Goal: Task Accomplishment & Management: Use online tool/utility

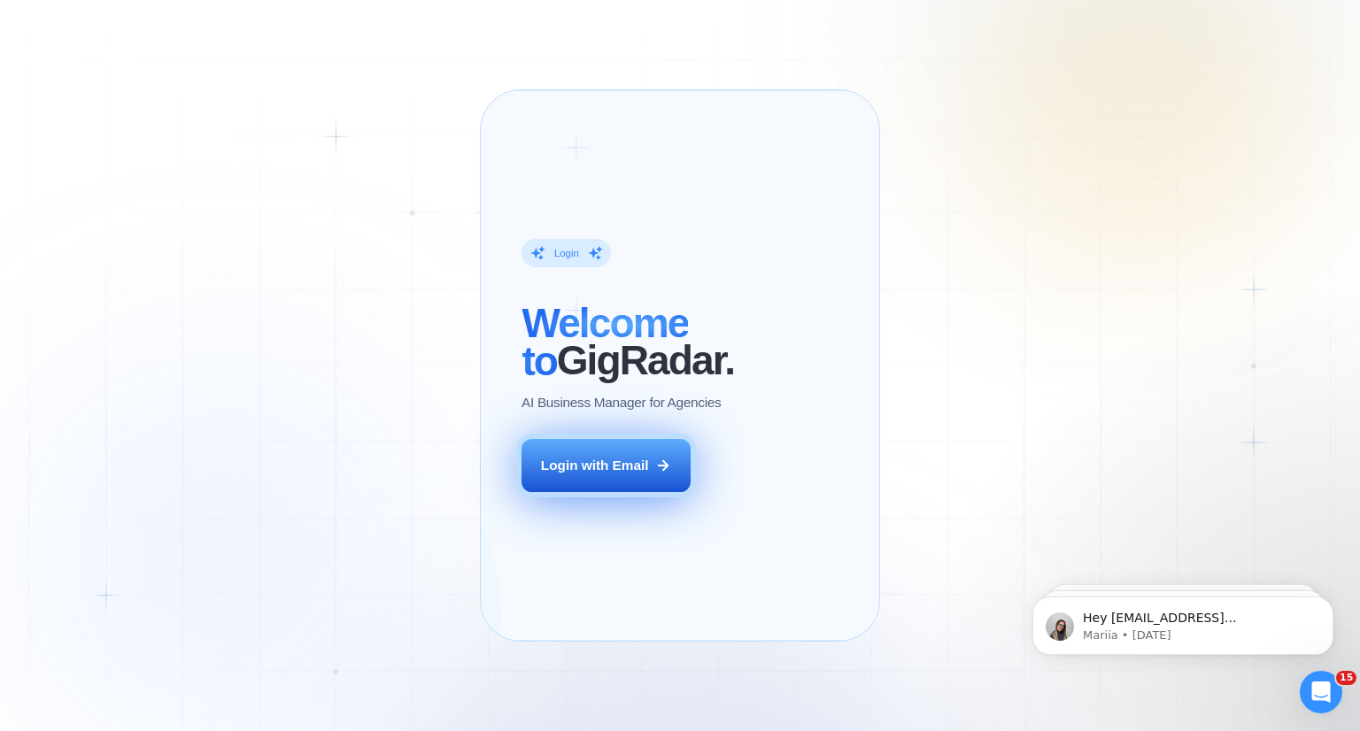
click at [620, 475] on div "Login with Email" at bounding box center [595, 465] width 108 height 19
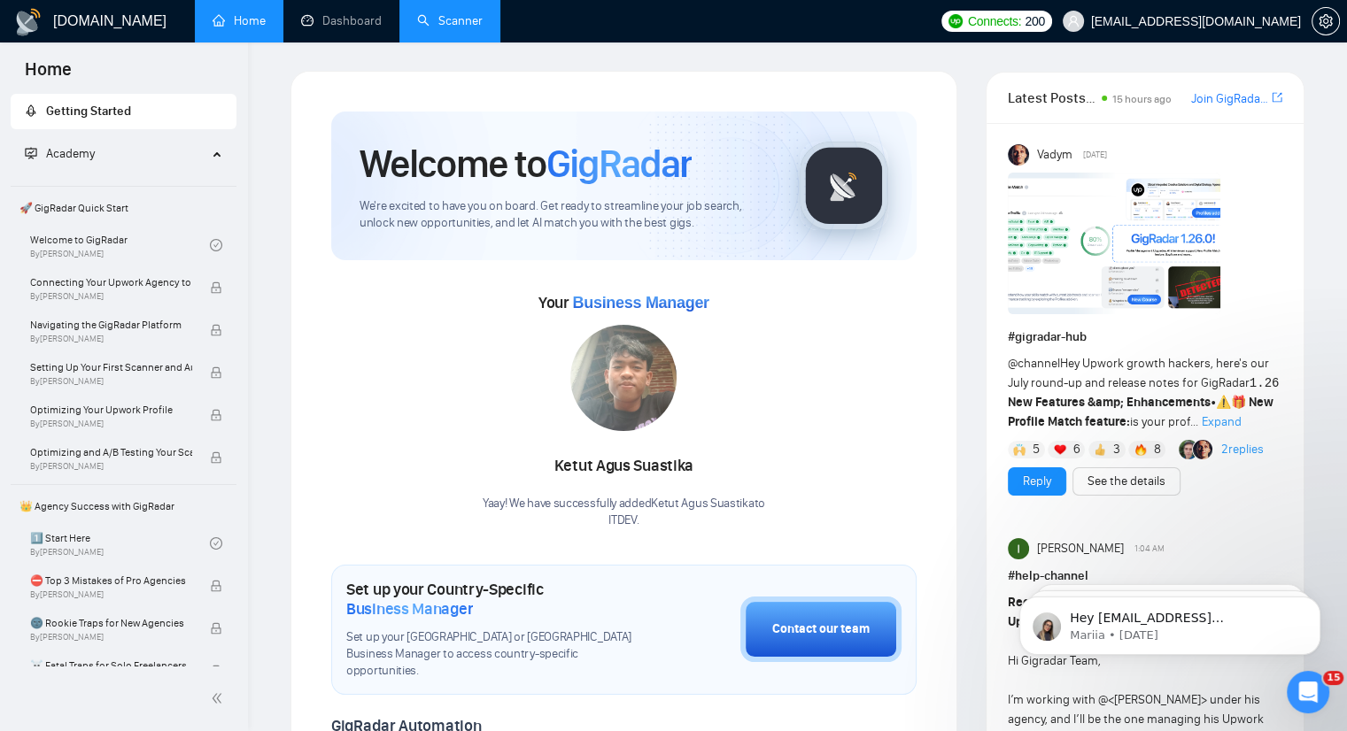
click at [437, 19] on link "Scanner" at bounding box center [450, 20] width 66 height 15
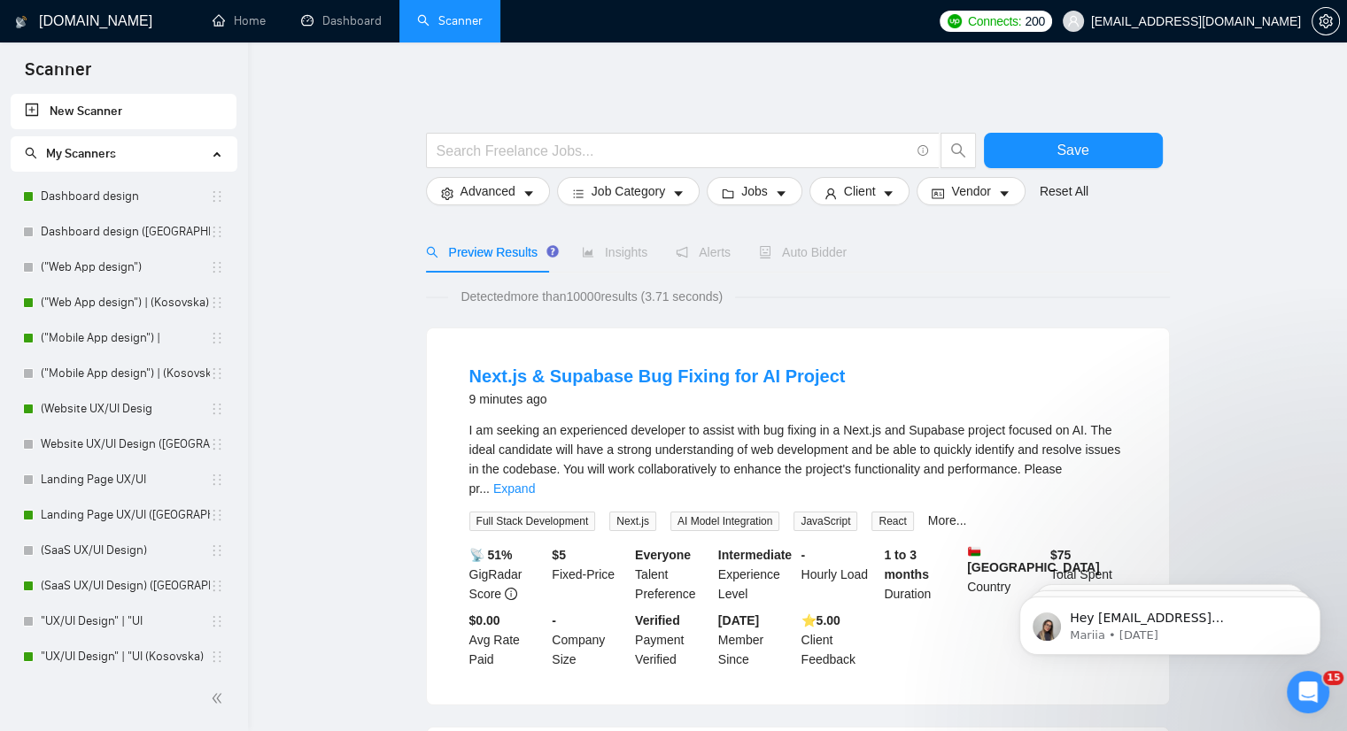
click at [65, 117] on link "New Scanner" at bounding box center [123, 111] width 197 height 35
click at [31, 108] on link "New Scanner" at bounding box center [123, 111] width 197 height 35
click at [677, 152] on input "text" at bounding box center [673, 151] width 473 height 22
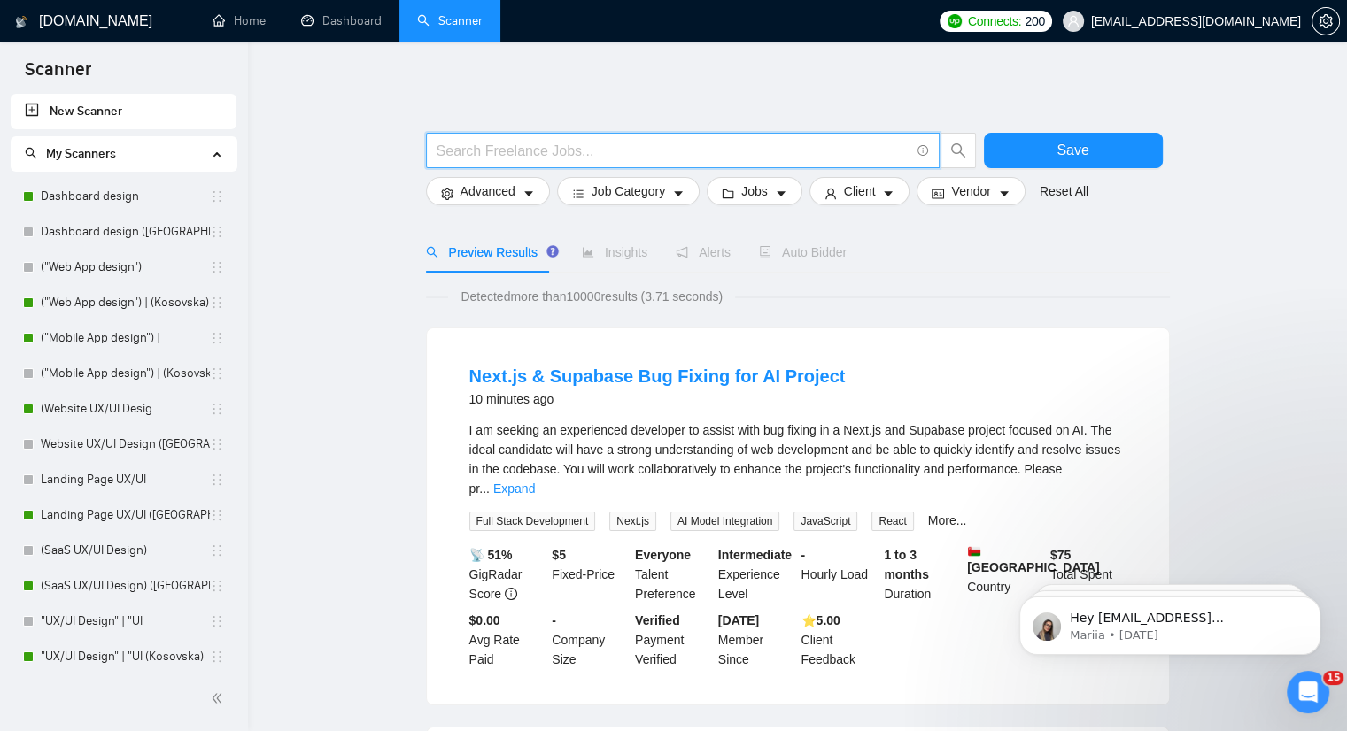
paste input "PHP, Laravel, Vue full-stack"
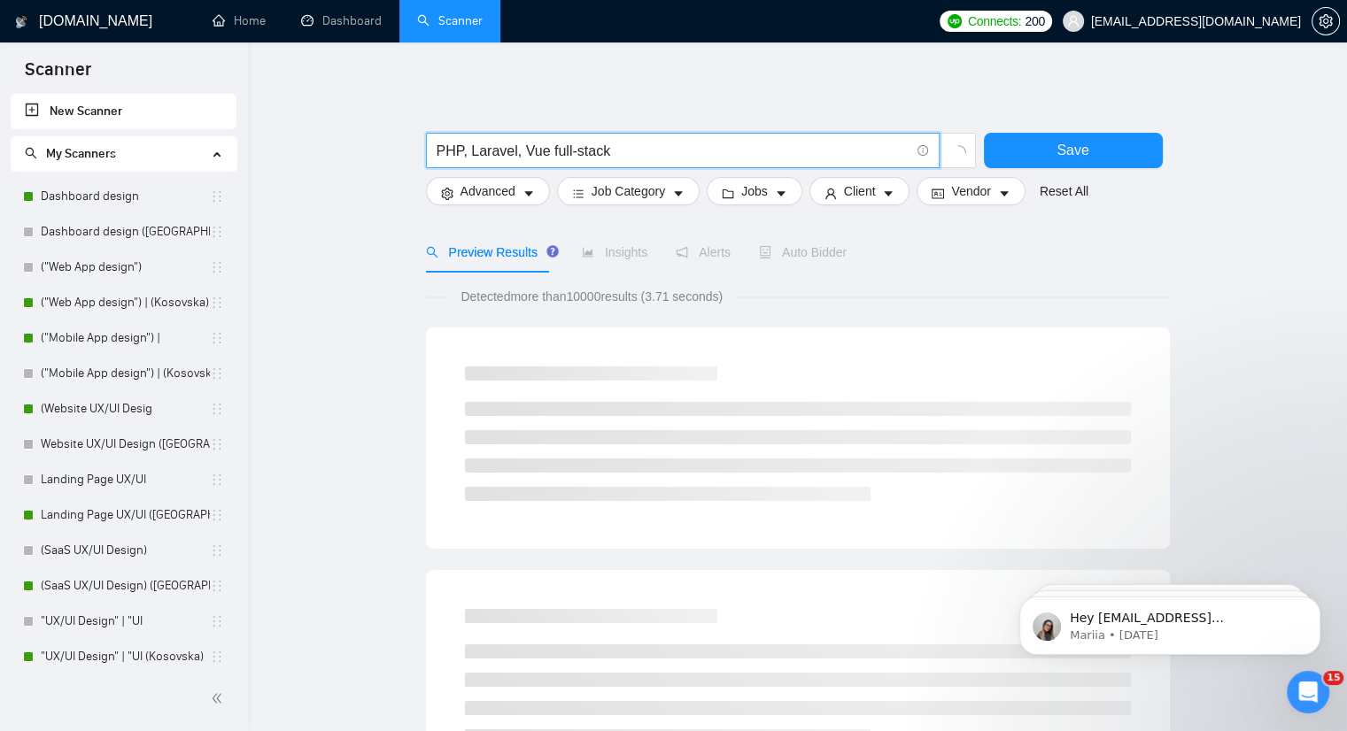
click at [440, 152] on input "PHP, Laravel, Vue full-stack" at bounding box center [673, 151] width 473 height 22
click at [667, 147] on input ""PHP" | "Laravel" | "Vue.js" full-stack" at bounding box center [673, 151] width 473 height 22
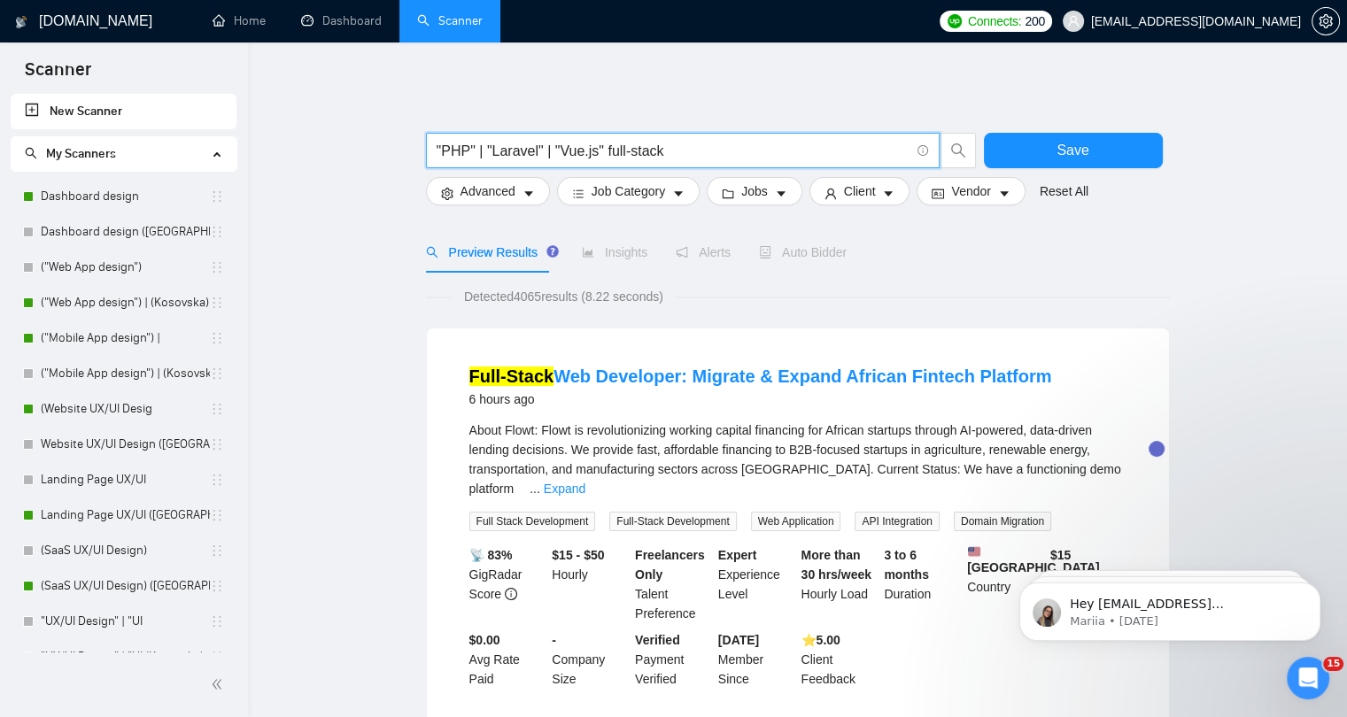
drag, startPoint x: 671, startPoint y: 142, endPoint x: 602, endPoint y: 146, distance: 69.2
click at [602, 146] on input ""PHP" | "Laravel" | "Vue.js" full-stack" at bounding box center [673, 151] width 473 height 22
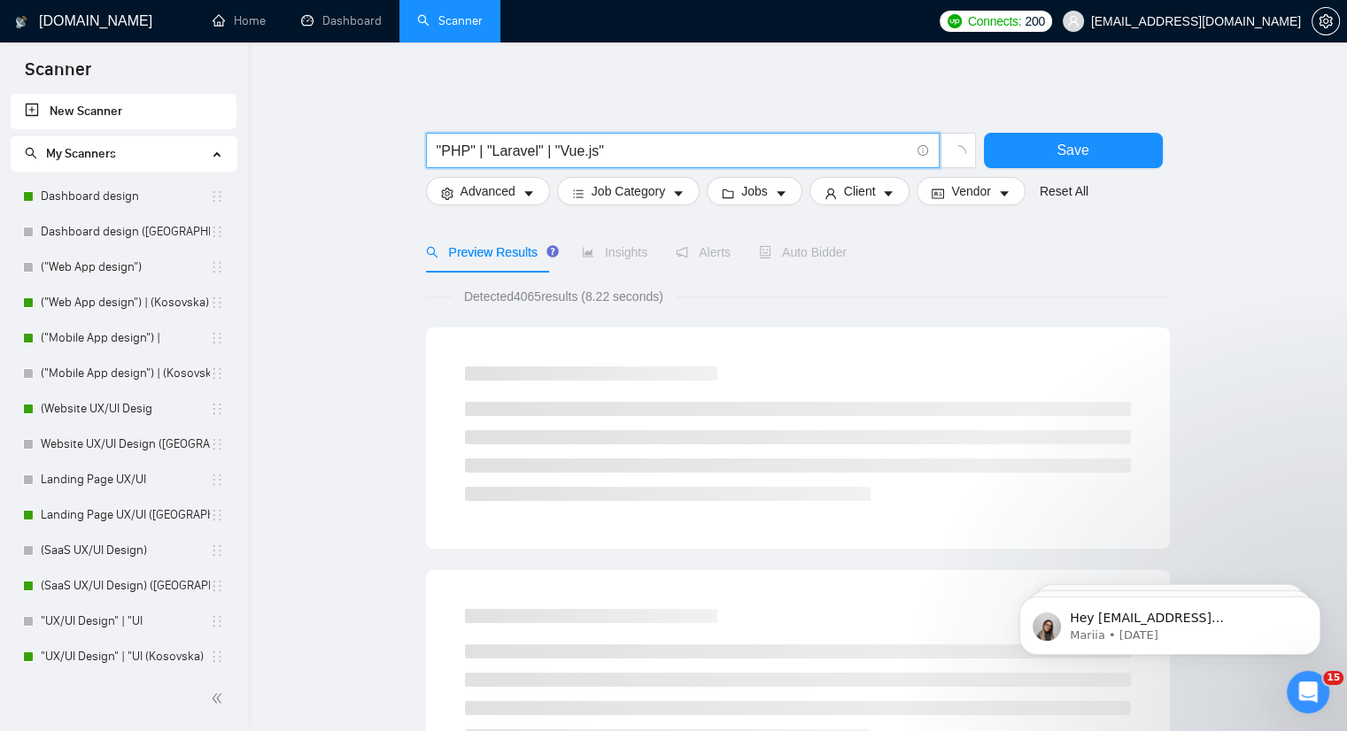
type input ""PHP" | "Laravel" | "Vue.js""
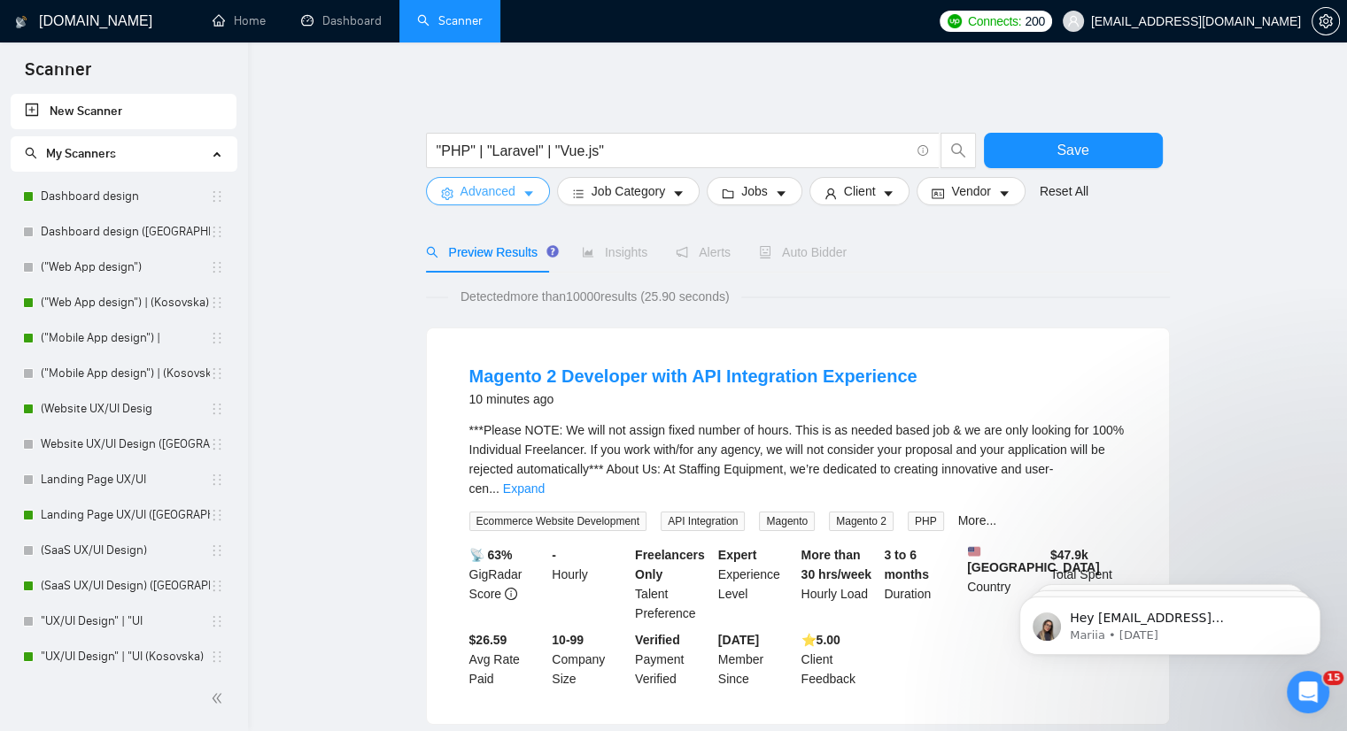
click at [533, 193] on button "Advanced" at bounding box center [488, 191] width 124 height 28
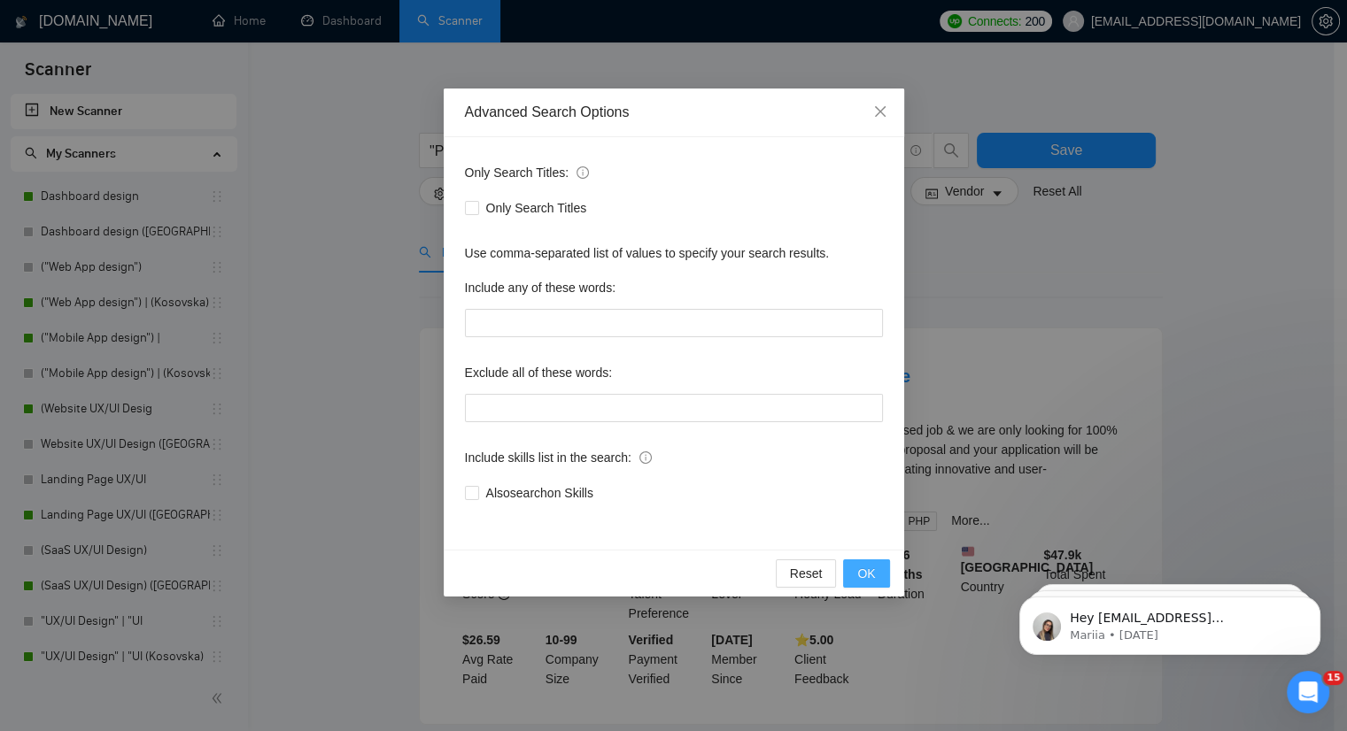
click at [878, 577] on button "OK" at bounding box center [866, 574] width 46 height 28
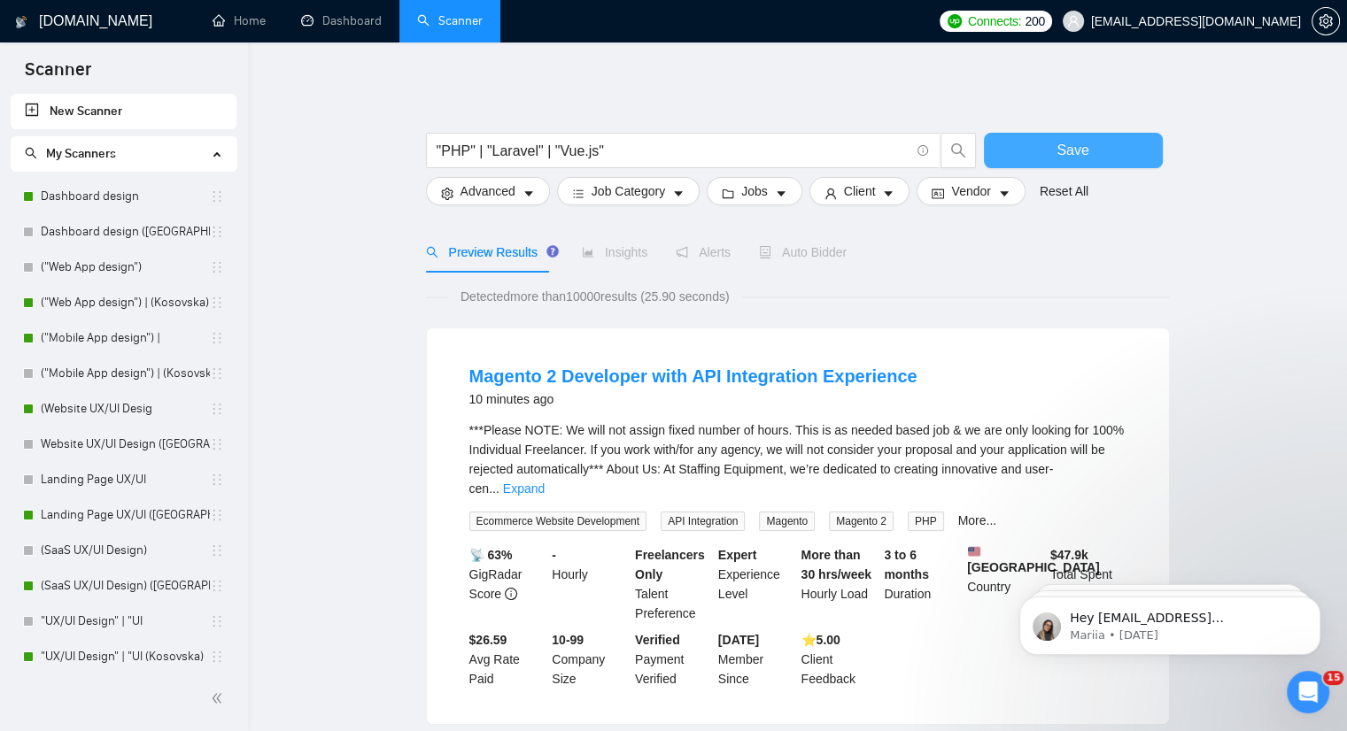
click at [1059, 143] on span "Save" at bounding box center [1072, 150] width 32 height 22
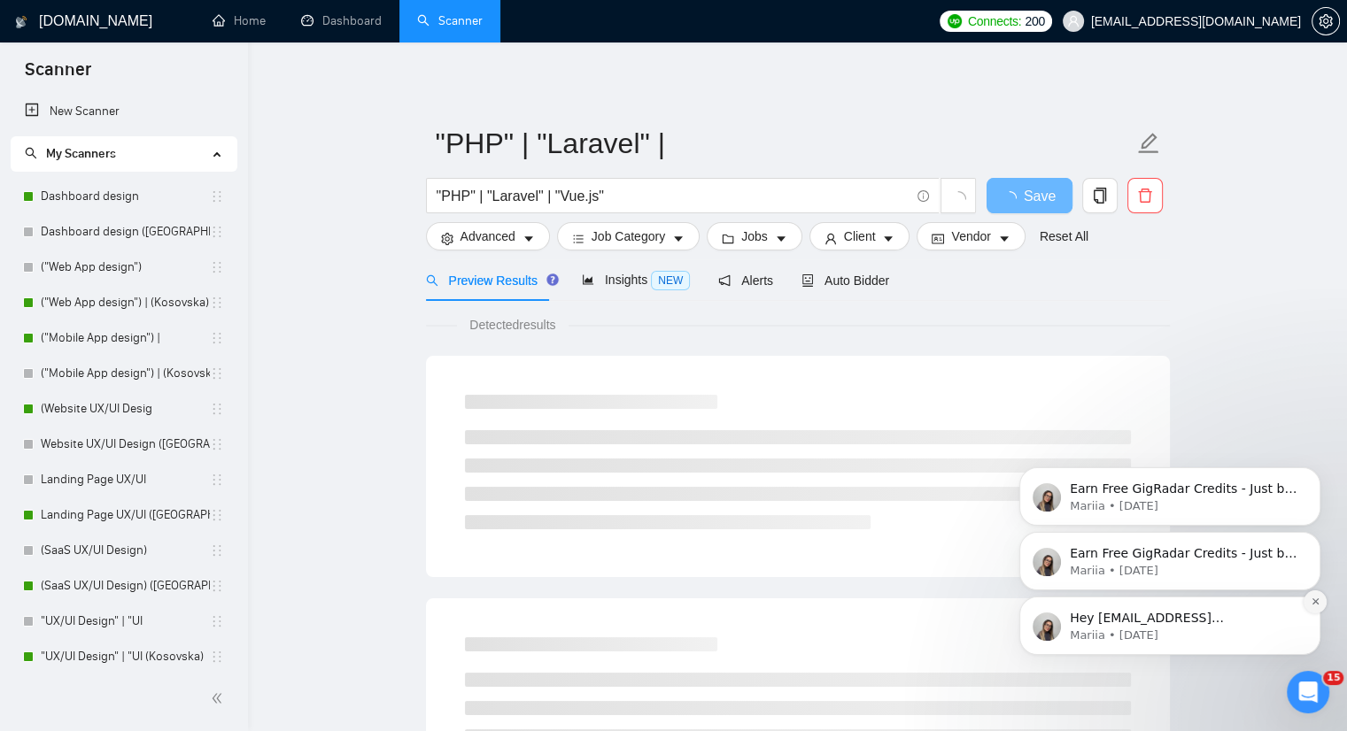
click at [1311, 599] on icon "Dismiss notification" at bounding box center [1316, 602] width 10 height 10
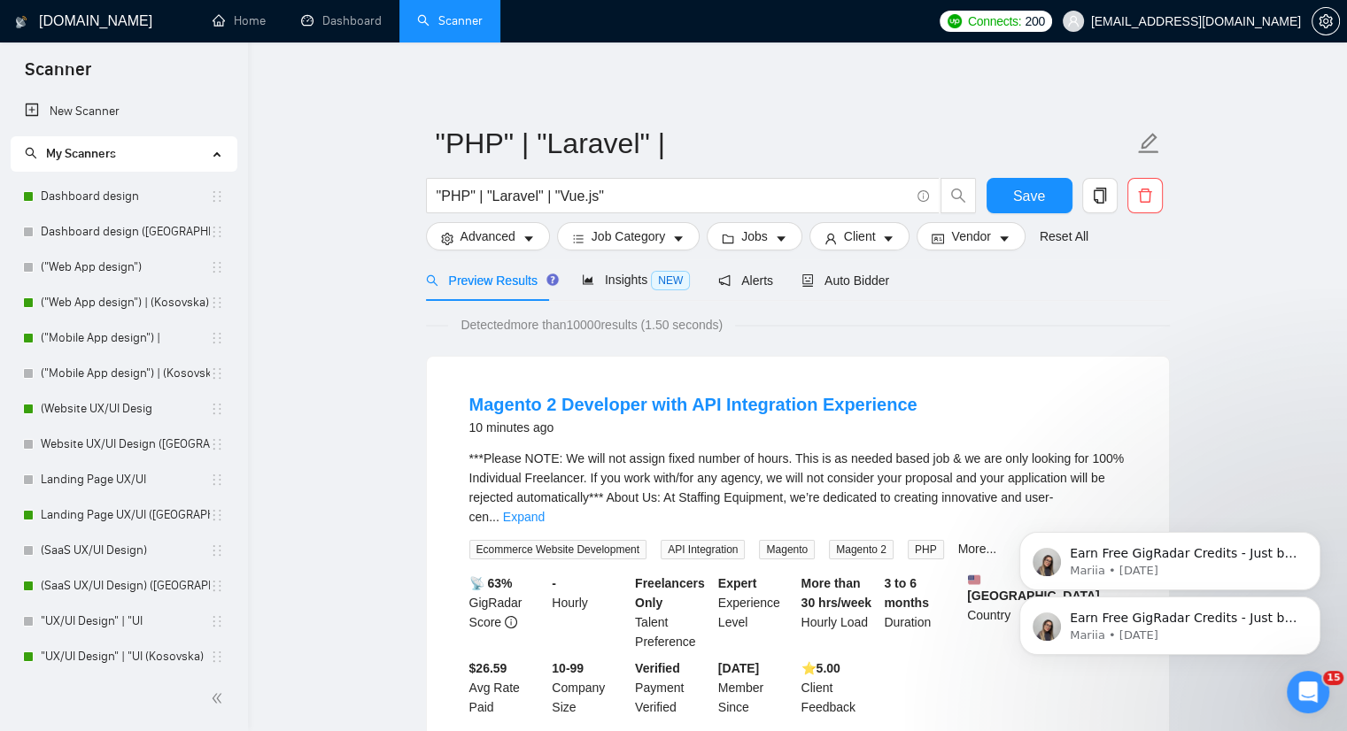
click at [1311, 599] on icon "Dismiss notification" at bounding box center [1315, 603] width 8 height 8
click at [1316, 612] on button "Dismiss notification" at bounding box center [1315, 602] width 23 height 23
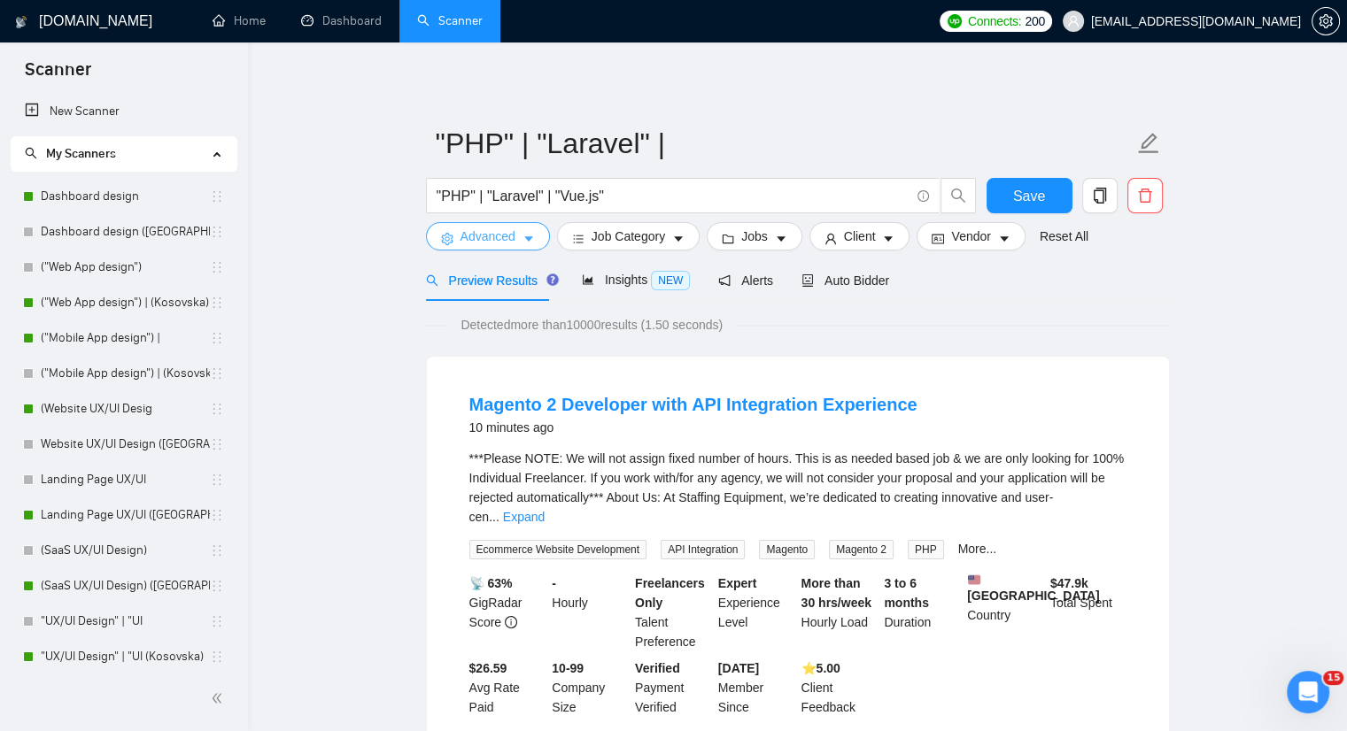
click at [520, 244] on button "Advanced" at bounding box center [488, 236] width 124 height 28
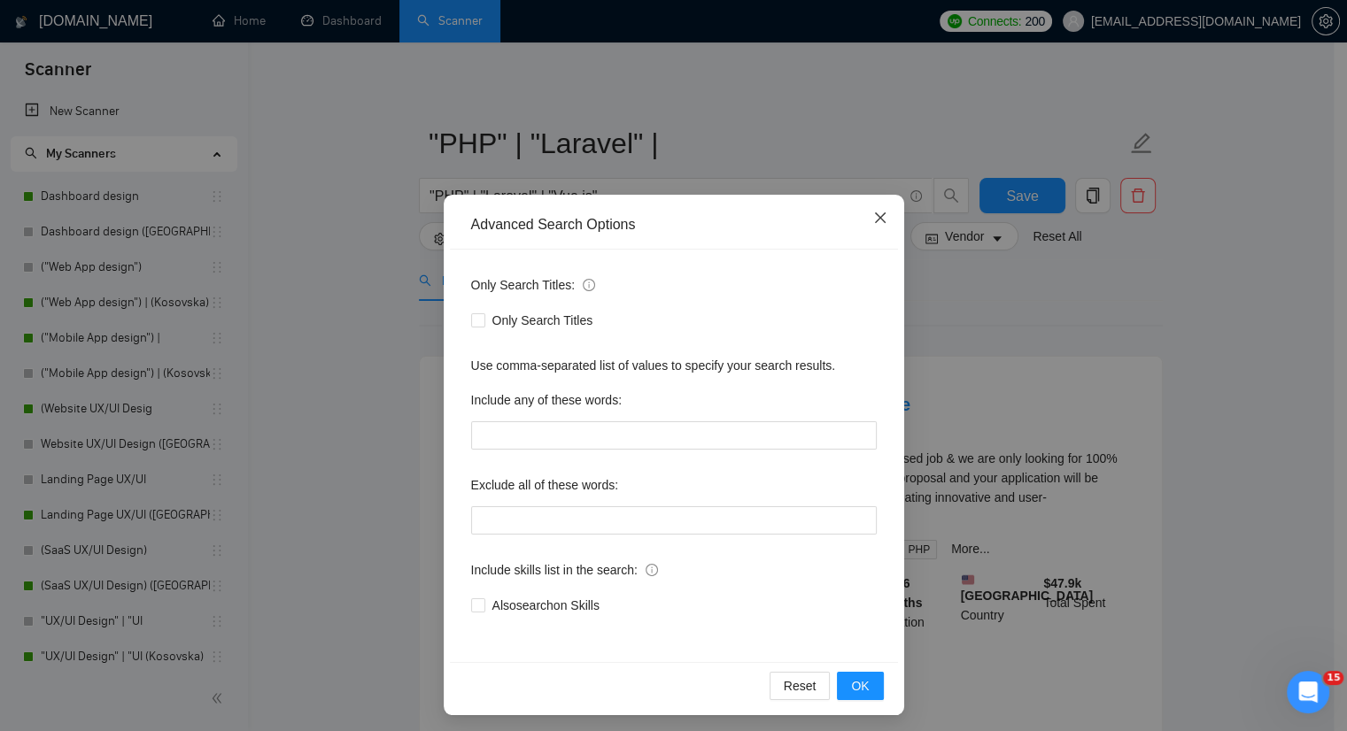
click at [873, 220] on icon "close" at bounding box center [880, 218] width 14 height 14
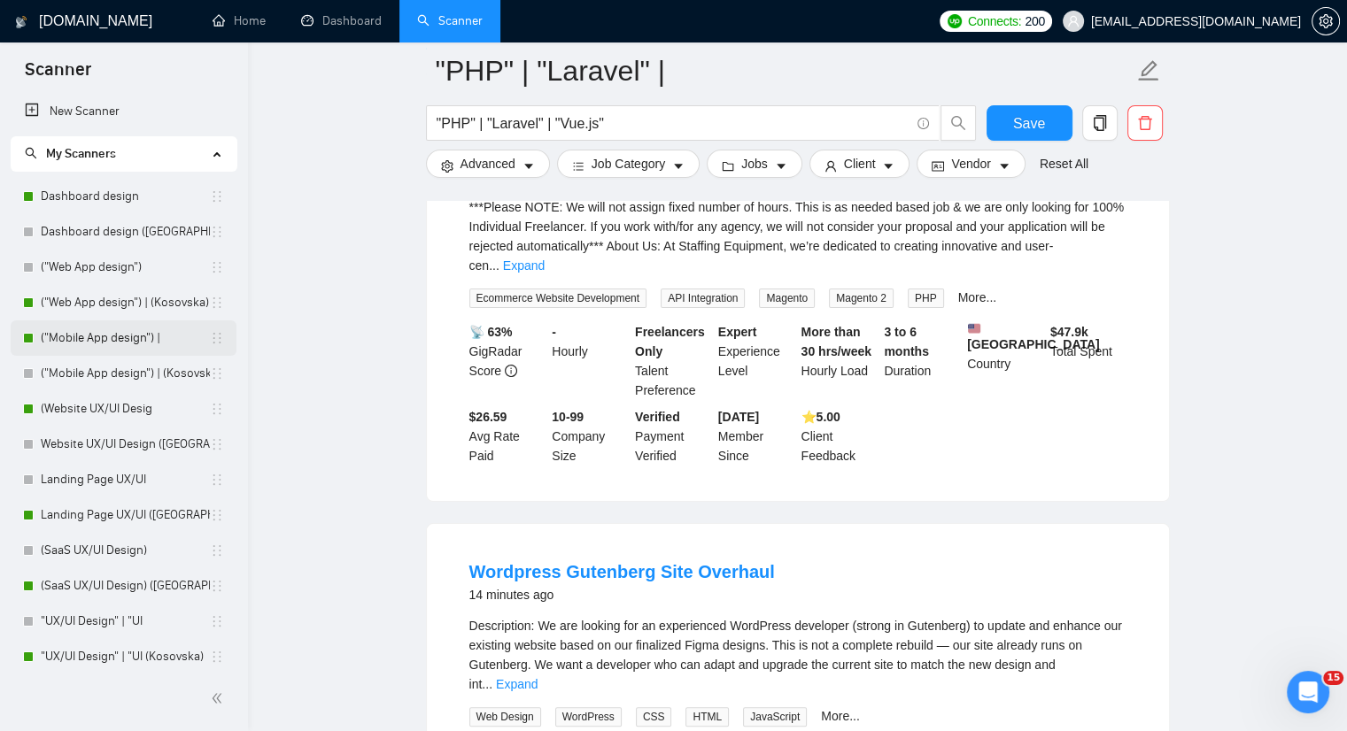
click at [81, 344] on link "("Mobile App design") |" at bounding box center [125, 338] width 169 height 35
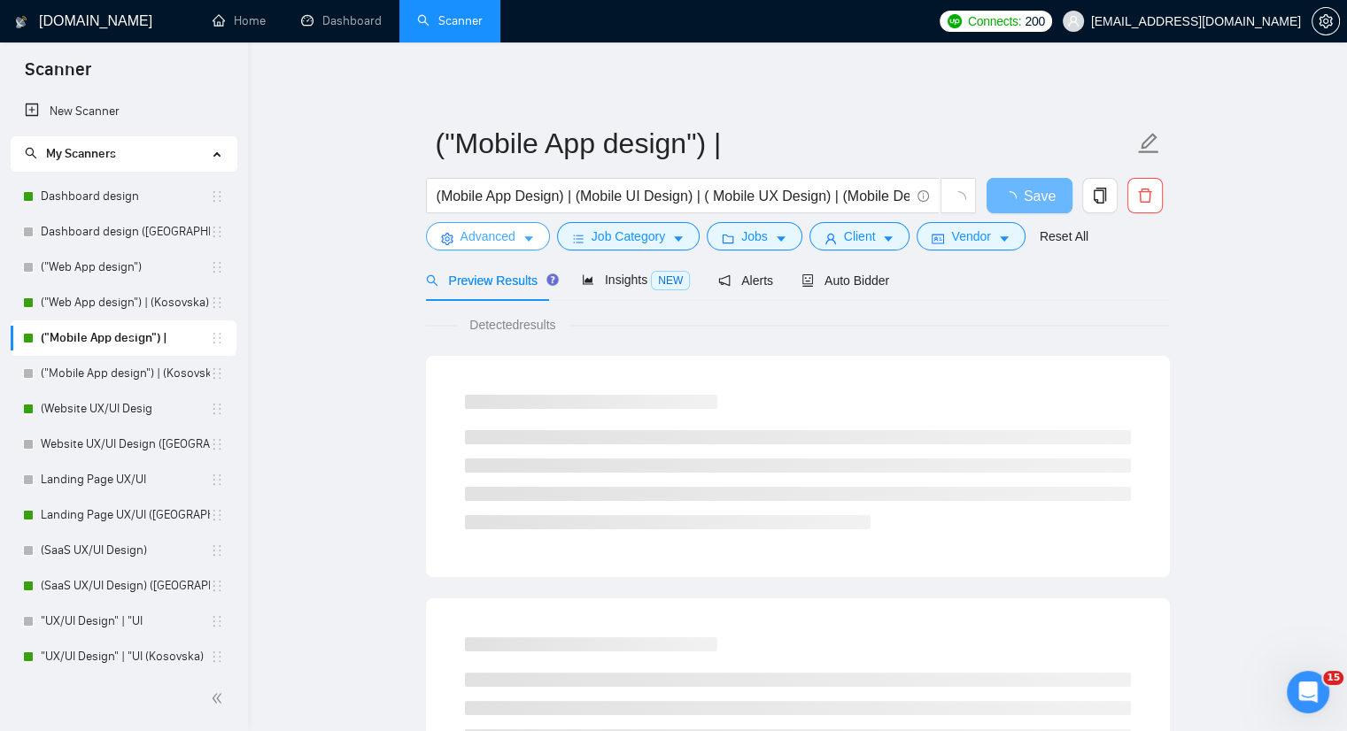
click at [527, 241] on icon "caret-down" at bounding box center [528, 239] width 9 height 5
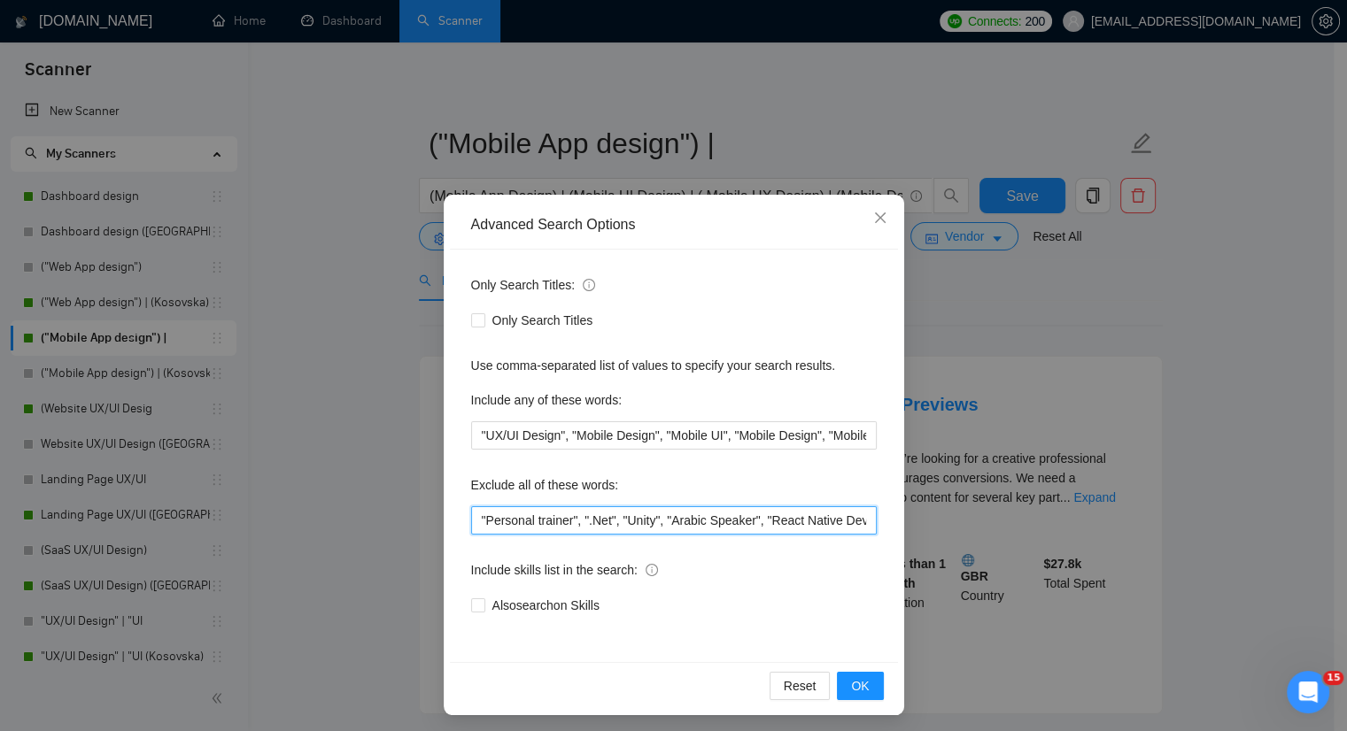
click at [471, 521] on input ""Personal trainer", ".Net", "Unity", "Arabic Speaker", "React Native Developer"…" at bounding box center [674, 521] width 406 height 28
click at [778, 527] on input ""Personal trainer", ".Net", "Unity", "Arabic Speaker", "React Native Developer"…" at bounding box center [674, 521] width 406 height 28
click at [647, 516] on input ""Personal trainer", ".Net", "Unity", "Arabic Speaker", "React Native Developer"…" at bounding box center [674, 521] width 406 height 28
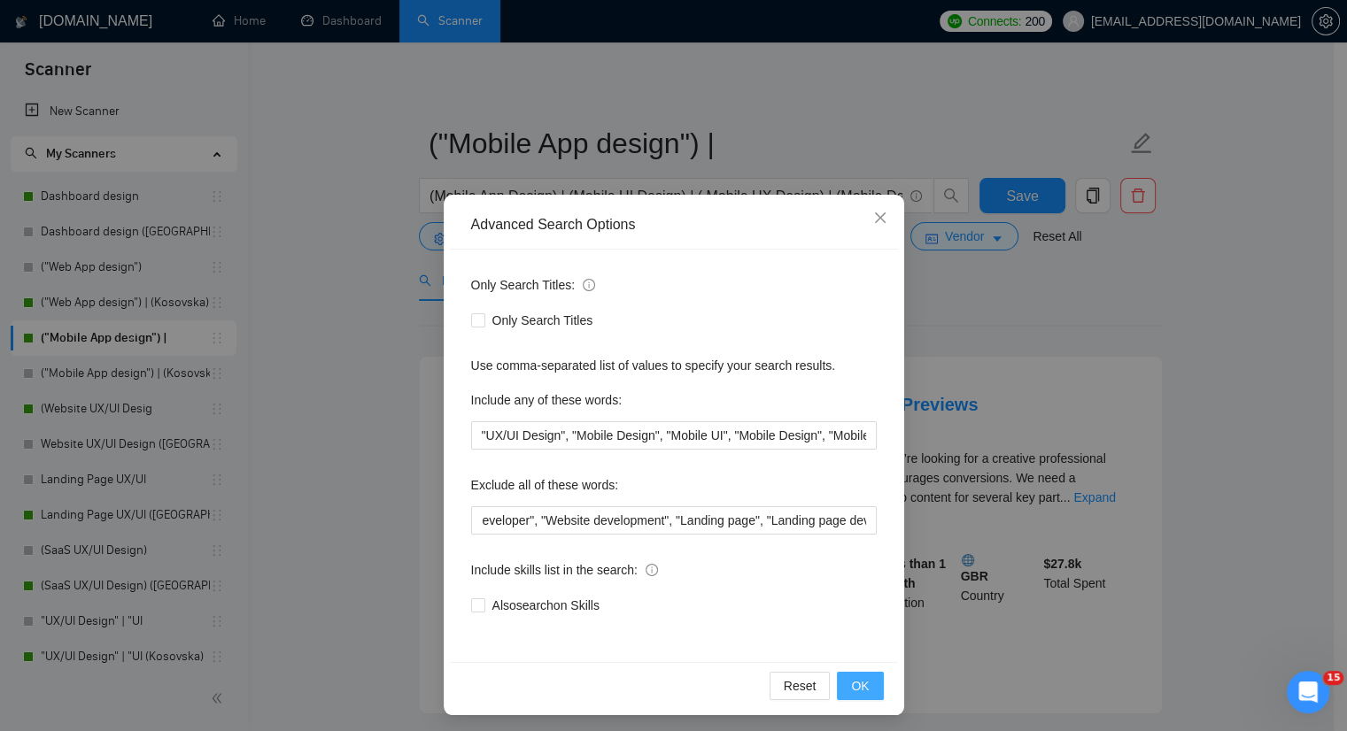
scroll to position [0, 0]
click at [845, 683] on button "OK" at bounding box center [860, 686] width 46 height 28
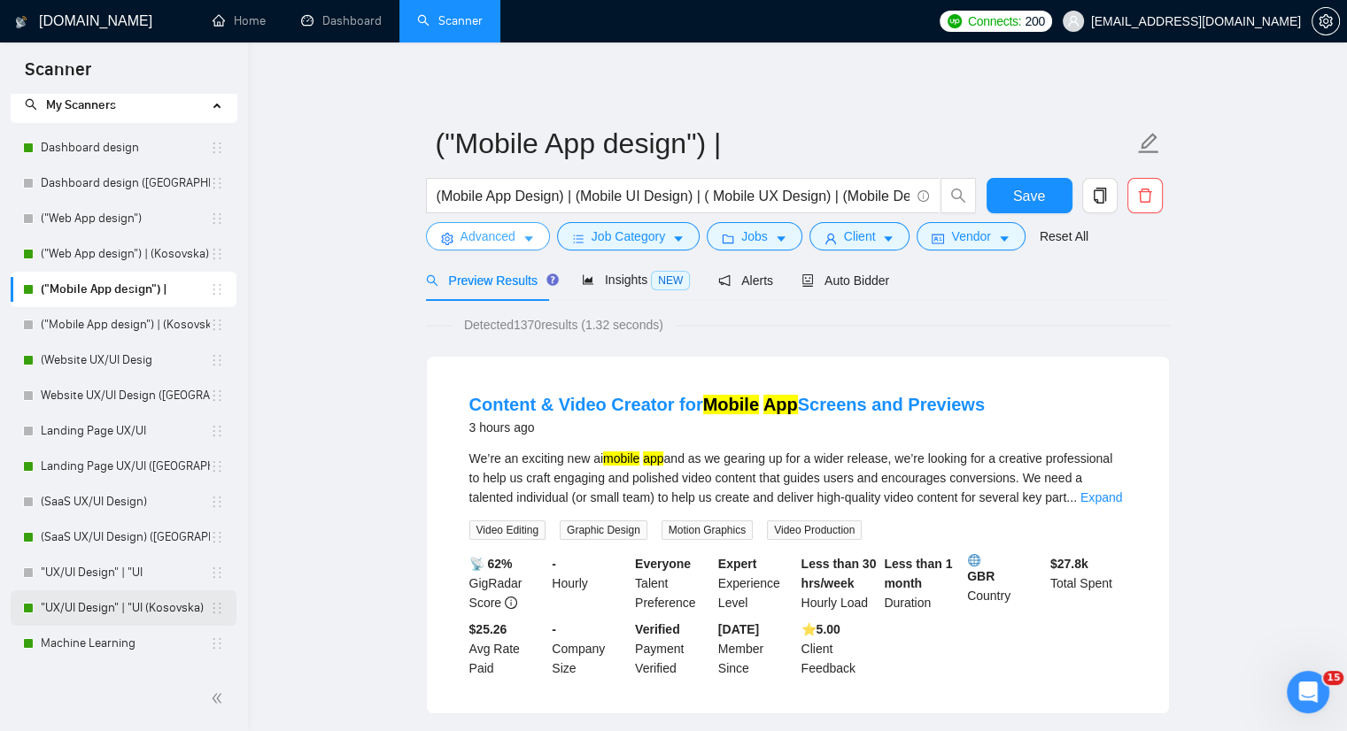
scroll to position [114, 0]
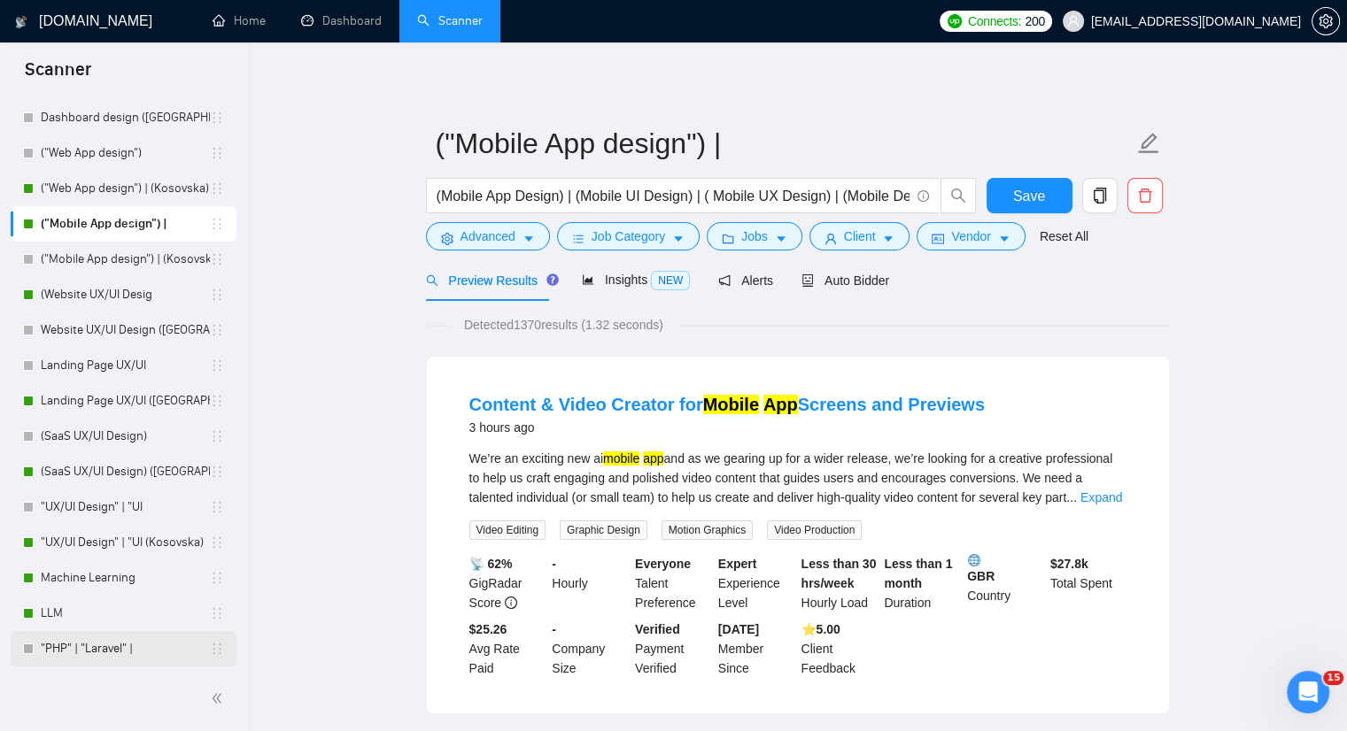
click at [90, 655] on link ""PHP" | "Laravel" |" at bounding box center [125, 648] width 169 height 35
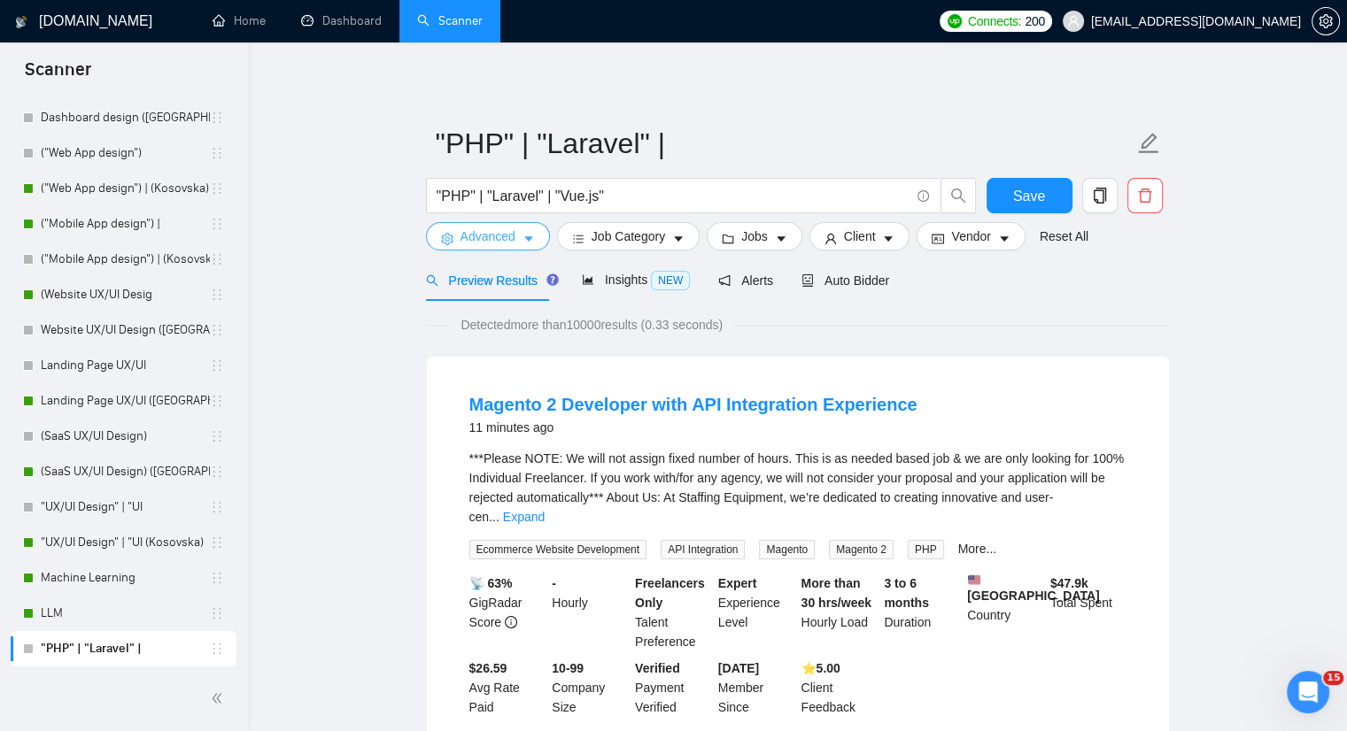
click at [507, 235] on span "Advanced" at bounding box center [487, 236] width 55 height 19
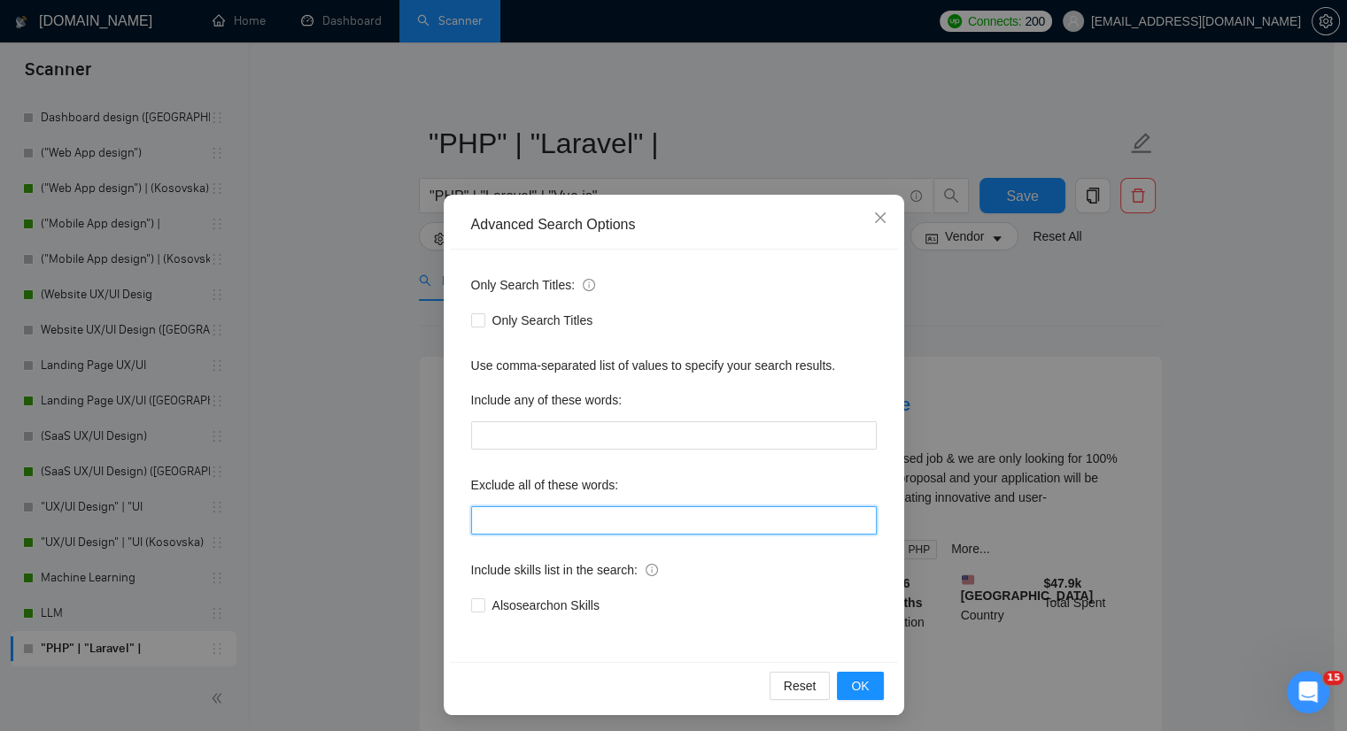
click at [503, 524] on input "text" at bounding box center [674, 521] width 406 height 28
paste input ""Landing page", "Landing page development", "WordPress", "WordPress website", "…"
type input ""Landing page", "Landing page development", "WordPress", "WordPress website", "…"
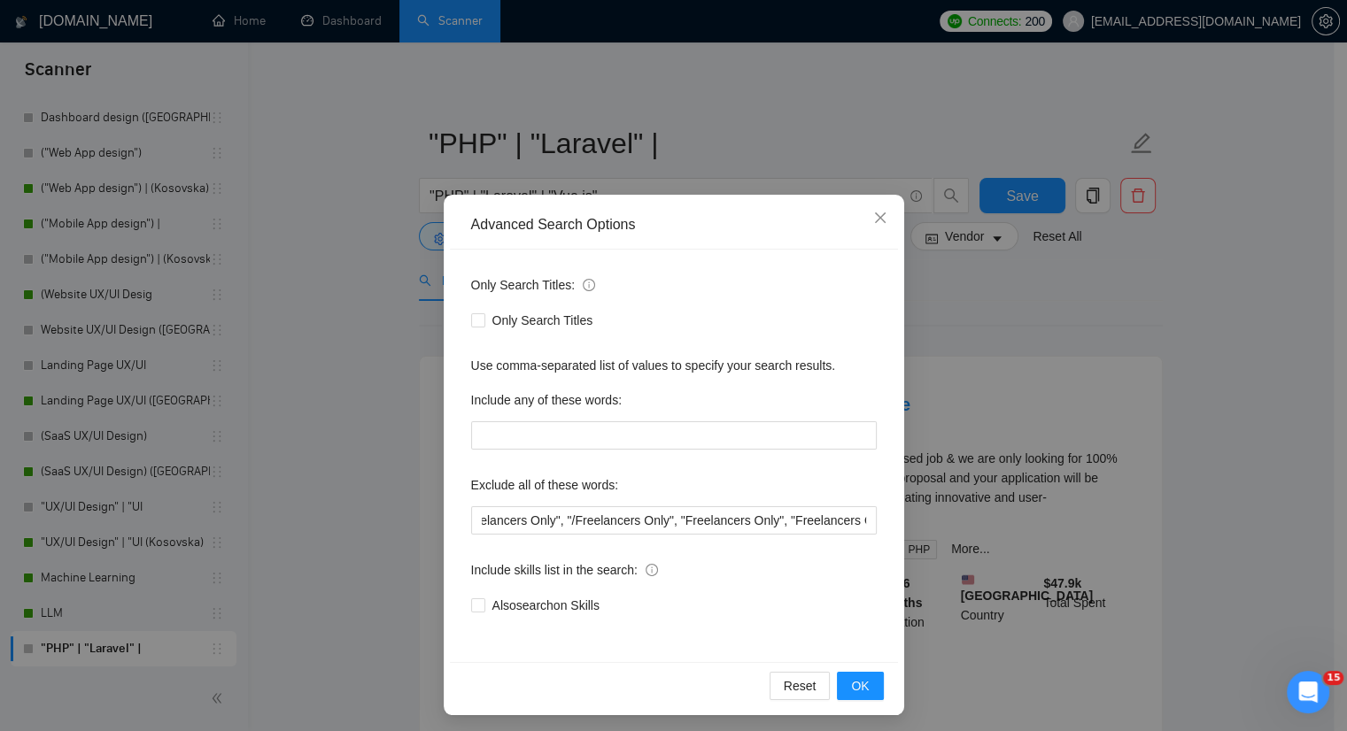
scroll to position [0, 0]
click at [562, 448] on input "text" at bounding box center [674, 436] width 406 height 28
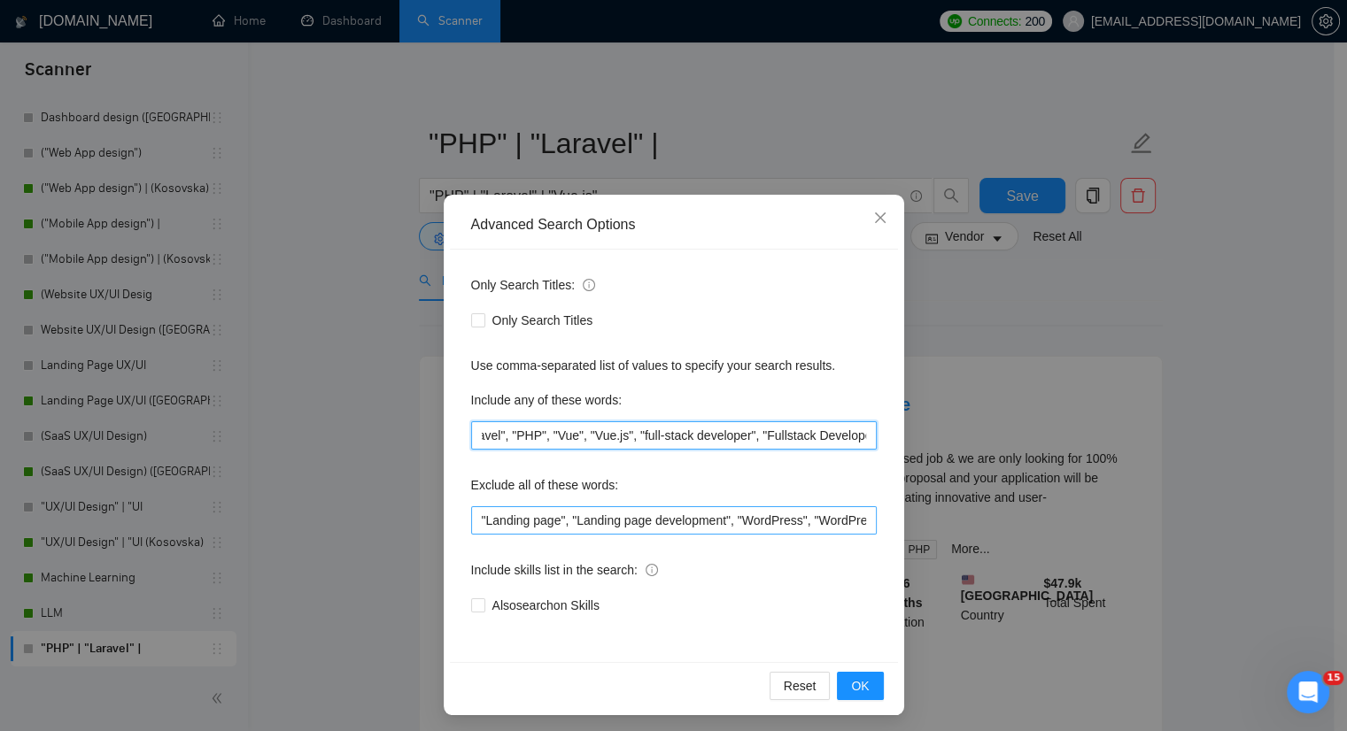
scroll to position [0, 31]
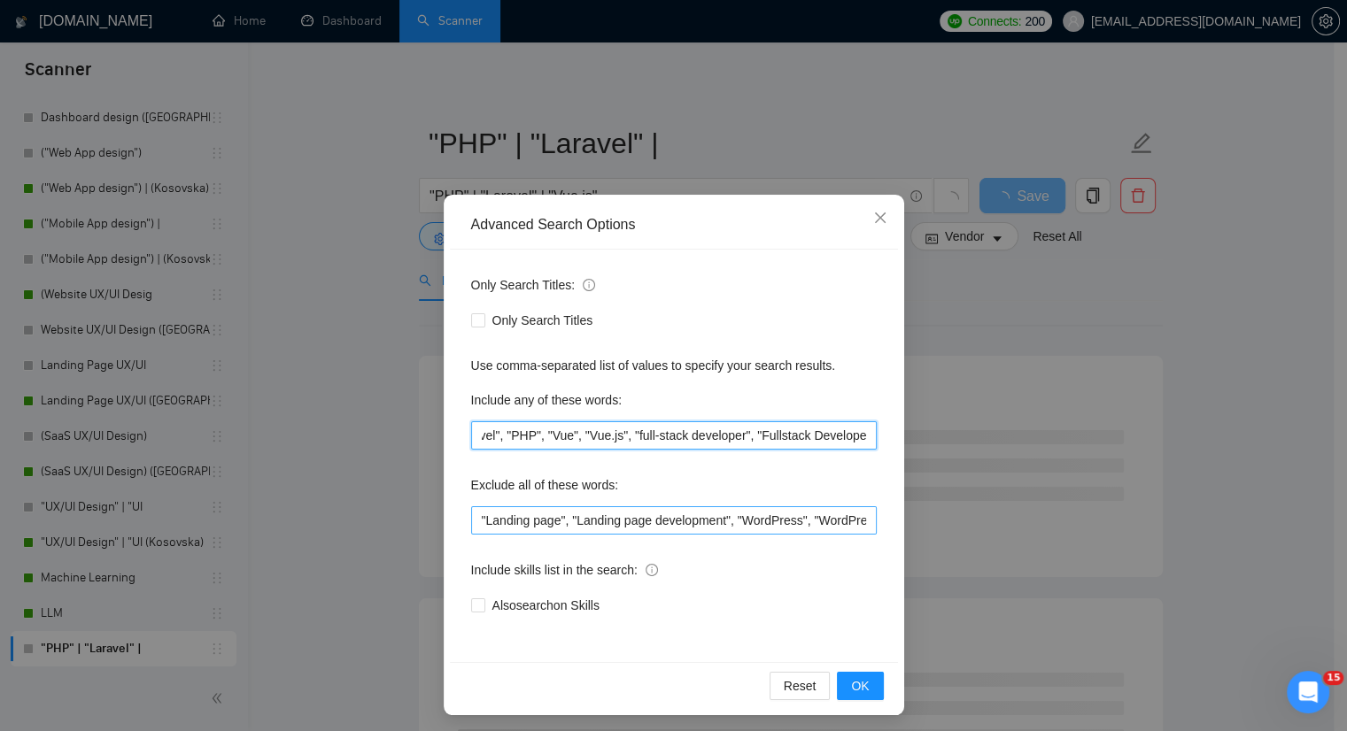
type input ""Laravel", "PHP", "Vue", "Vue.js", "full-stack developer", "Fullstack Developer""
click at [473, 521] on input ""Landing page", "Landing page development", "WordPress", "WordPress website", "…" at bounding box center [674, 521] width 406 height 28
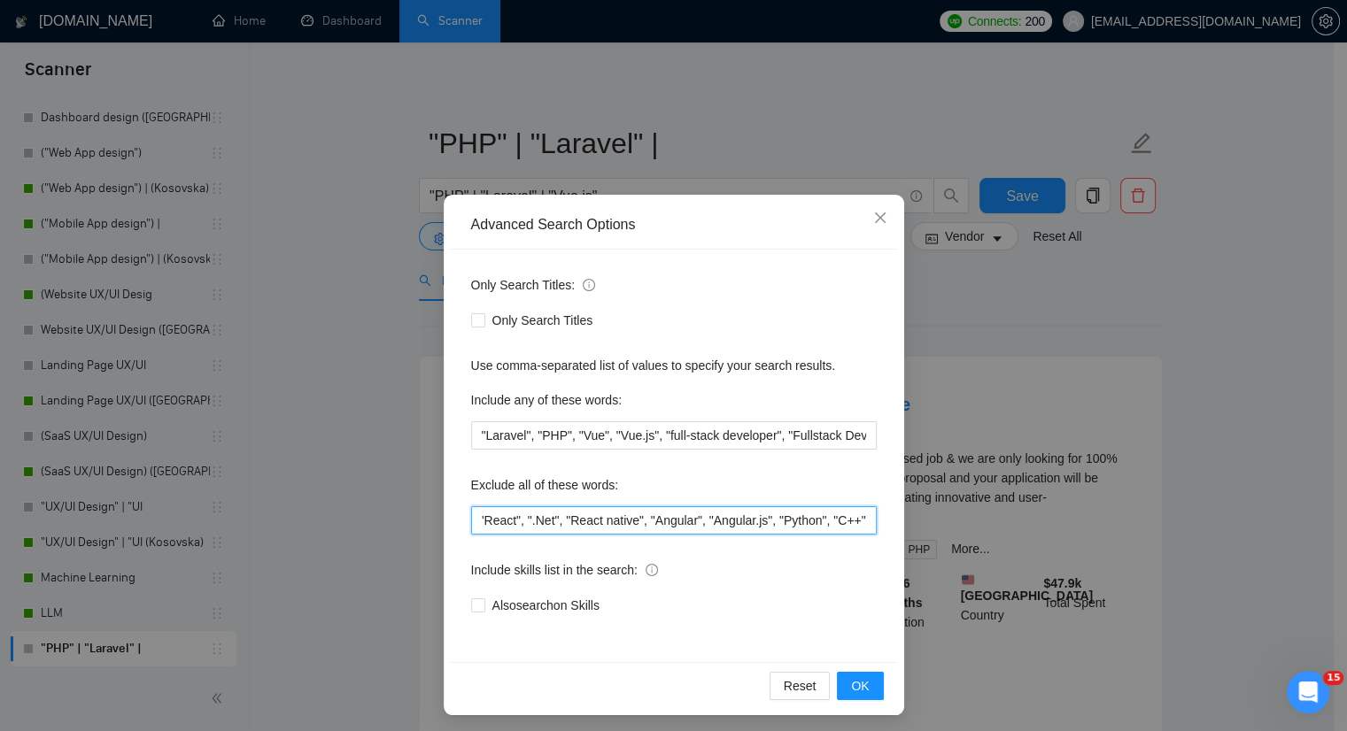
scroll to position [0, 5]
type input ""React", ".Net", "React native", "Angular", "Angular.js", "Python", "C++", "Lan…"
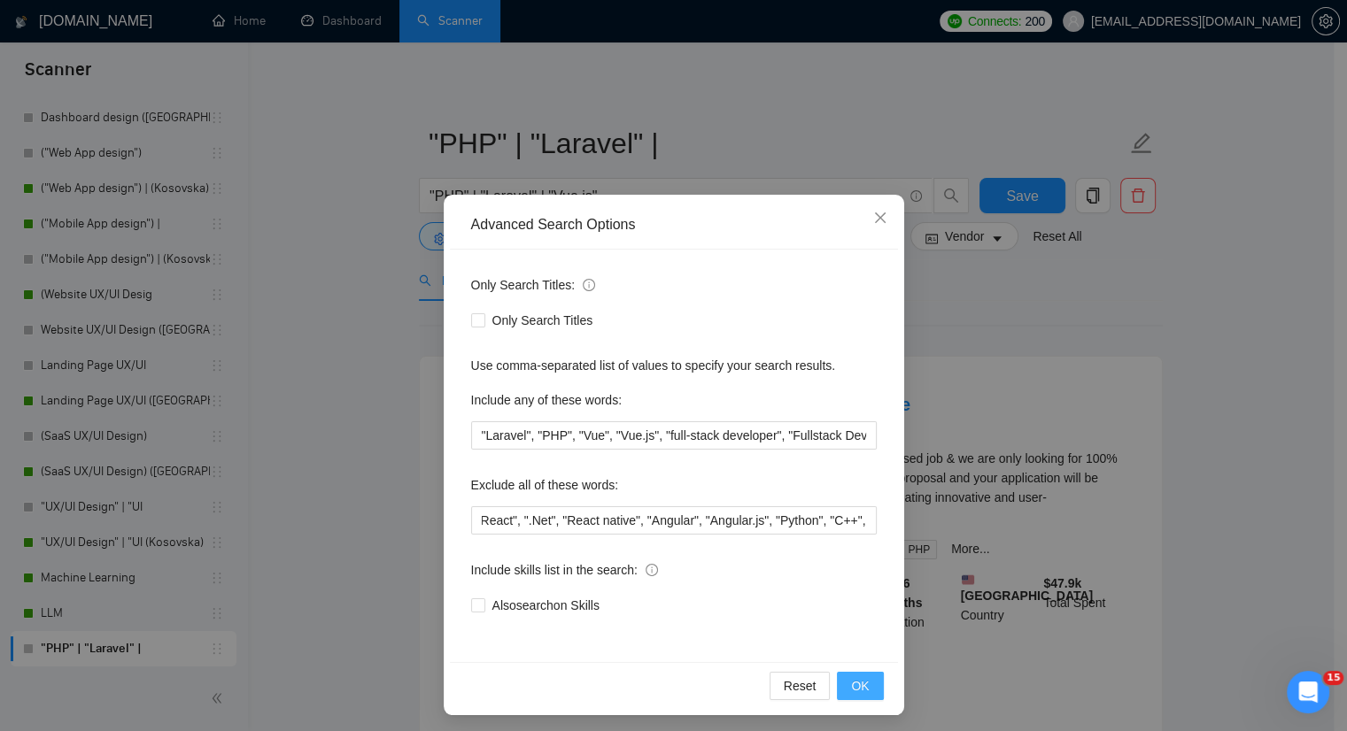
scroll to position [0, 0]
click at [861, 681] on span "OK" at bounding box center [860, 686] width 18 height 19
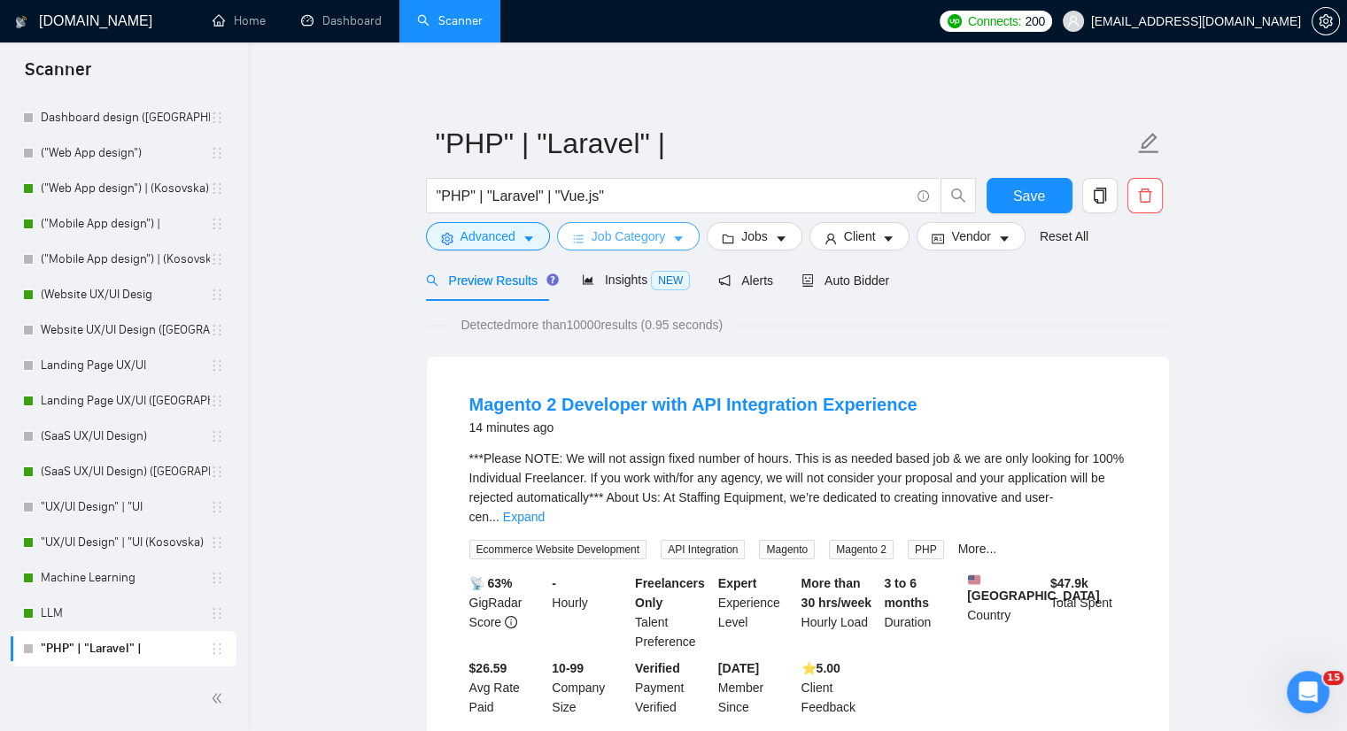
click at [684, 242] on button "Job Category" at bounding box center [628, 236] width 143 height 28
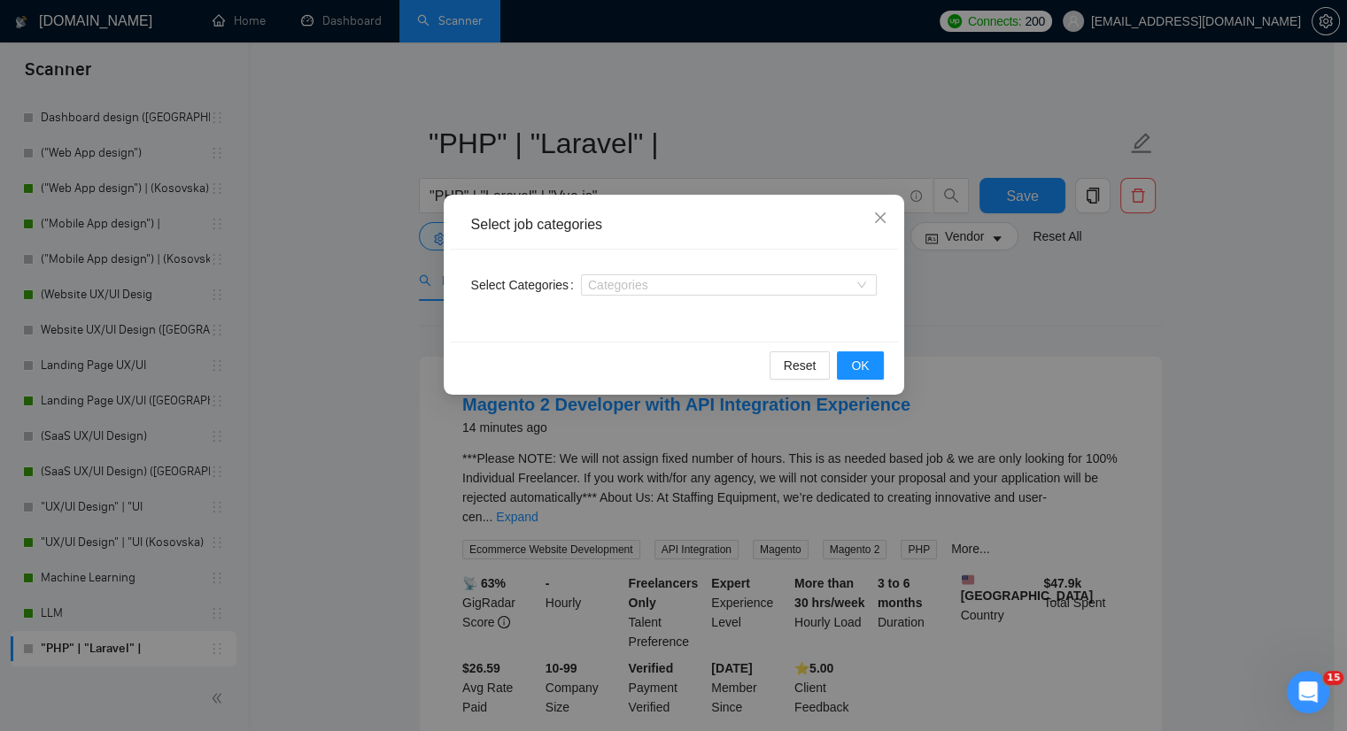
click at [670, 274] on div "Categories" at bounding box center [729, 285] width 296 height 28
click at [669, 290] on div at bounding box center [719, 285] width 269 height 14
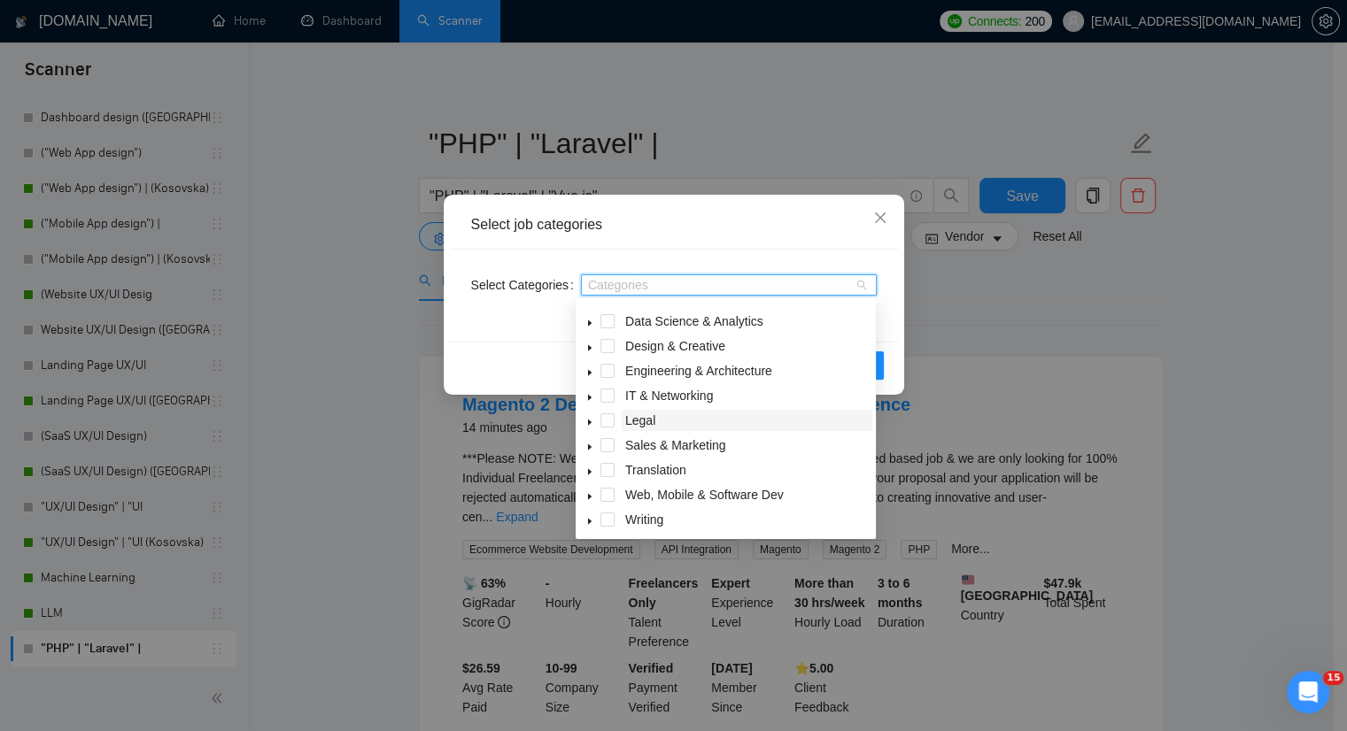
scroll to position [71, 0]
click at [677, 491] on span "Web, Mobile & Software Dev" at bounding box center [704, 493] width 159 height 14
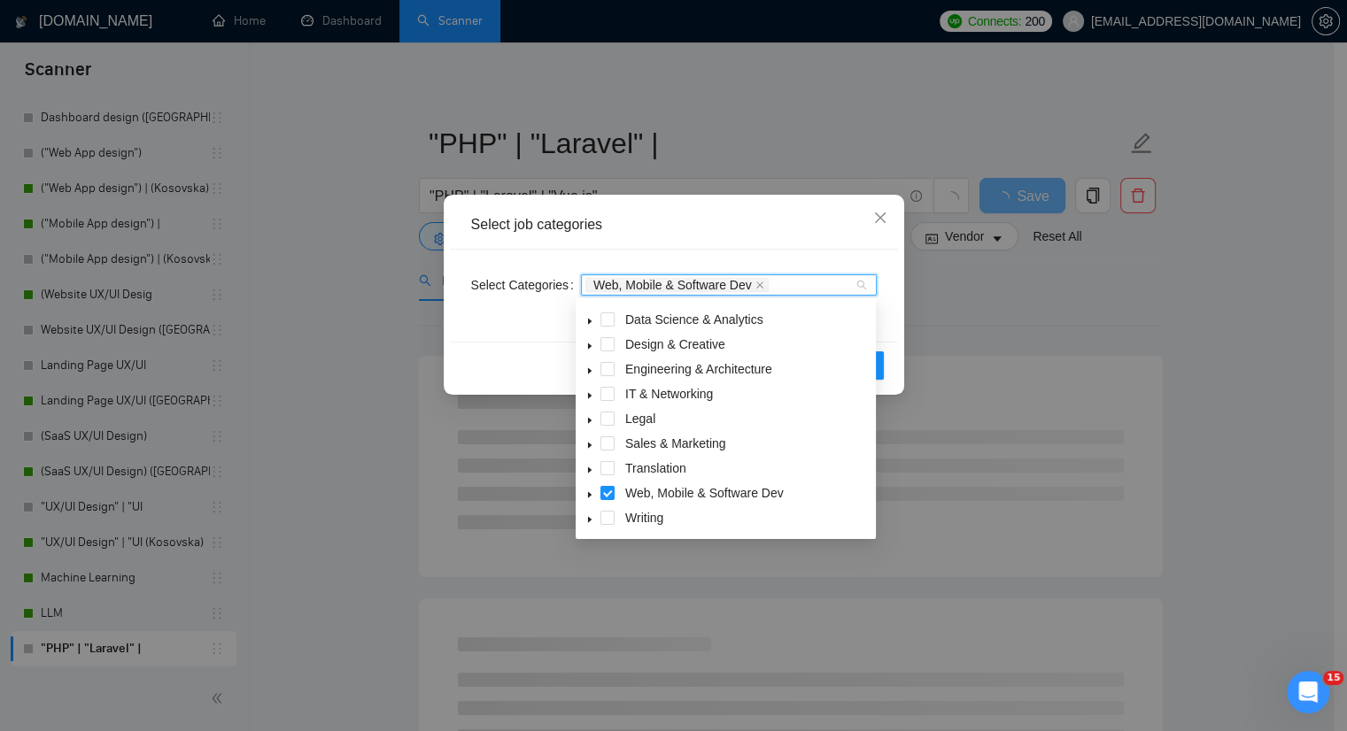
click at [585, 493] on icon "caret-down" at bounding box center [589, 495] width 9 height 9
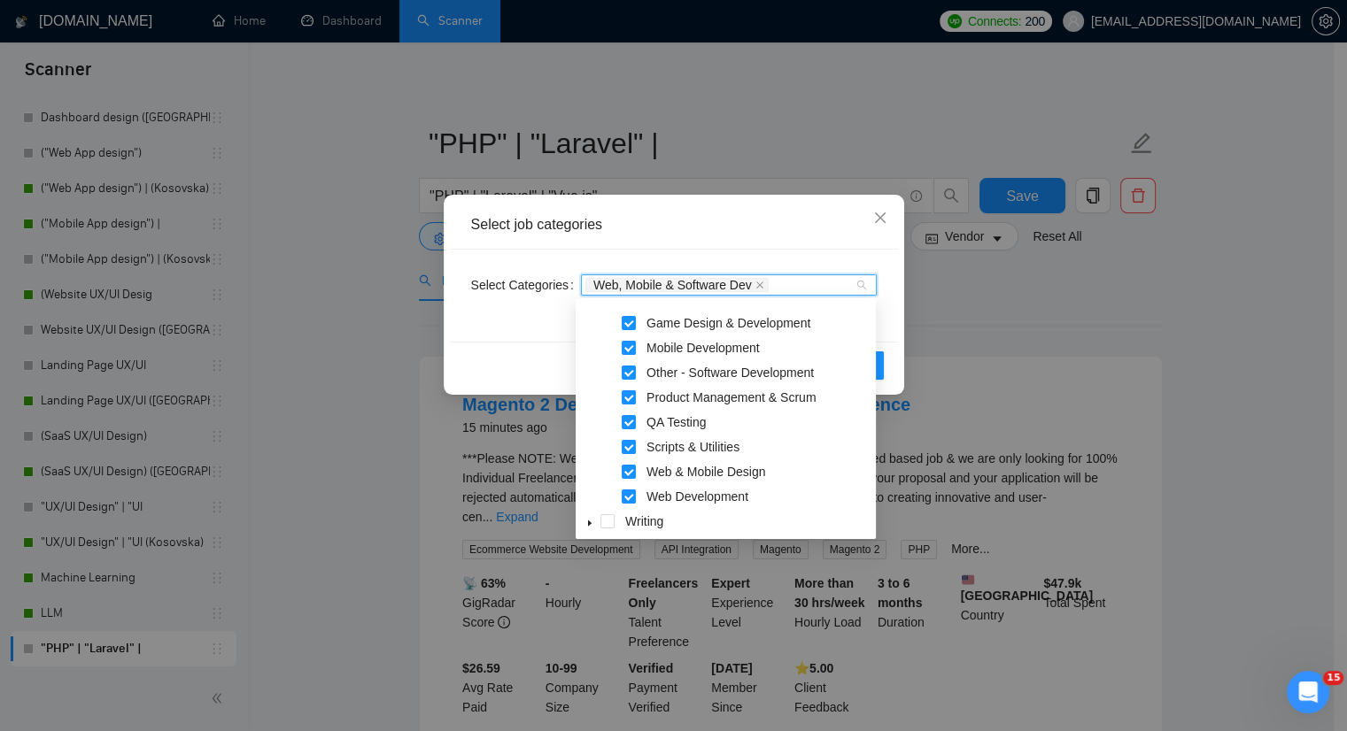
scroll to position [368, 0]
click at [898, 359] on div "Select job categories Select Categories Web, Mobile & Software Dev Reset OK" at bounding box center [674, 295] width 460 height 200
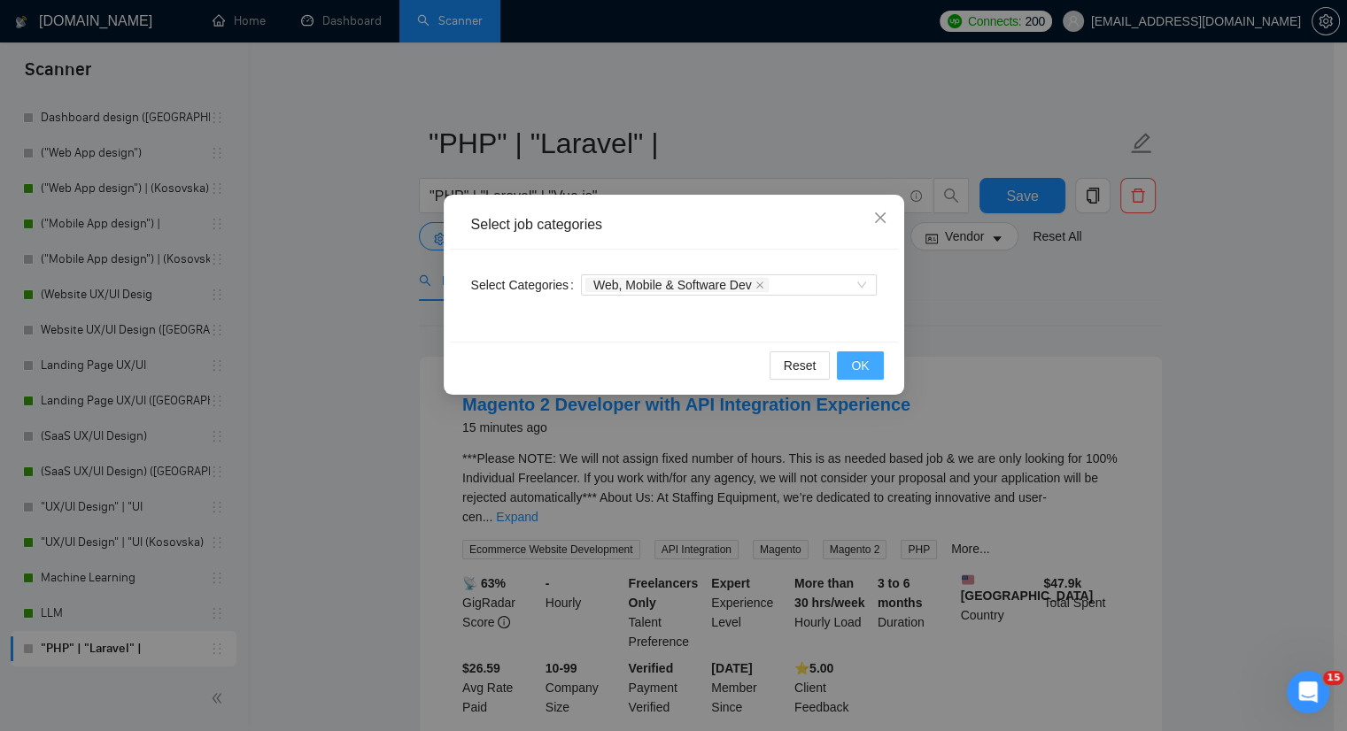
click at [857, 358] on span "OK" at bounding box center [860, 365] width 18 height 19
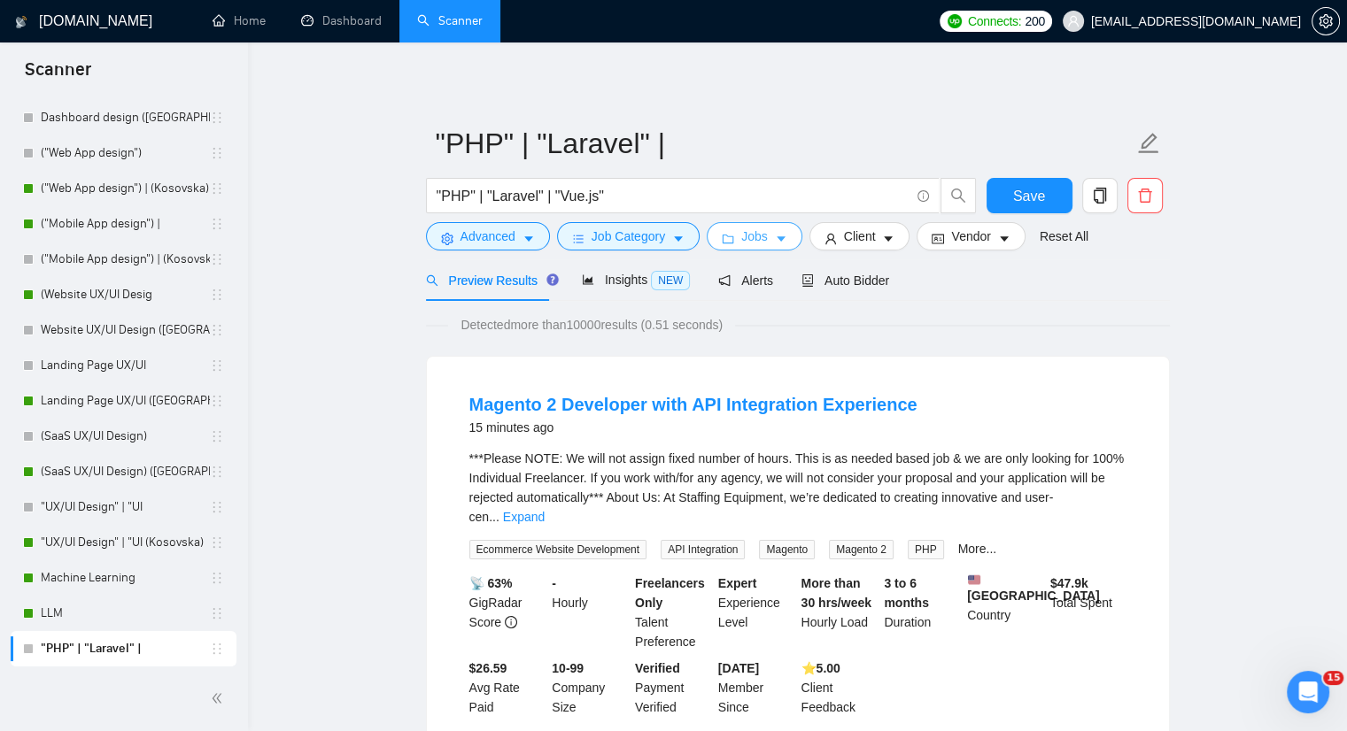
click at [762, 232] on button "Jobs" at bounding box center [755, 236] width 96 height 28
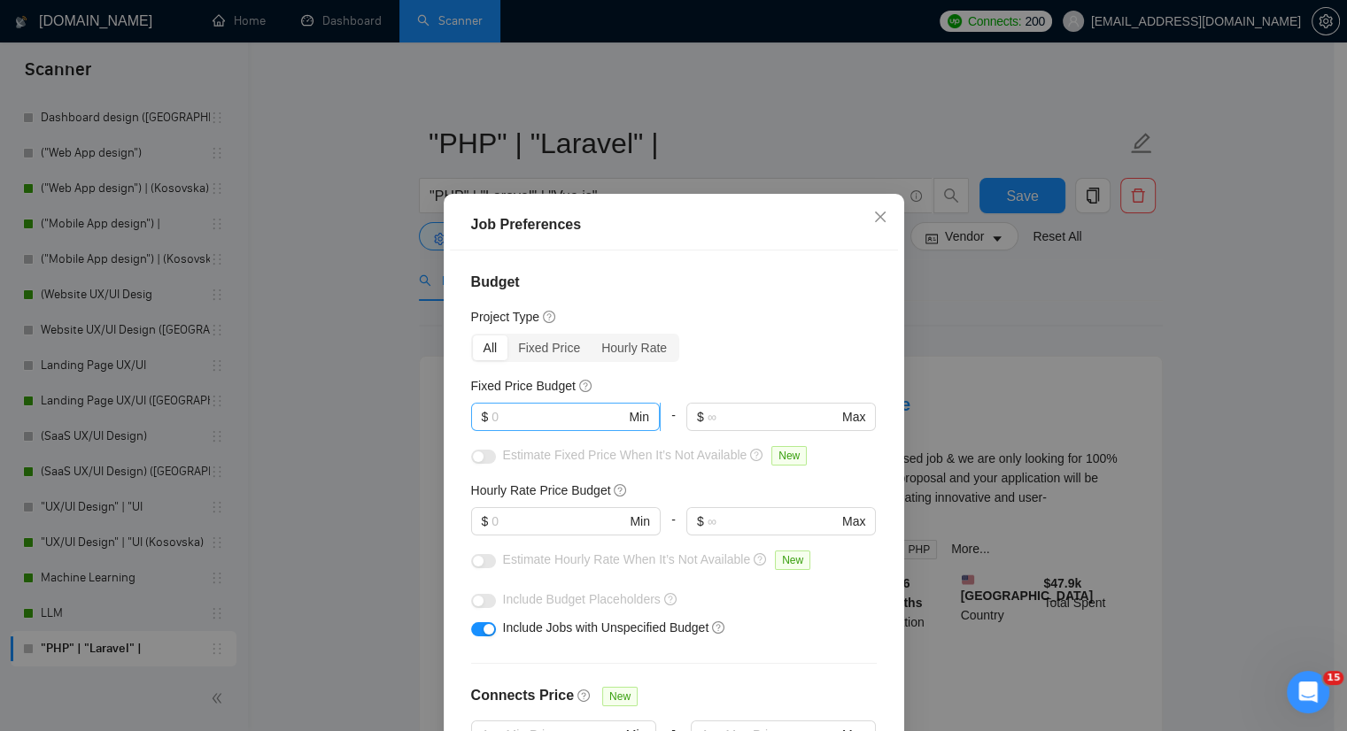
click at [561, 419] on input "text" at bounding box center [558, 416] width 134 height 19
click at [712, 368] on div "Budget Project Type All Fixed Price Hourly Rate Fixed Price Budget 25 $ 25 Min …" at bounding box center [674, 507] width 448 height 512
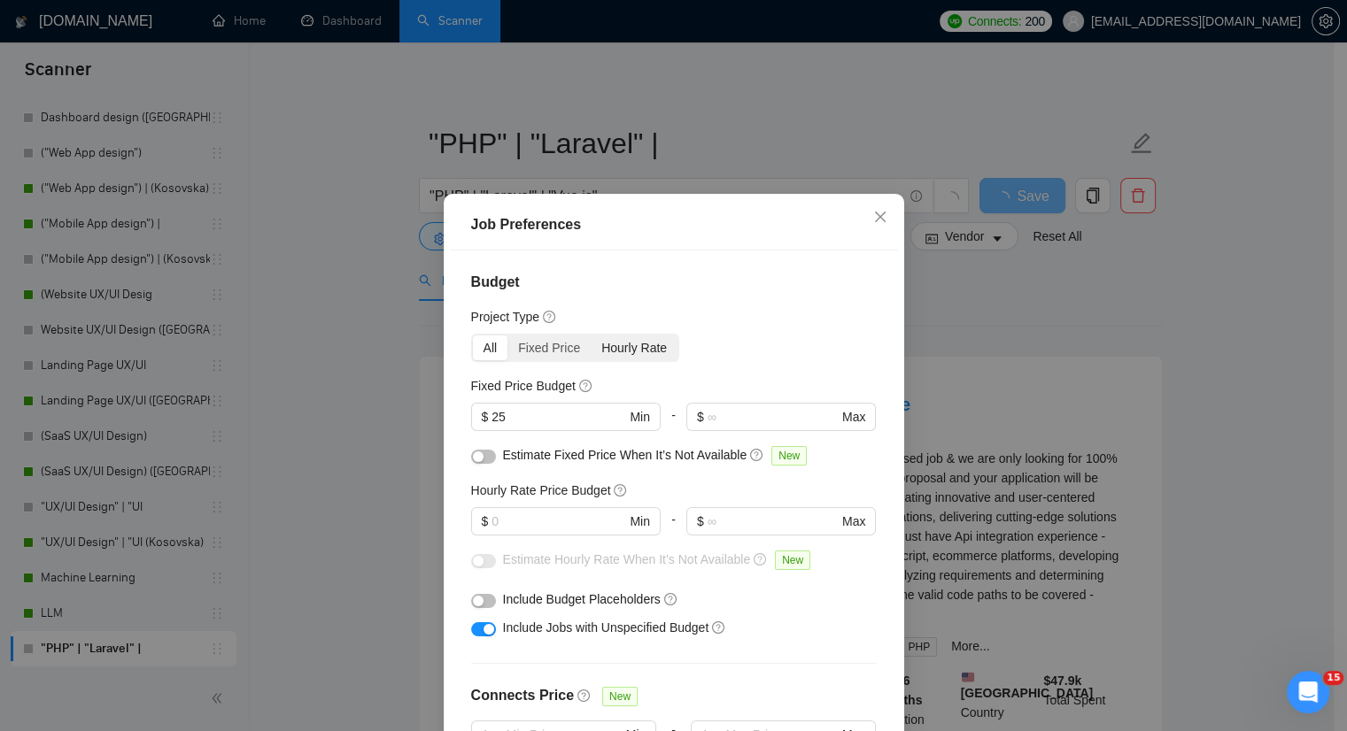
click at [635, 341] on div "Hourly Rate" at bounding box center [634, 348] width 87 height 25
click at [591, 336] on input "Hourly Rate" at bounding box center [591, 336] width 0 height 0
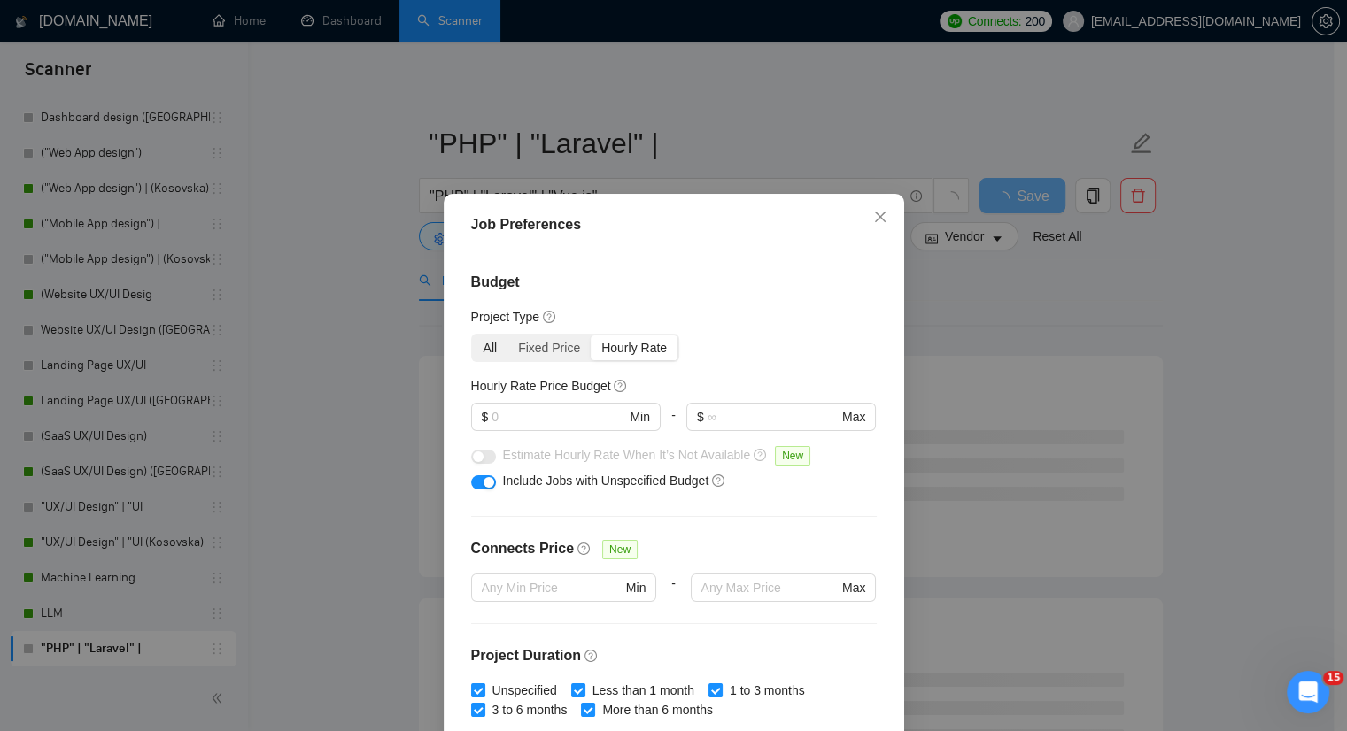
click at [485, 348] on div "All" at bounding box center [490, 348] width 35 height 25
click at [473, 336] on input "All" at bounding box center [473, 336] width 0 height 0
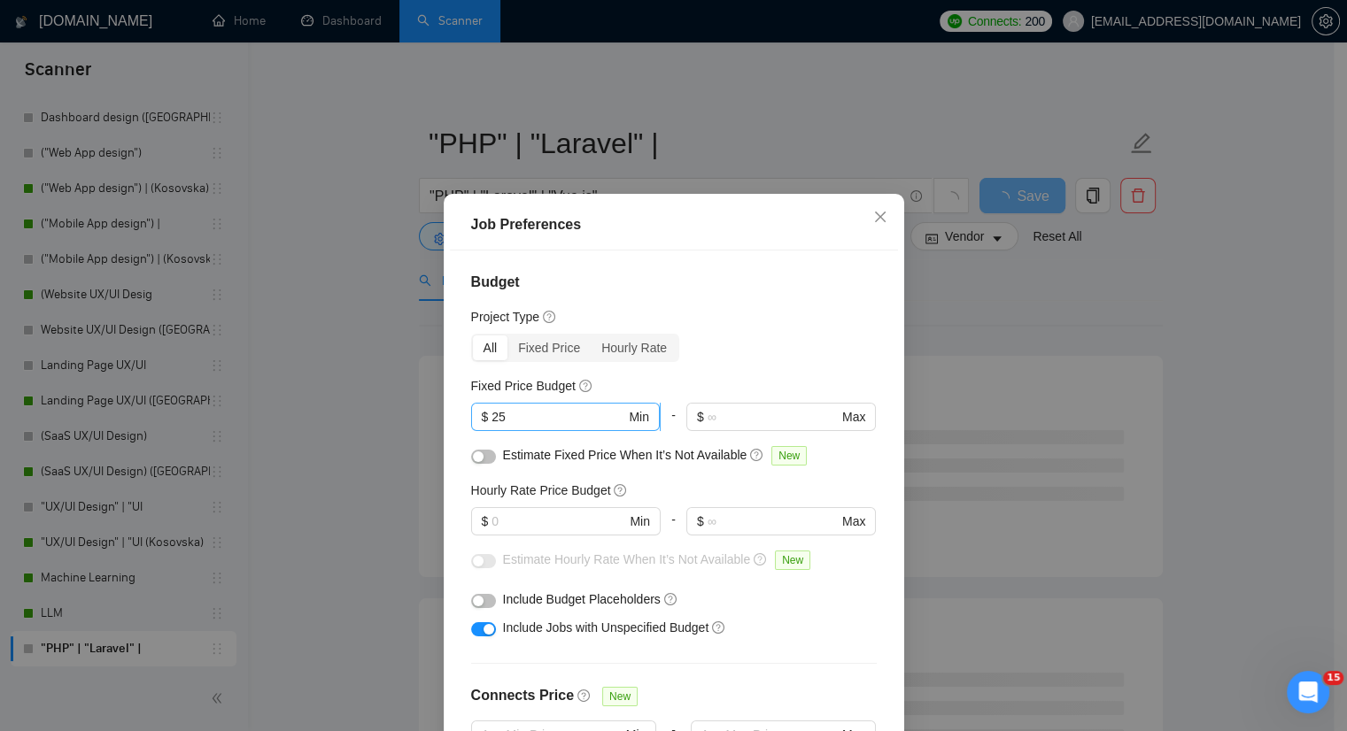
click at [536, 414] on input "25" at bounding box center [558, 416] width 134 height 19
type input "2"
type input "5000"
click at [549, 518] on input "text" at bounding box center [558, 521] width 134 height 19
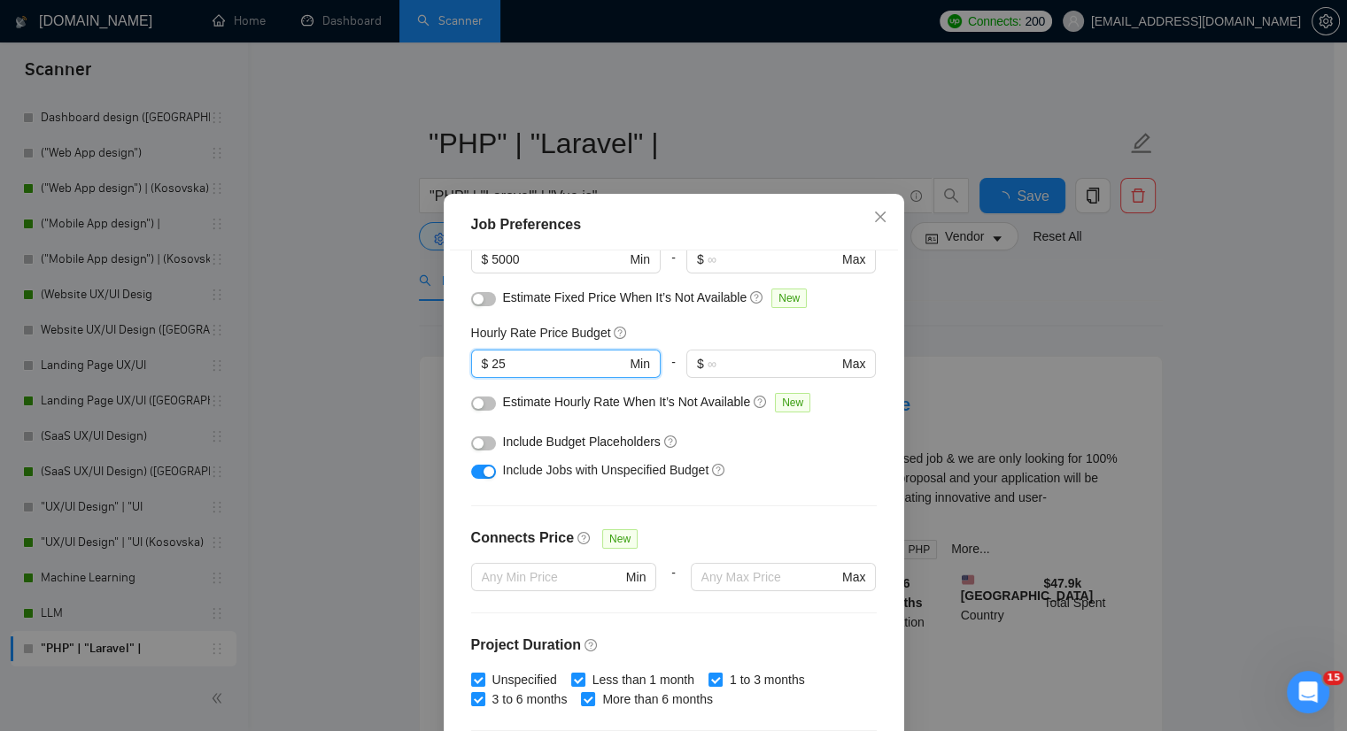
scroll to position [177, 0]
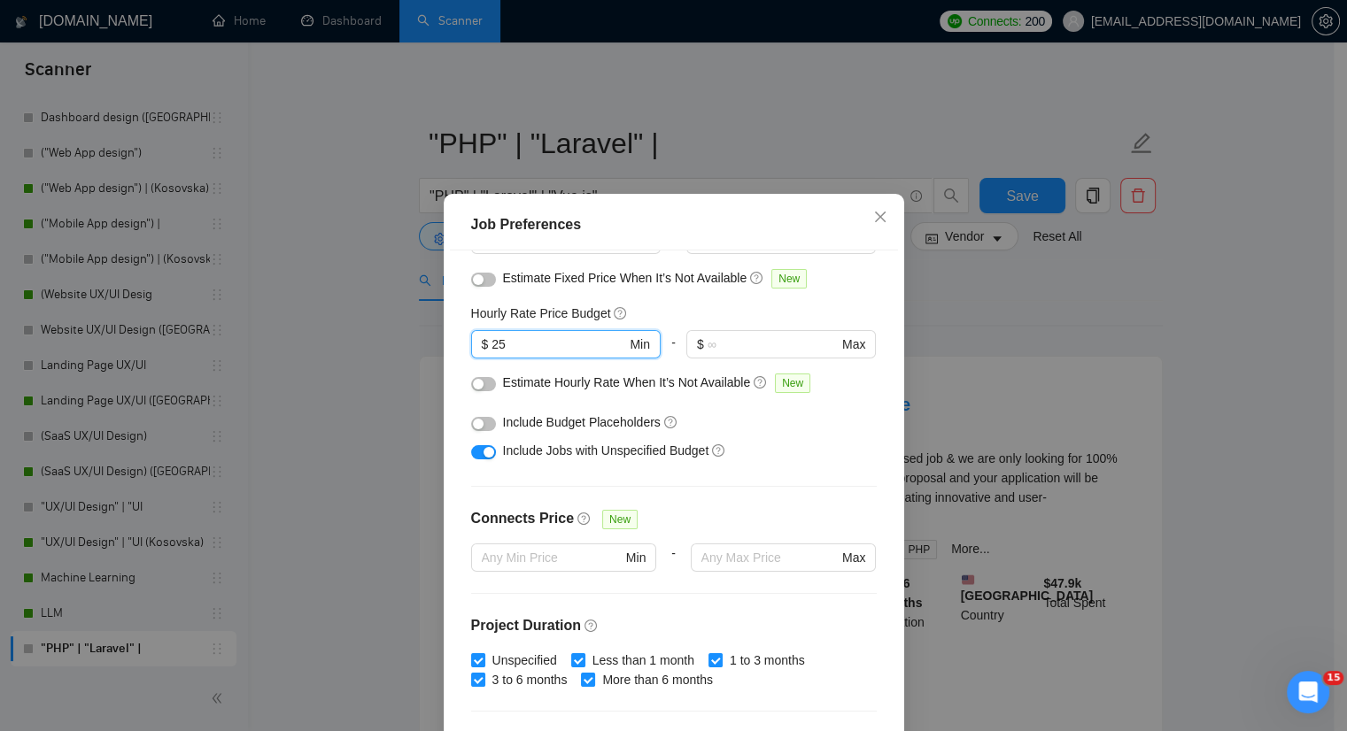
type input "25"
click at [481, 424] on button "button" at bounding box center [483, 424] width 25 height 14
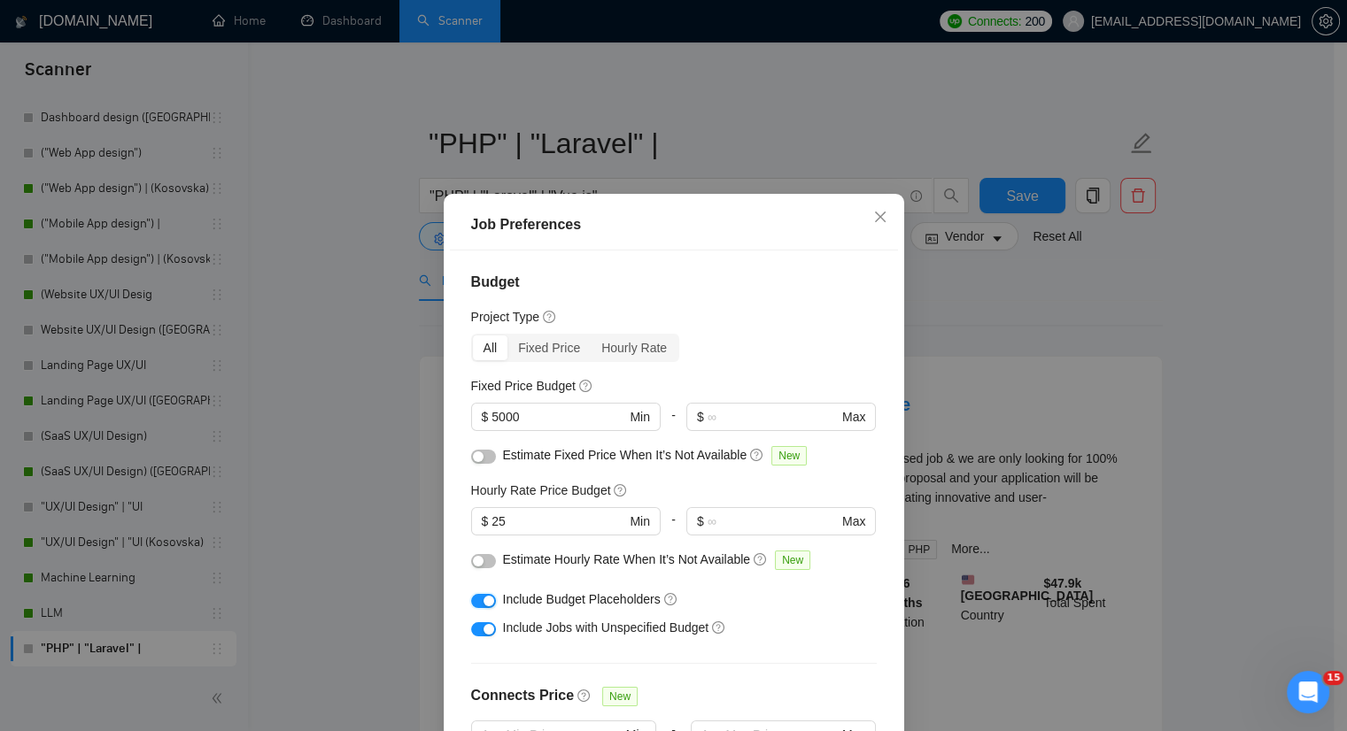
scroll to position [486, 0]
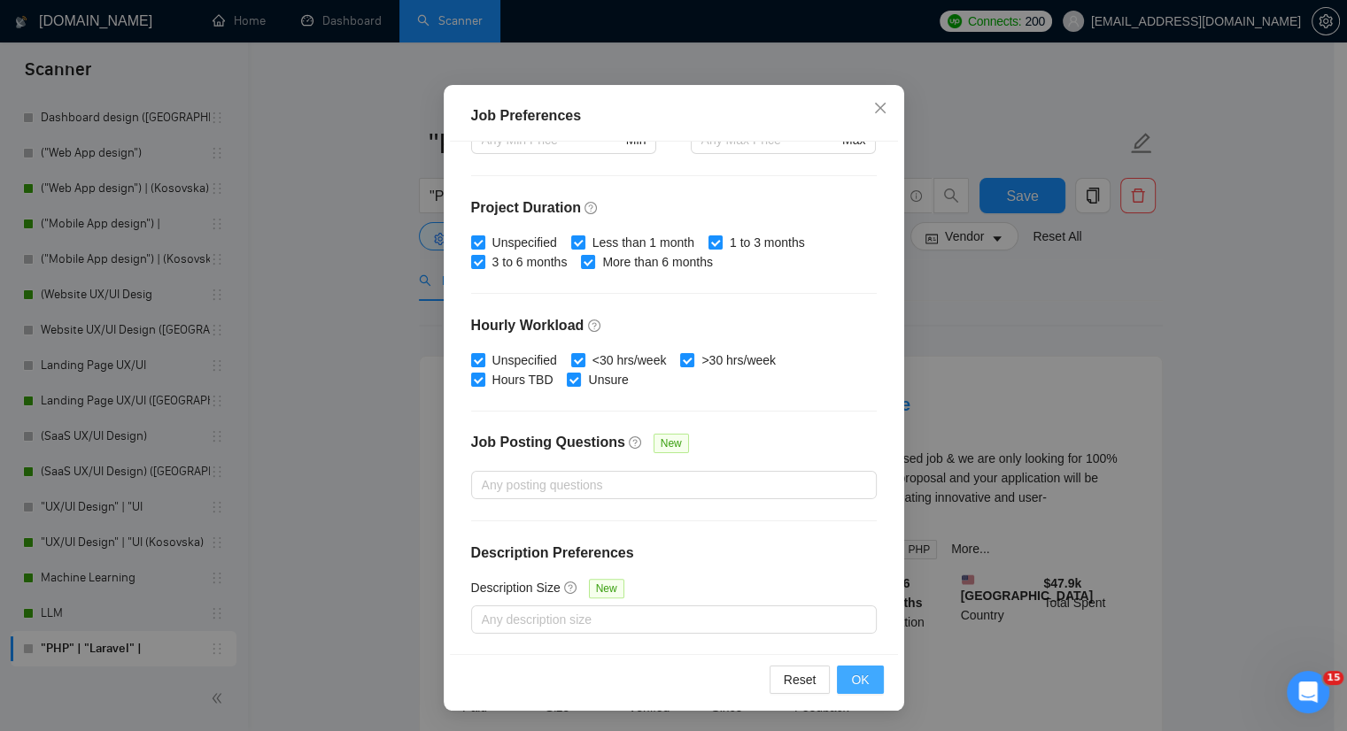
click at [843, 679] on button "OK" at bounding box center [860, 680] width 46 height 28
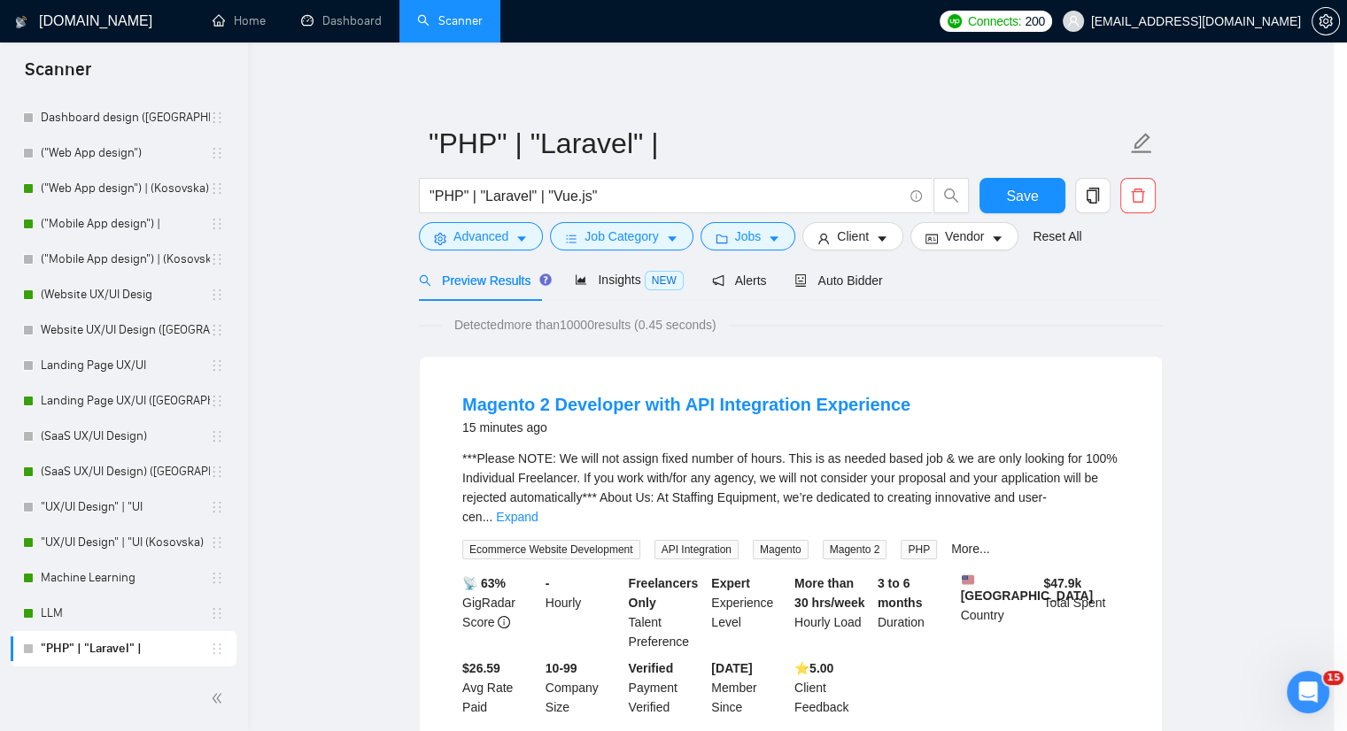
scroll to position [21, 0]
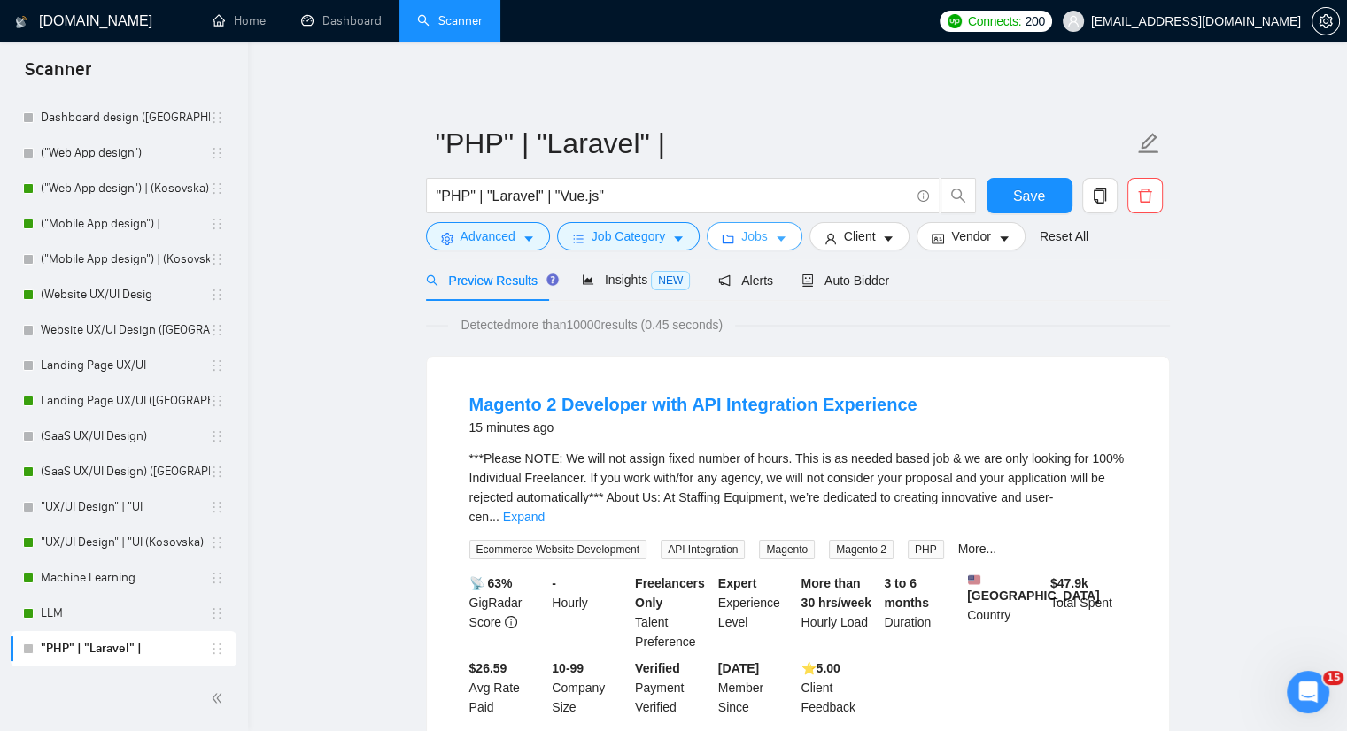
click at [785, 229] on button "Jobs" at bounding box center [755, 236] width 96 height 28
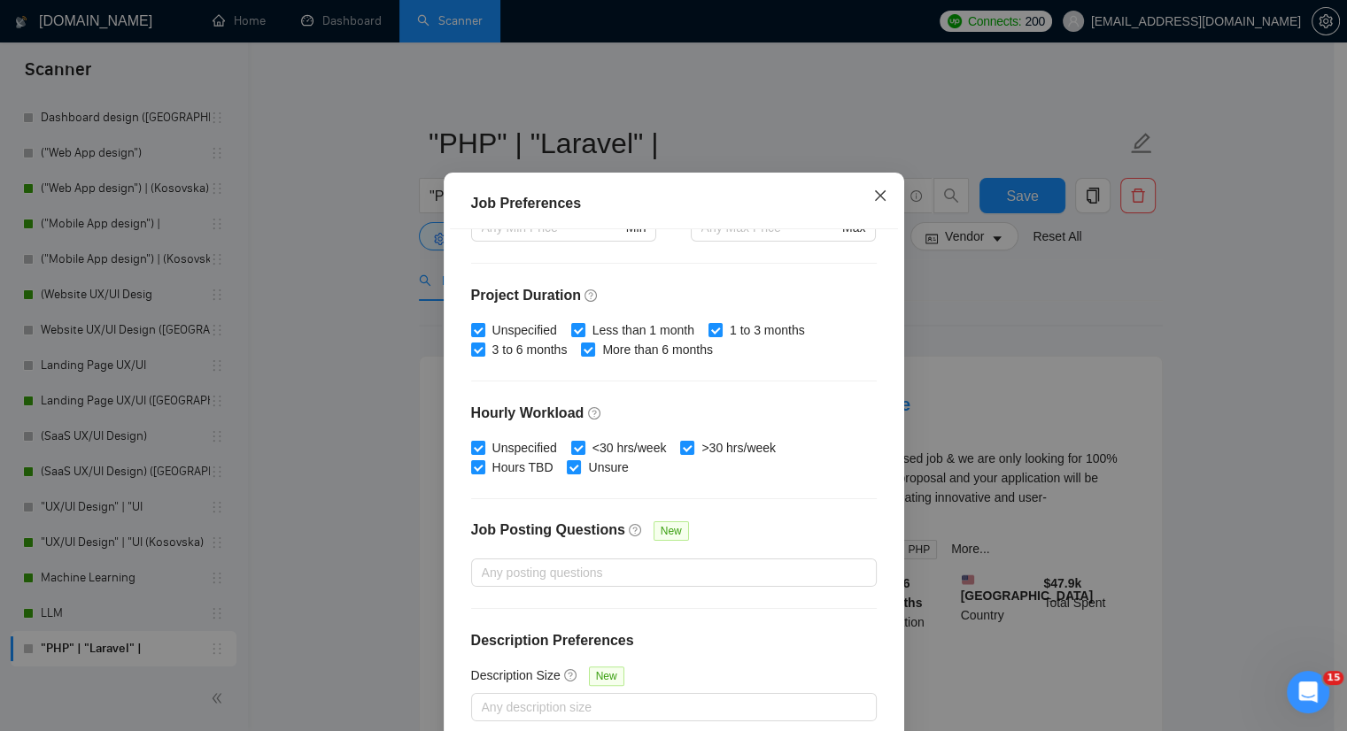
click at [880, 220] on span "Close" at bounding box center [880, 197] width 48 height 48
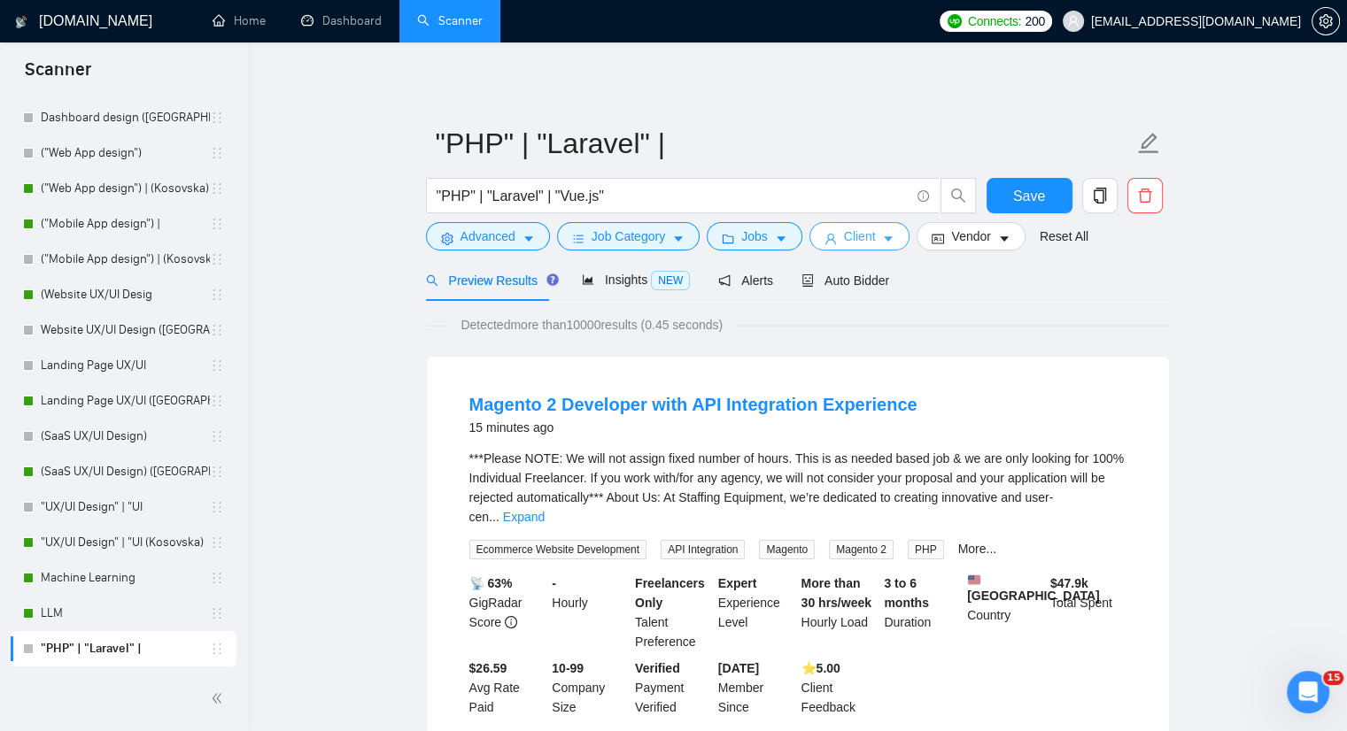
click at [882, 244] on icon "caret-down" at bounding box center [888, 239] width 12 height 12
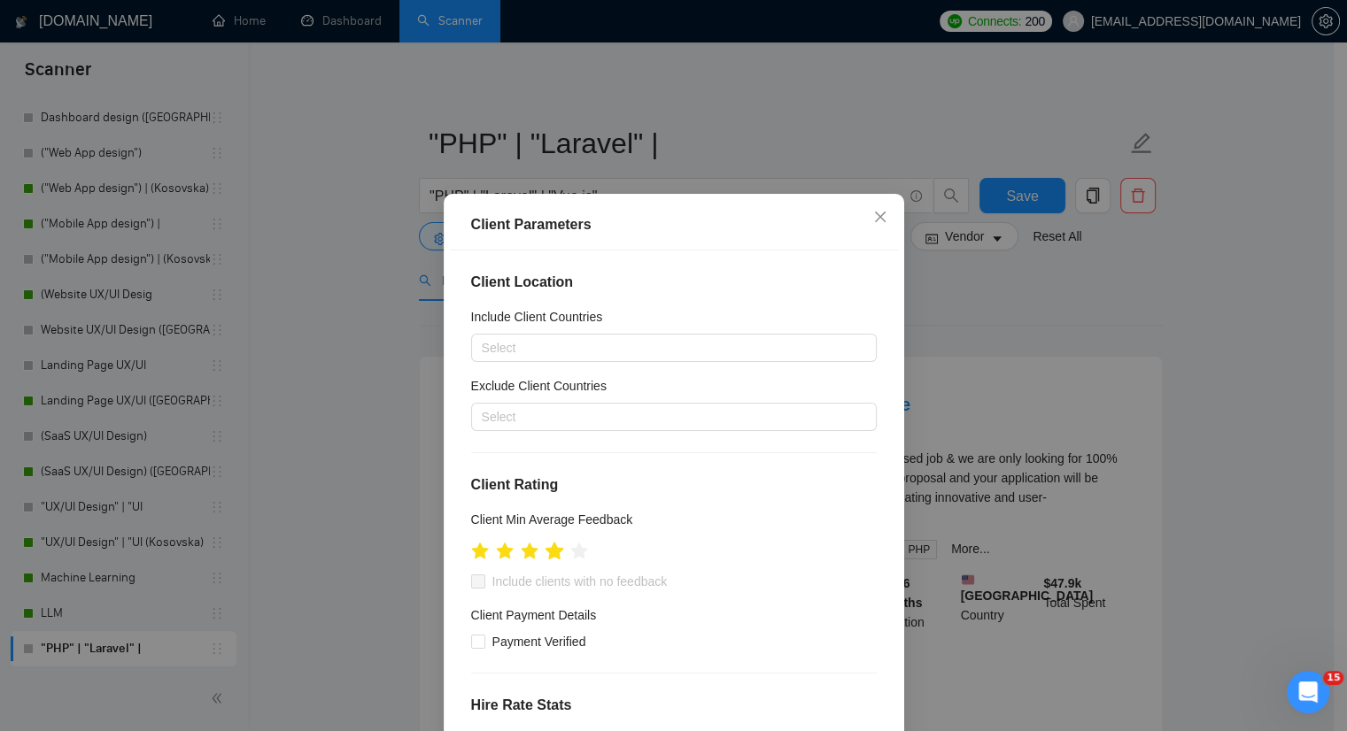
click at [548, 553] on icon "star" at bounding box center [554, 551] width 19 height 18
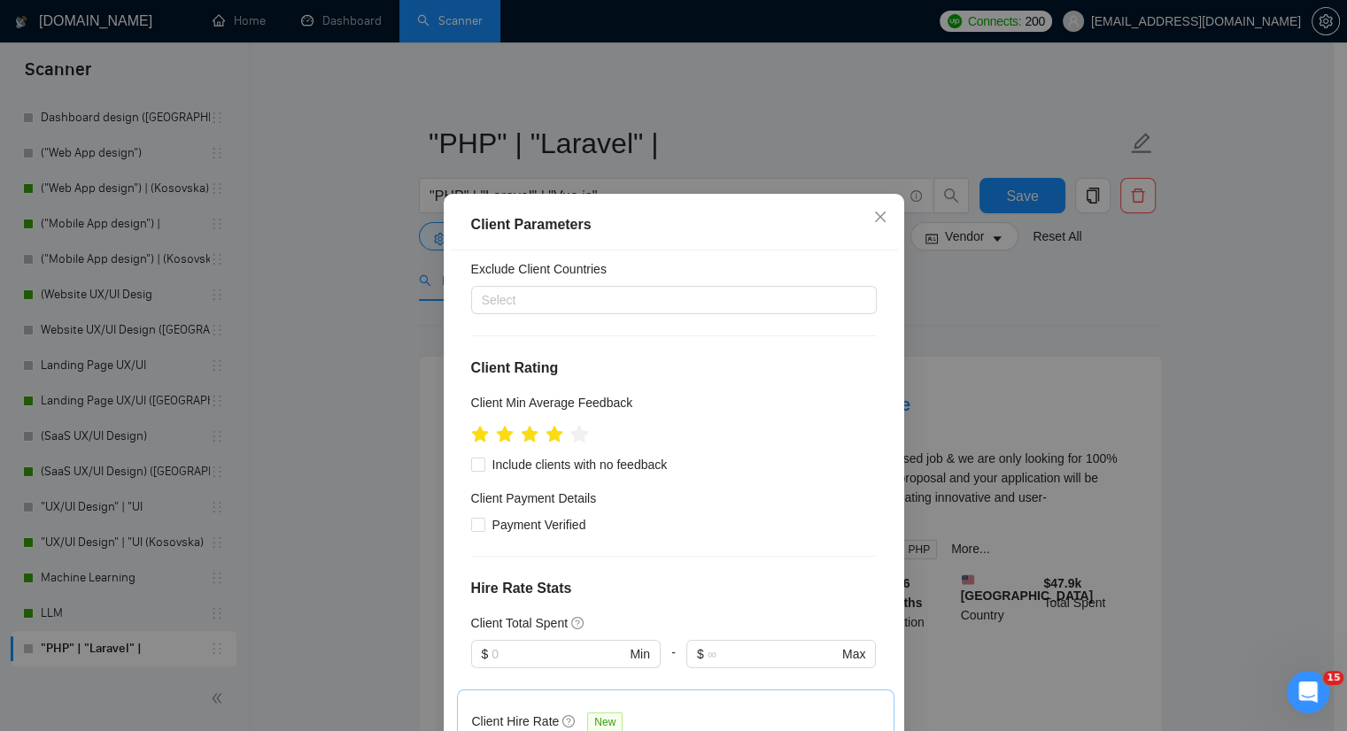
scroll to position [177, 0]
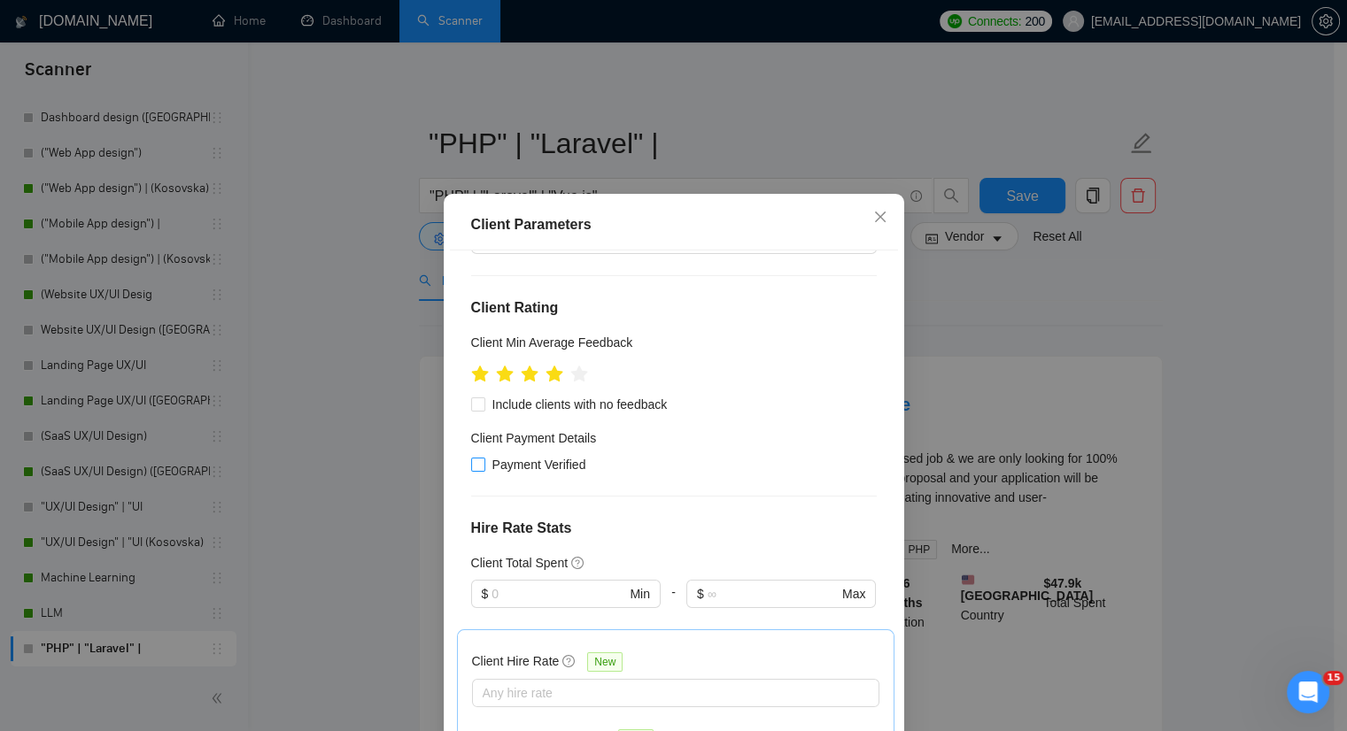
click at [534, 465] on span "Payment Verified" at bounding box center [539, 464] width 108 height 19
click at [484, 465] on input "Payment Verified" at bounding box center [477, 464] width 12 height 12
checkbox input "true"
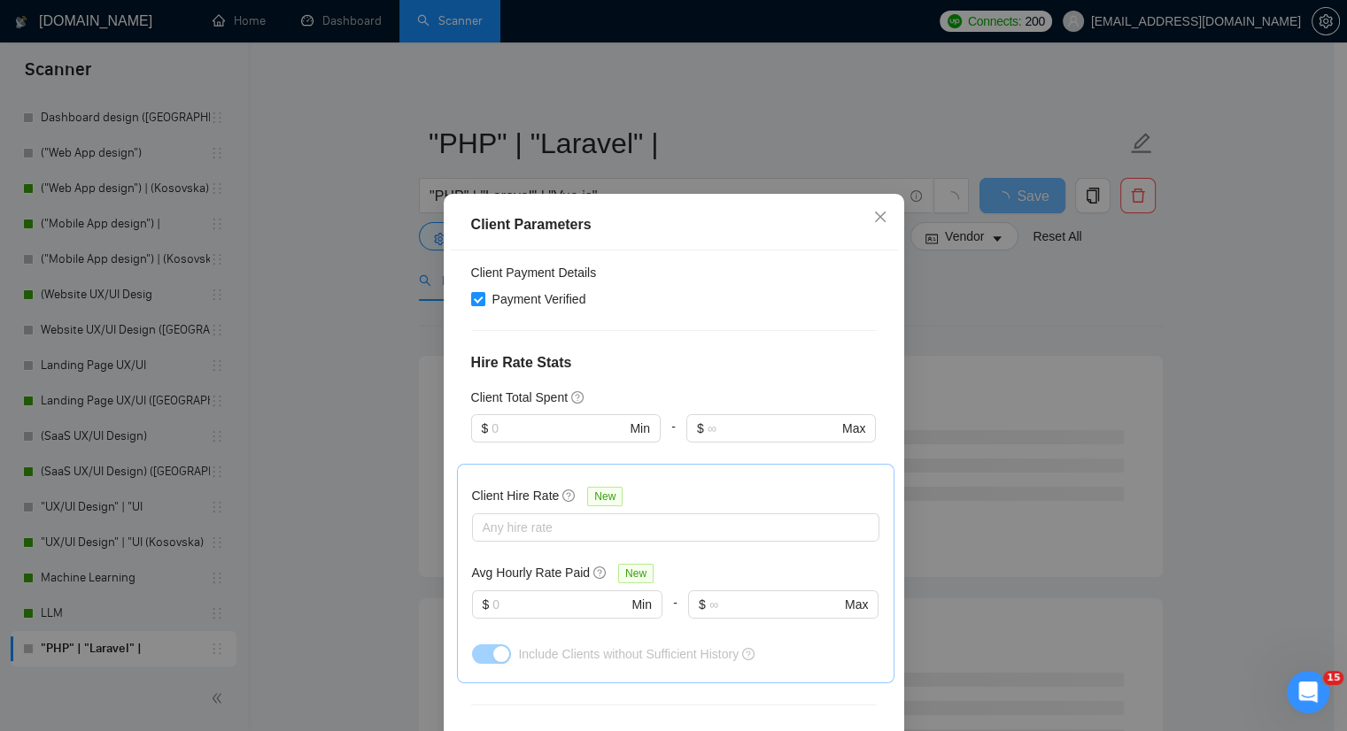
scroll to position [354, 0]
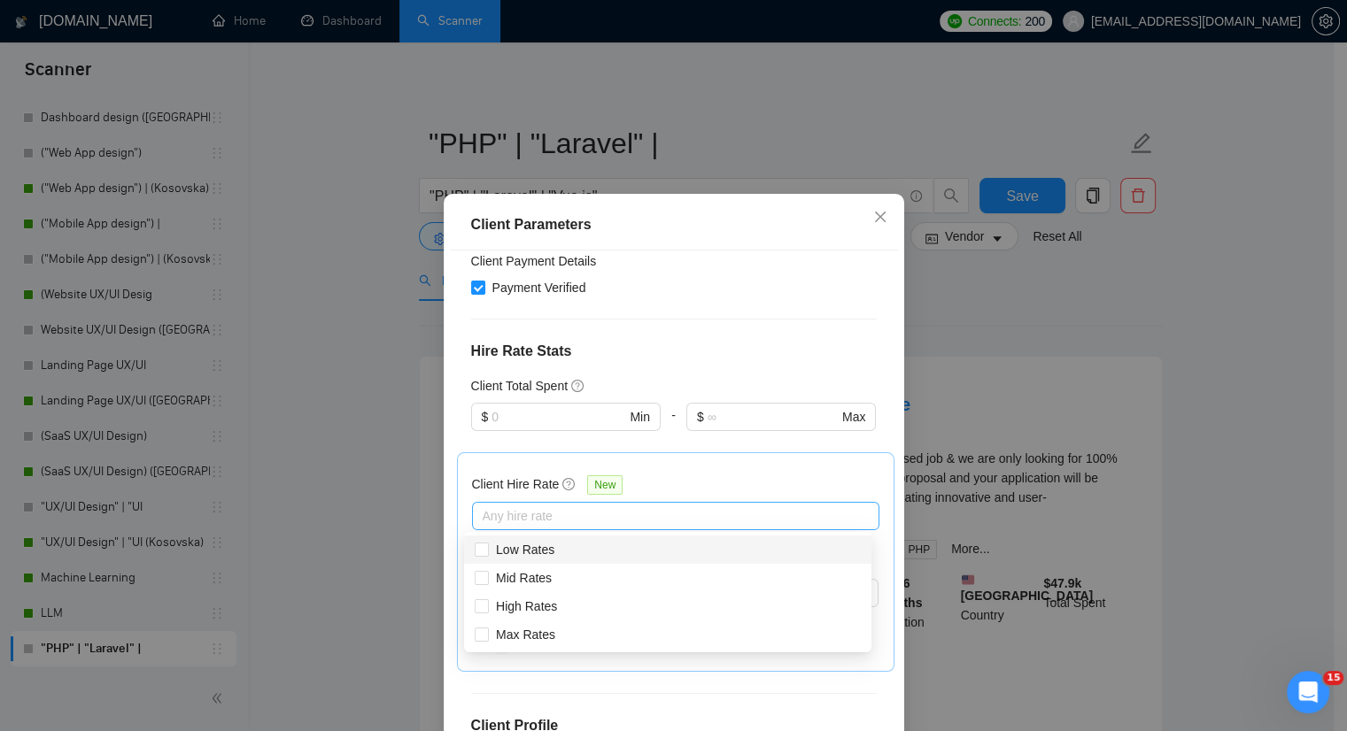
click at [536, 516] on div at bounding box center [666, 516] width 381 height 21
click at [533, 578] on span "Mid Rates" at bounding box center [524, 578] width 56 height 14
click at [487, 578] on input "Mid Rates" at bounding box center [481, 577] width 12 height 12
checkbox input "true"
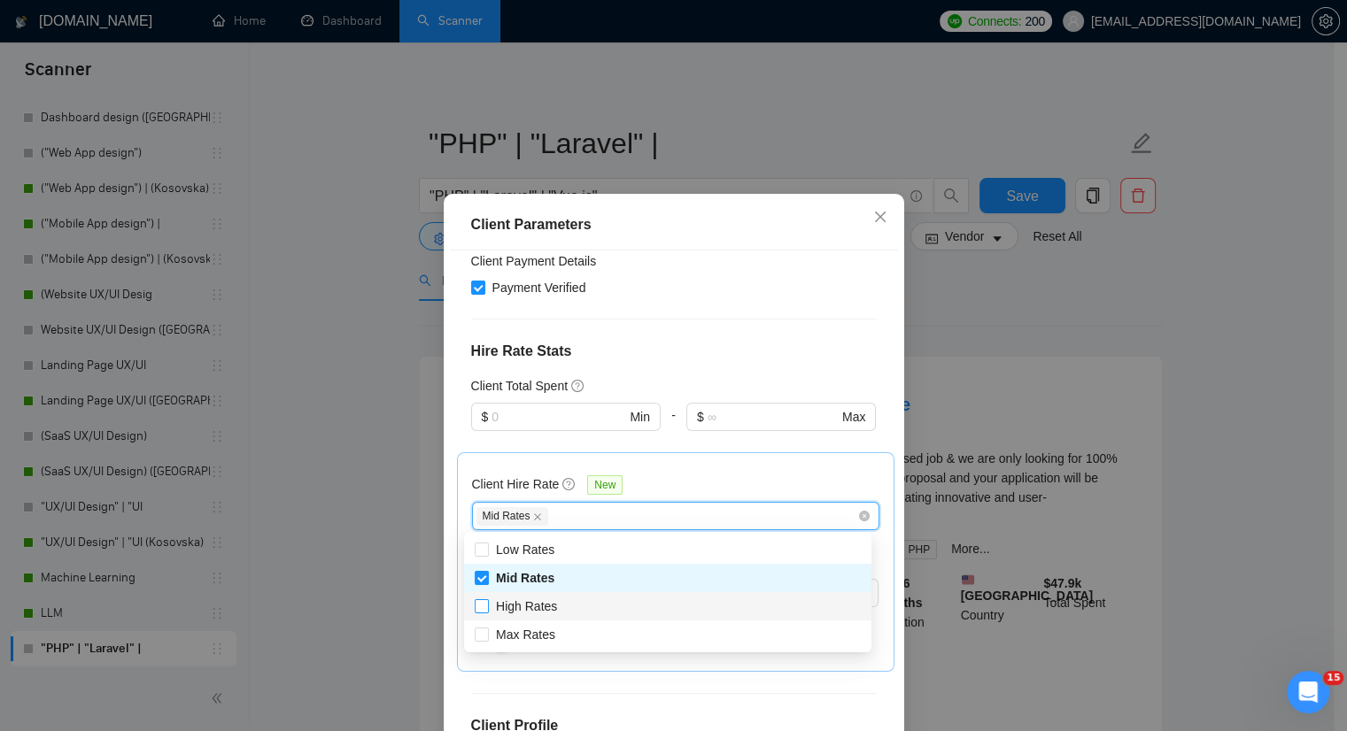
click at [530, 602] on span "High Rates" at bounding box center [526, 607] width 61 height 14
click at [487, 602] on input "High Rates" at bounding box center [481, 606] width 12 height 12
checkbox input "true"
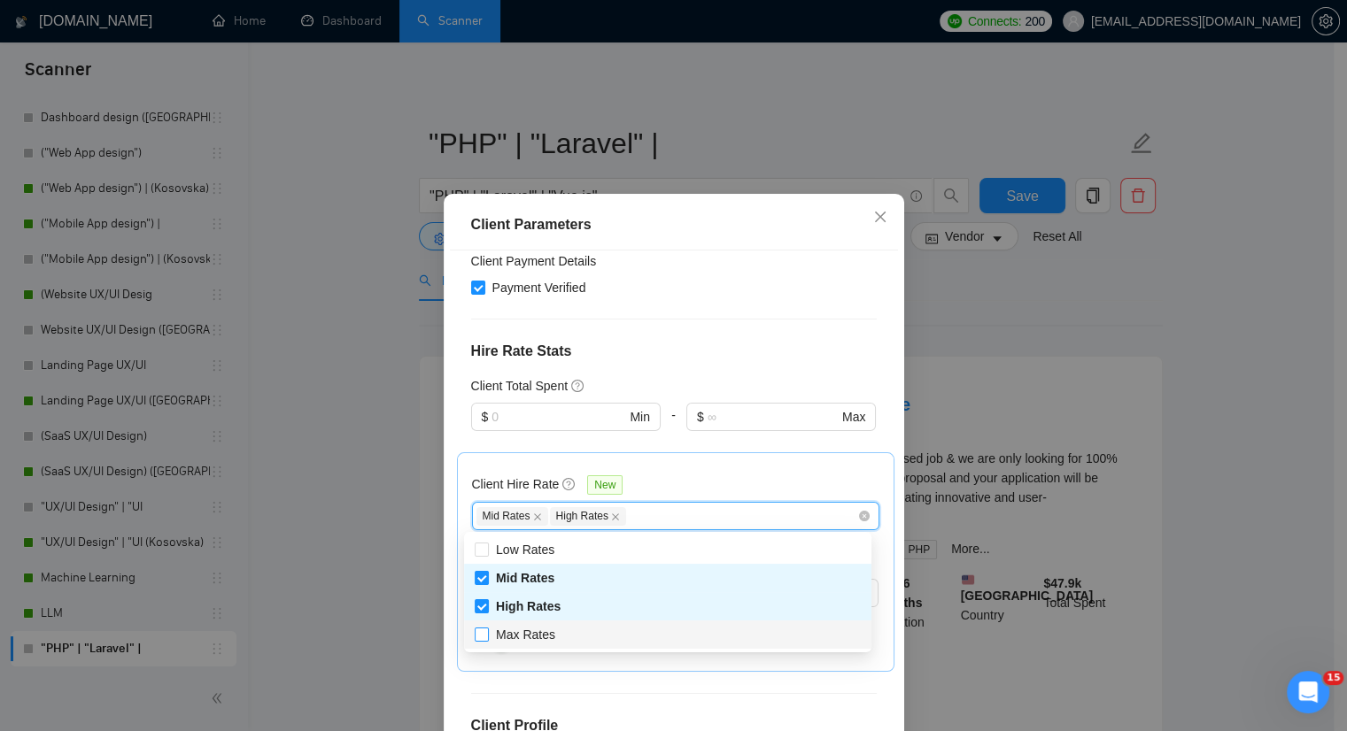
click at [522, 640] on span "Max Rates" at bounding box center [525, 635] width 59 height 14
click at [487, 640] on input "Max Rates" at bounding box center [481, 634] width 12 height 12
checkbox input "true"
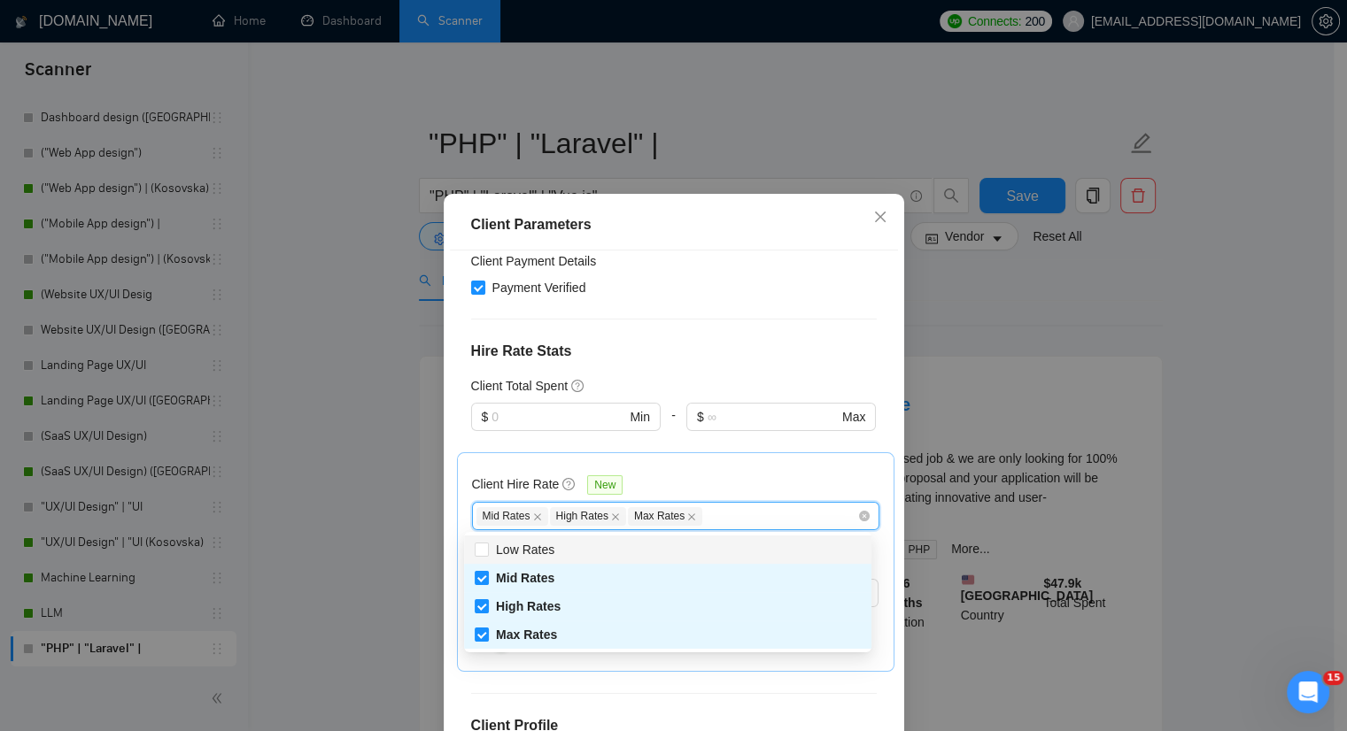
click at [672, 338] on div "Client Location Include Client Countries Select Exclude Client Countries Select…" at bounding box center [674, 507] width 448 height 512
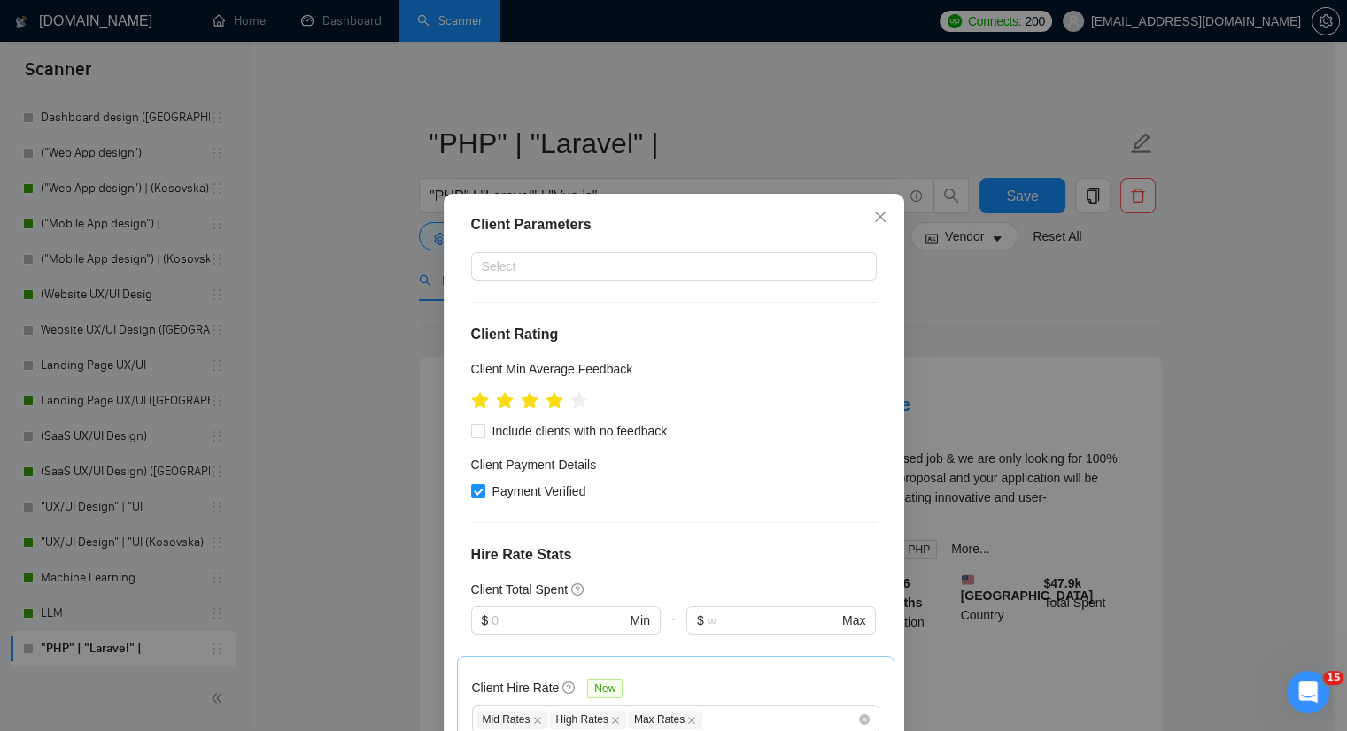
scroll to position [62, 0]
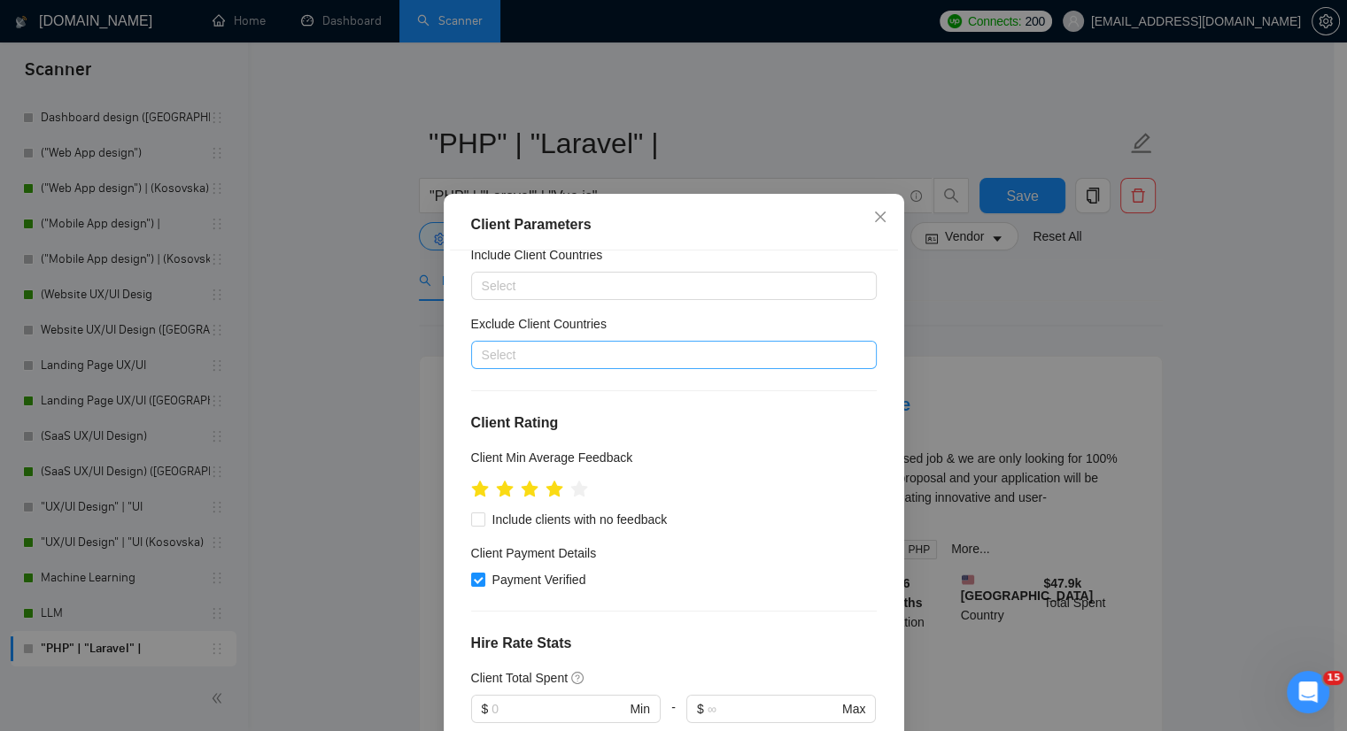
click at [538, 353] on div at bounding box center [665, 354] width 379 height 21
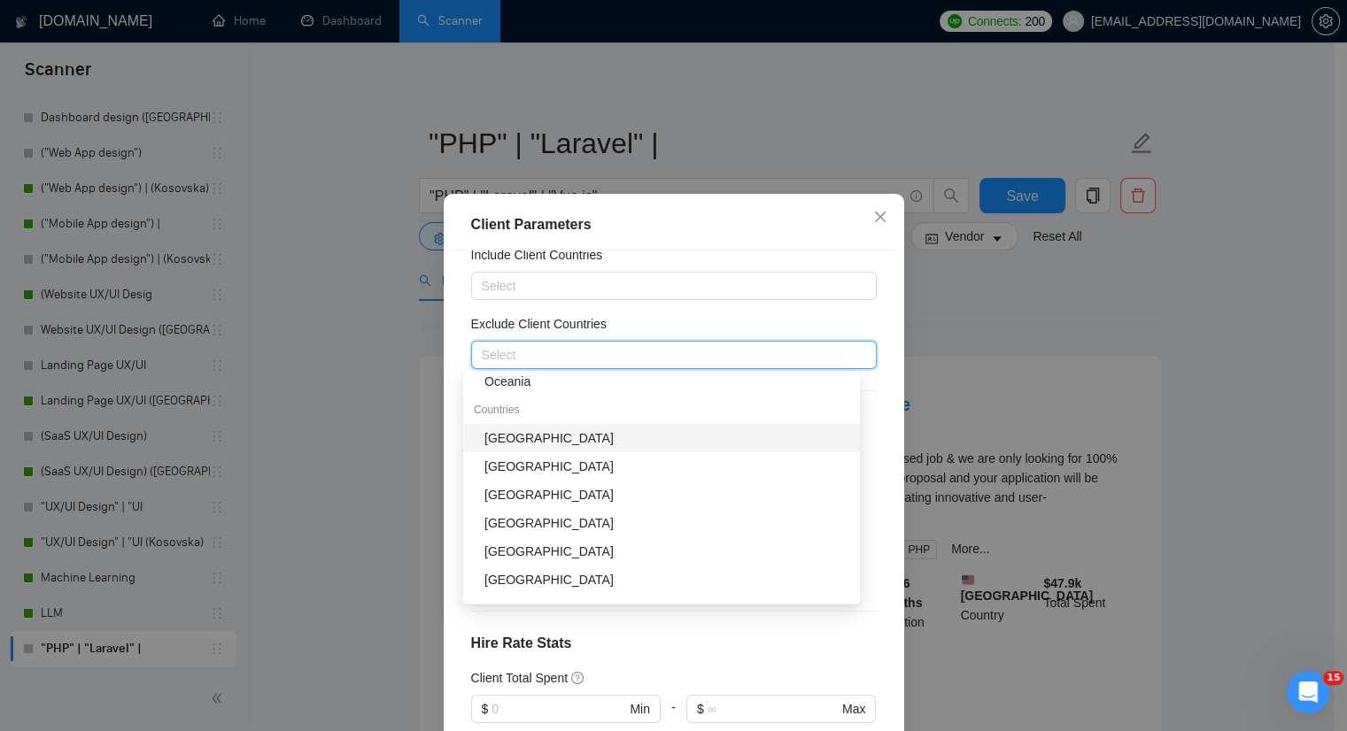
scroll to position [266, 0]
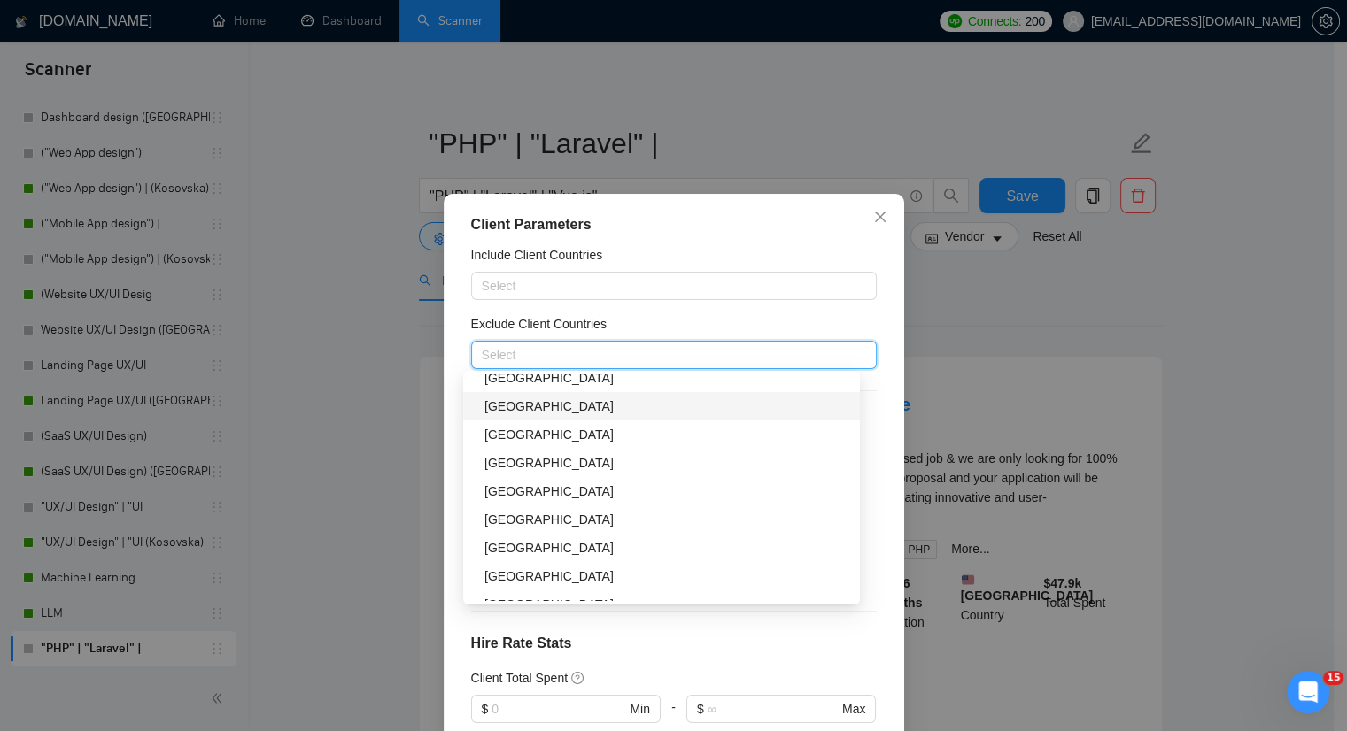
click at [524, 412] on div "India" at bounding box center [666, 406] width 365 height 19
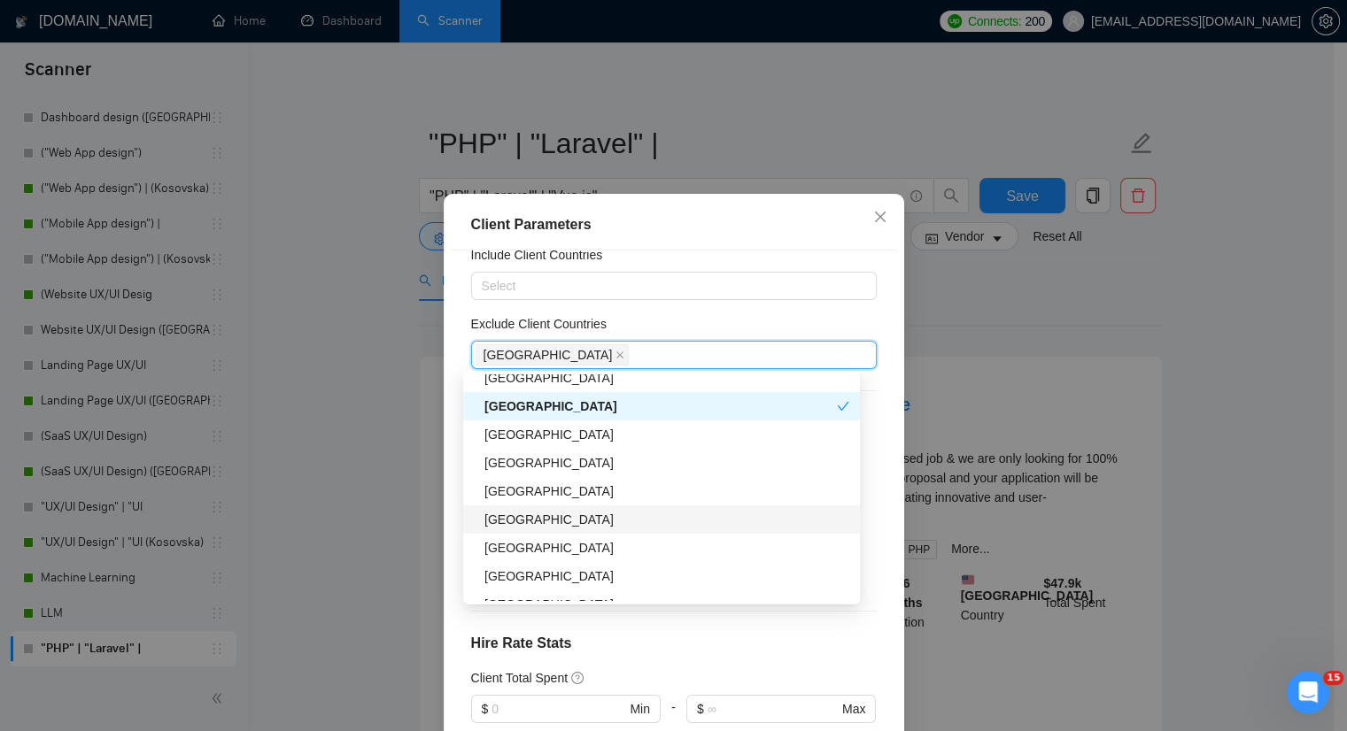
click at [523, 517] on div "Pakistan" at bounding box center [666, 519] width 365 height 19
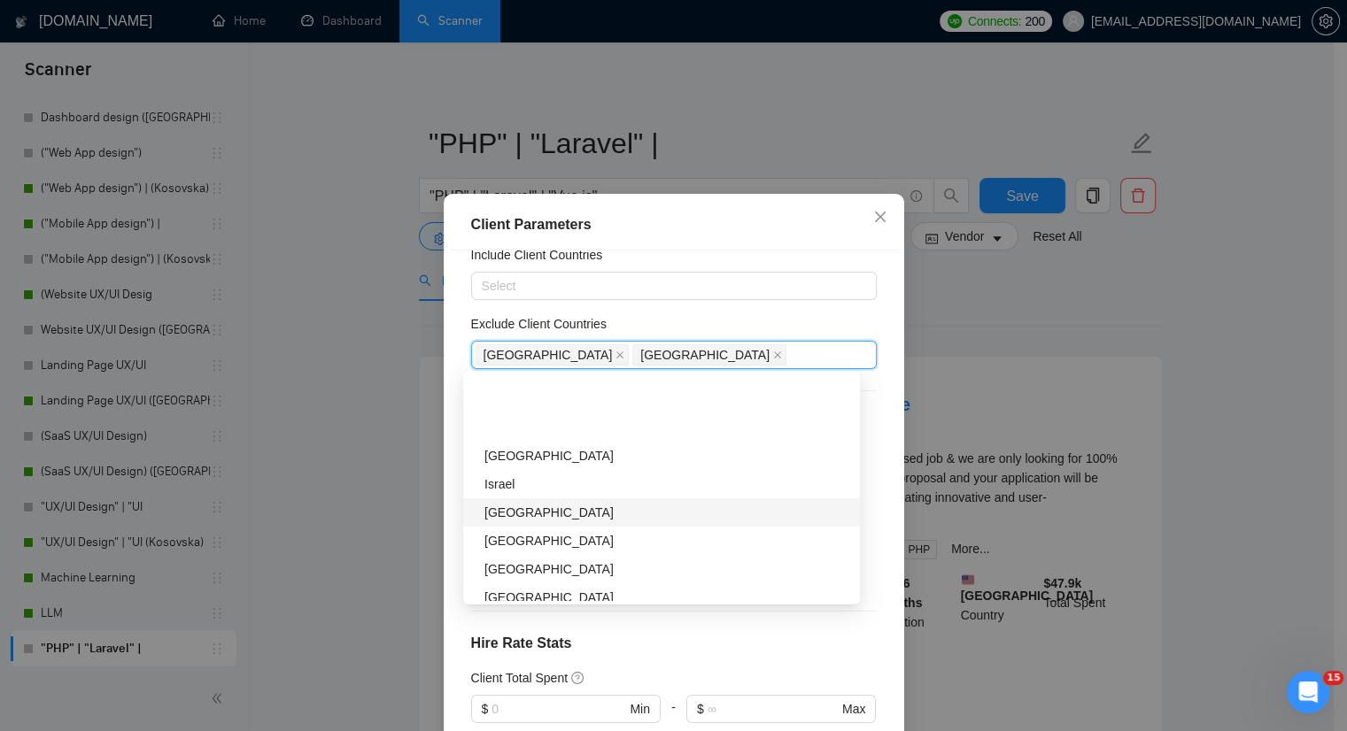
scroll to position [531, 0]
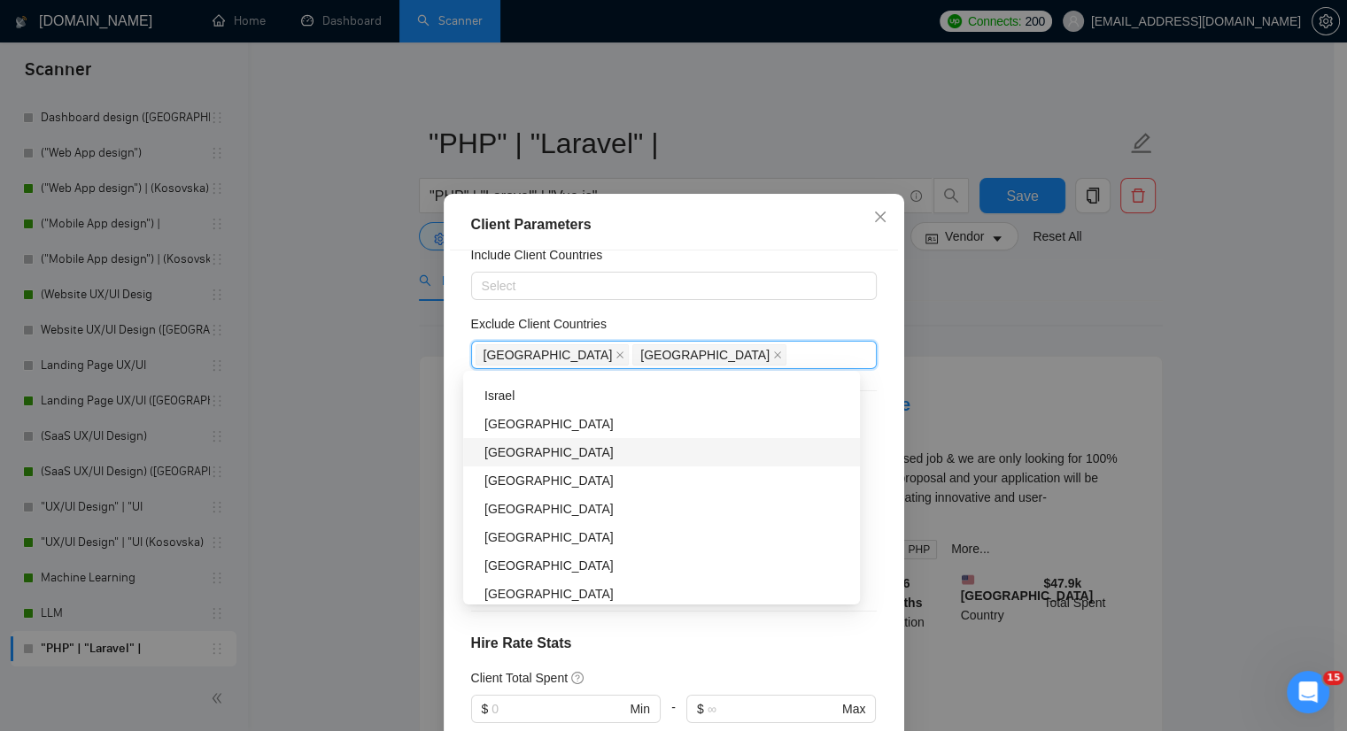
click at [545, 457] on div "Philippines" at bounding box center [666, 452] width 365 height 19
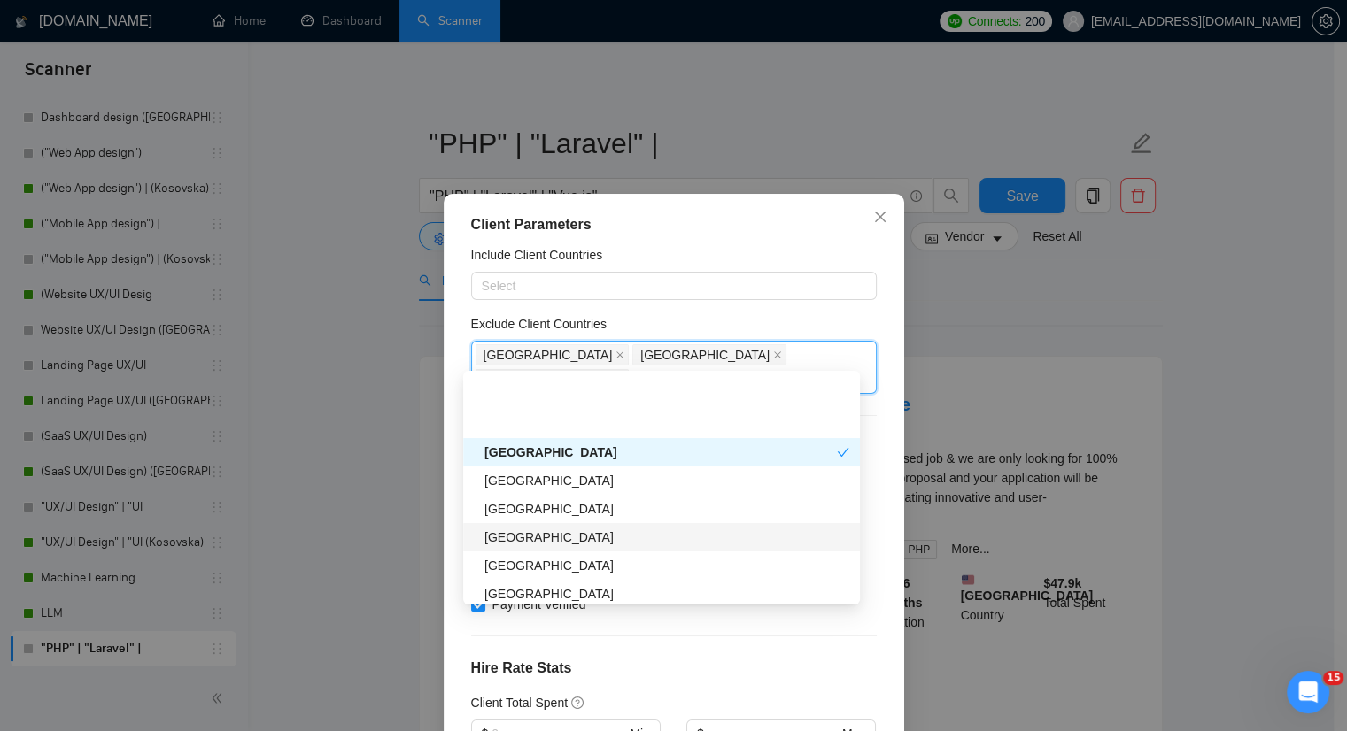
scroll to position [620, 0]
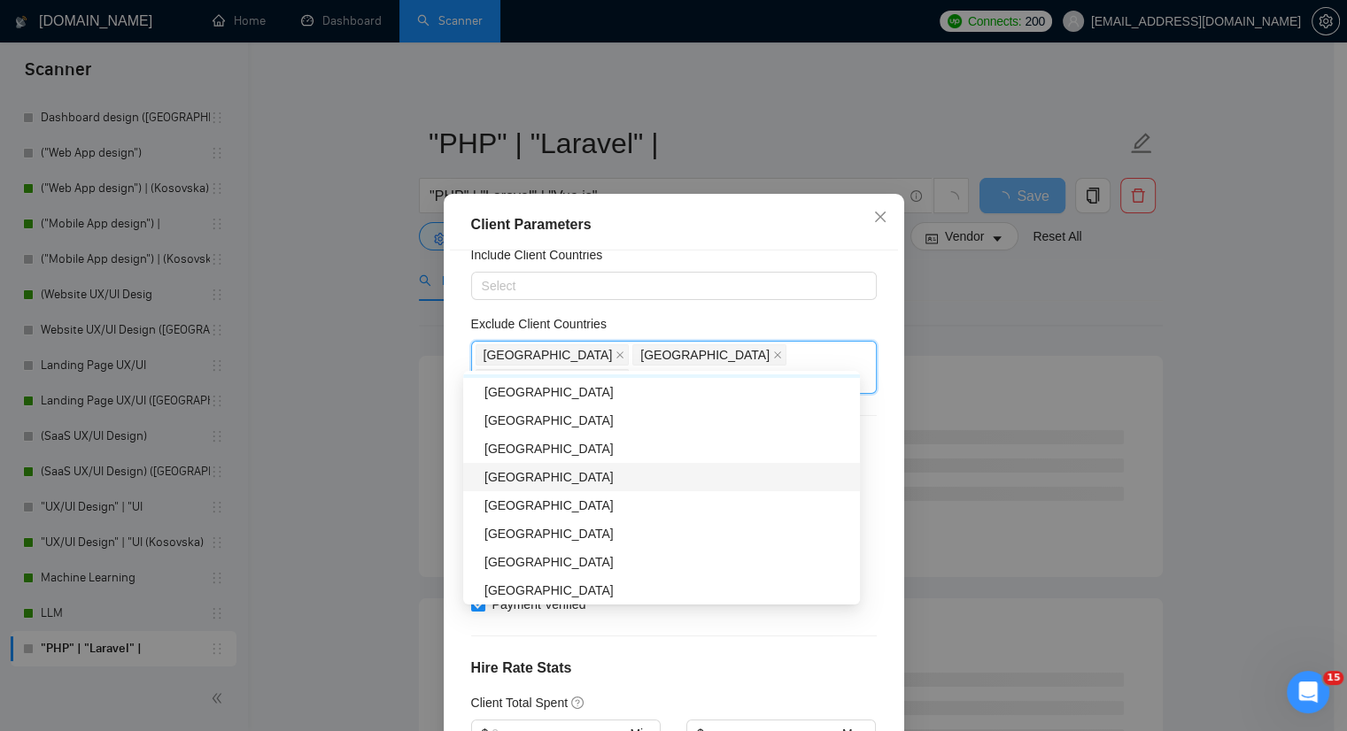
click at [560, 483] on div "Russia" at bounding box center [666, 477] width 365 height 19
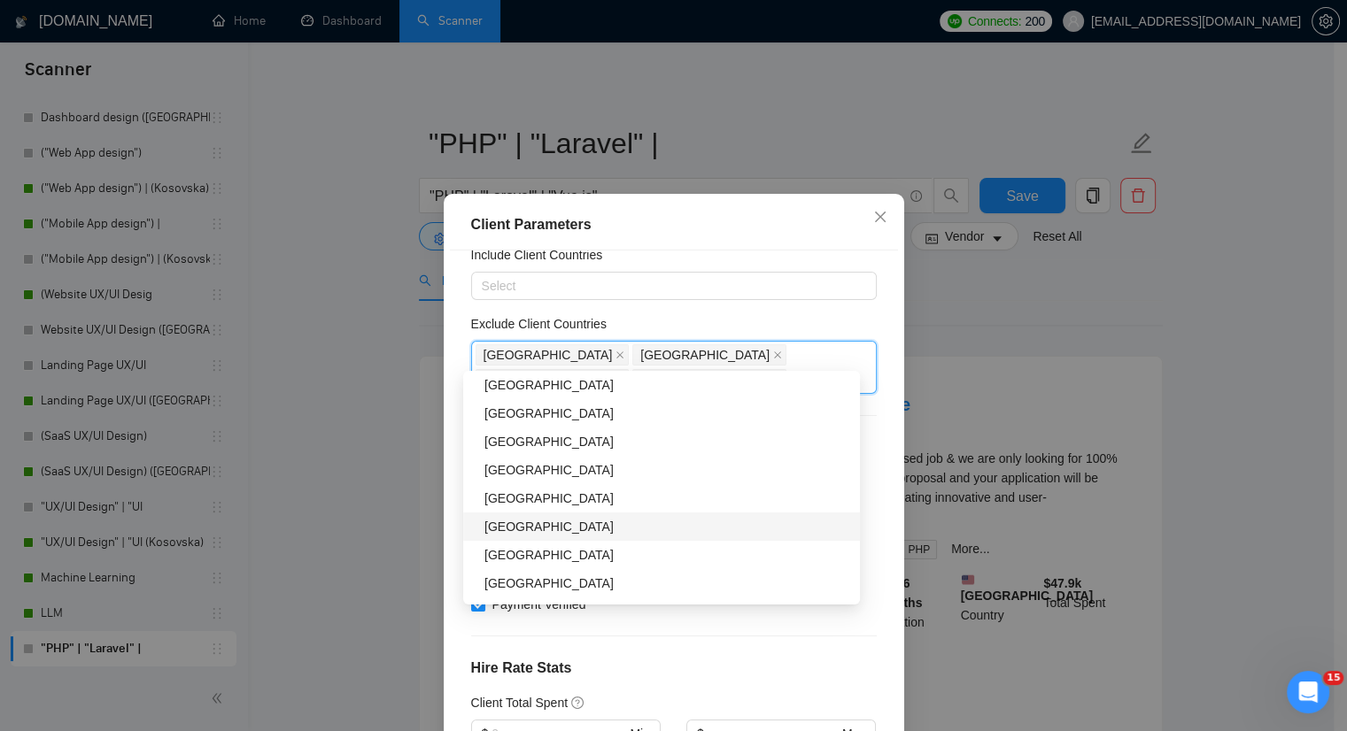
scroll to position [886, 0]
click at [562, 465] on div "Malaysia" at bounding box center [666, 466] width 365 height 19
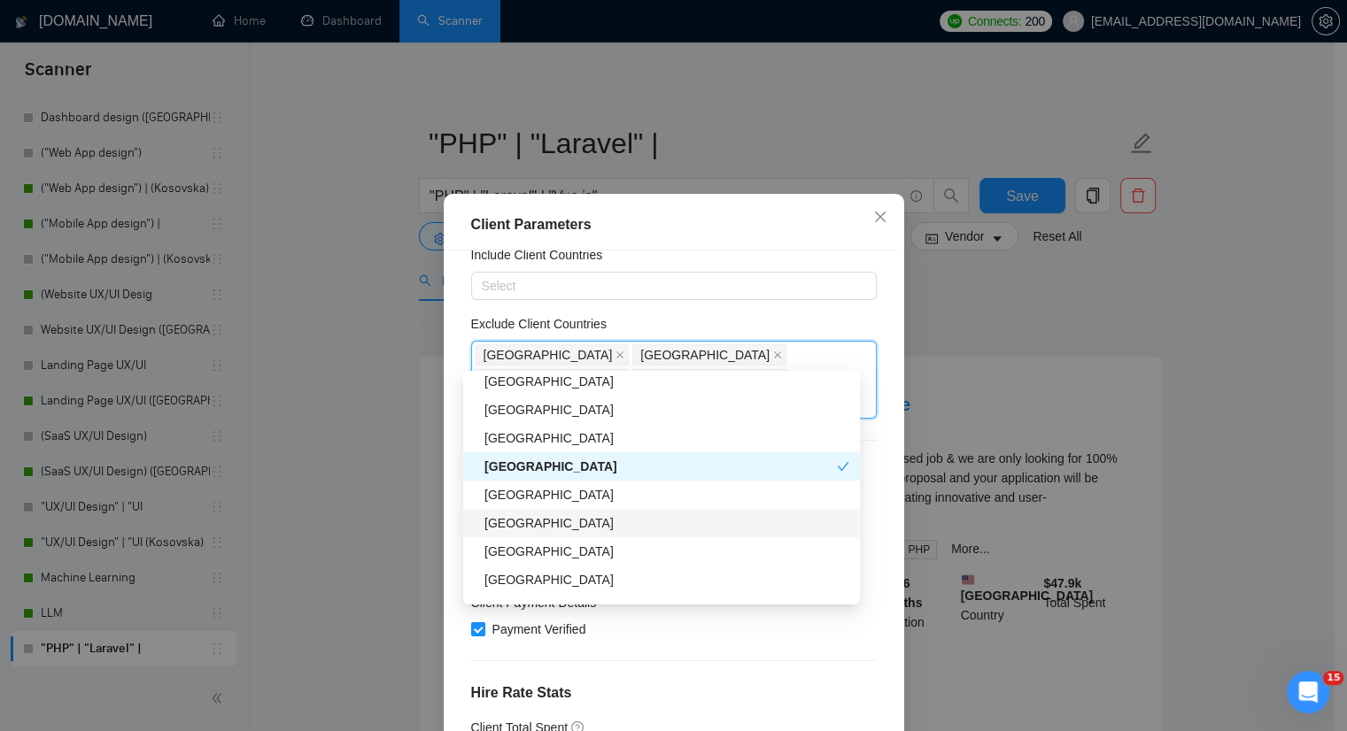
scroll to position [974, 0]
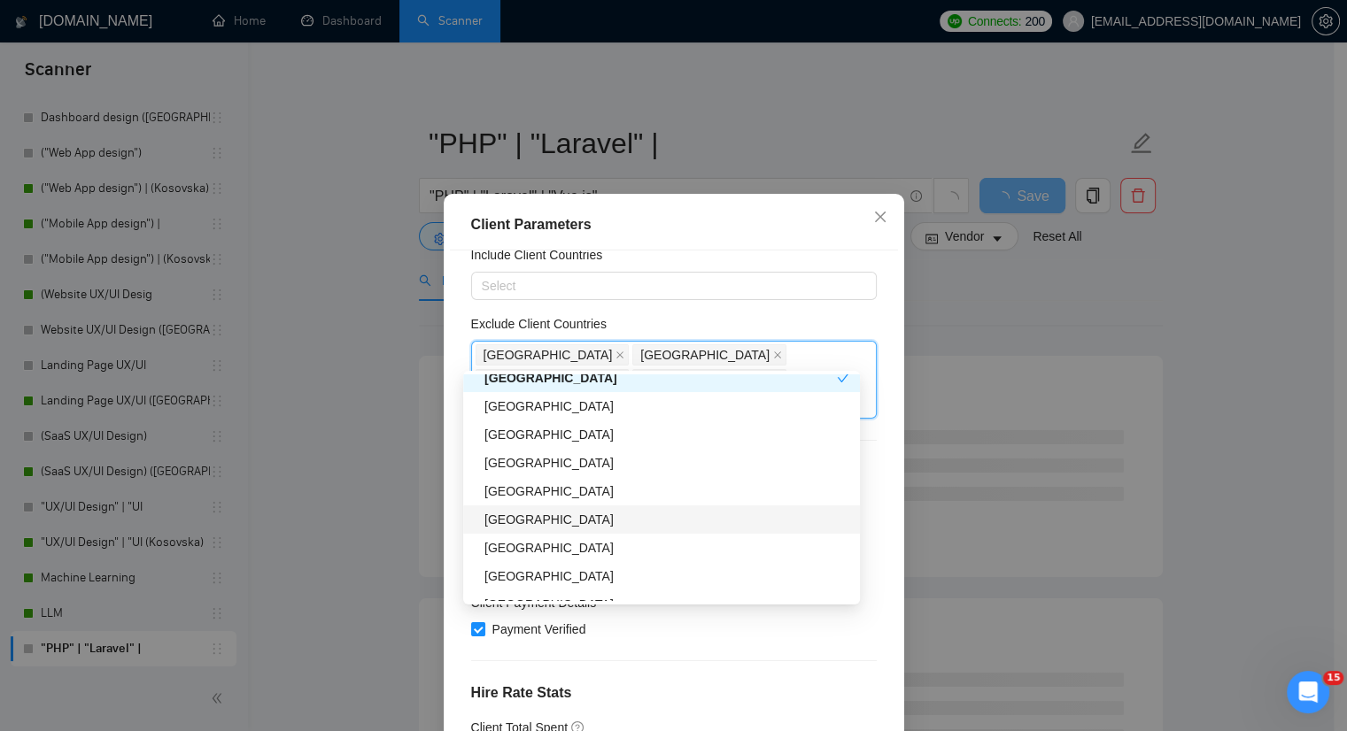
click at [570, 526] on div "Bangladesh" at bounding box center [666, 519] width 365 height 19
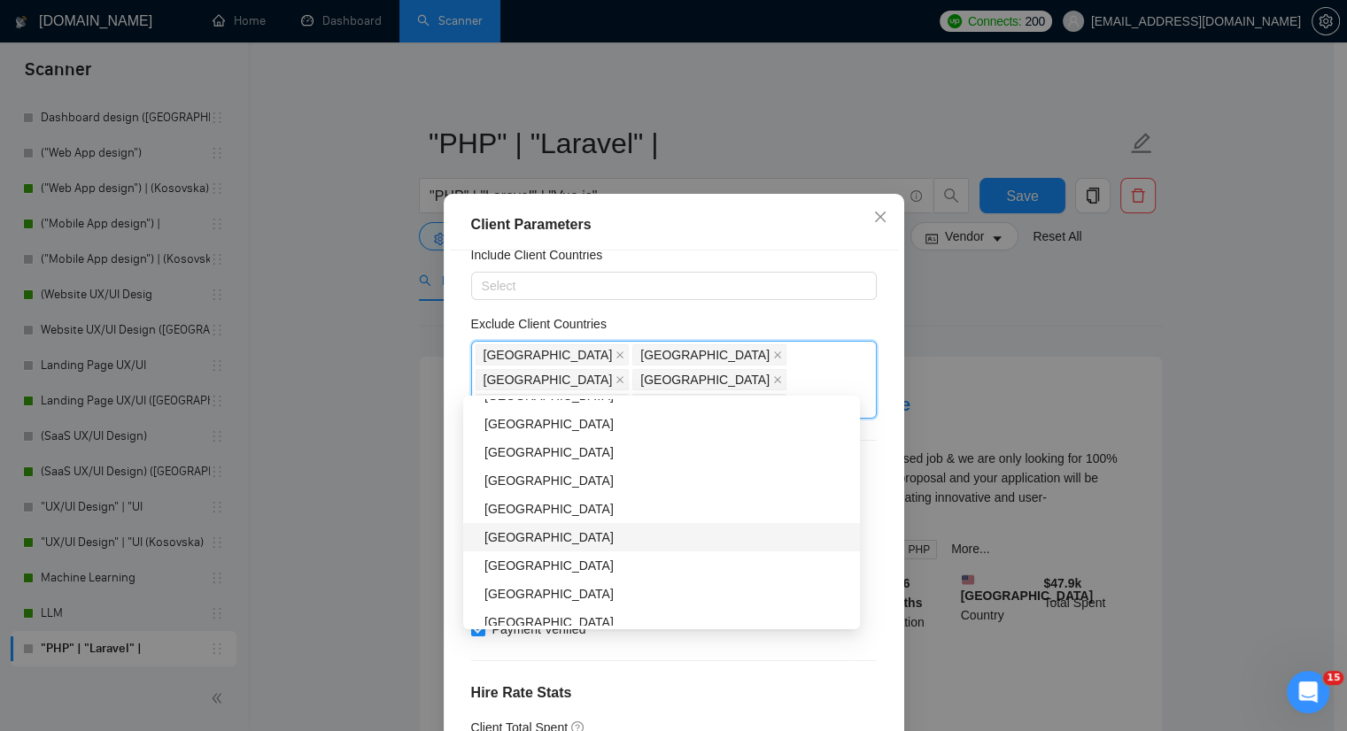
scroll to position [1948, 0]
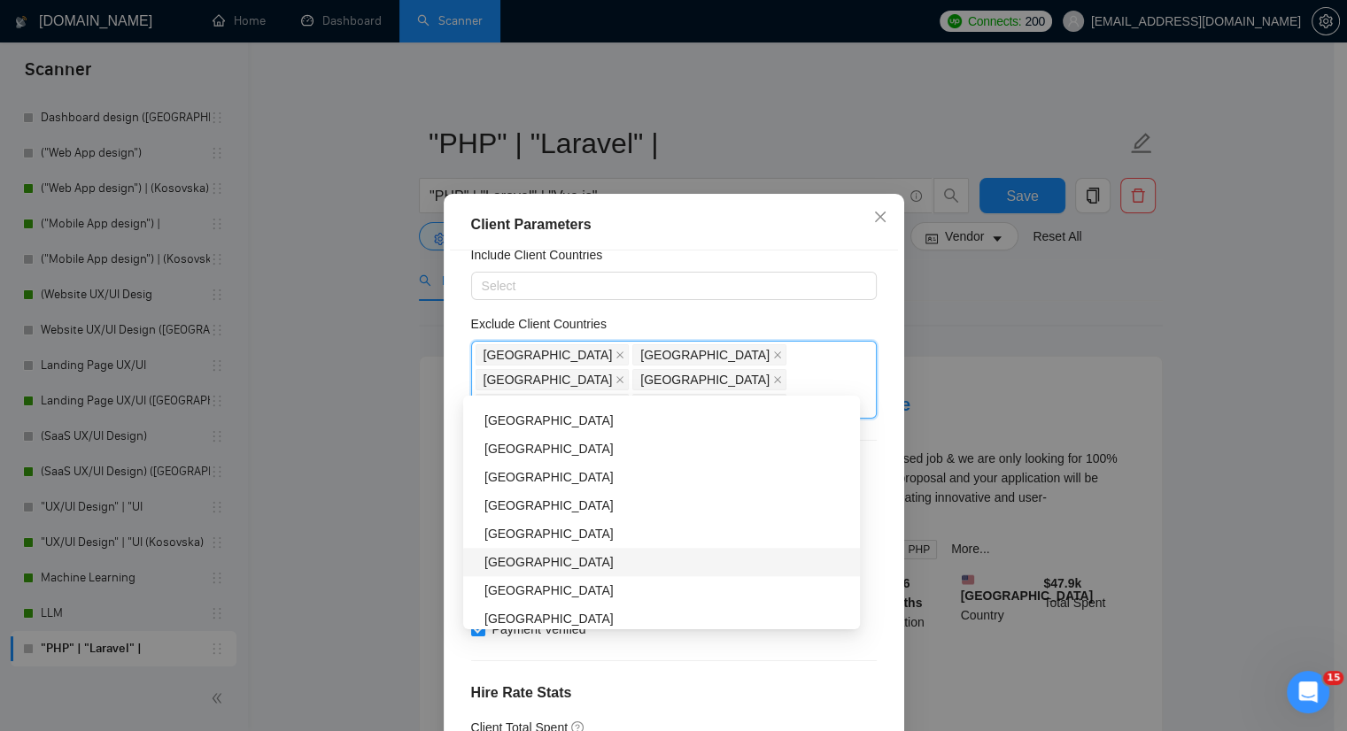
click at [558, 560] on div "Belarus" at bounding box center [666, 562] width 365 height 19
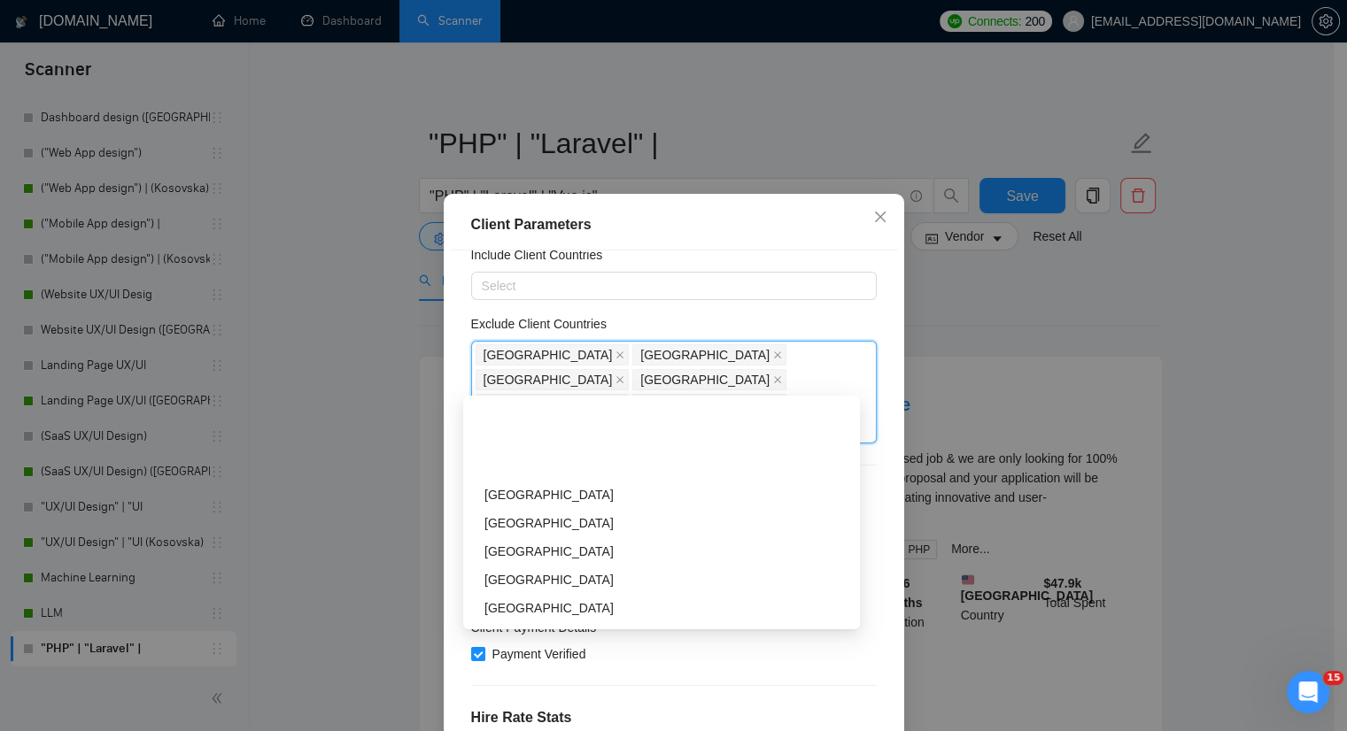
scroll to position [3099, 0]
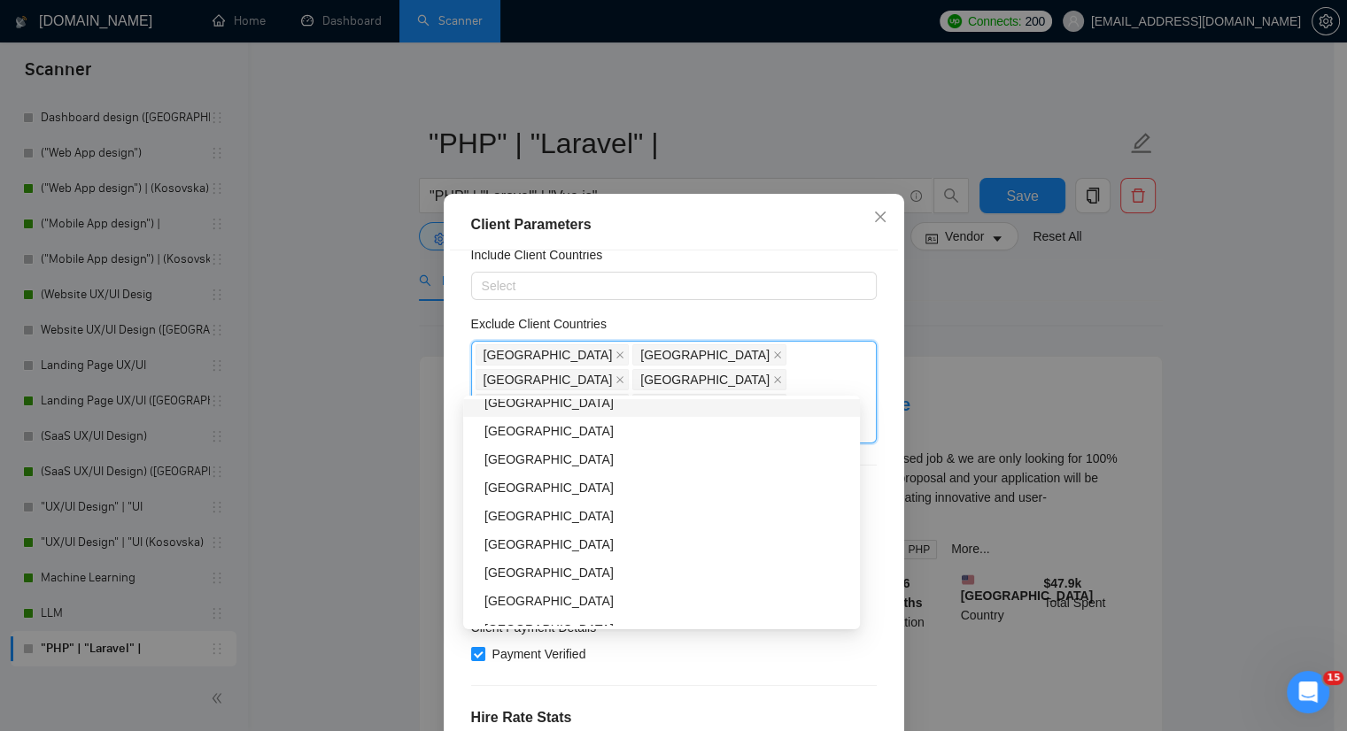
click at [687, 312] on div "Client Location Include Client Countries Select Exclude Client Countries India …" at bounding box center [674, 507] width 448 height 512
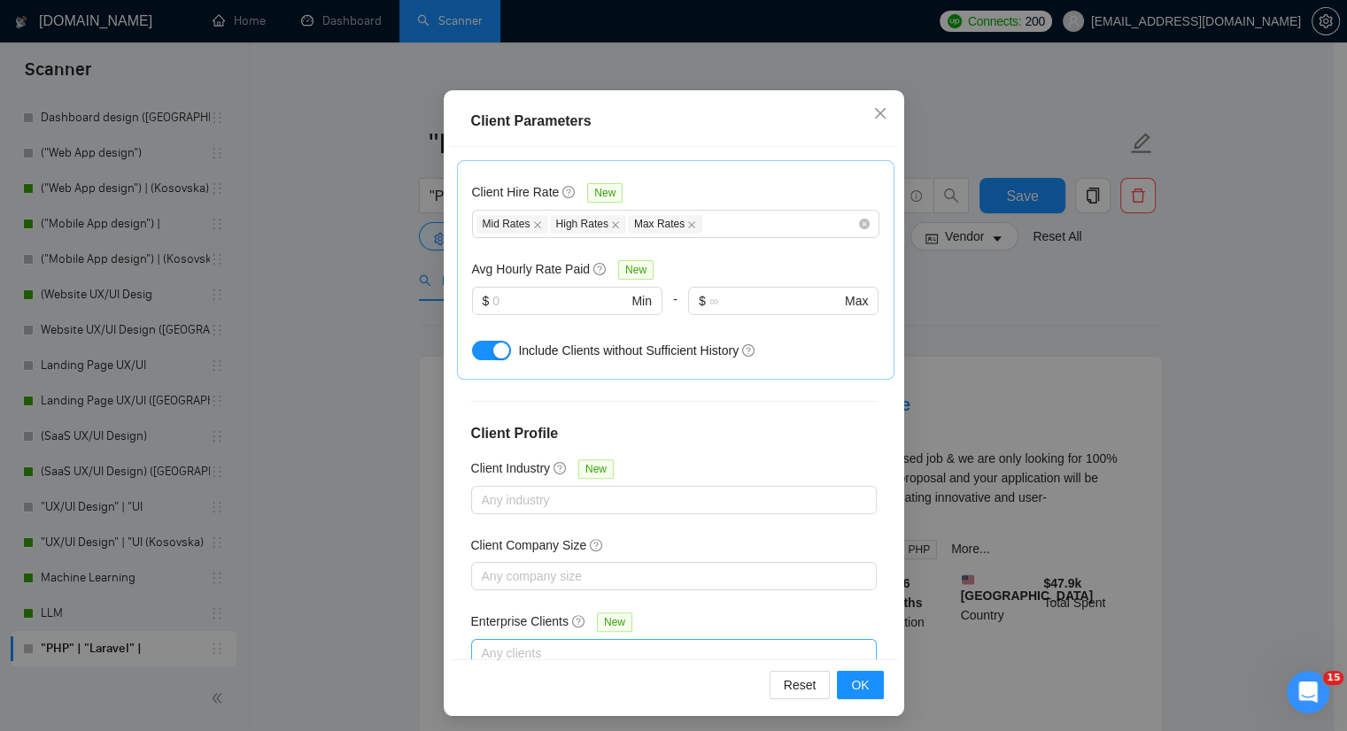
scroll to position [109, 0]
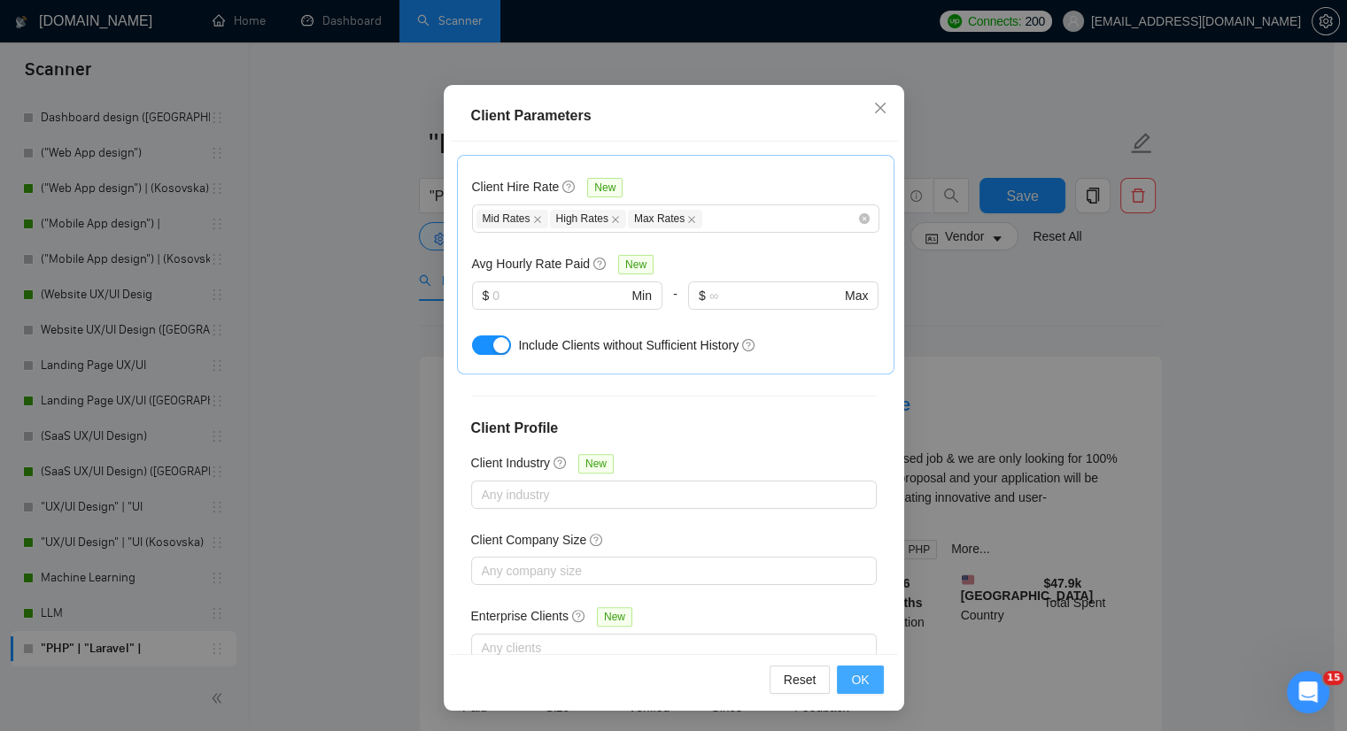
click at [851, 683] on span "OK" at bounding box center [860, 679] width 18 height 19
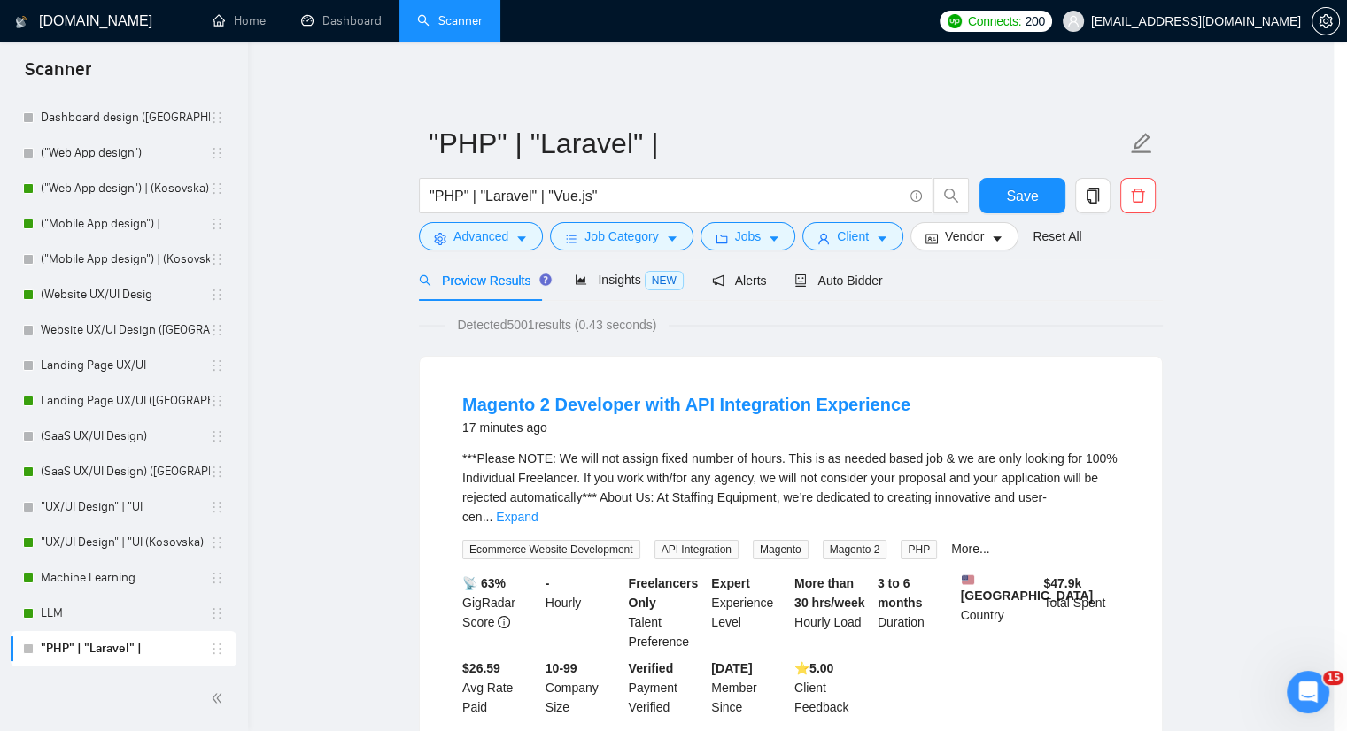
scroll to position [21, 0]
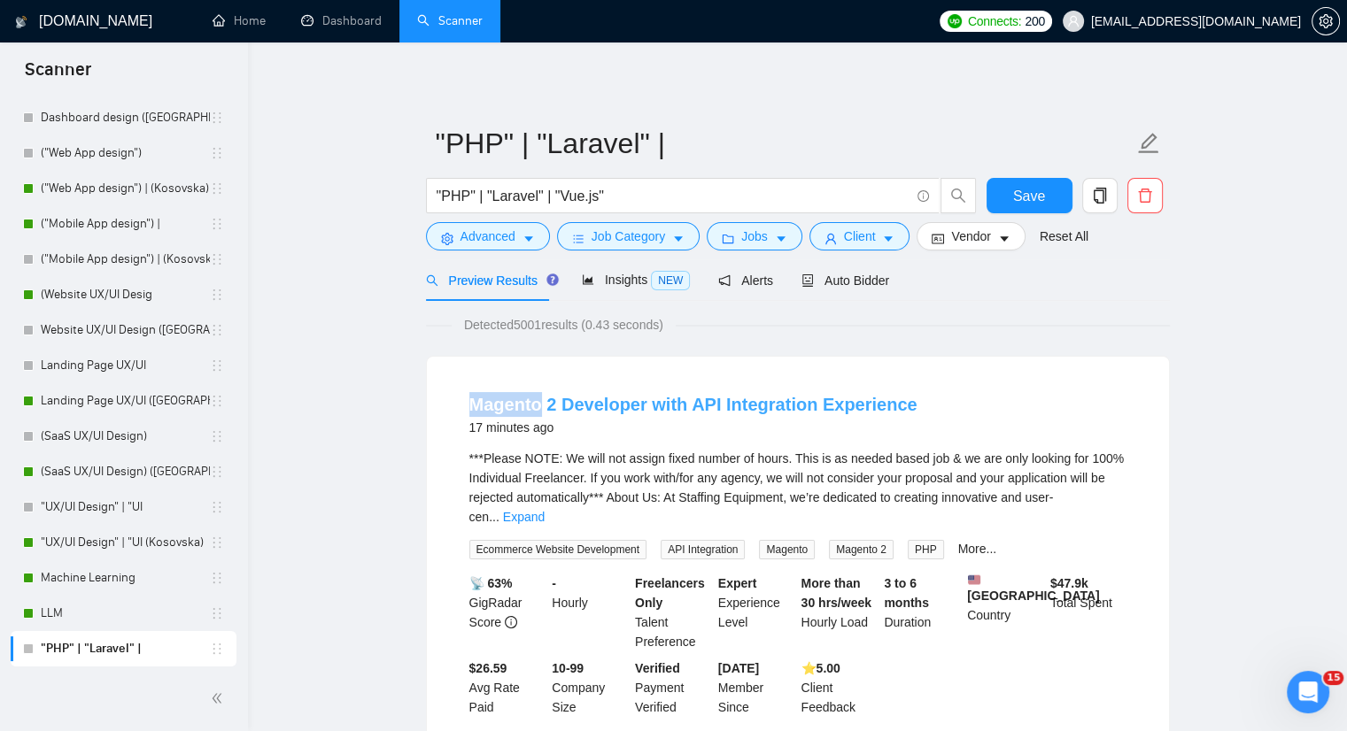
drag, startPoint x: 458, startPoint y: 408, endPoint x: 539, endPoint y: 392, distance: 83.0
click at [539, 392] on li "Magento 2 Developer with API Integration Experience 17 minutes ago ***Please NO…" at bounding box center [798, 554] width 700 height 353
copy link "Magento"
click at [522, 228] on button "Advanced" at bounding box center [488, 236] width 124 height 28
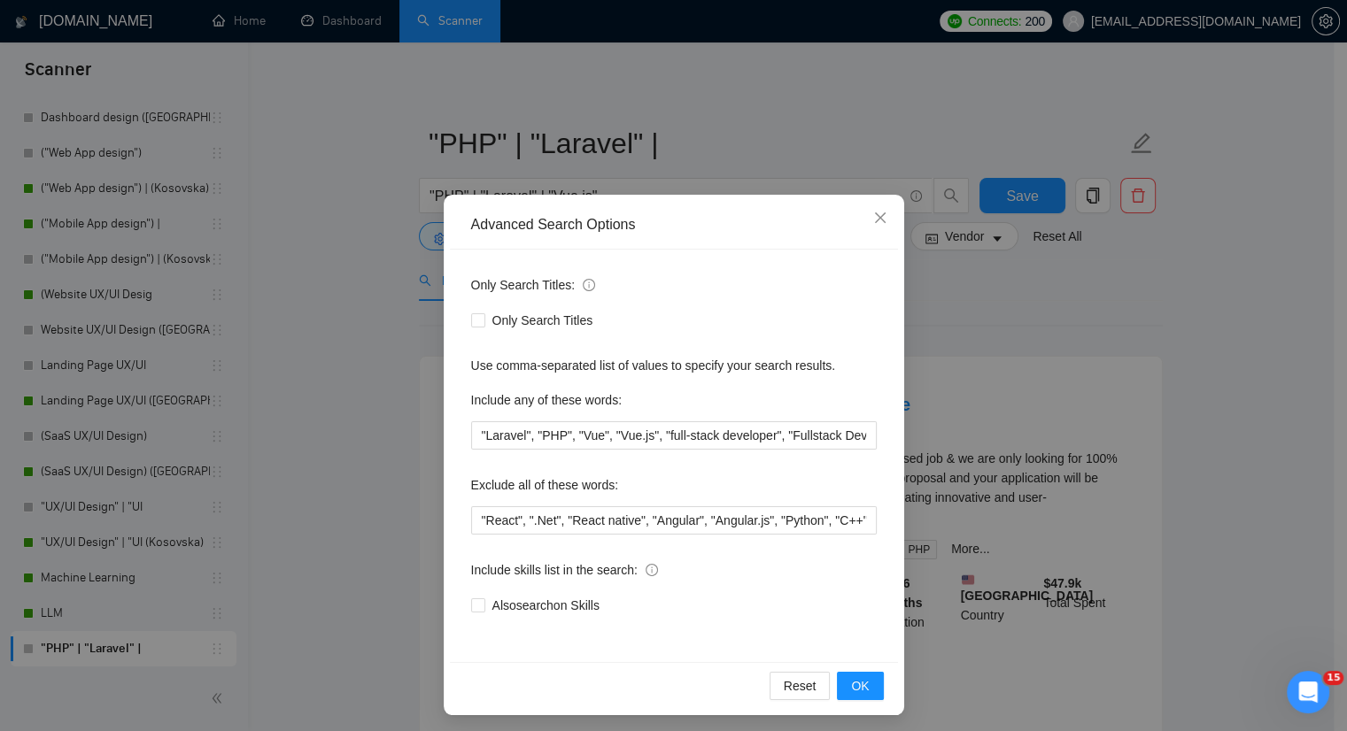
click at [461, 522] on div "Only Search Titles: Only Search Titles Use comma-separated list of values to sp…" at bounding box center [674, 456] width 448 height 413
click at [476, 516] on input ""React", ".Net", "React native", "Angular", "Angular.js", "Python", "C++", "Lan…" at bounding box center [674, 521] width 406 height 28
paste input "Magento"
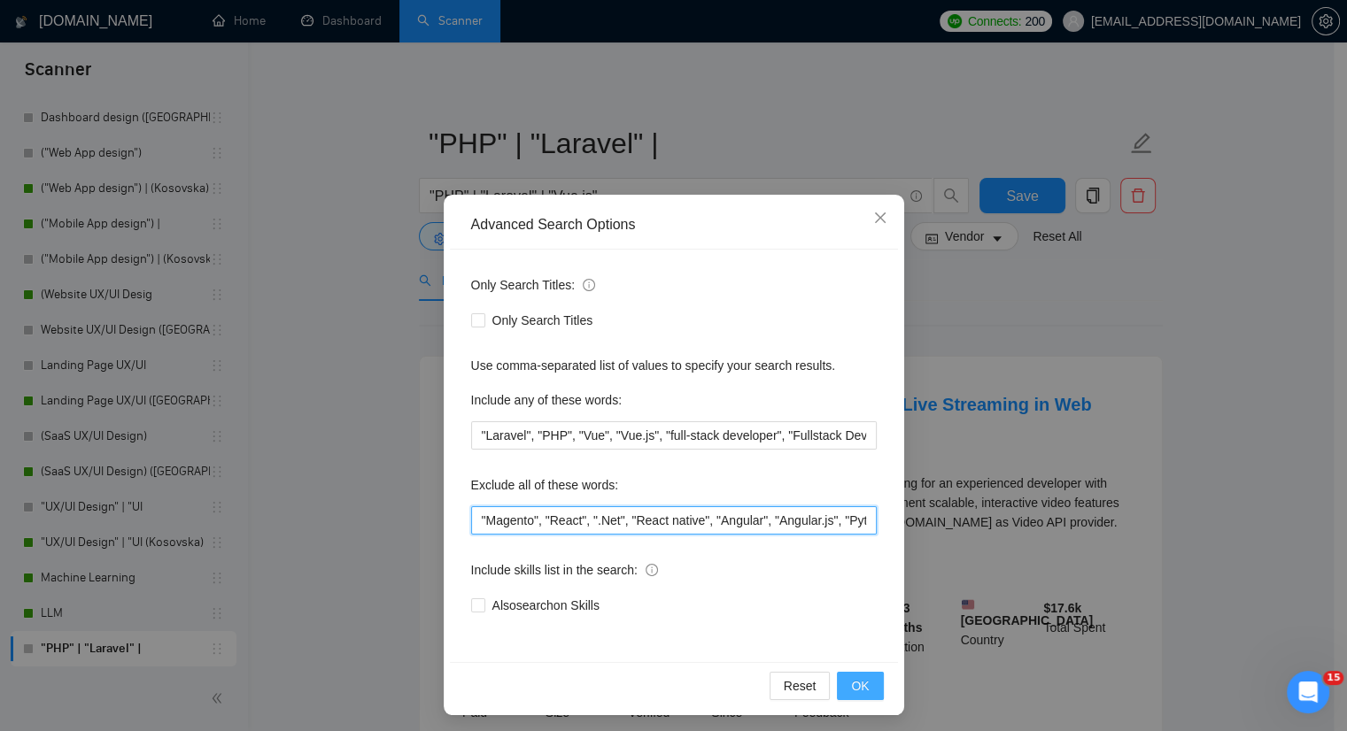
type input ""Magento", "React", ".Net", "React native", "Angular", "Angular.js", "Python", …"
click at [851, 678] on span "OK" at bounding box center [860, 686] width 18 height 19
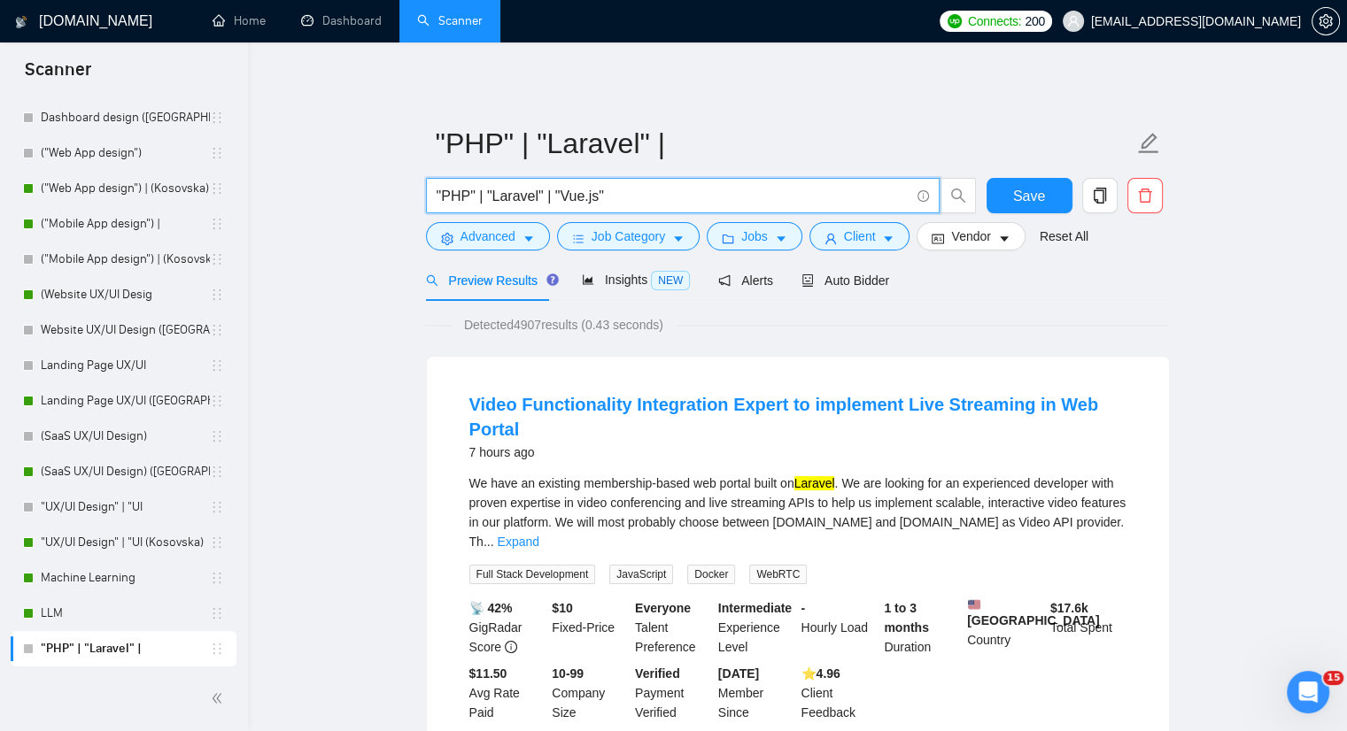
click at [613, 193] on input ""PHP" | "Laravel" | "Vue.js"" at bounding box center [673, 196] width 473 height 22
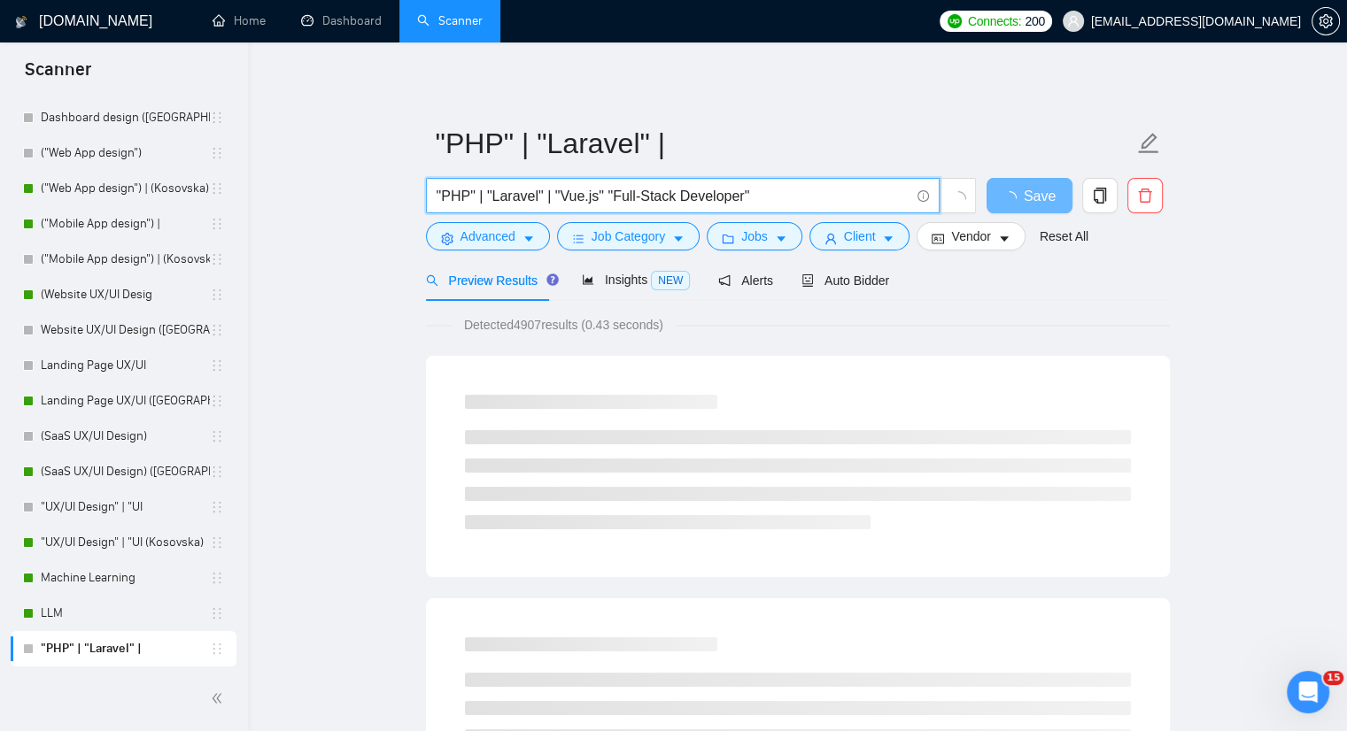
click at [603, 198] on input ""PHP" | "Laravel" | "Vue.js" "Full-Stack Developer"" at bounding box center [673, 196] width 473 height 22
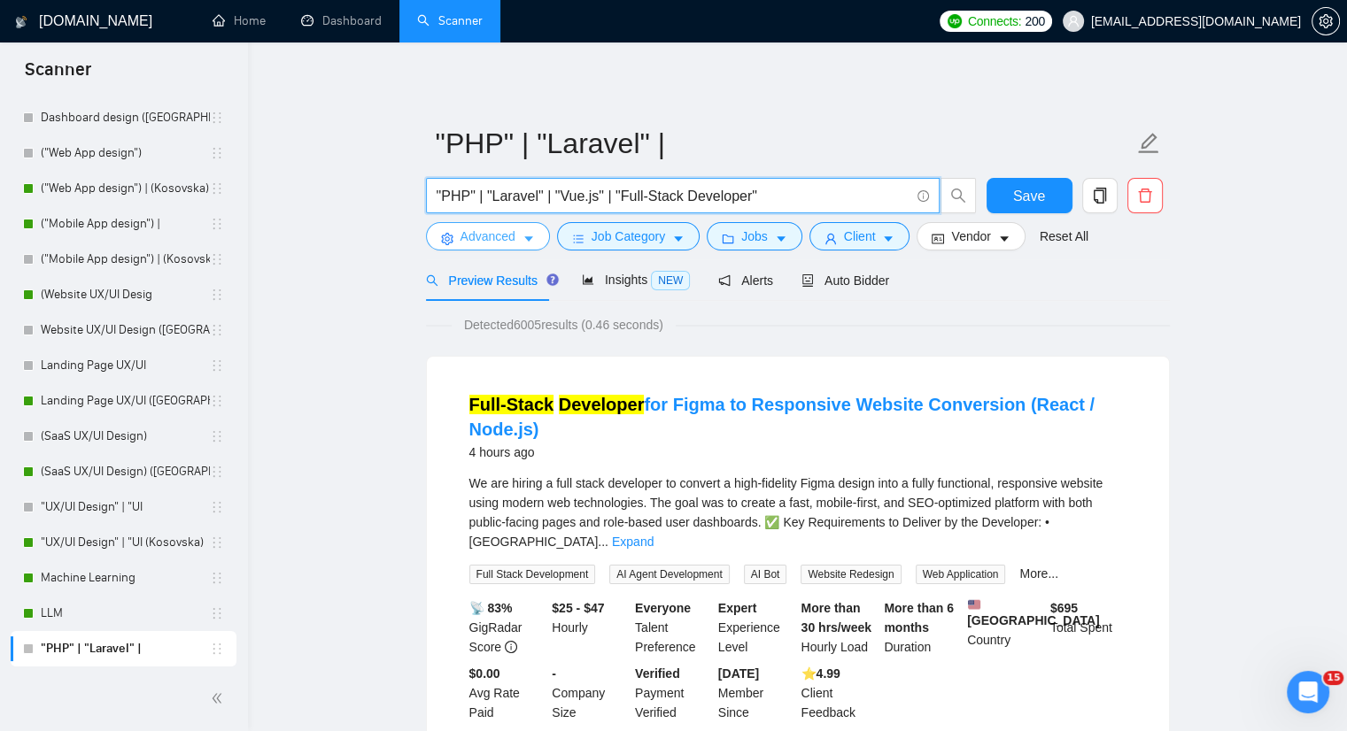
type input ""PHP" | "Laravel" | "Vue.js" | "Full-Stack Developer""
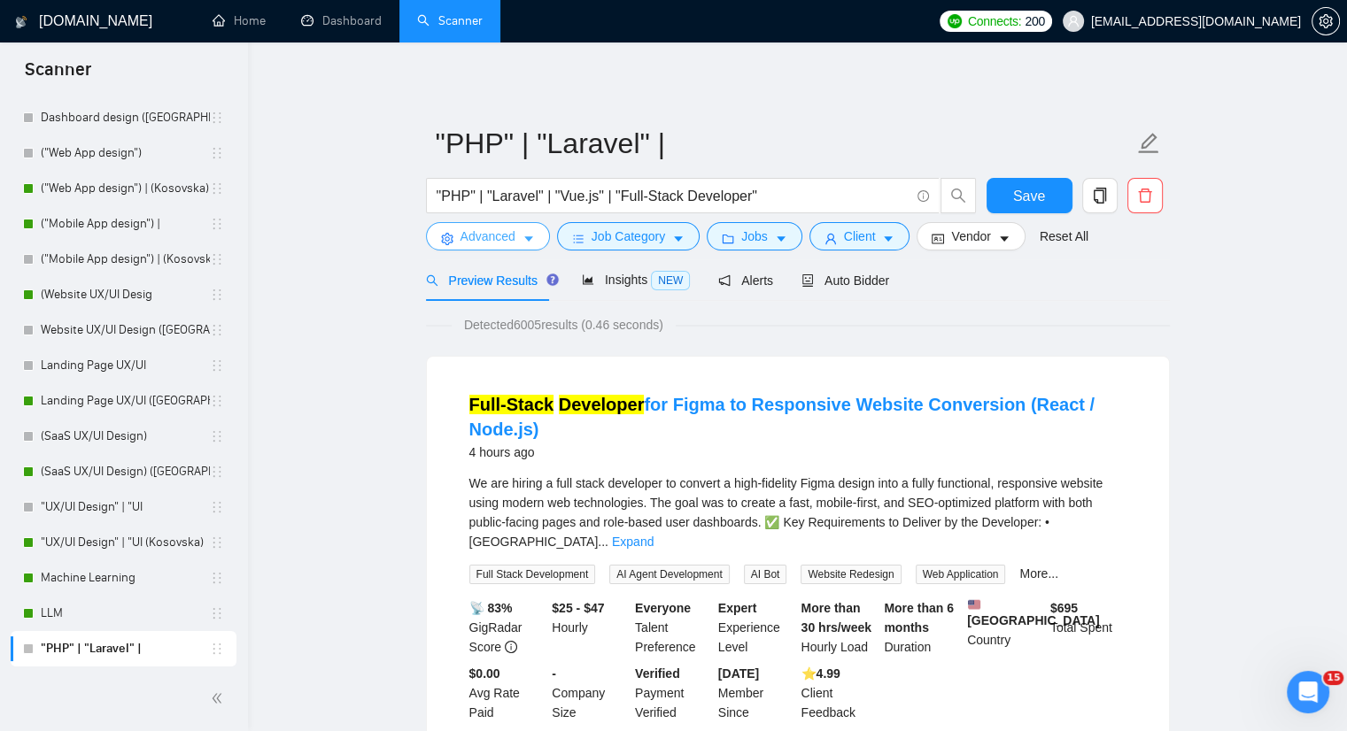
click at [524, 236] on icon "caret-down" at bounding box center [528, 239] width 12 height 12
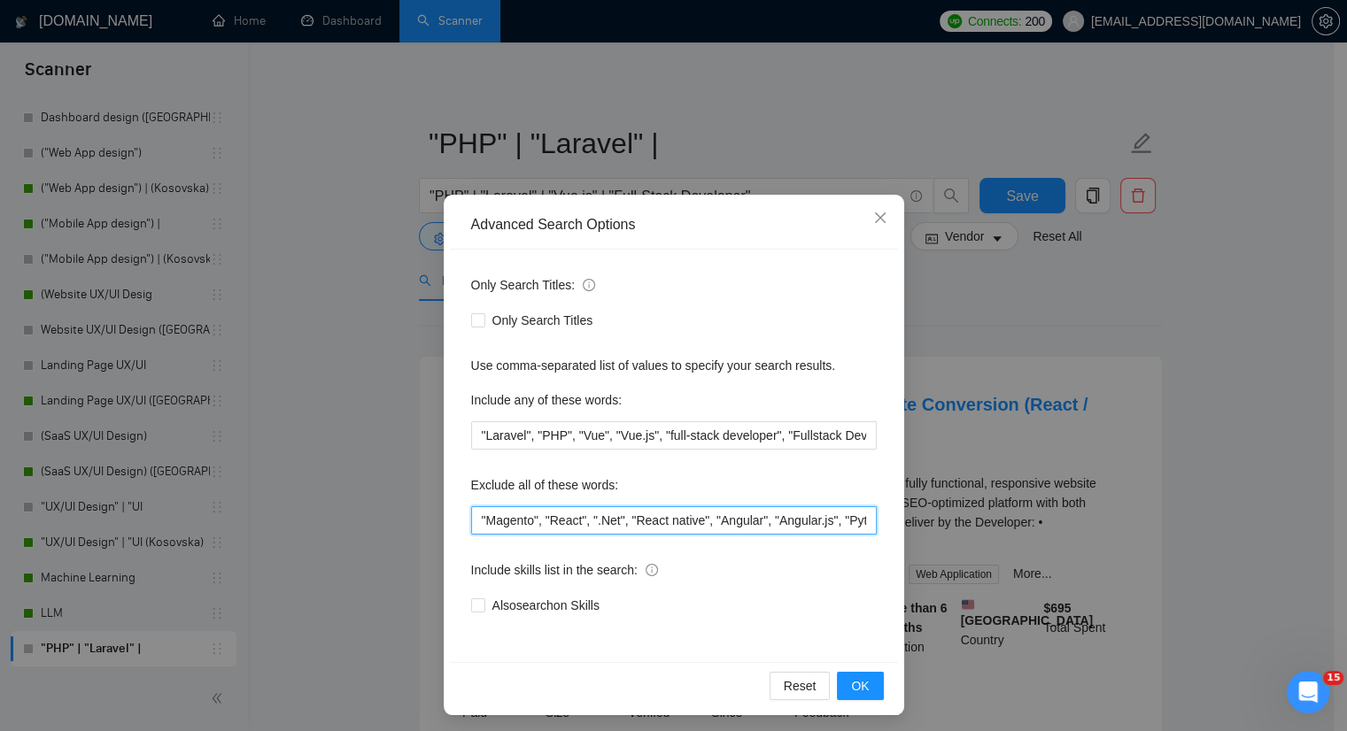
click at [471, 519] on input ""Magento", "React", ".Net", "React native", "Angular", "Angular.js", "Python", …" at bounding box center [674, 521] width 406 height 28
click at [471, 521] on input ""Node.js," "Magento", "React", ".Net", "React native", "Angular", "Angular.js",…" at bounding box center [674, 521] width 406 height 28
type input ""WordPress", "Node.js," "Magento", "React", ".Net", "React native", "Angular", …"
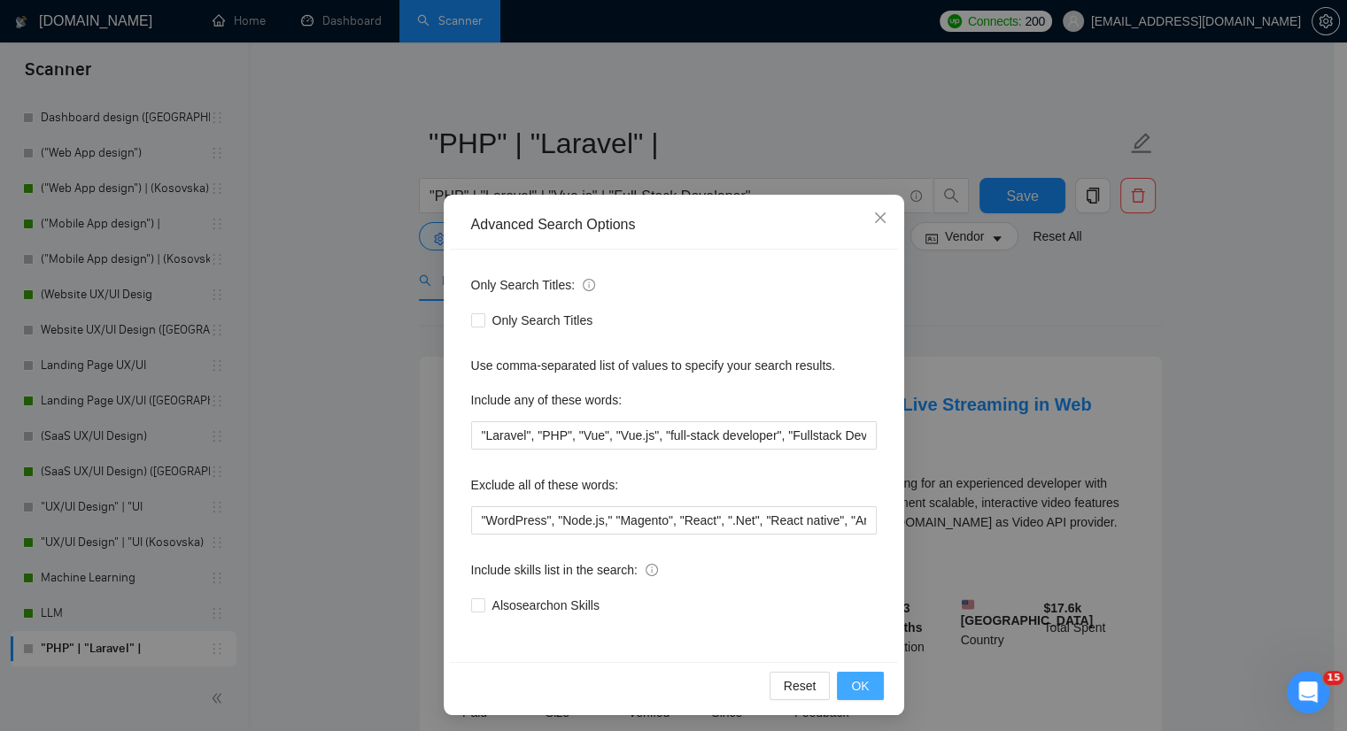
click at [861, 688] on span "OK" at bounding box center [860, 686] width 18 height 19
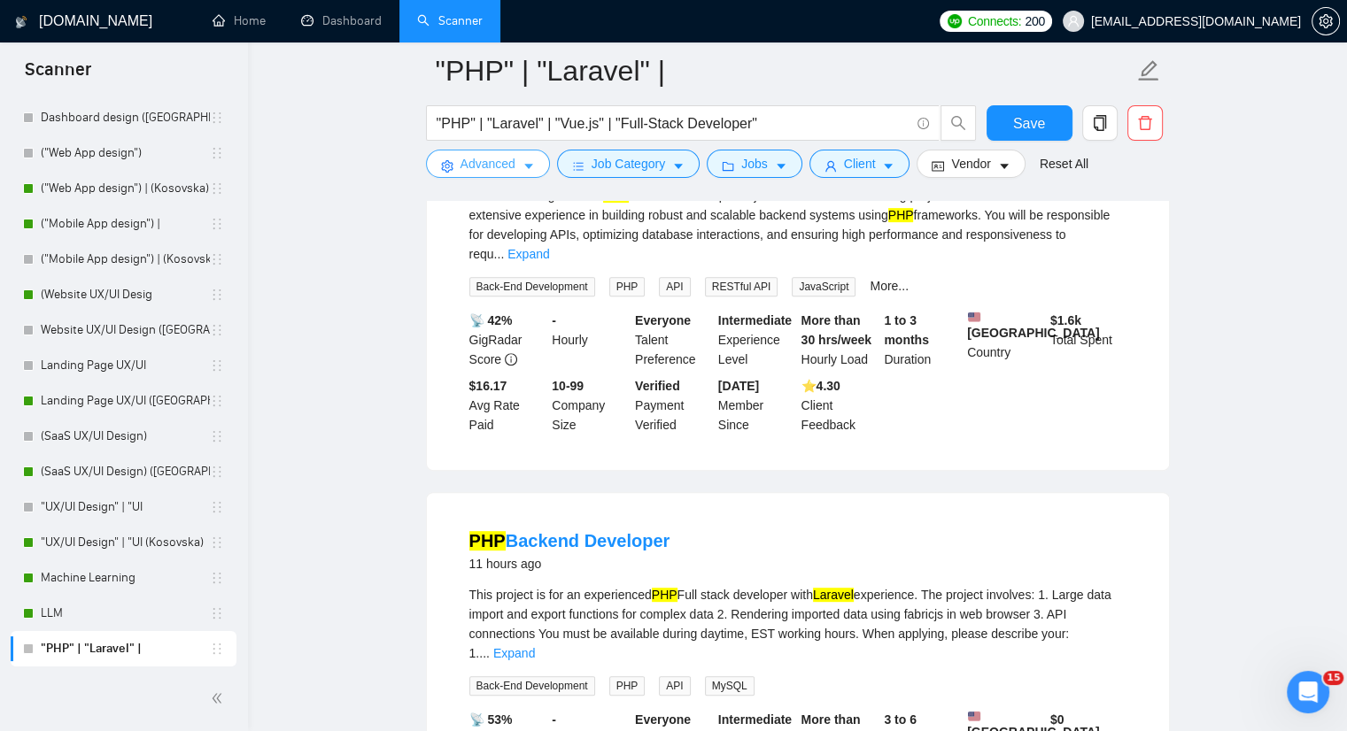
scroll to position [708, 0]
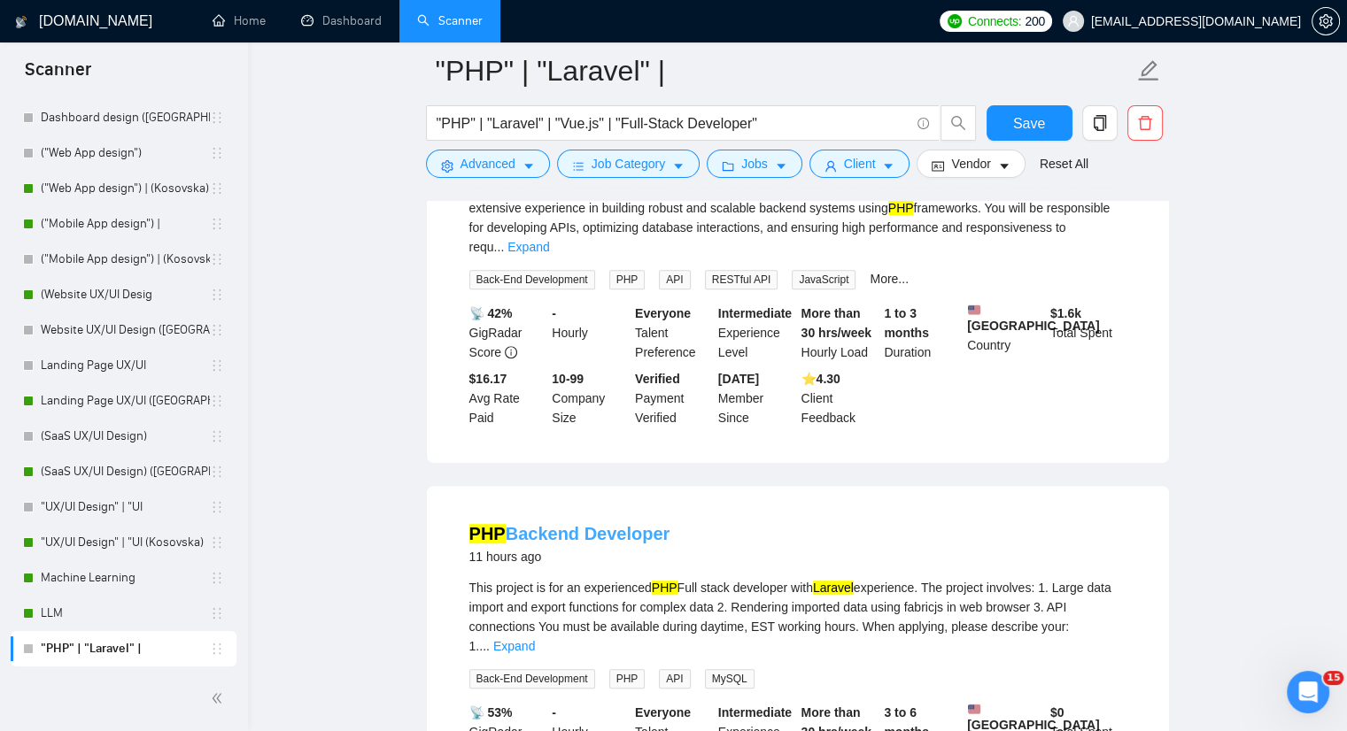
drag, startPoint x: 677, startPoint y: 496, endPoint x: 491, endPoint y: 493, distance: 186.9
click at [443, 503] on div "PHP Backend Developer 11 hours ago This project is for an experienced PHP Full …" at bounding box center [798, 674] width 742 height 376
copy link "PHP Backend Developer"
click at [525, 170] on icon "caret-down" at bounding box center [528, 166] width 12 height 12
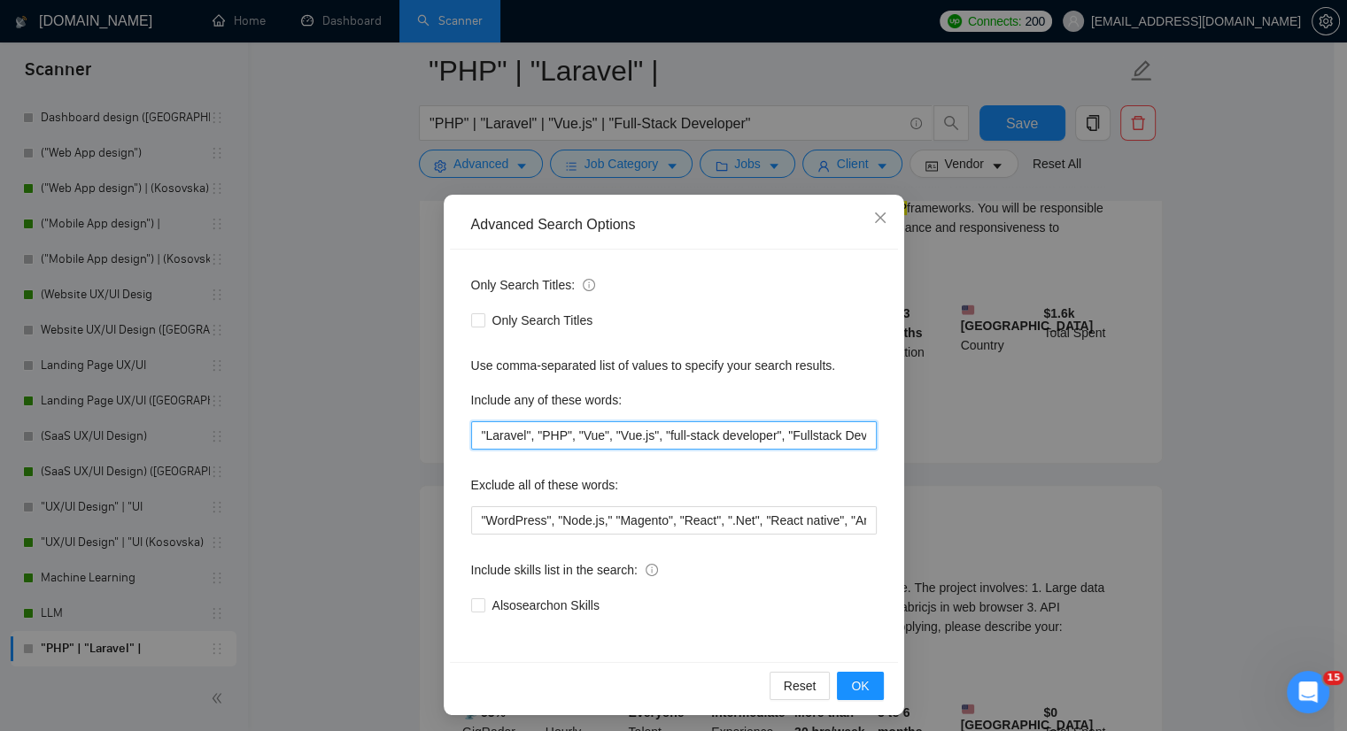
click at [471, 433] on input ""Laravel", "PHP", "Vue", "Vue.js", "full-stack developer", "Fullstack Developer"" at bounding box center [674, 436] width 406 height 28
paste input "PHP Backend Developer"
type input ""PHP Backend Developer", "Laravel", "PHP", "Vue", "Vue.js", "full-stack develop…"
click at [857, 685] on span "OK" at bounding box center [860, 686] width 18 height 19
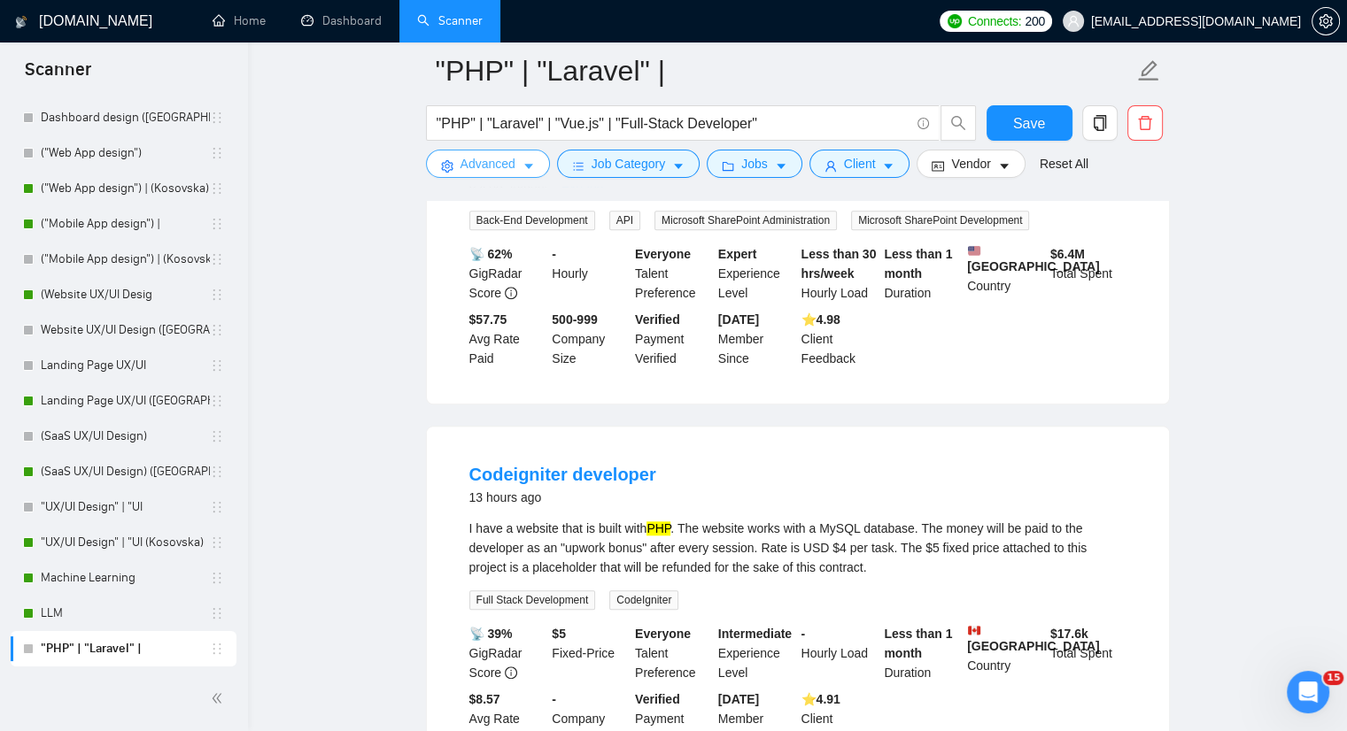
scroll to position [1594, 0]
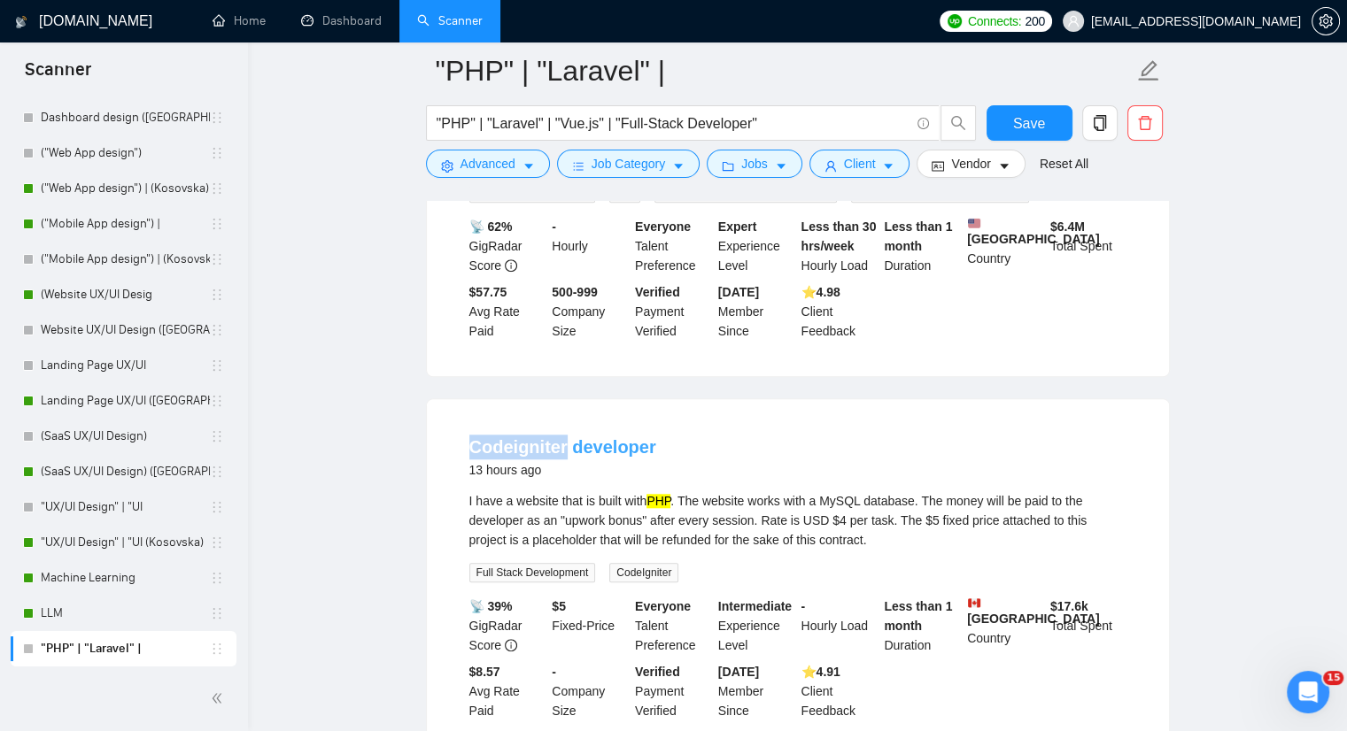
drag, startPoint x: 468, startPoint y: 393, endPoint x: 562, endPoint y: 394, distance: 94.8
click at [562, 421] on li "Codeigniter developer 13 hours ago I have a website that is built with PHP . Th…" at bounding box center [798, 578] width 700 height 314
copy link "Codeigniter"
click at [530, 171] on icon "caret-down" at bounding box center [528, 166] width 12 height 12
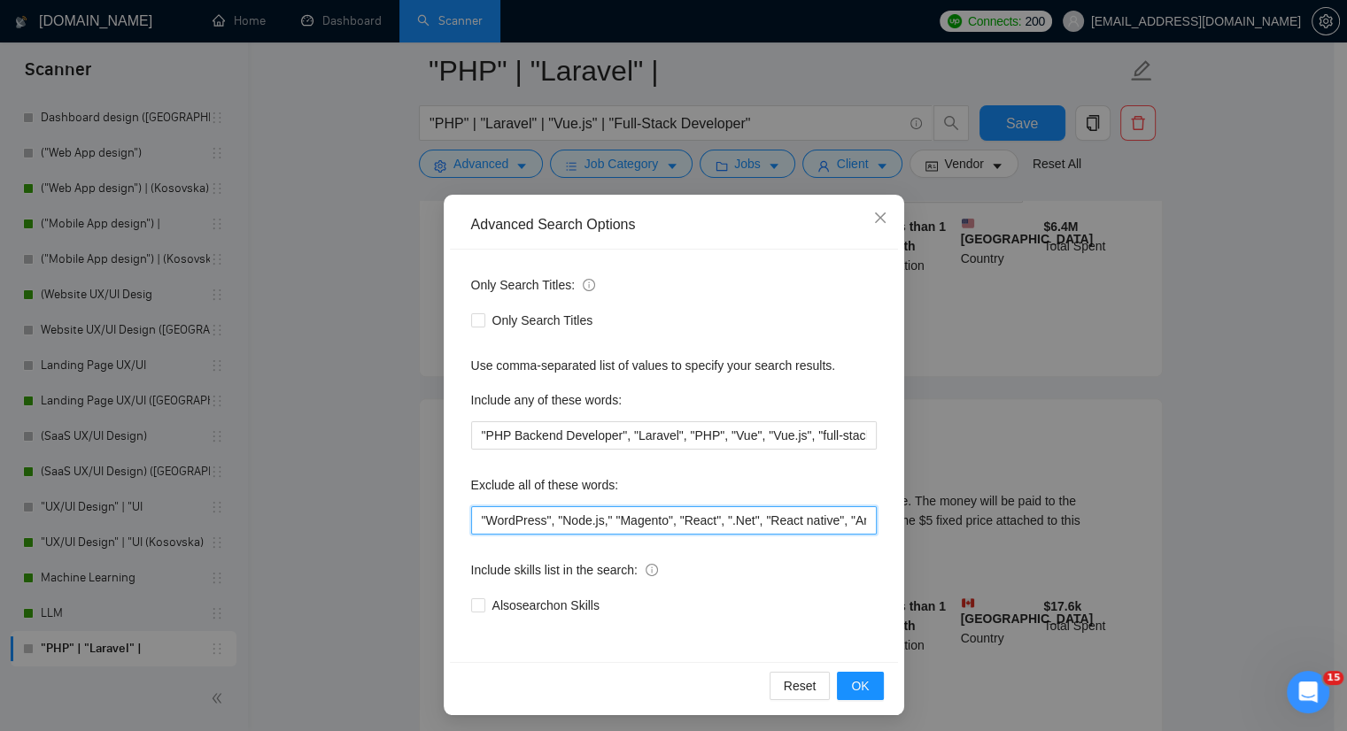
click at [471, 526] on input ""WordPress", "Node.js," "Magento", "React", ".Net", "React native", "Angular", …" at bounding box center [674, 521] width 406 height 28
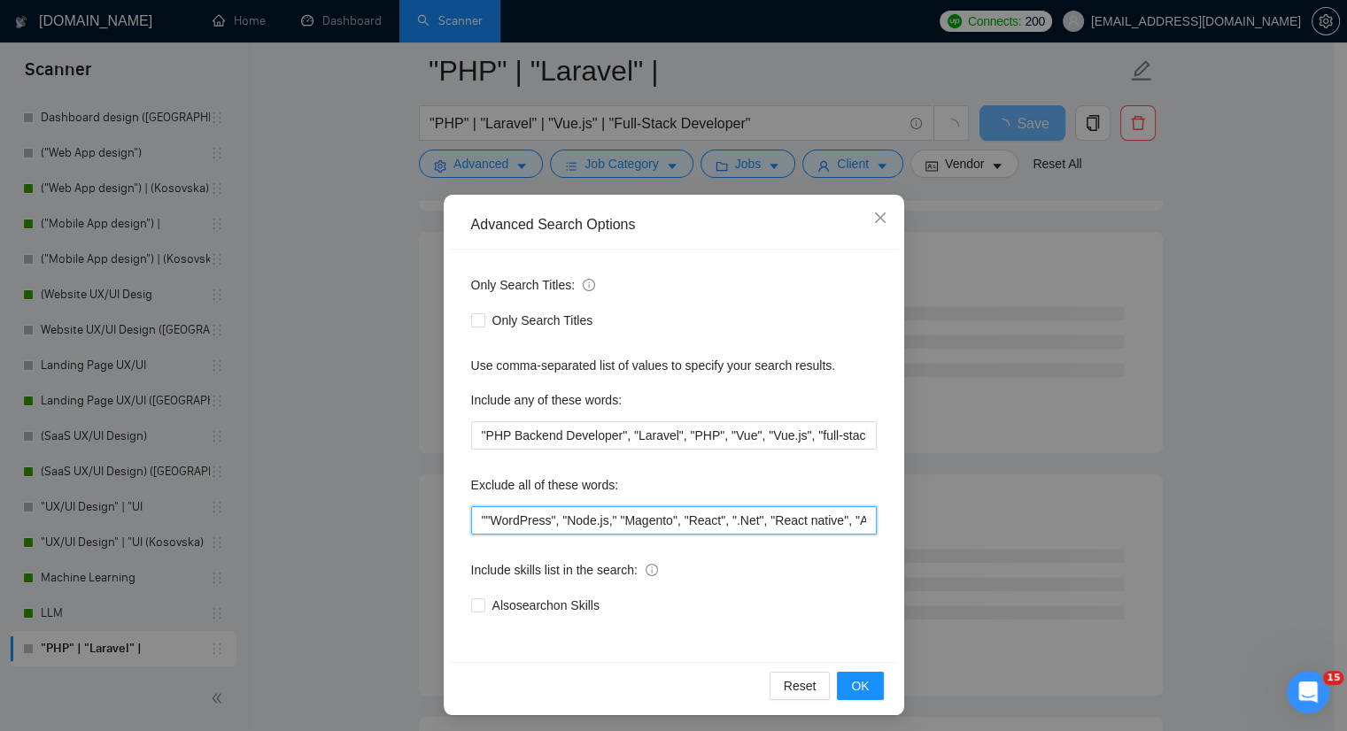
paste input "Codeigniter"
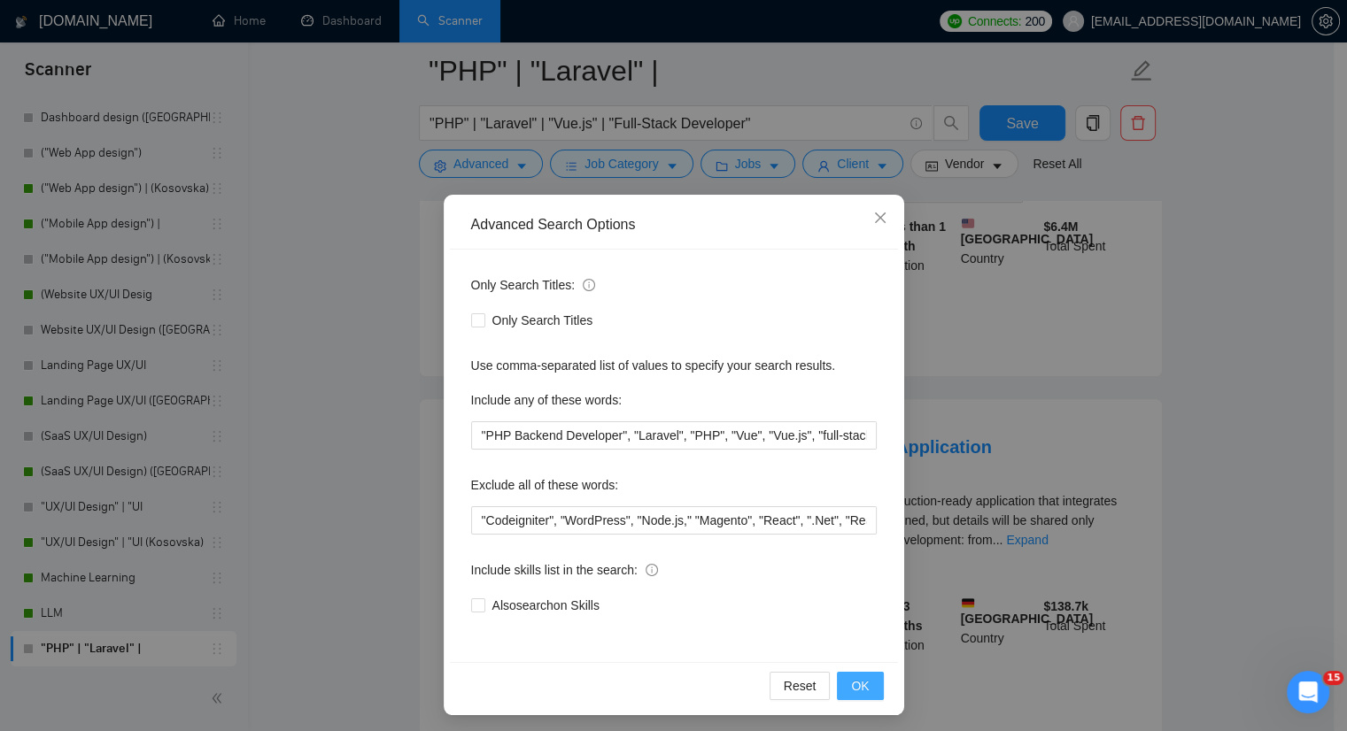
click at [852, 691] on span "OK" at bounding box center [860, 686] width 18 height 19
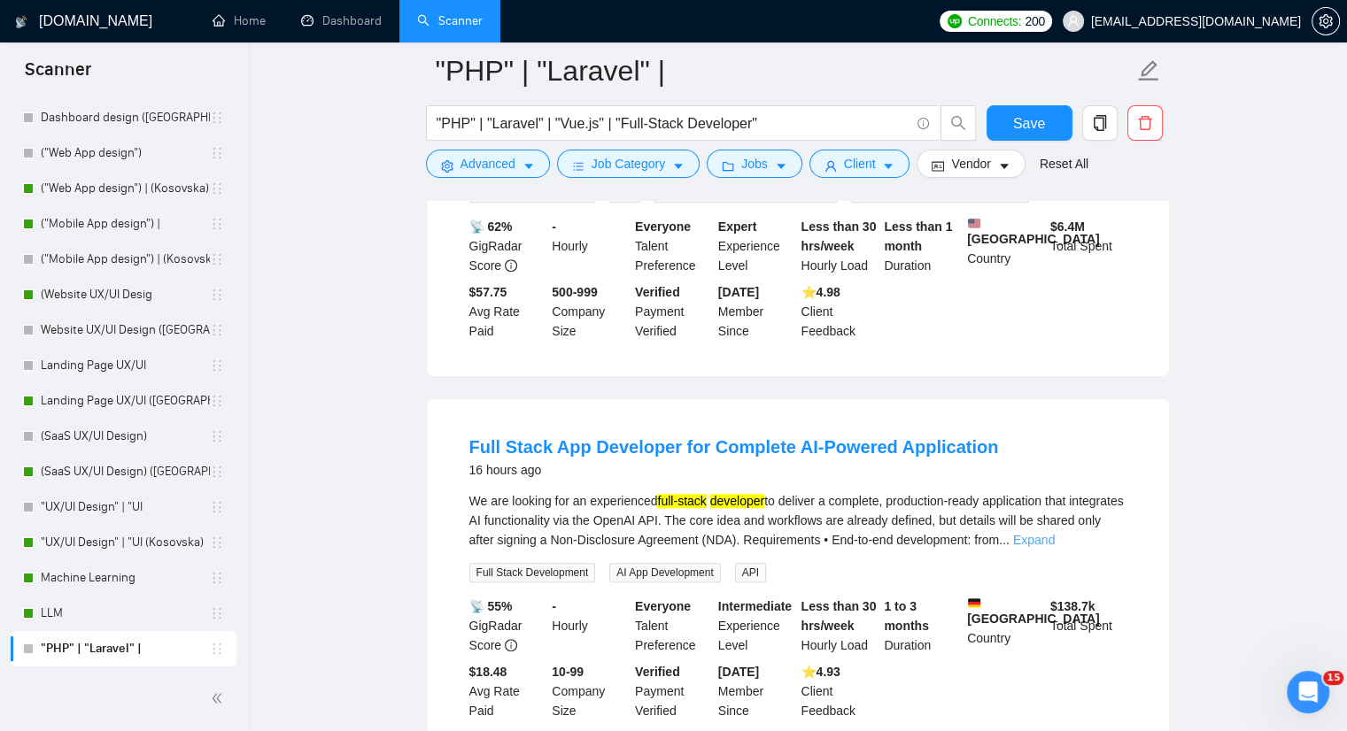
click at [1055, 533] on link "Expand" at bounding box center [1034, 540] width 42 height 14
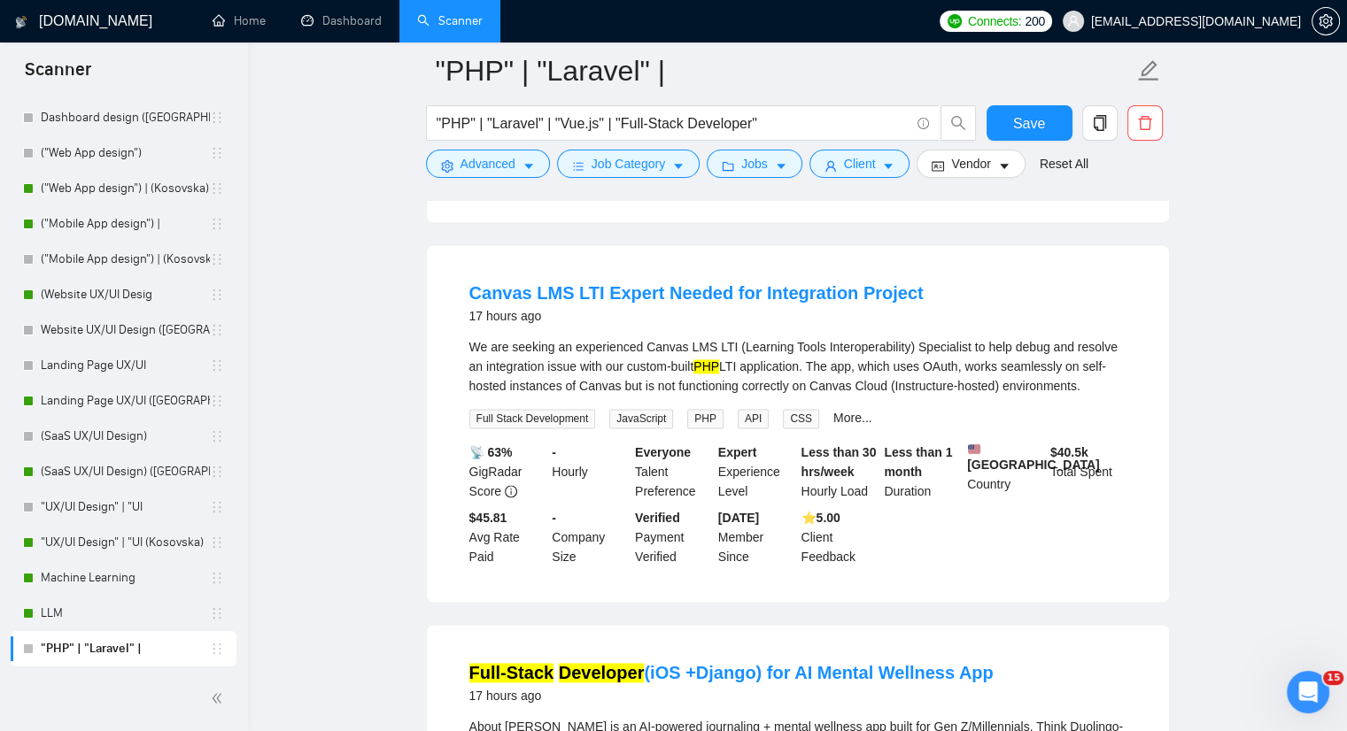
scroll to position [2391, 0]
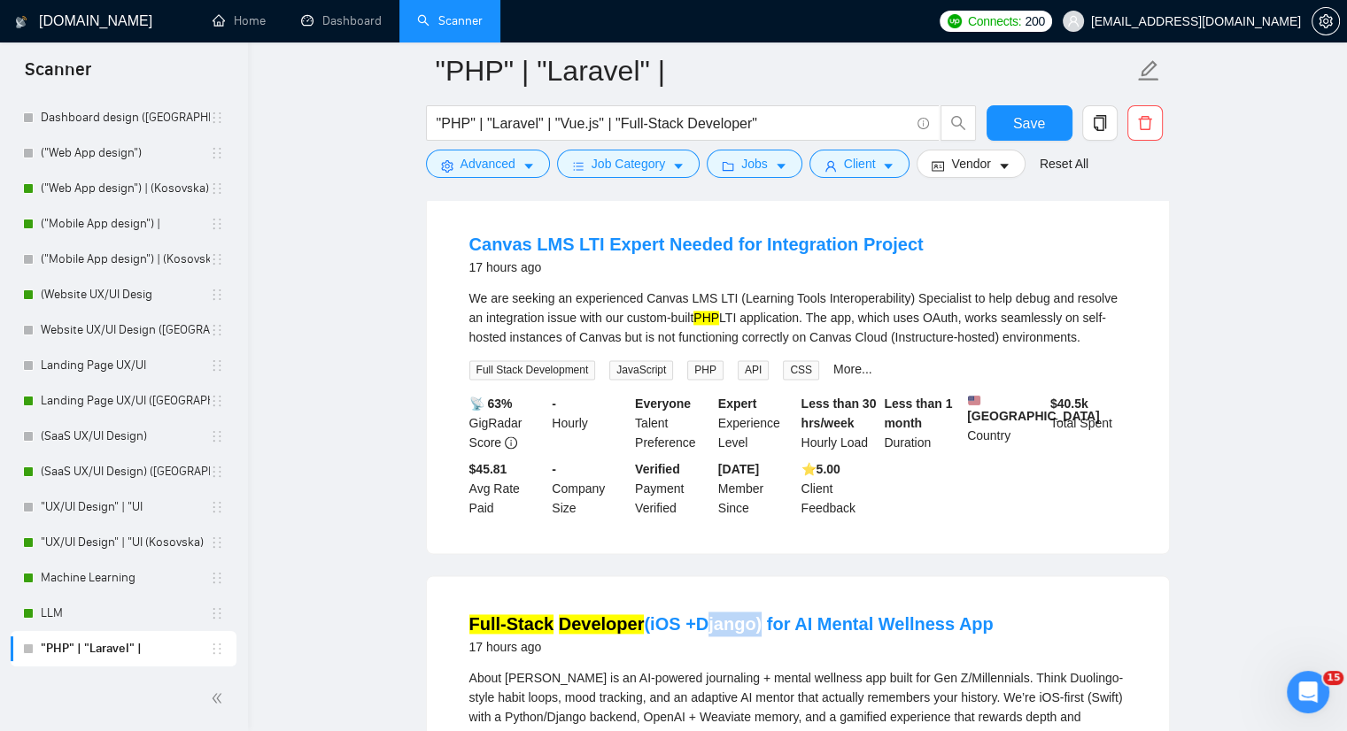
drag, startPoint x: 689, startPoint y: 575, endPoint x: 744, endPoint y: 575, distance: 54.9
click at [744, 612] on h4 "Full-Stack Developer (iOS +Django) for AI Mental Wellness App" at bounding box center [731, 624] width 524 height 25
copy link "Django"
click at [526, 164] on icon "caret-down" at bounding box center [528, 166] width 12 height 12
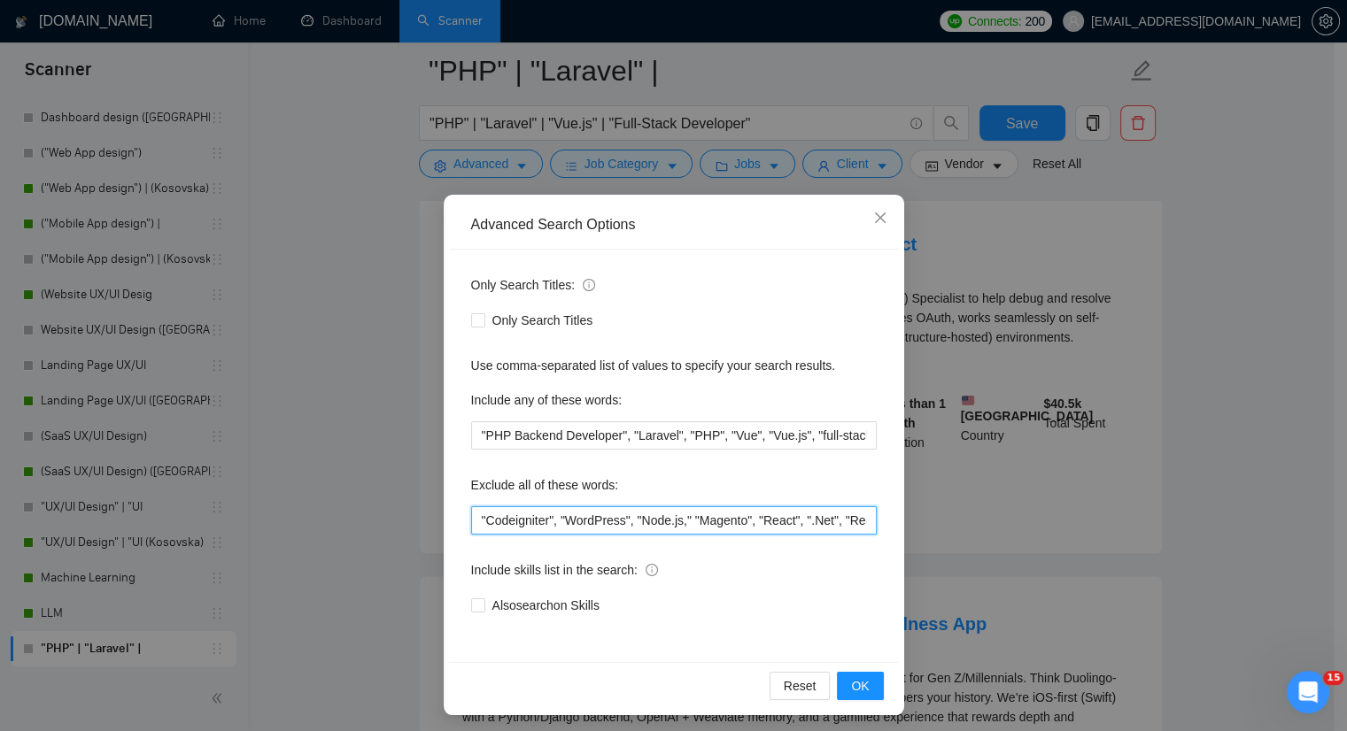
click at [471, 525] on input ""Codeigniter", "WordPress", "Node.js," "Magento", "React", ".Net", "React nativ…" at bounding box center [674, 521] width 406 height 28
paste input "Django"
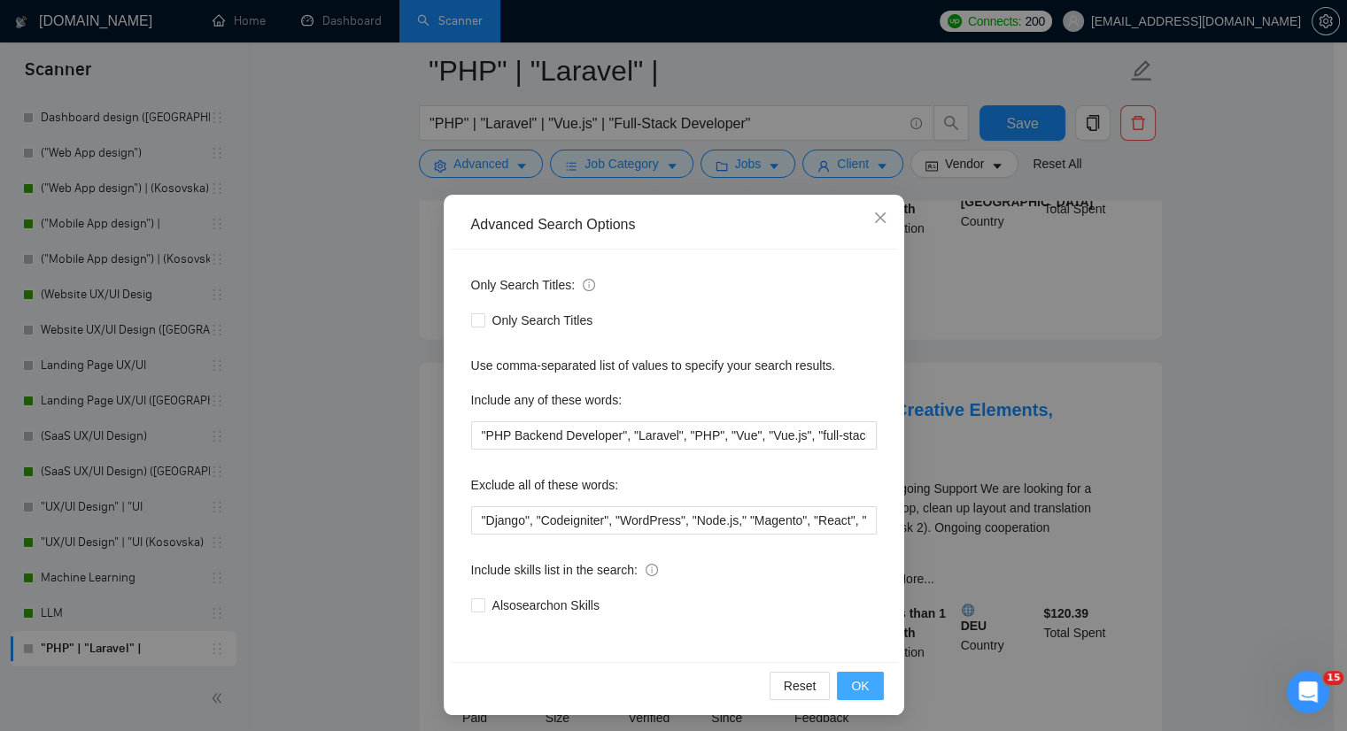
click at [863, 681] on button "OK" at bounding box center [860, 686] width 46 height 28
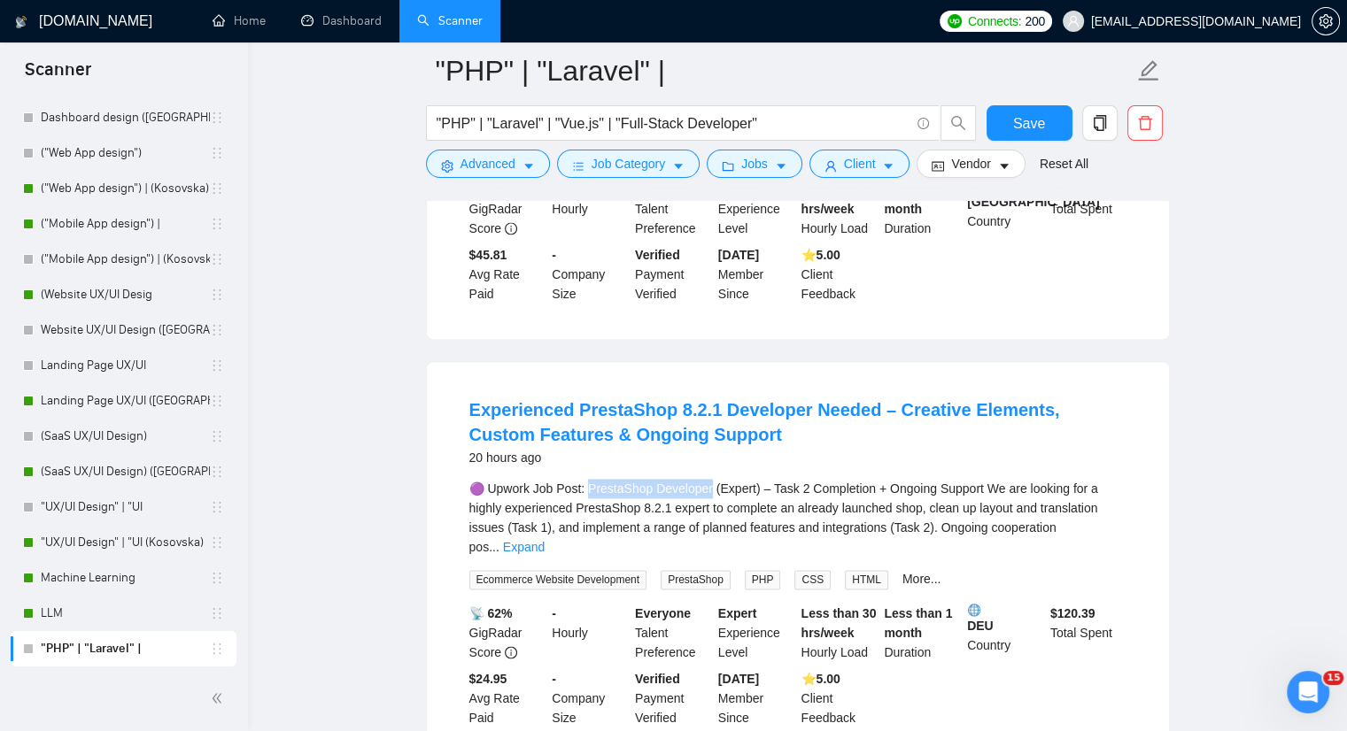
drag, startPoint x: 586, startPoint y: 454, endPoint x: 708, endPoint y: 455, distance: 122.2
click at [708, 479] on div "🟣 Upwork Job Post: PrestaShop Developer (Expert) – Task 2 Completion + Ongoing …" at bounding box center [797, 518] width 657 height 78
copy div "restaShop Developer"
click at [537, 163] on button "Advanced" at bounding box center [488, 164] width 124 height 28
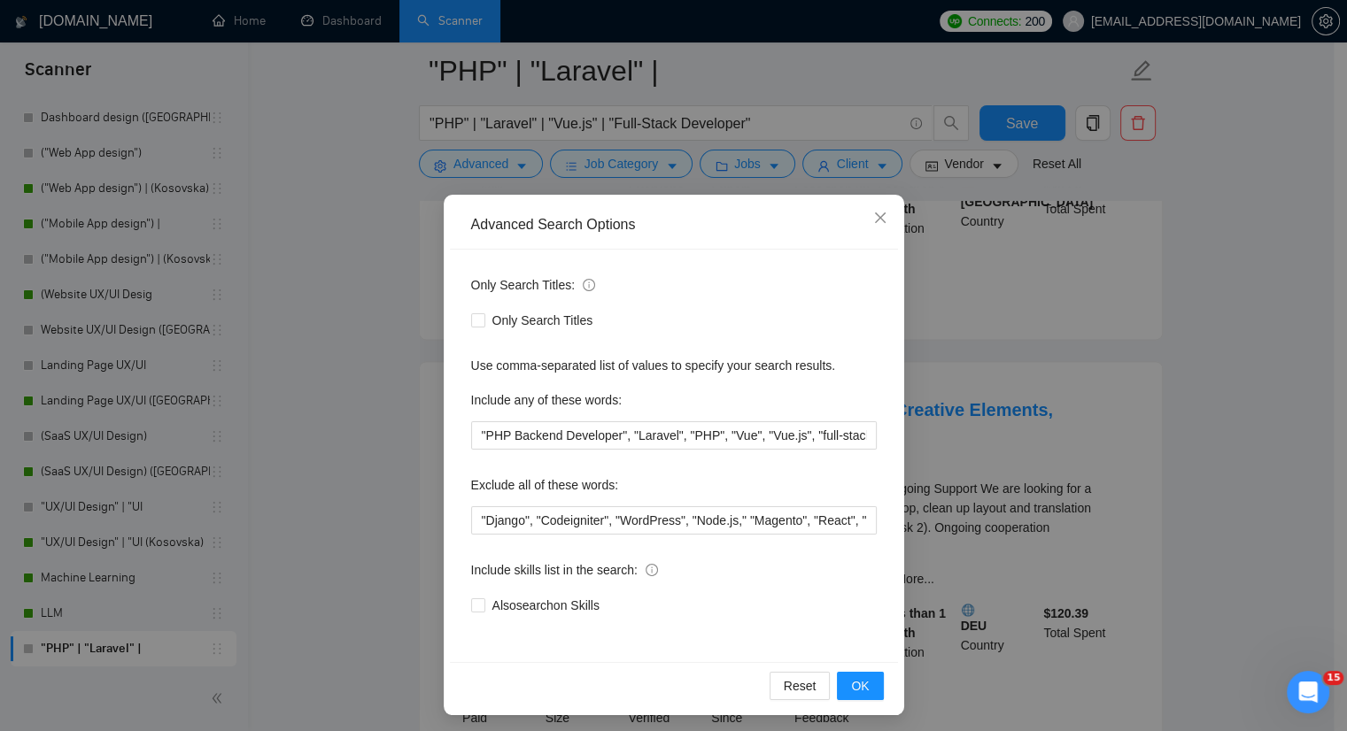
click at [460, 518] on div "Only Search Titles: Only Search Titles Use comma-separated list of values to sp…" at bounding box center [674, 456] width 448 height 413
click at [471, 518] on input ""Django", "Codeigniter", "WordPress", "Node.js," "Magento", "React", ".Net", "R…" at bounding box center [674, 521] width 406 height 28
paste input "PrestaShop Developer"
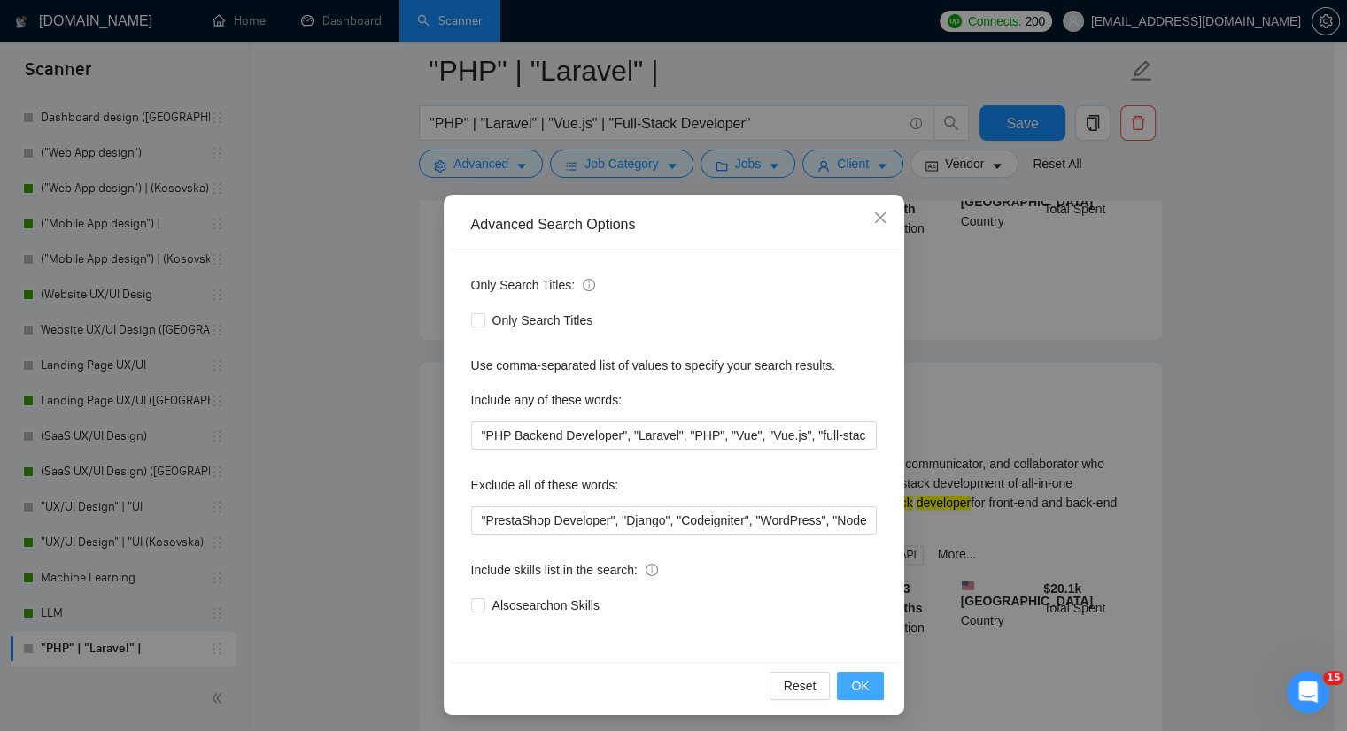
click at [851, 681] on span "OK" at bounding box center [860, 686] width 18 height 19
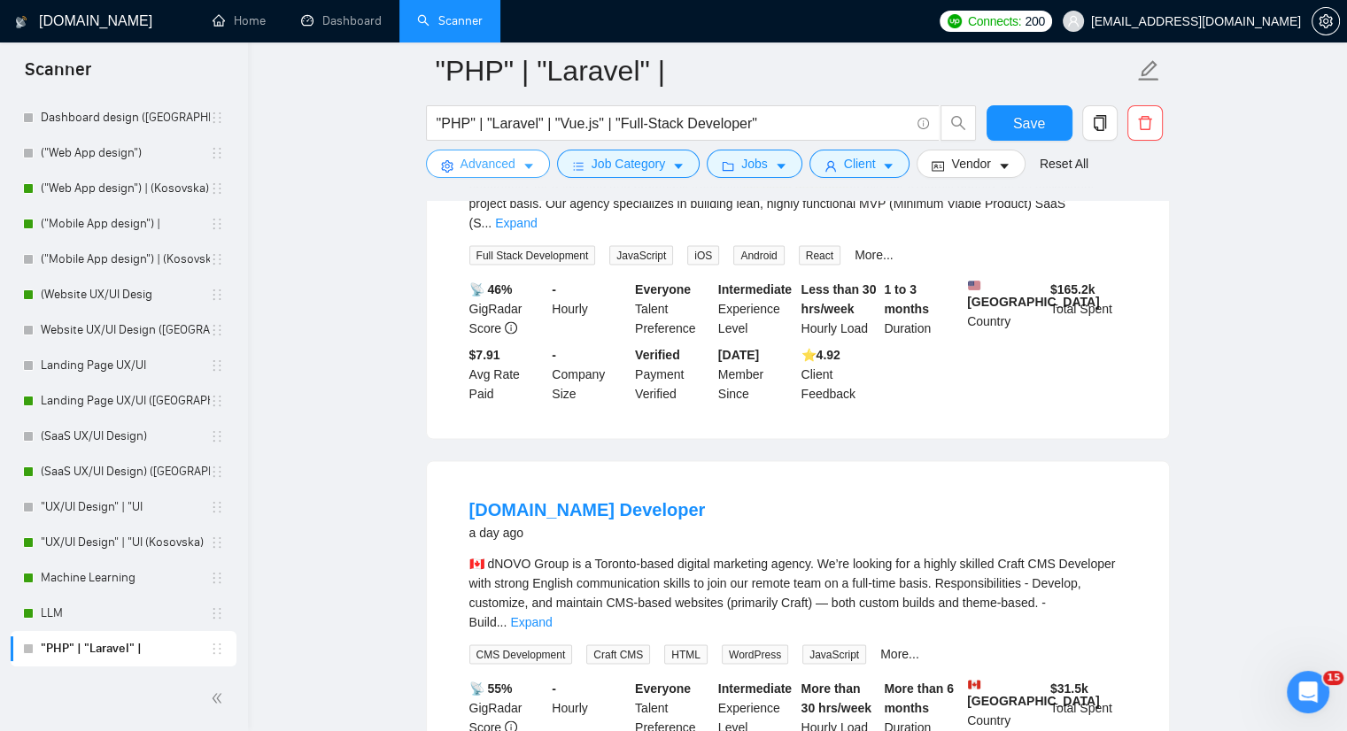
scroll to position [3542, 0]
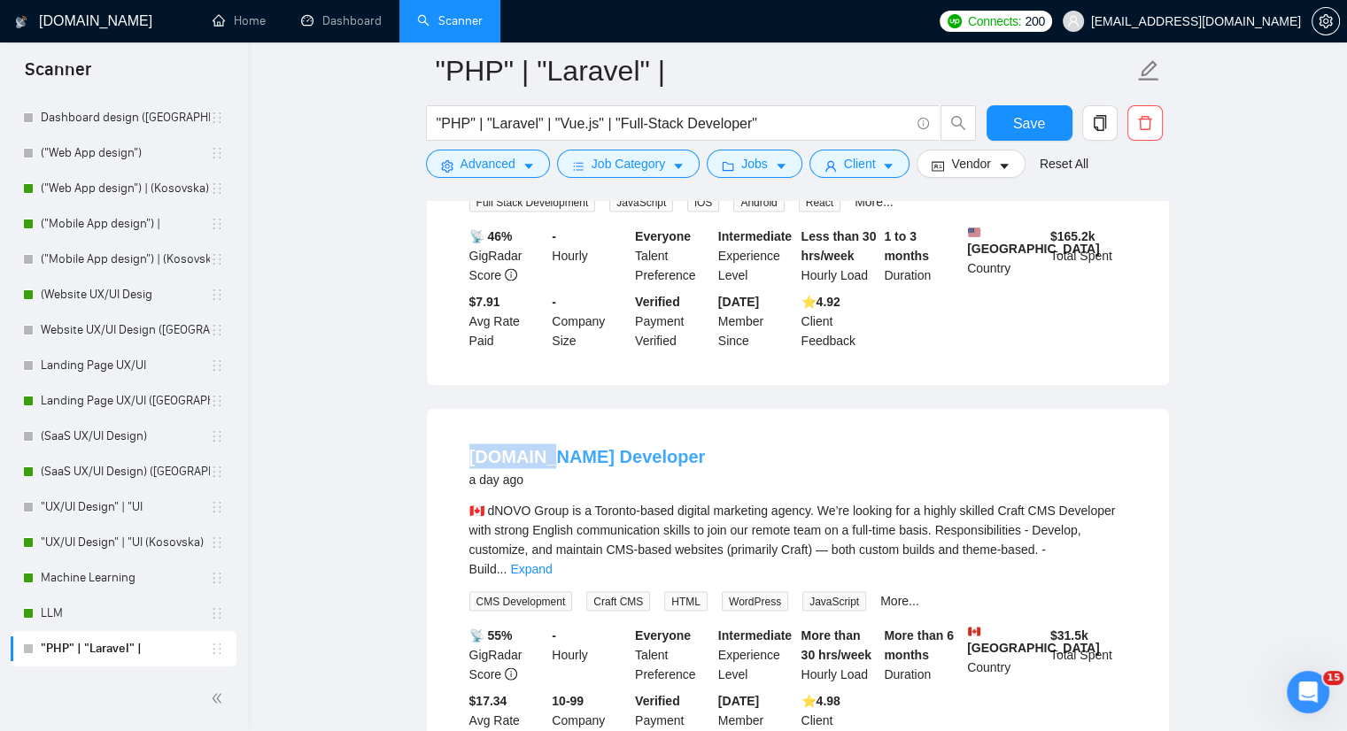
drag, startPoint x: 450, startPoint y: 391, endPoint x: 538, endPoint y: 391, distance: 87.7
click at [538, 430] on li "craftcms.com Developer a day ago 🇨🇦 dNOVO Group is a Toronto-based digital mark…" at bounding box center [798, 597] width 700 height 334
copy link "craftcms"
click at [534, 163] on button "Advanced" at bounding box center [488, 164] width 124 height 28
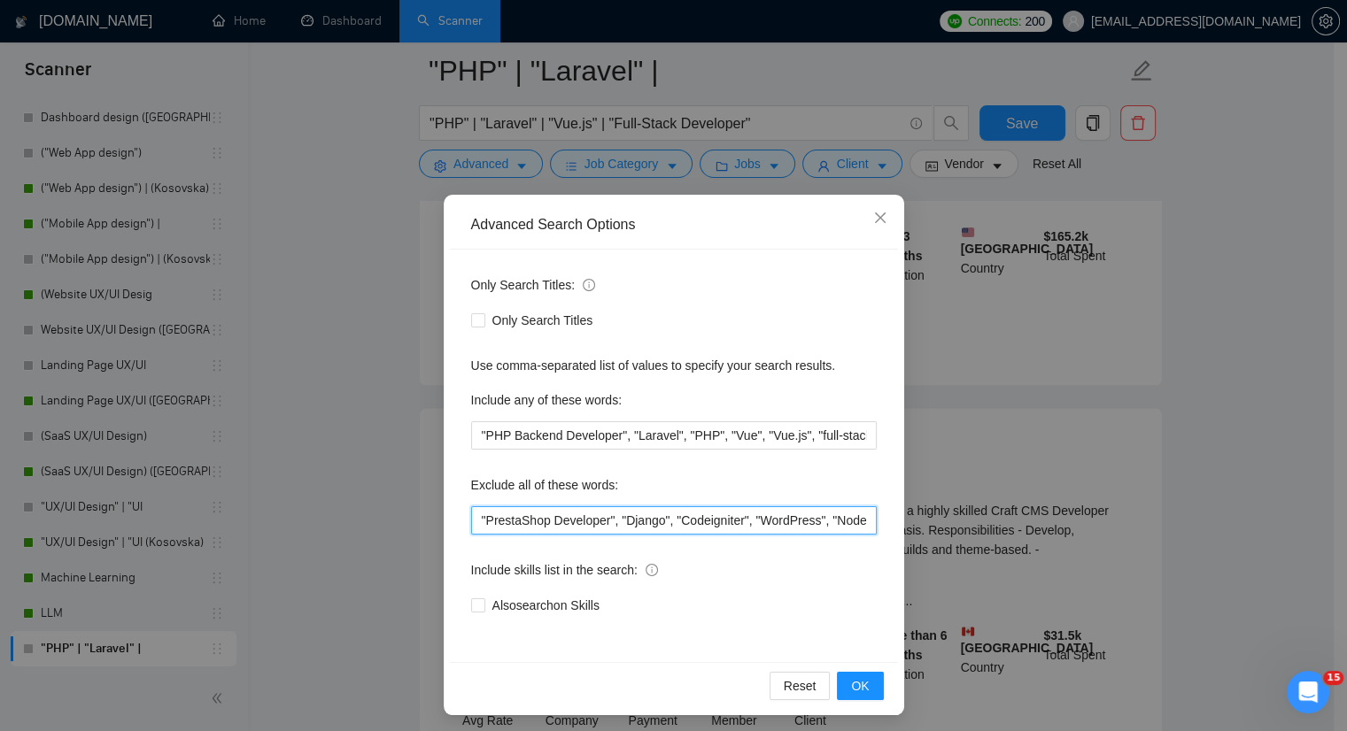
click at [471, 518] on input ""PrestaShop Developer", "Django", "Codeigniter", "WordPress", "Node.js," "Magen…" at bounding box center [674, 521] width 406 height 28
paste input "craftcms"
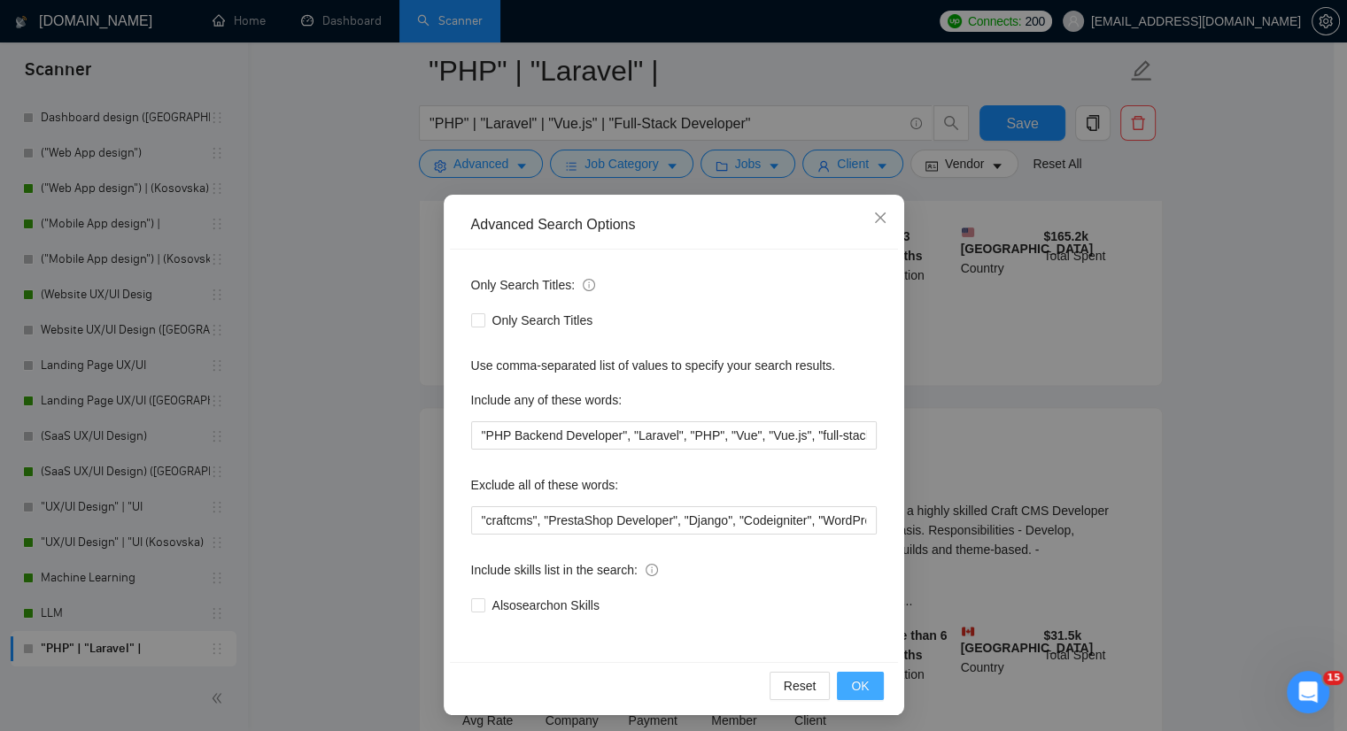
click at [851, 692] on span "OK" at bounding box center [860, 686] width 18 height 19
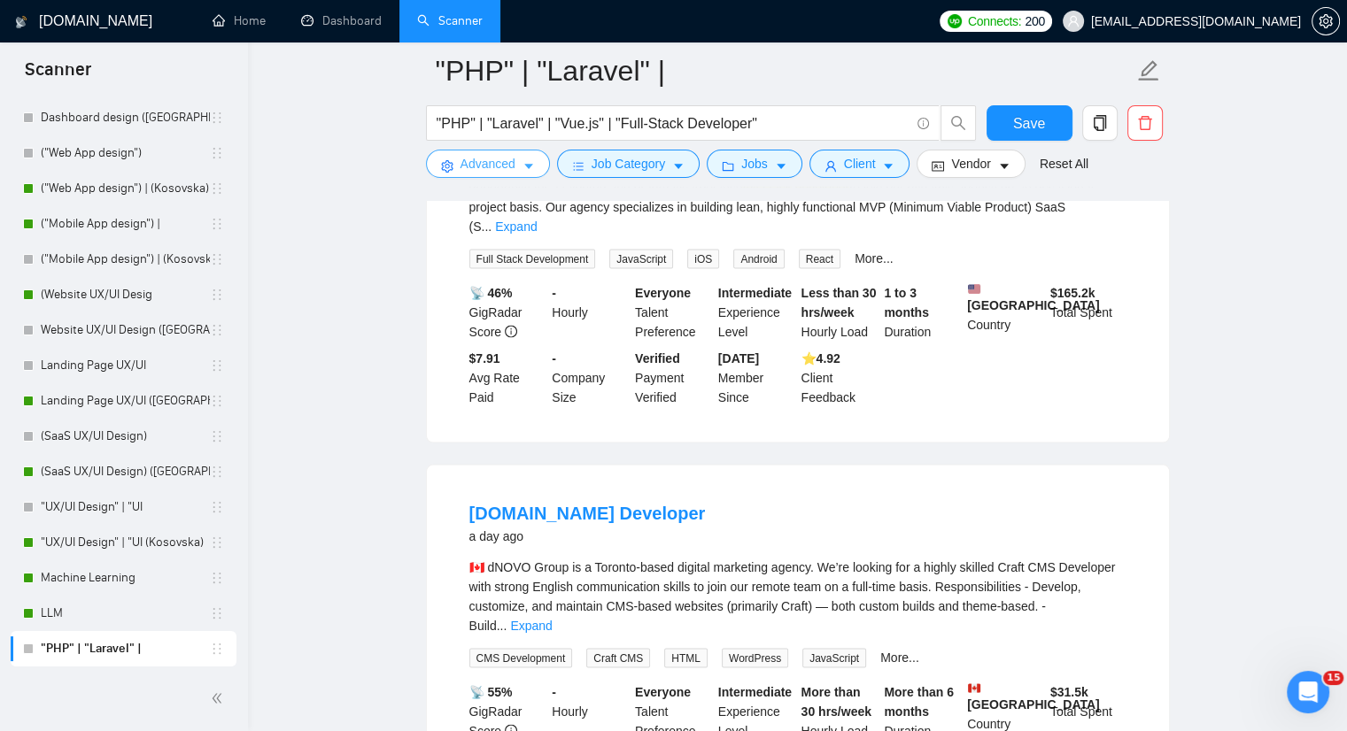
scroll to position [3428, 0]
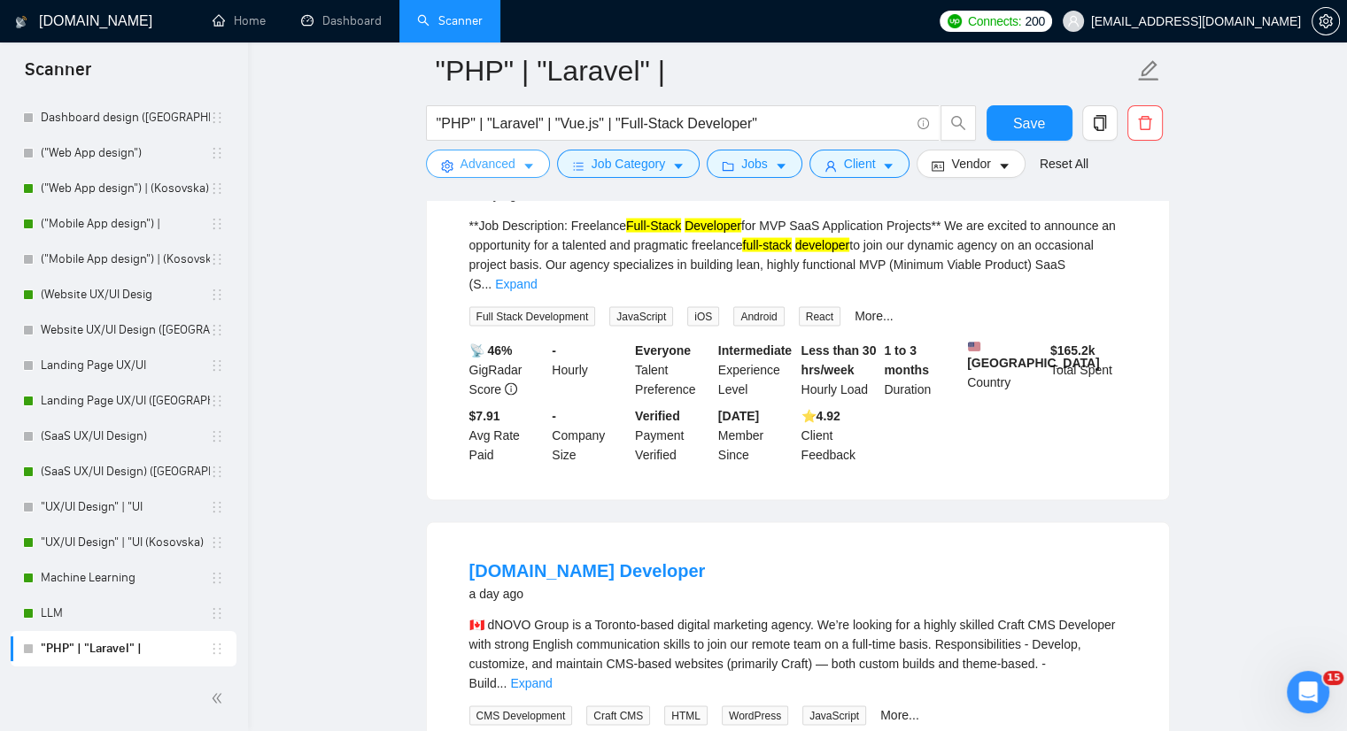
click at [521, 151] on button "Advanced" at bounding box center [488, 164] width 124 height 28
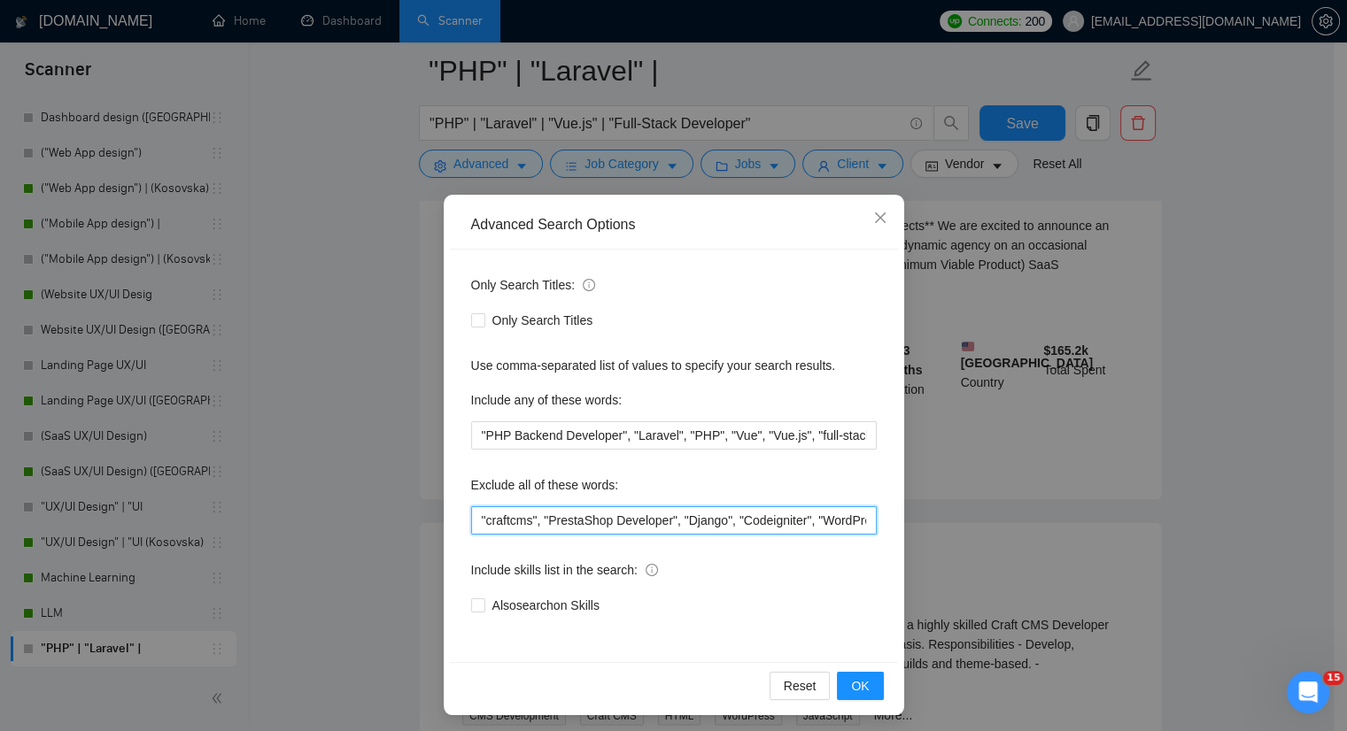
click at [518, 522] on input ""craftcms", "PrestaShop Developer", "Django", "Codeigniter", "WordPress", "Node…" at bounding box center [674, 521] width 406 height 28
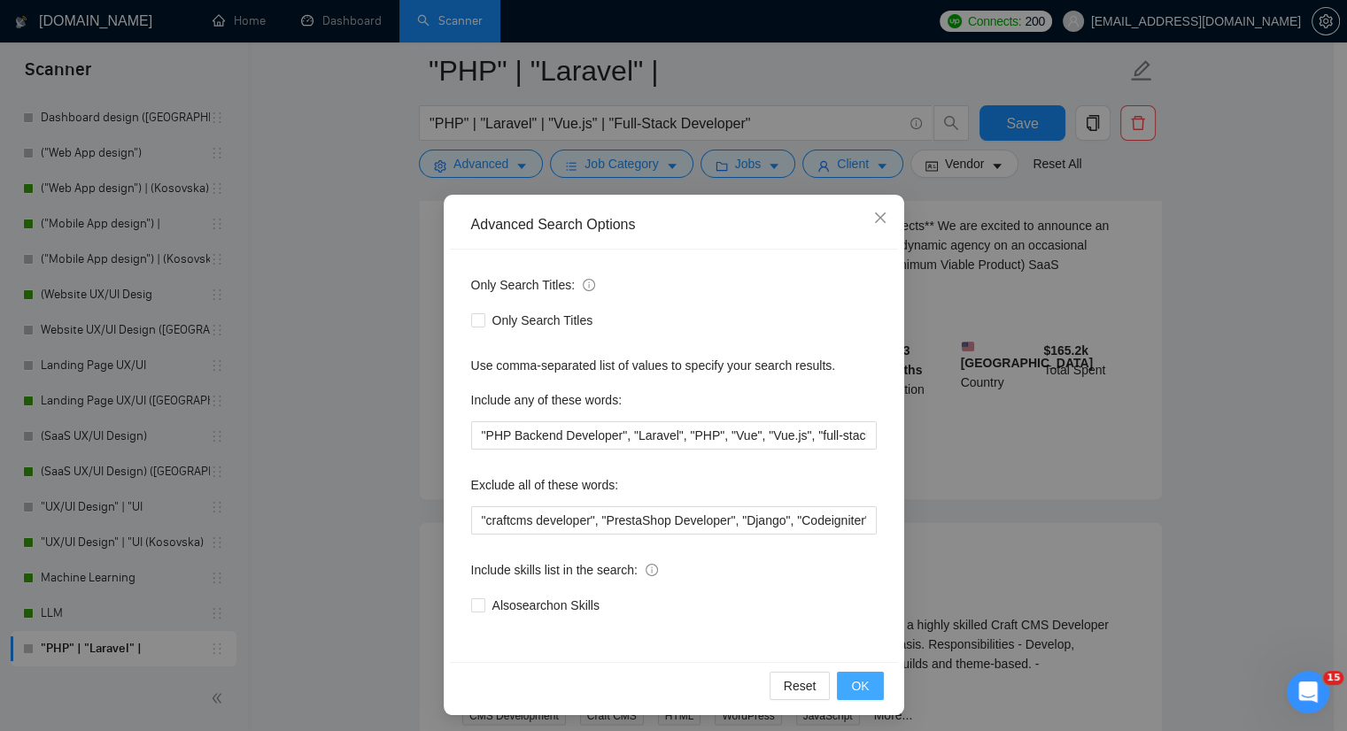
click at [857, 680] on span "OK" at bounding box center [860, 686] width 18 height 19
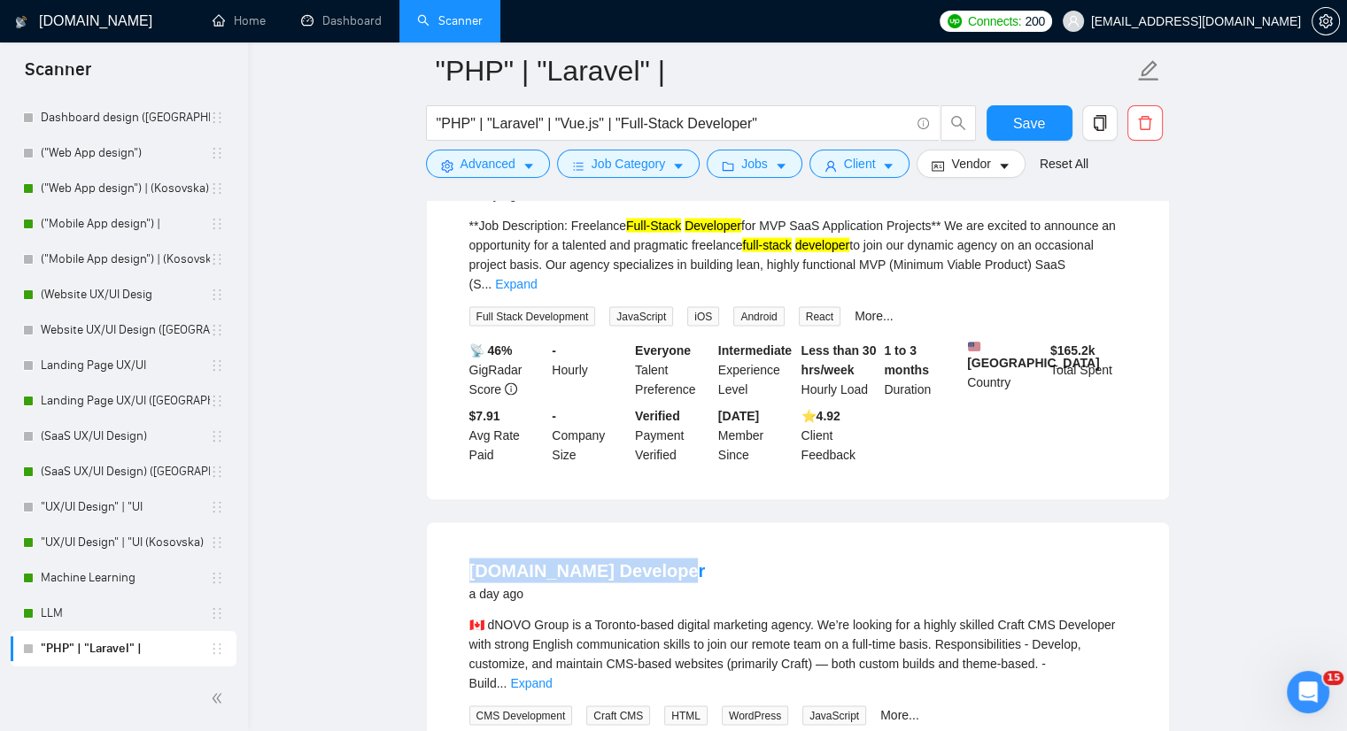
drag, startPoint x: 450, startPoint y: 508, endPoint x: 668, endPoint y: 500, distance: 218.0
click at [668, 545] on li "craftcms.com Developer a day ago 🇨🇦 dNOVO Group is a Toronto-based digital mark…" at bounding box center [798, 712] width 700 height 334
copy link "craftcms.com Developer"
click at [523, 166] on icon "caret-down" at bounding box center [528, 166] width 12 height 12
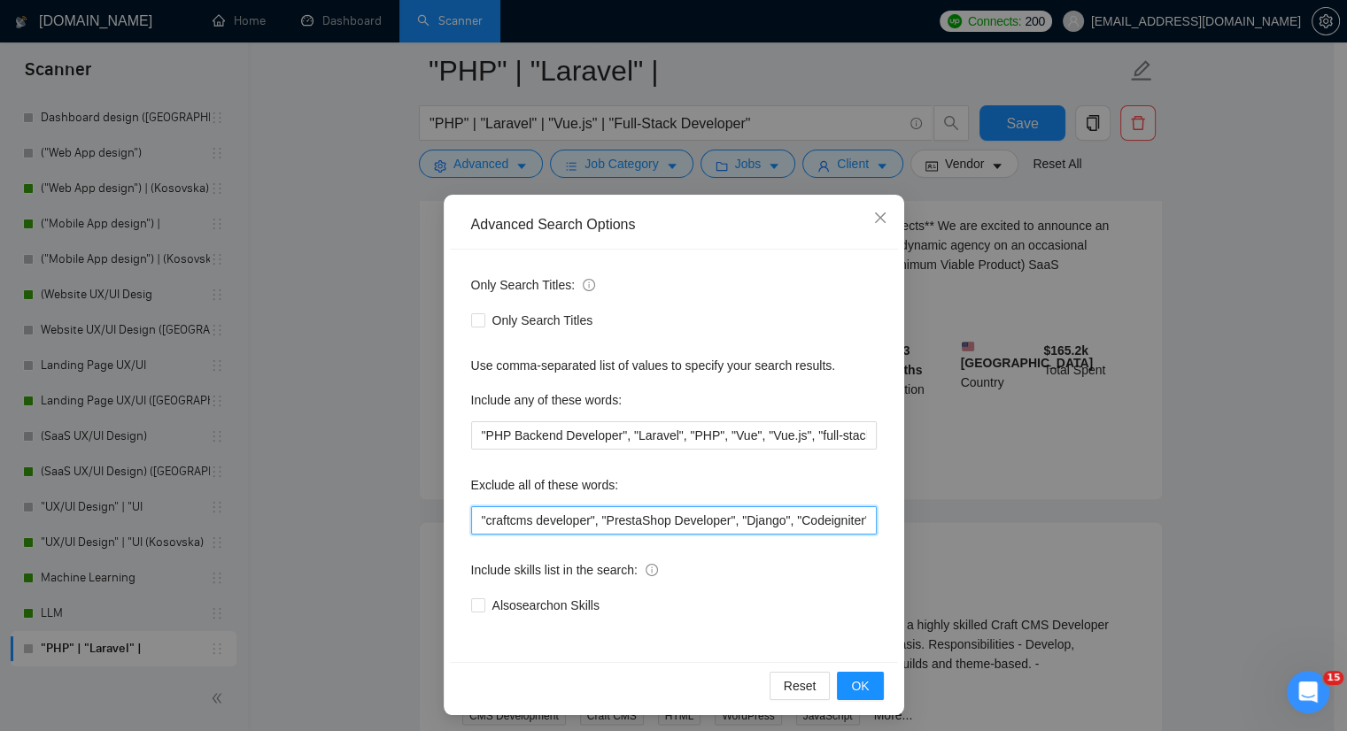
drag, startPoint x: 476, startPoint y: 520, endPoint x: 583, endPoint y: 515, distance: 107.2
click at [583, 515] on input ""craftcms developer", "PrestaShop Developer", "Django", "Codeigniter", "WordPre…" at bounding box center [674, 521] width 406 height 28
paste input "craftcms.com Developer"
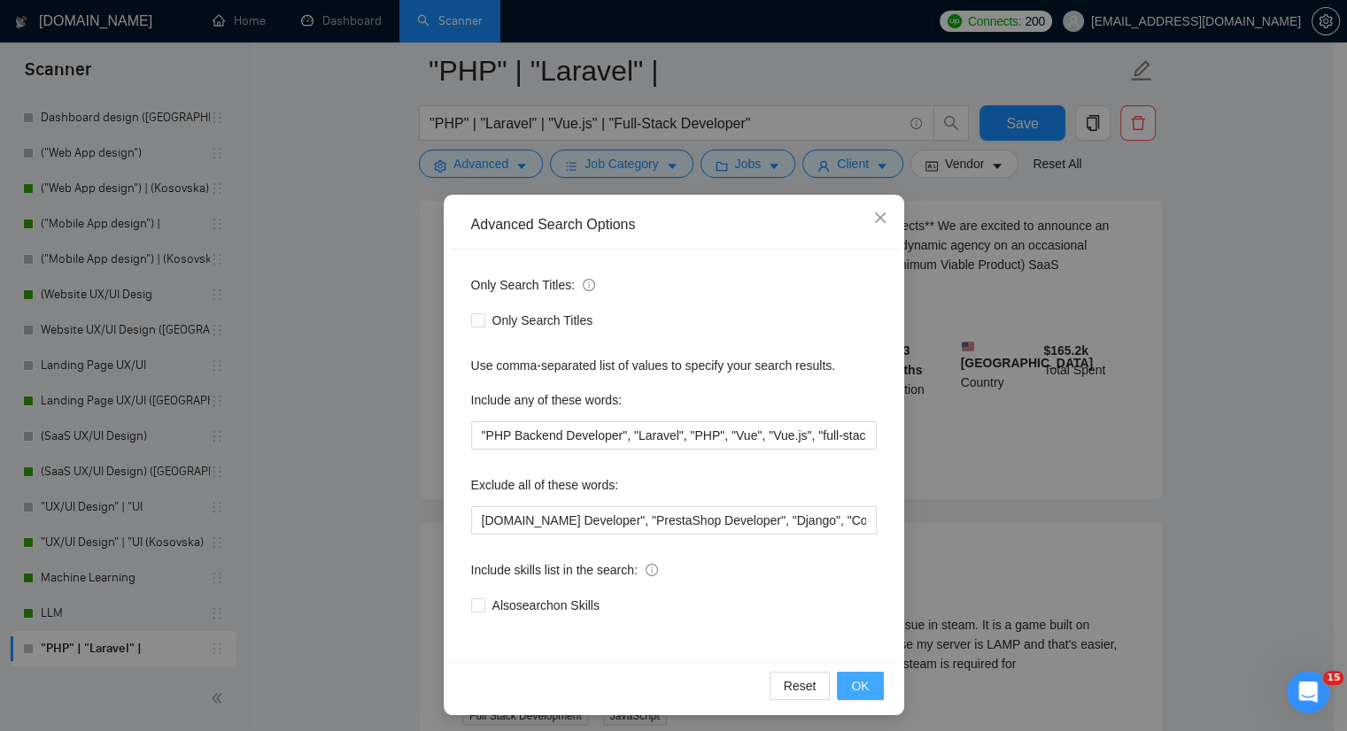
click at [863, 677] on button "OK" at bounding box center [860, 686] width 46 height 28
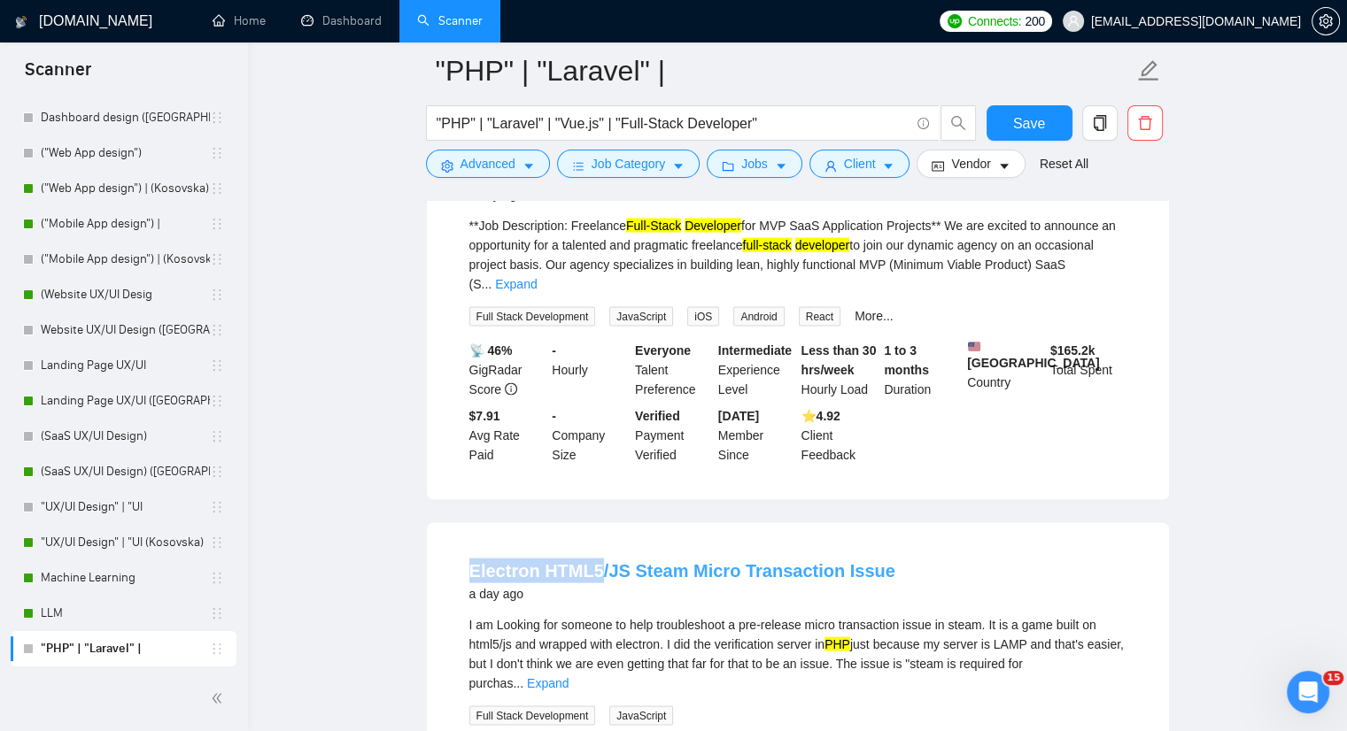
drag, startPoint x: 460, startPoint y: 510, endPoint x: 594, endPoint y: 512, distance: 133.7
click at [594, 545] on li "Electron HTML5/JS Steam Micro Transaction Issue a day ago I am Looking for some…" at bounding box center [798, 712] width 700 height 334
copy link "Electron HTML5"
click at [531, 169] on icon "caret-down" at bounding box center [528, 166] width 12 height 12
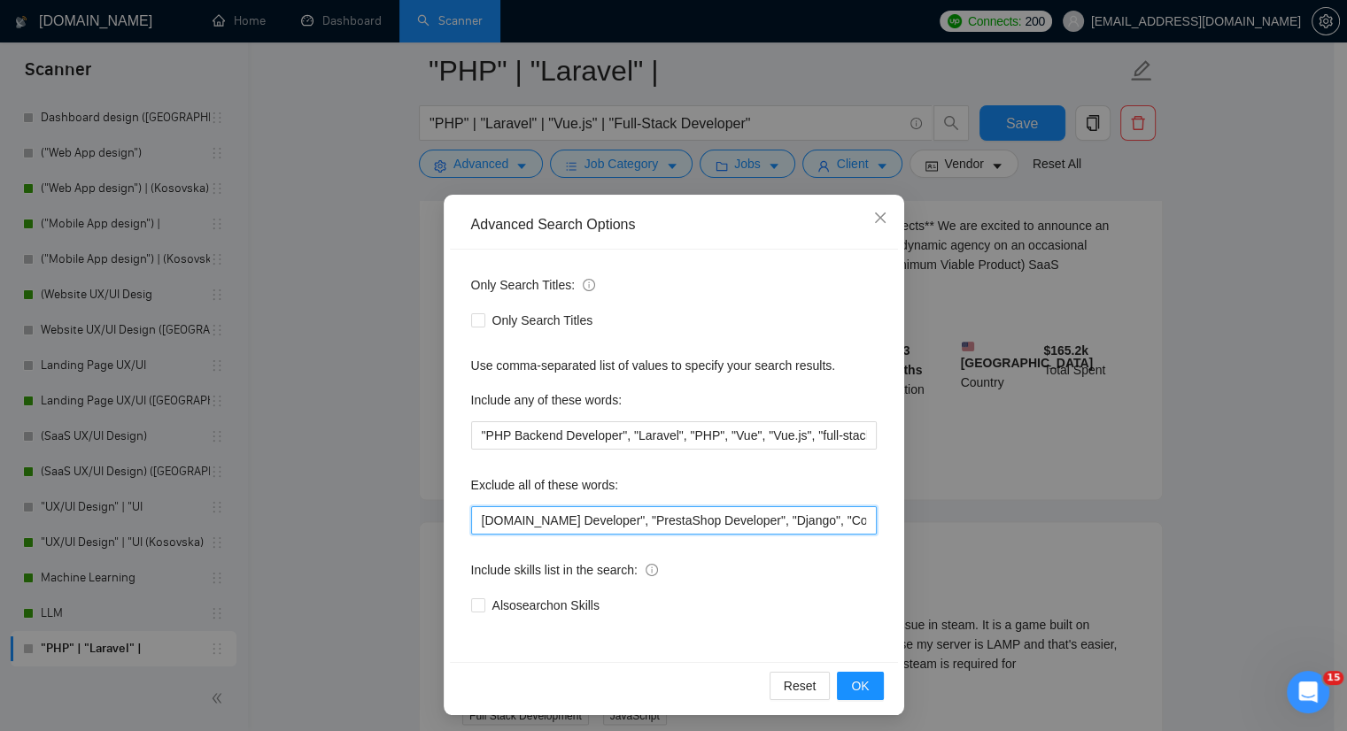
click at [471, 526] on input "craftcms.com Developer", "PrestaShop Developer", "Django", "Codeigniter", "Word…" at bounding box center [674, 521] width 406 height 28
paste input "Electron HTML5"
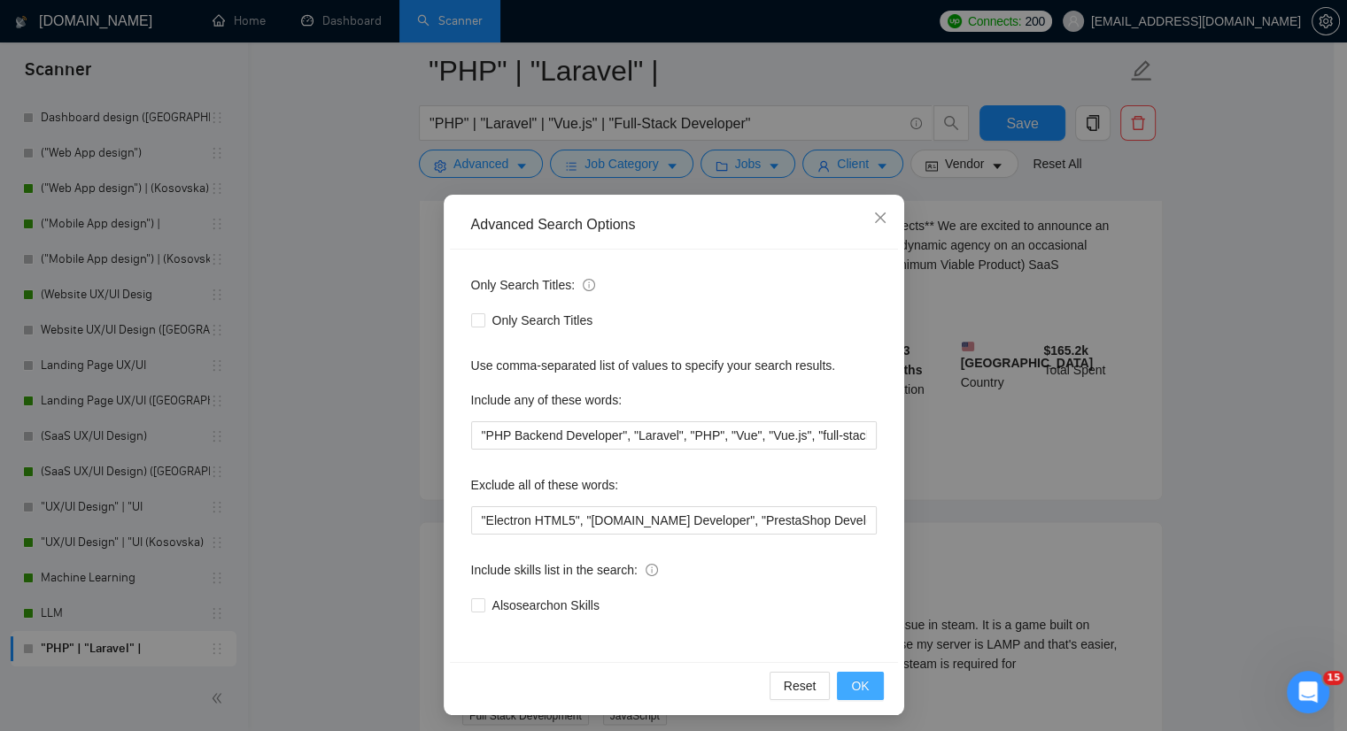
click at [864, 681] on button "OK" at bounding box center [860, 686] width 46 height 28
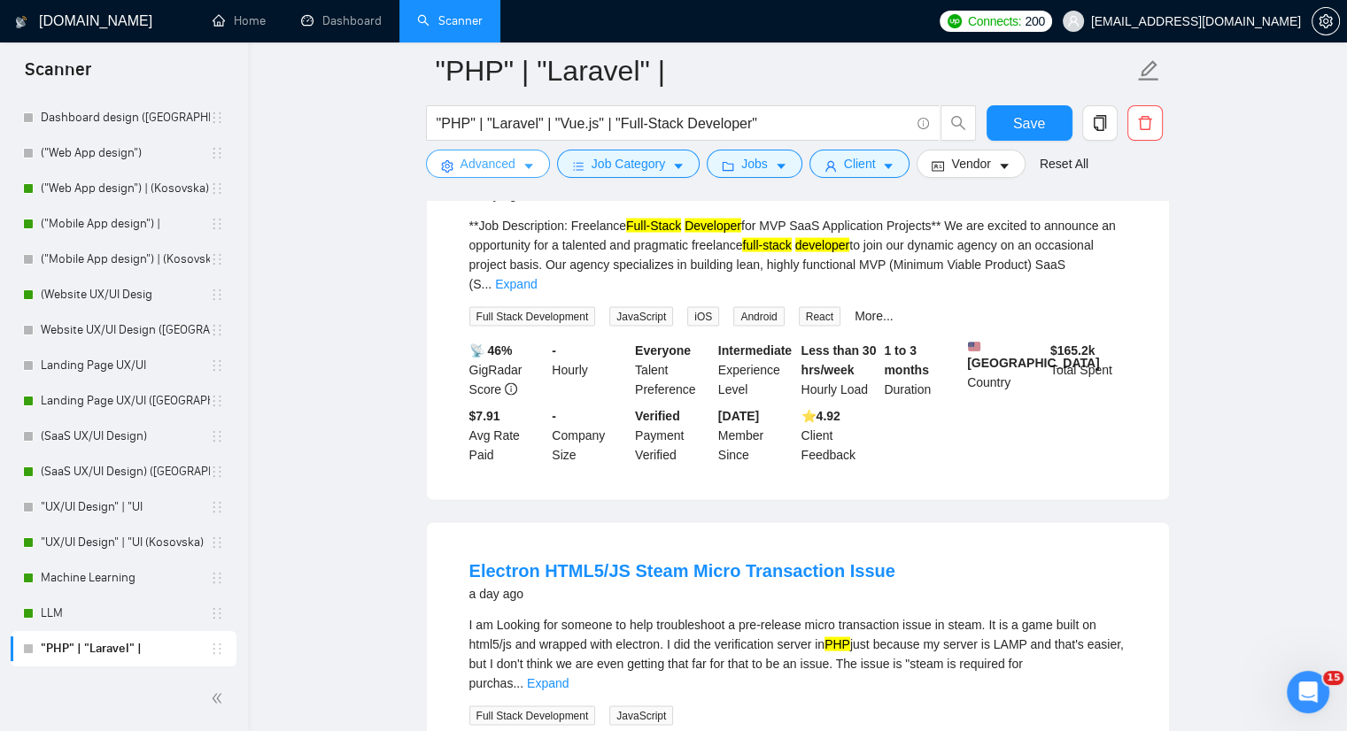
click at [534, 161] on button "Advanced" at bounding box center [488, 164] width 124 height 28
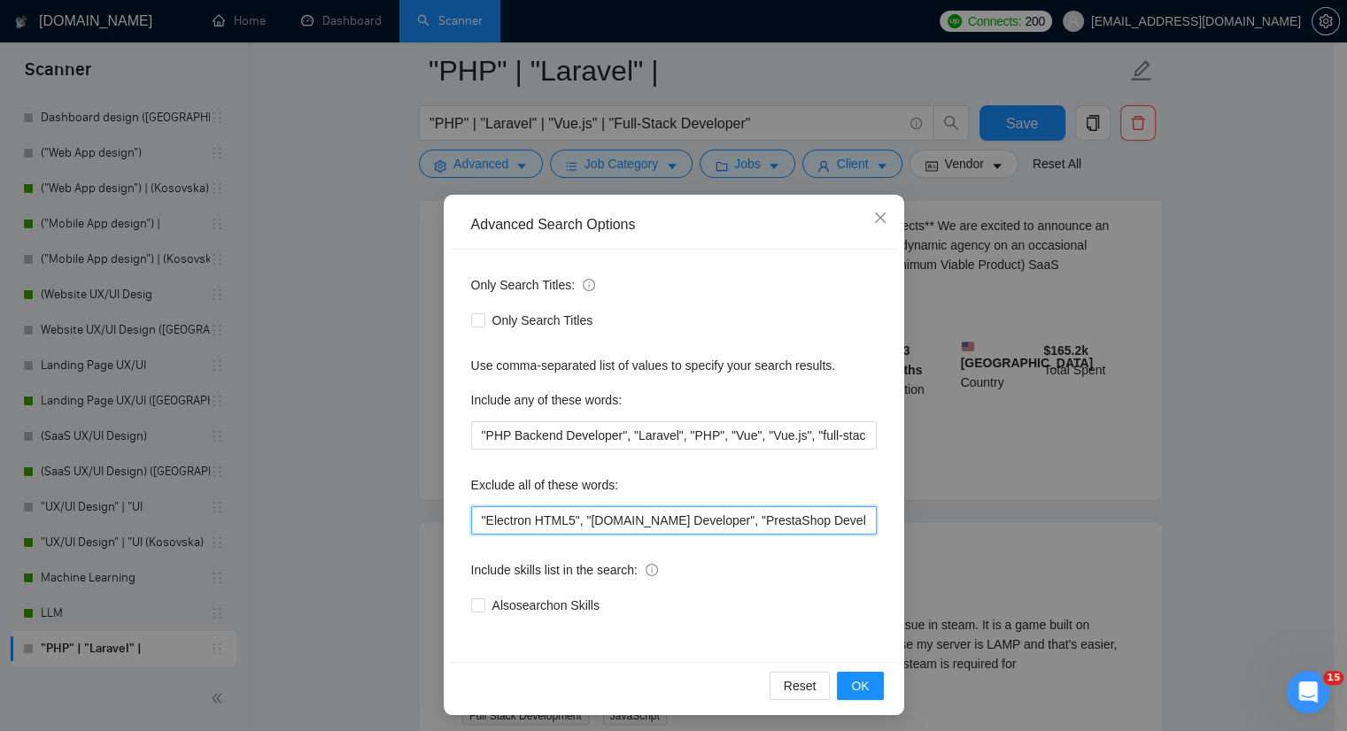
click at [526, 525] on input ""Electron HTML5", "craftcms.com Developer", "PrestaShop Developer", "Django", "…" at bounding box center [674, 521] width 406 height 28
click at [523, 521] on input ""Electron HTML5", "craftcms.com Developer", "PrestaShop Developer", "Django", "…" at bounding box center [674, 521] width 406 height 28
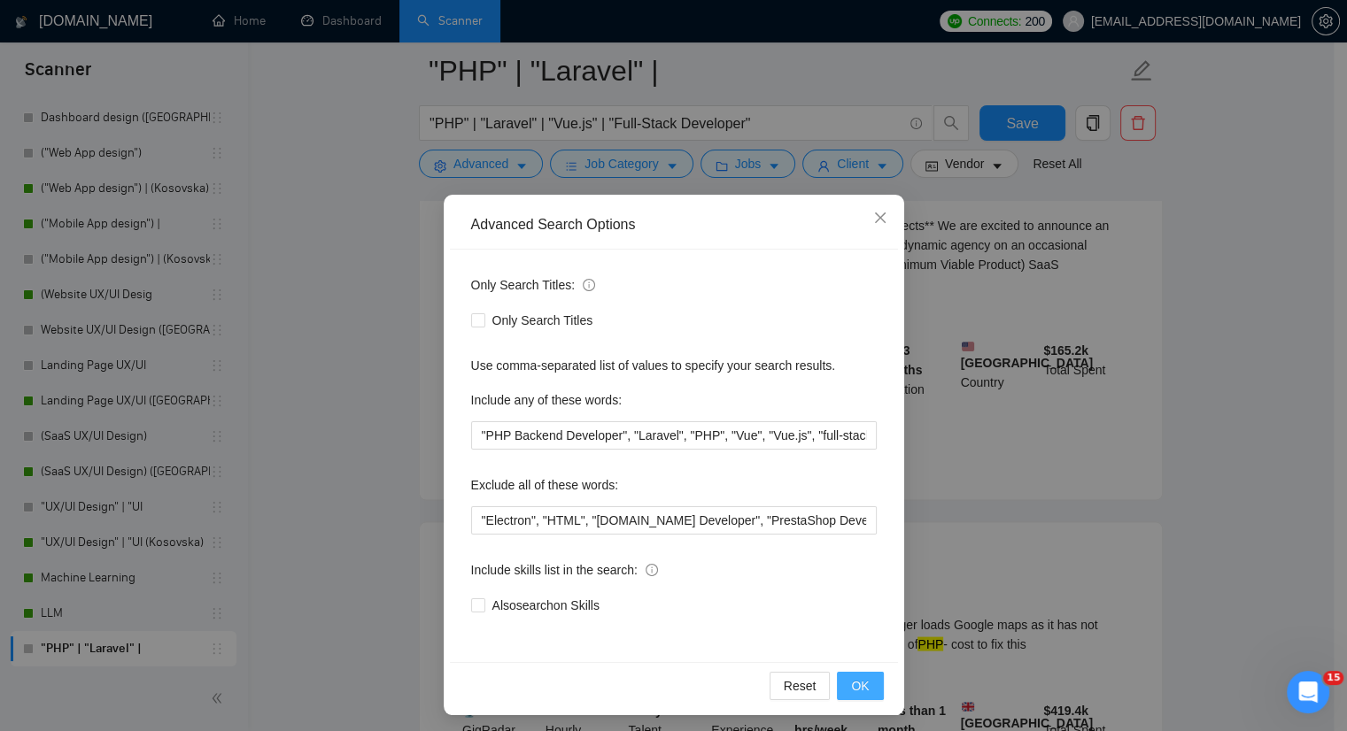
click at [843, 681] on button "OK" at bounding box center [860, 686] width 46 height 28
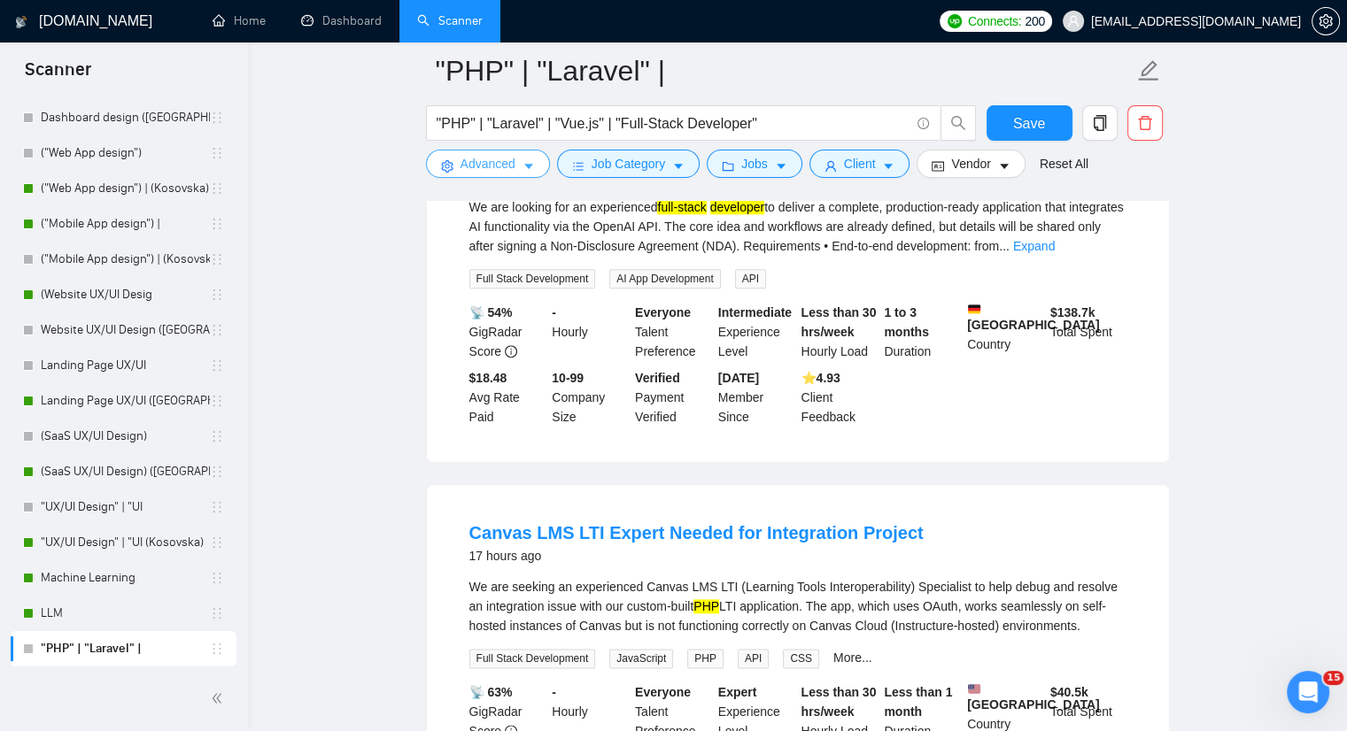
scroll to position [1834, 0]
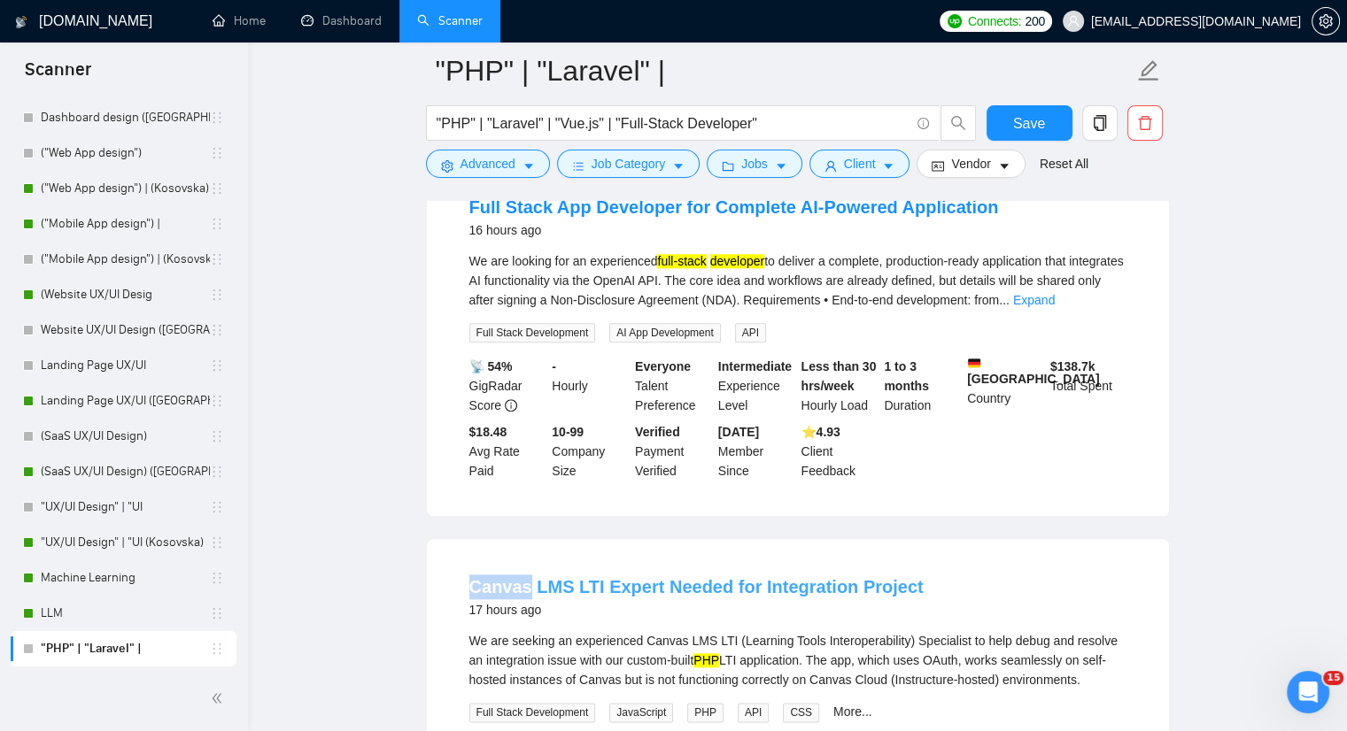
drag, startPoint x: 436, startPoint y: 539, endPoint x: 525, endPoint y: 530, distance: 89.9
click at [525, 539] on div "Canvas LMS LTI Expert Needed for Integration Project 17 hours ago We are seekin…" at bounding box center [798, 717] width 742 height 357
copy link "Canvas"
click at [519, 159] on button "Advanced" at bounding box center [488, 164] width 124 height 28
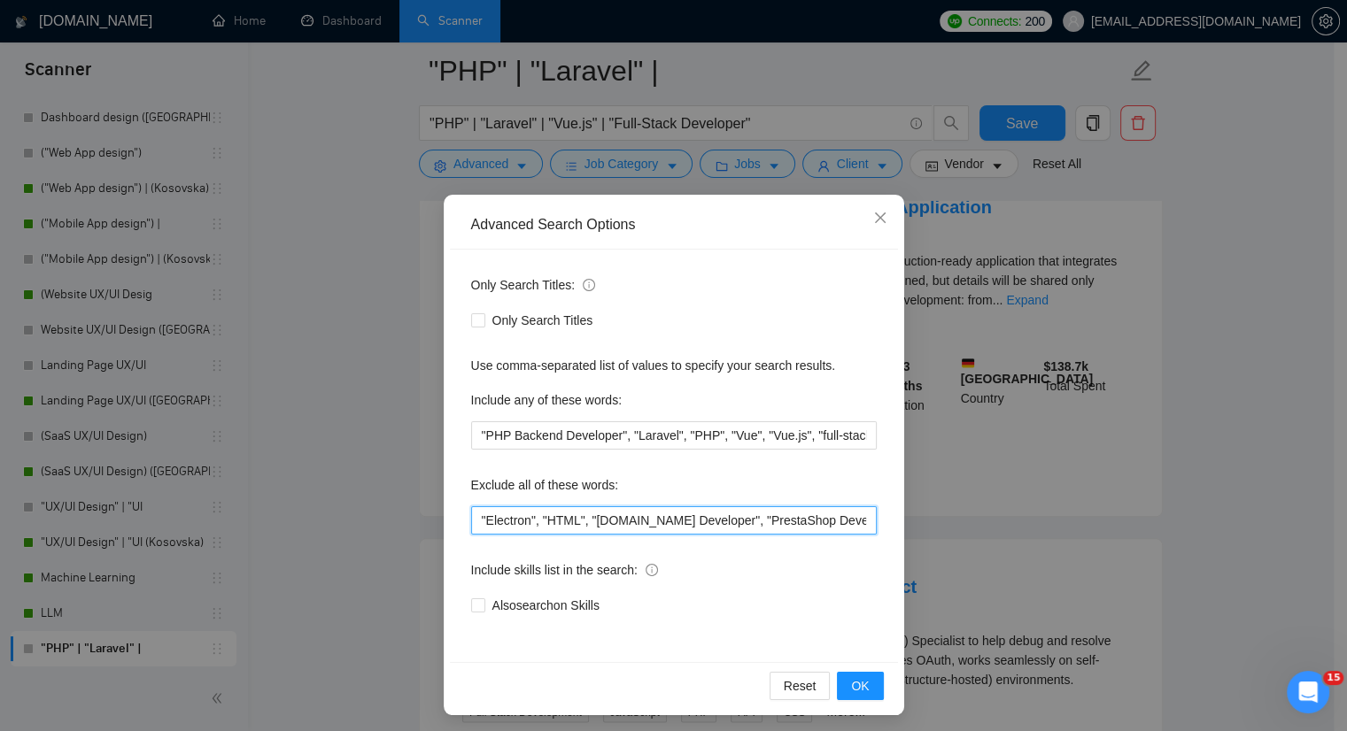
click at [471, 522] on input ""Electron", "HTML", "craftcms.com Developer", "PrestaShop Developer", "Django",…" at bounding box center [674, 521] width 406 height 28
paste input "Canvas"
type input ""Canvas", "Electron", "HTML", "craftcms.com Developer", "PrestaShop Developer",…"
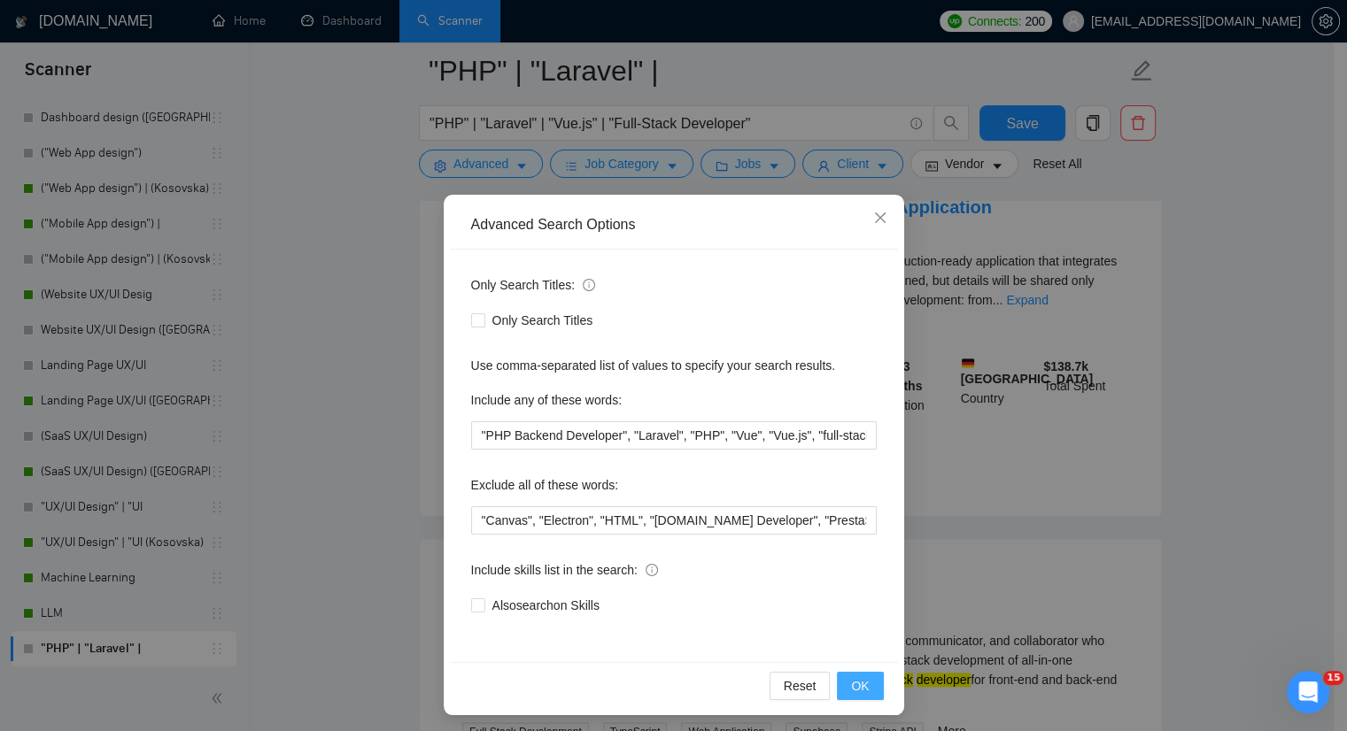
click at [845, 692] on button "OK" at bounding box center [860, 686] width 46 height 28
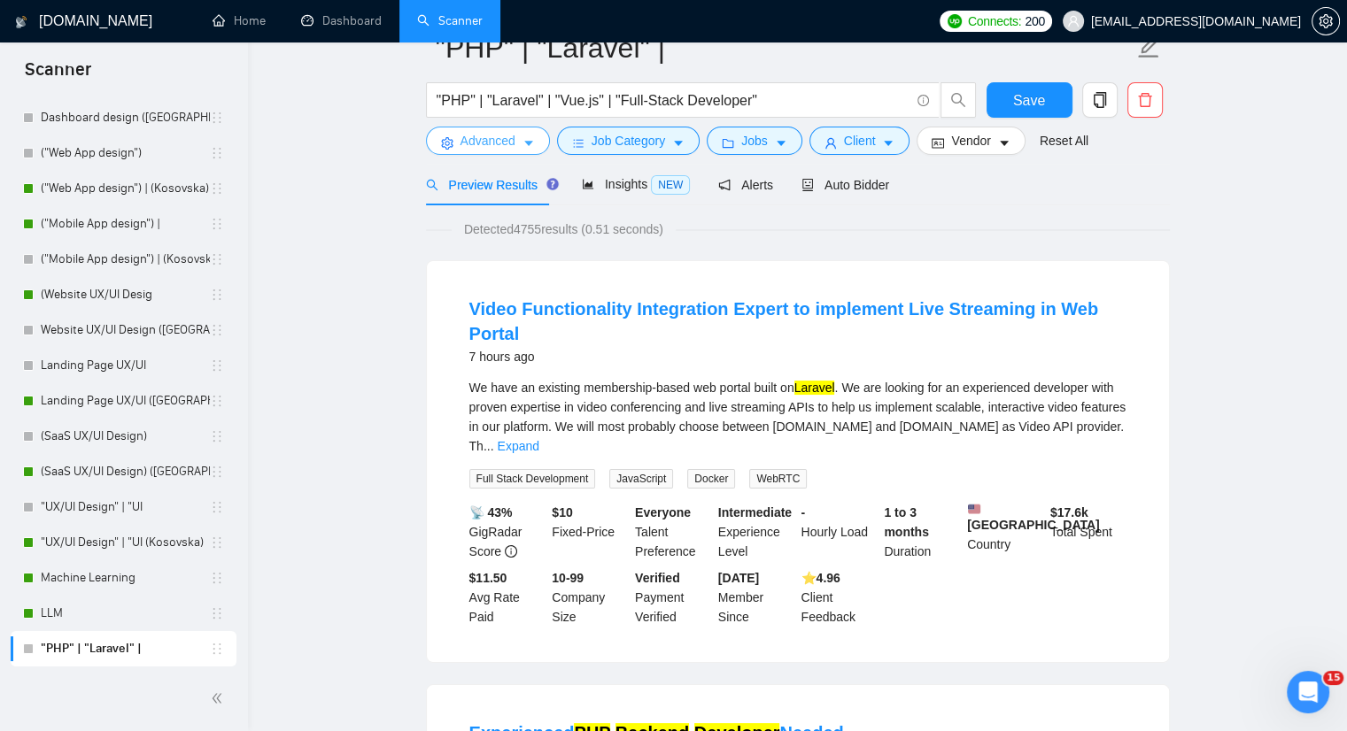
scroll to position [0, 0]
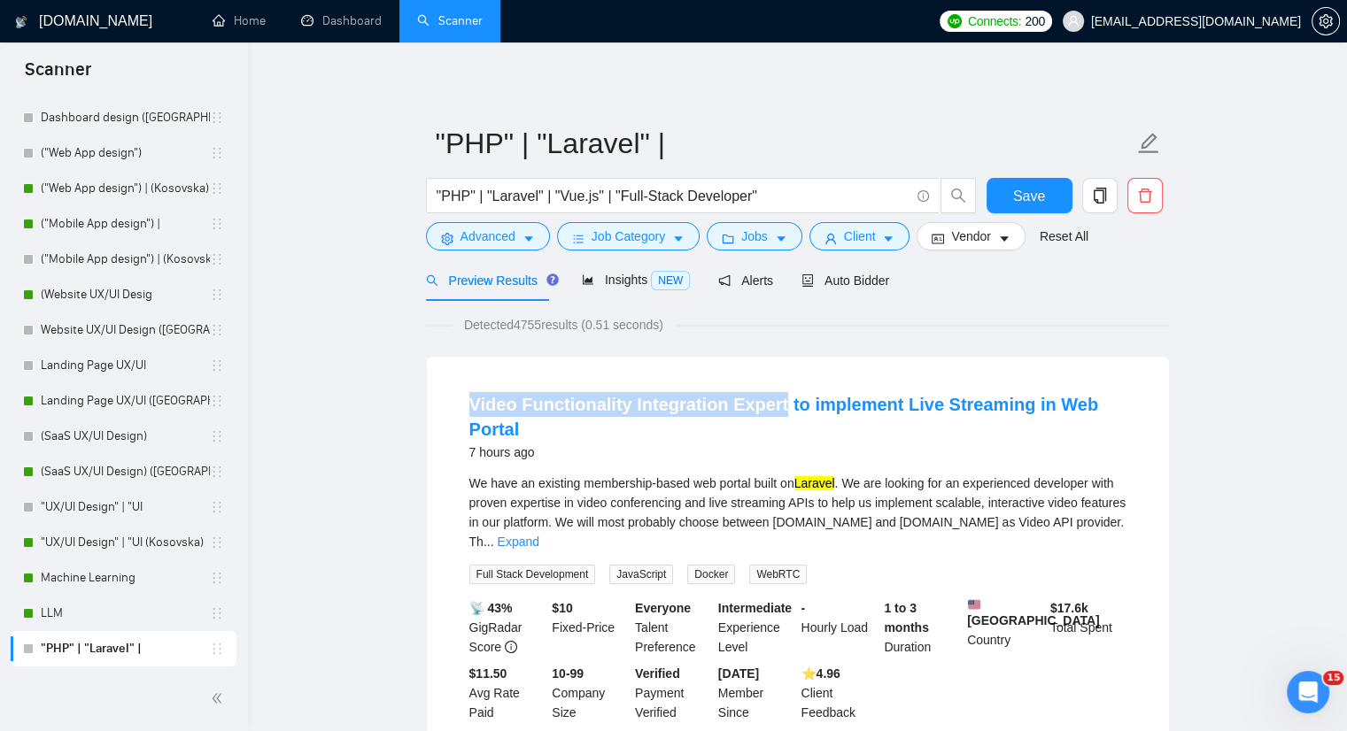
drag, startPoint x: 464, startPoint y: 403, endPoint x: 773, endPoint y: 391, distance: 309.3
click at [773, 391] on li "Video Functionality Integration Expert to implement Live Streaming in Web Porta…" at bounding box center [798, 557] width 700 height 359
copy link "Video Functionality Integration Expert"
click at [534, 234] on button "Advanced" at bounding box center [488, 236] width 124 height 28
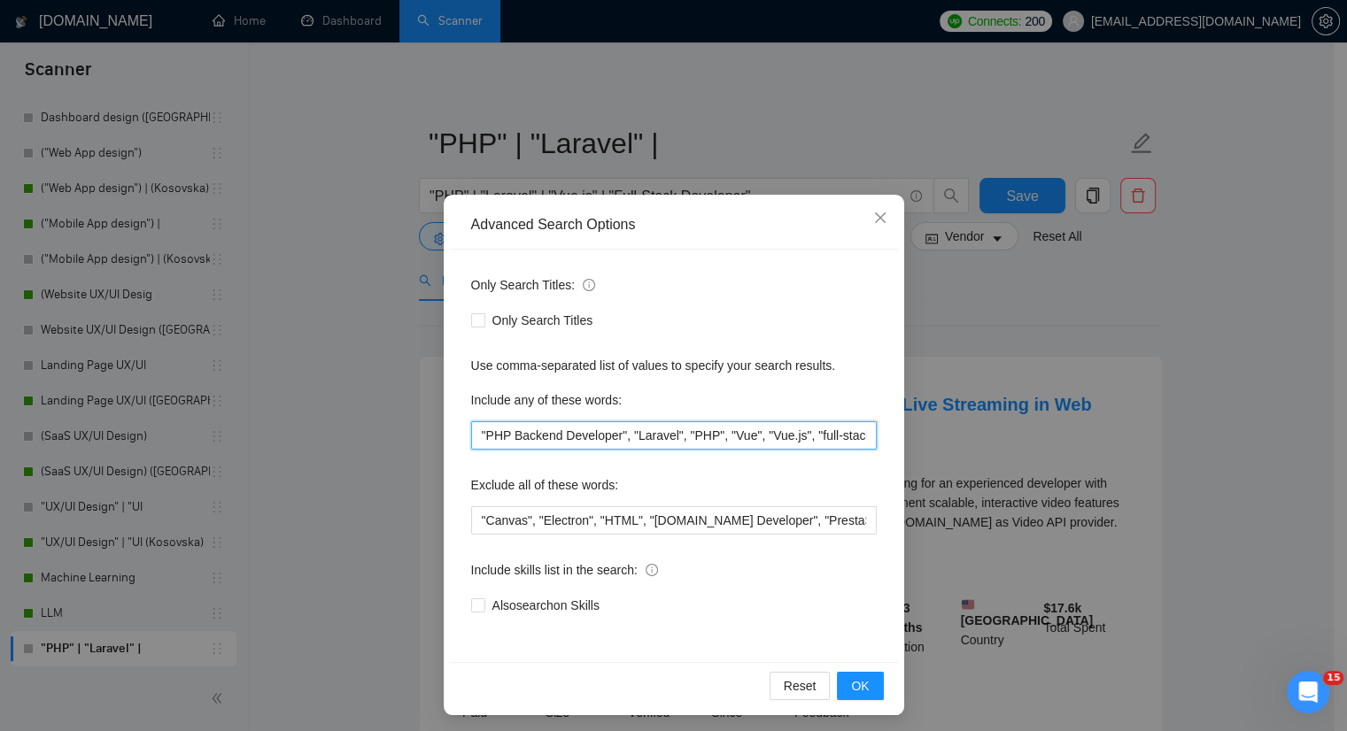
click at [471, 436] on input ""PHP Backend Developer", "Laravel", "PHP", "Vue", "Vue.js", "full-stack develop…" at bounding box center [674, 436] width 406 height 28
paste input "Video Functionality Integration Expert"
click at [851, 680] on span "OK" at bounding box center [860, 686] width 18 height 19
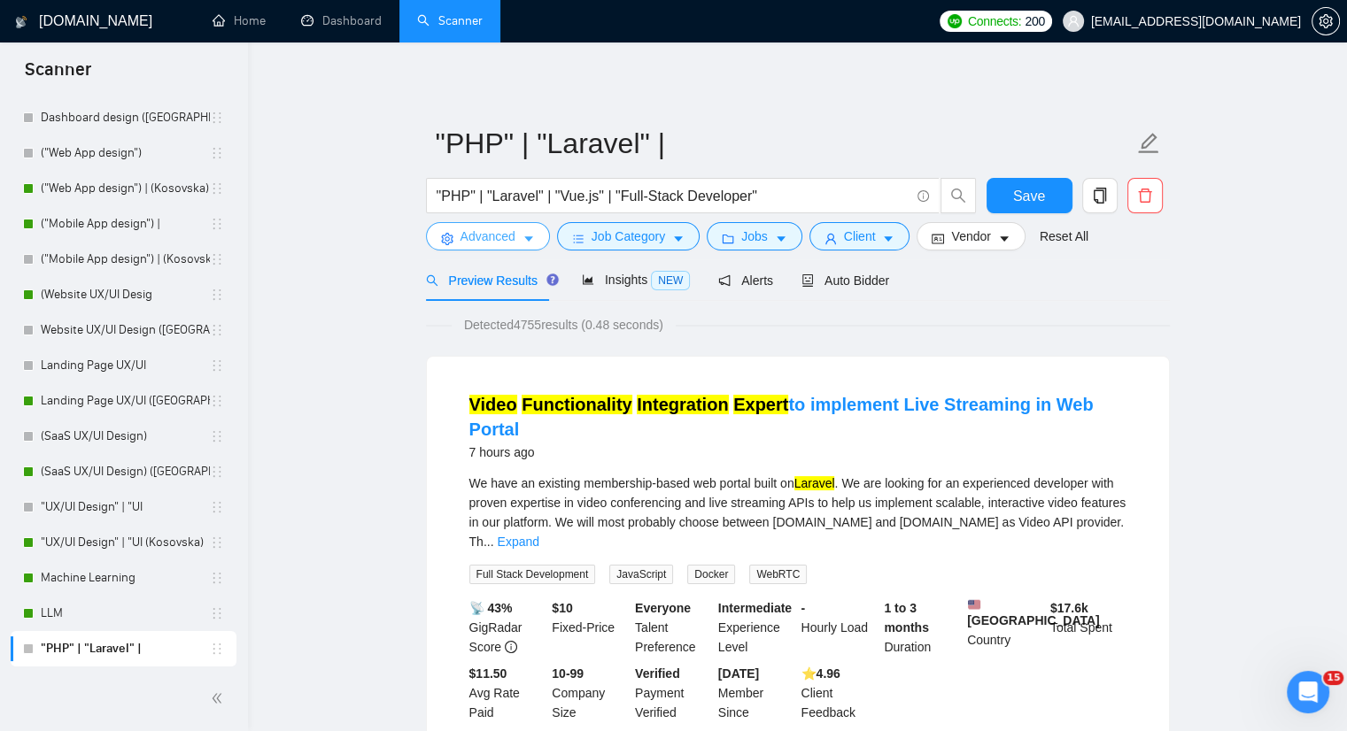
click at [514, 228] on span "Advanced" at bounding box center [487, 236] width 55 height 19
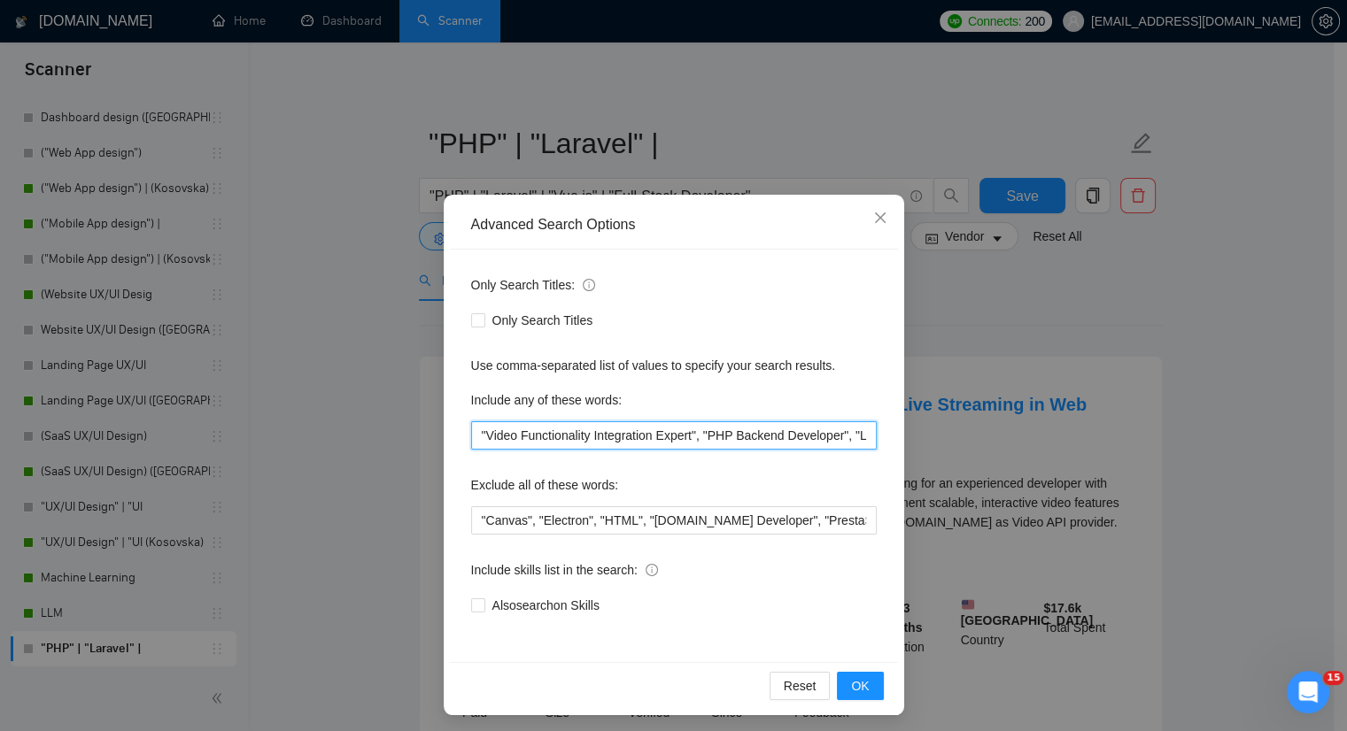
drag, startPoint x: 471, startPoint y: 430, endPoint x: 692, endPoint y: 425, distance: 221.4
click at [692, 425] on input ""Video Functionality Integration Expert", "PHP Backend Developer", "Laravel", "…" at bounding box center [674, 436] width 406 height 28
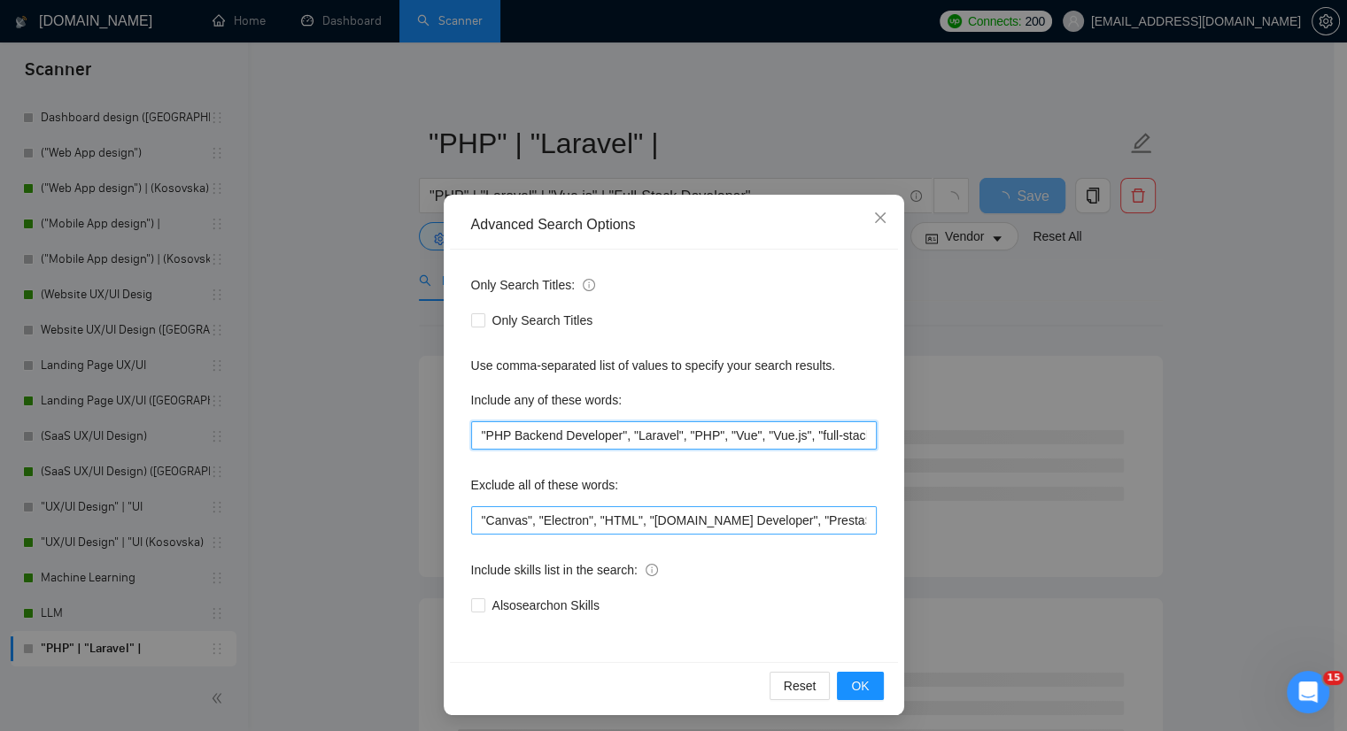
type input ""PHP Backend Developer", "Laravel", "PHP", "Vue", "Vue.js", "full-stack develop…"
click at [471, 519] on input ""Canvas", "Electron", "HTML", "craftcms.com Developer", "PrestaShop Developer",…" at bounding box center [674, 521] width 406 height 28
paste input ""Video Functionality Integration Expert","
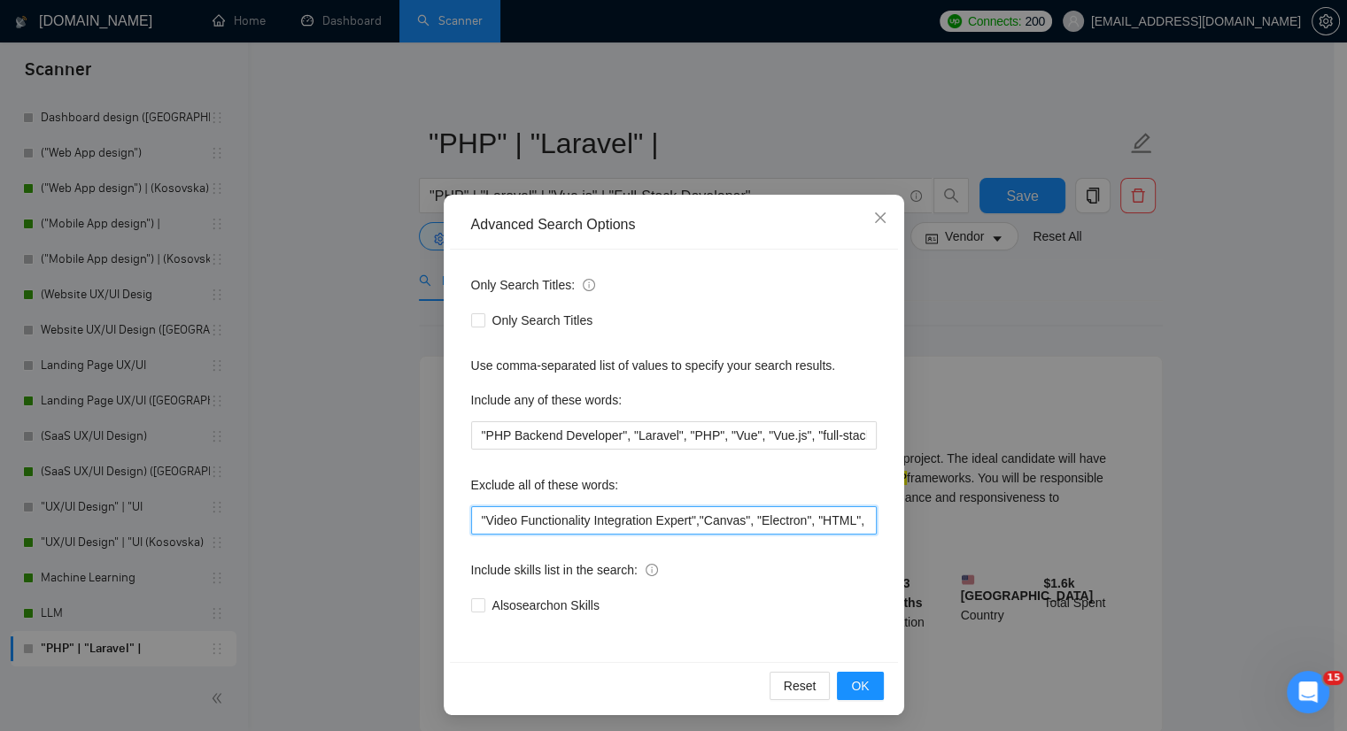
click at [474, 521] on input ""Video Functionality Integration Expert","Canvas", "Electron", "HTML", "craftcm…" at bounding box center [674, 521] width 406 height 28
click at [851, 677] on span "OK" at bounding box center [860, 686] width 18 height 19
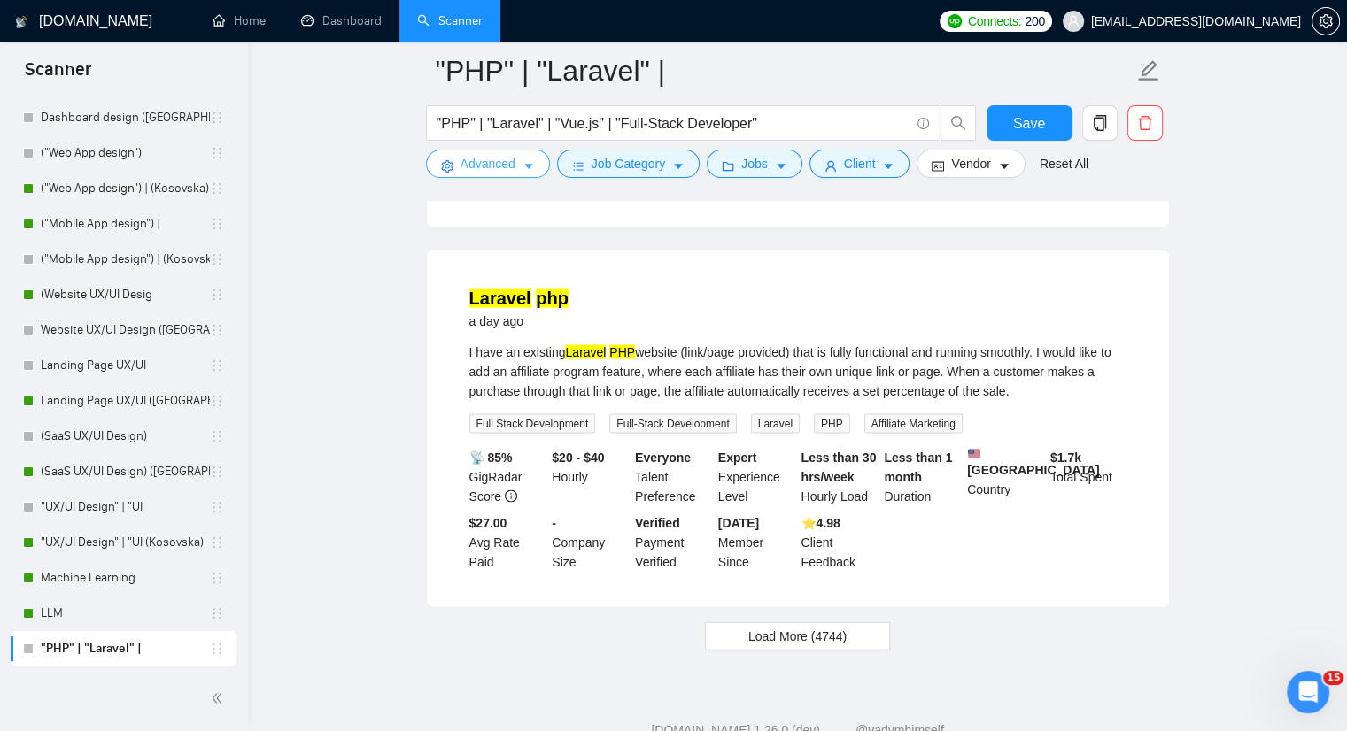
scroll to position [3662, 0]
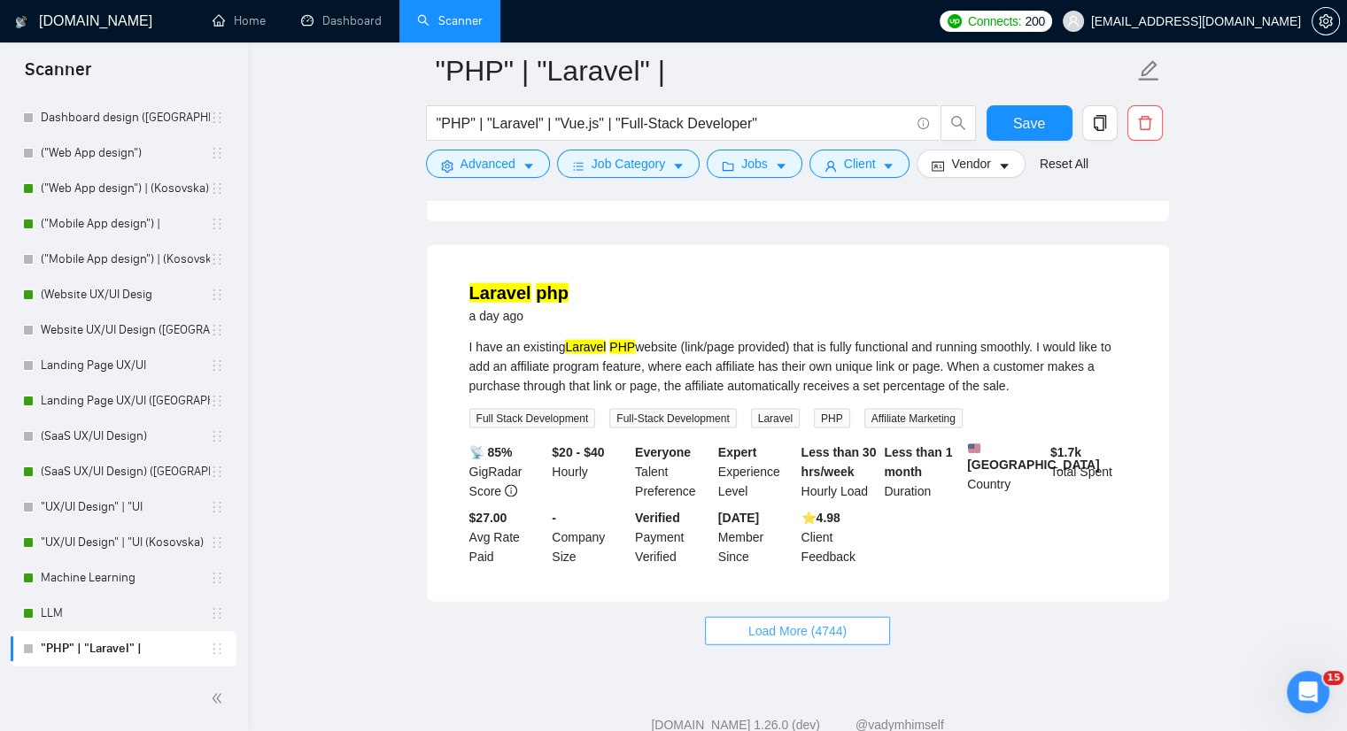
click at [808, 622] on span "Load More (4744)" at bounding box center [797, 631] width 98 height 19
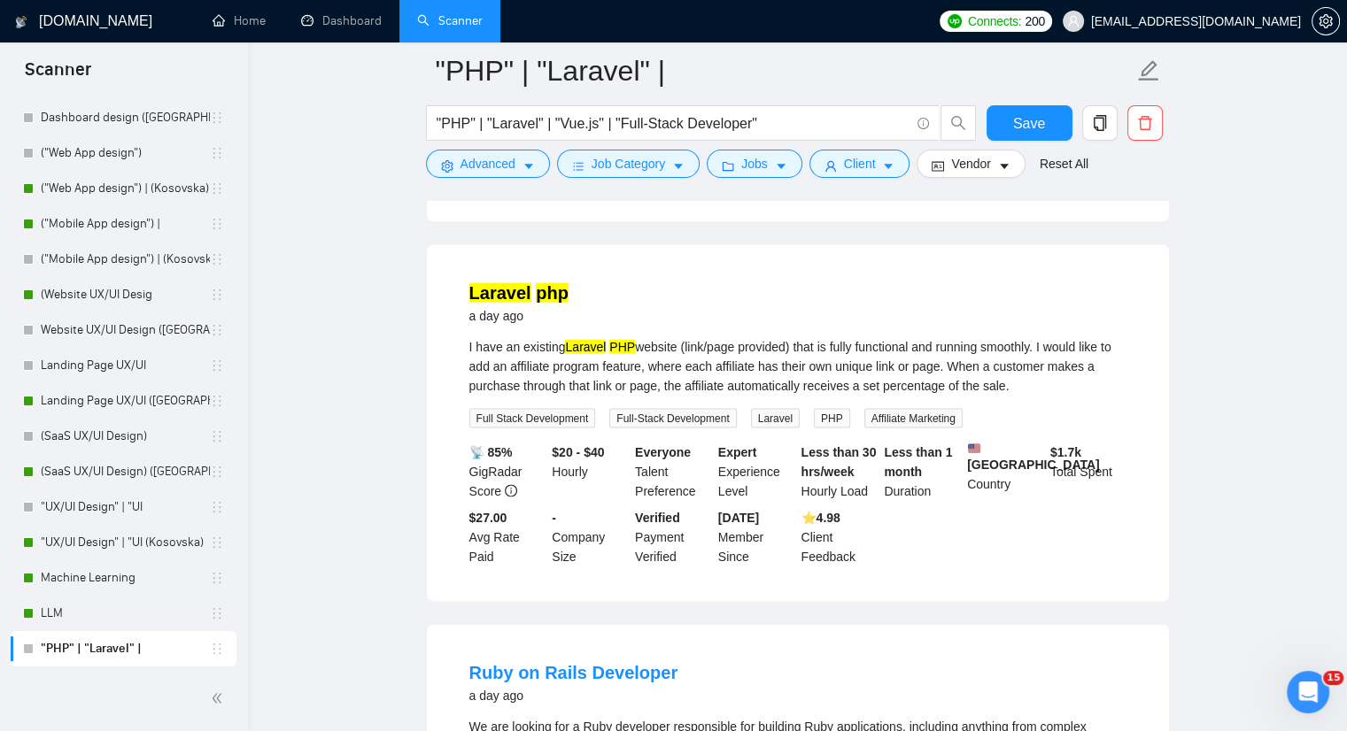
scroll to position [3750, 0]
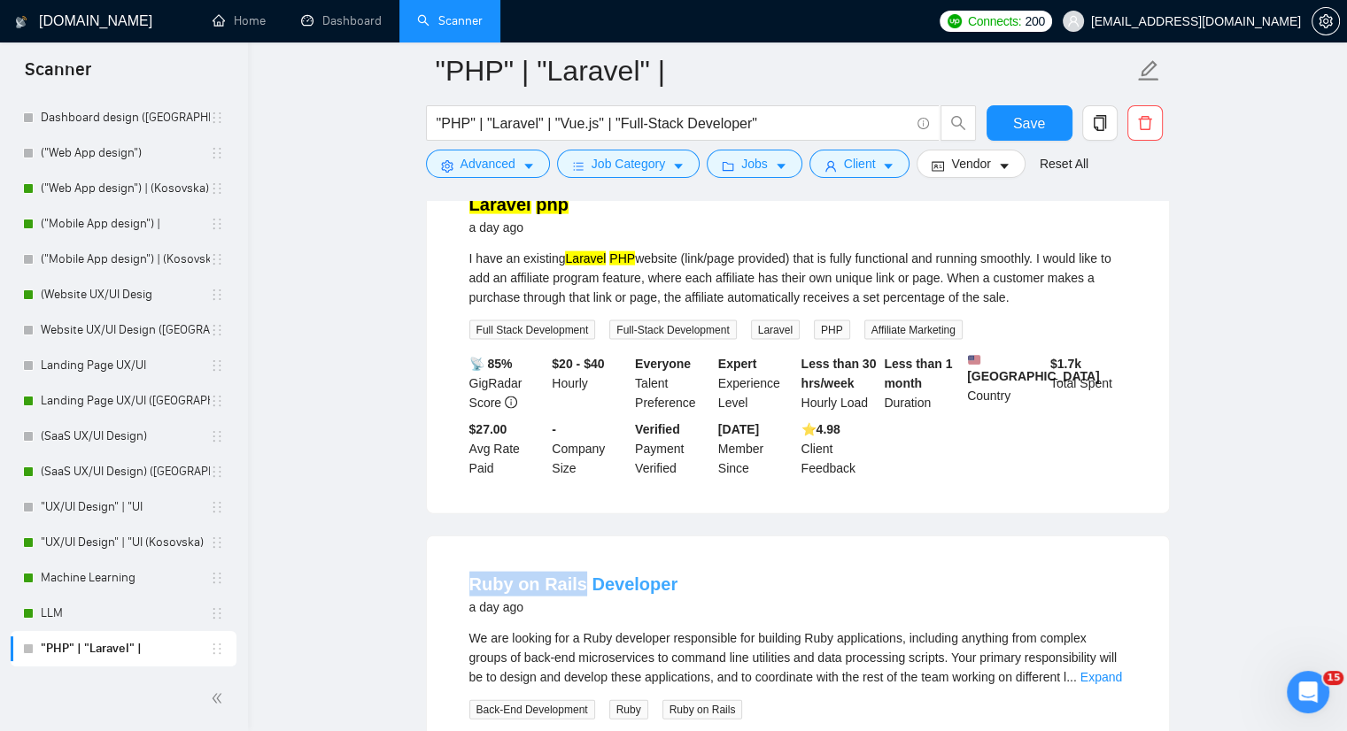
drag, startPoint x: 453, startPoint y: 532, endPoint x: 575, endPoint y: 525, distance: 121.5
click at [575, 558] on li "Ruby on Rails Developer a day ago We are looking for a Ruby developer responsib…" at bounding box center [798, 715] width 700 height 314
click at [532, 171] on icon "caret-down" at bounding box center [528, 166] width 12 height 12
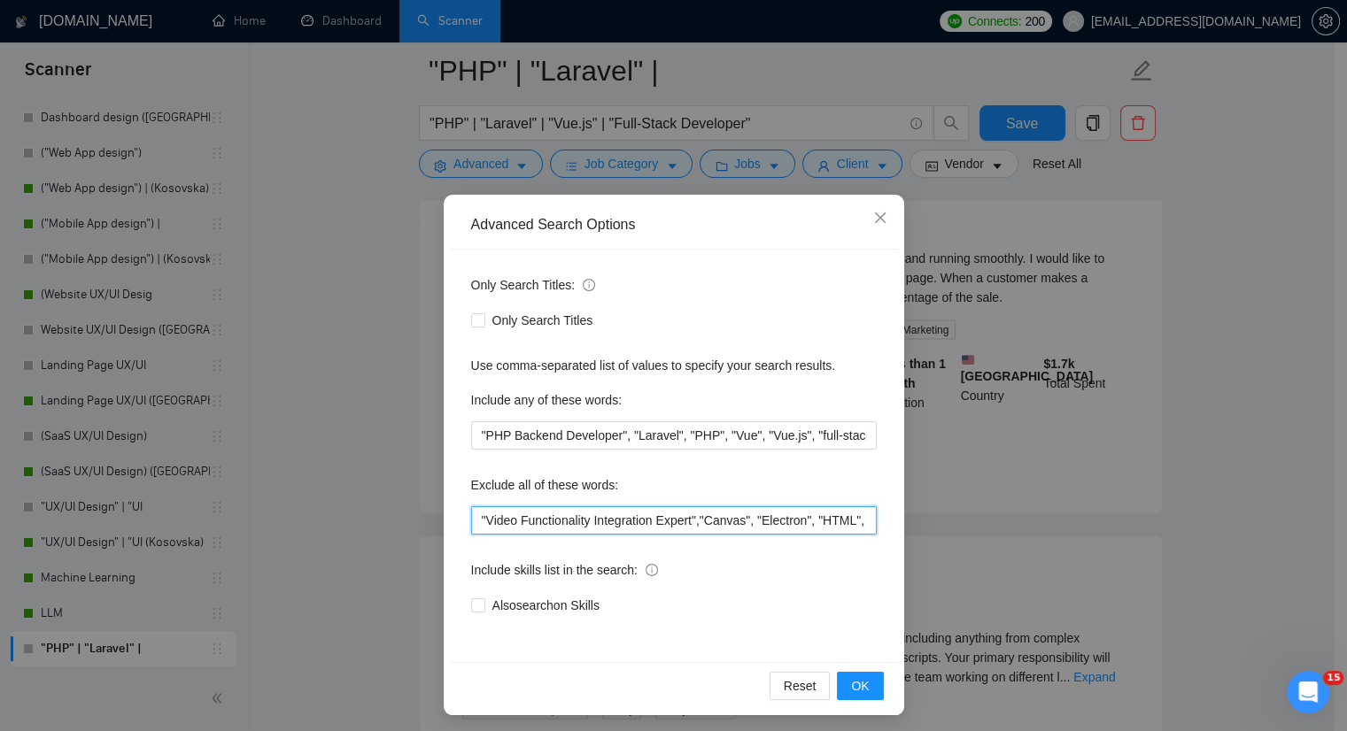
click at [471, 520] on input ""Video Functionality Integration Expert","Canvas", "Electron", "HTML", "craftcm…" at bounding box center [674, 521] width 406 height 28
paste input "Ruby on Rails"
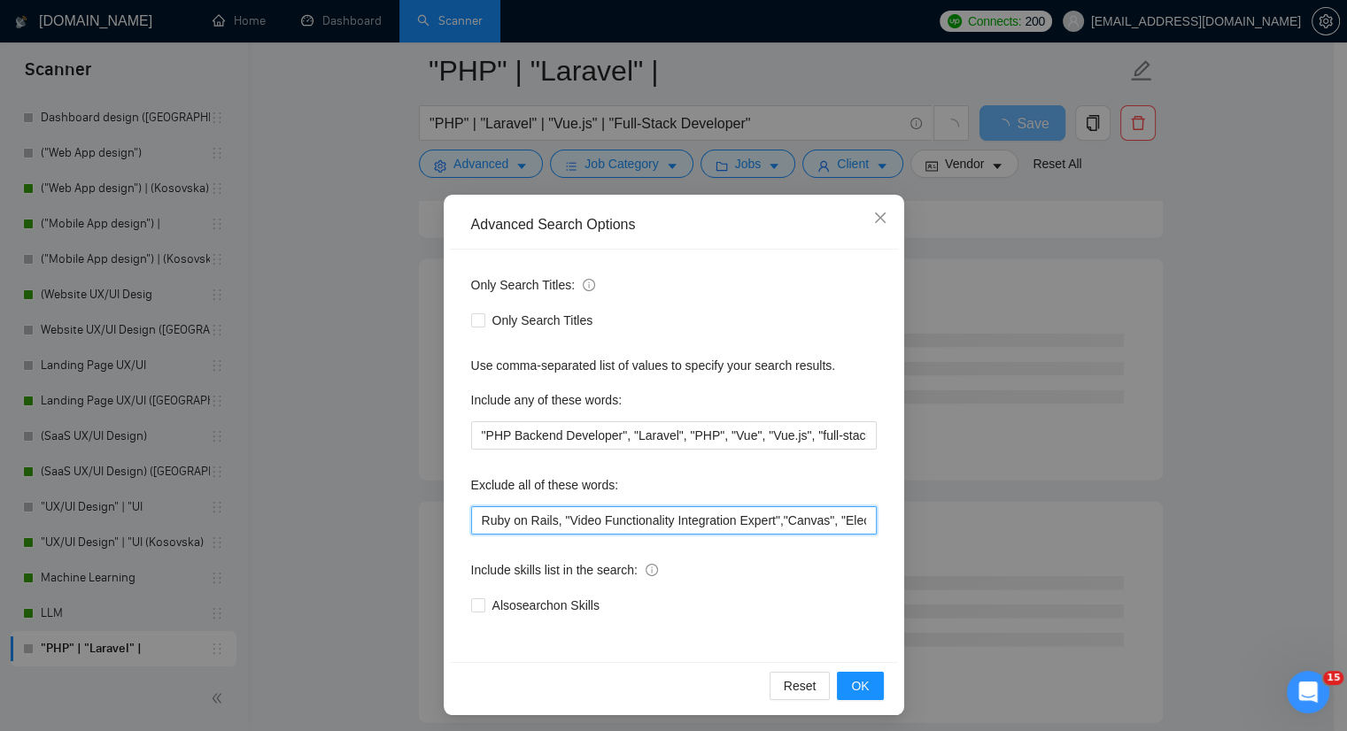
click at [560, 515] on input "Ruby on Rails, "Video Functionality Integration Expert","Canvas", "Electron", "…" at bounding box center [674, 521] width 406 height 28
click at [546, 517] on input "Ruby on Rails, "Video Functionality Integration Expert","Canvas", "Electron", "…" at bounding box center [674, 521] width 406 height 28
paste input """
click at [476, 520] on input "Ruby on Rails", "Video Functionality Integration Expert","Canvas", "Electron", …" at bounding box center [674, 521] width 406 height 28
paste input """
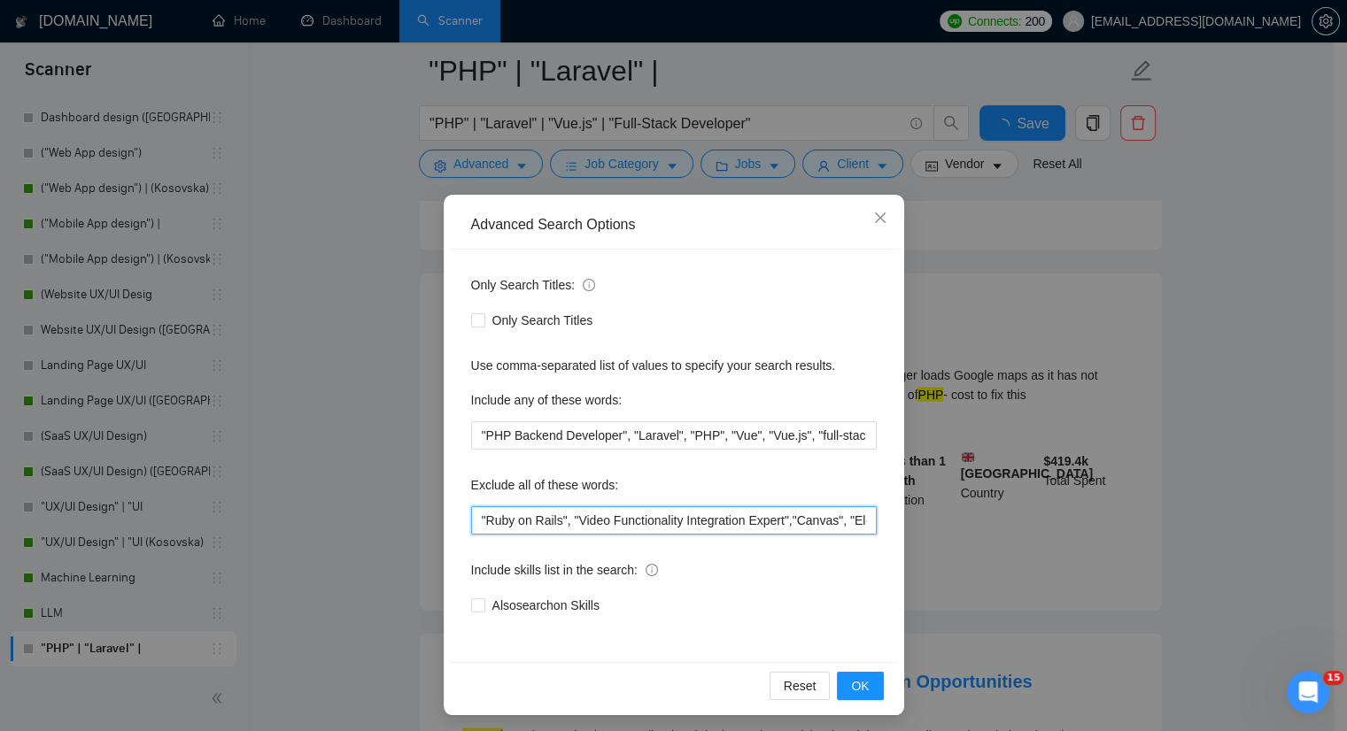
scroll to position [3662, 0]
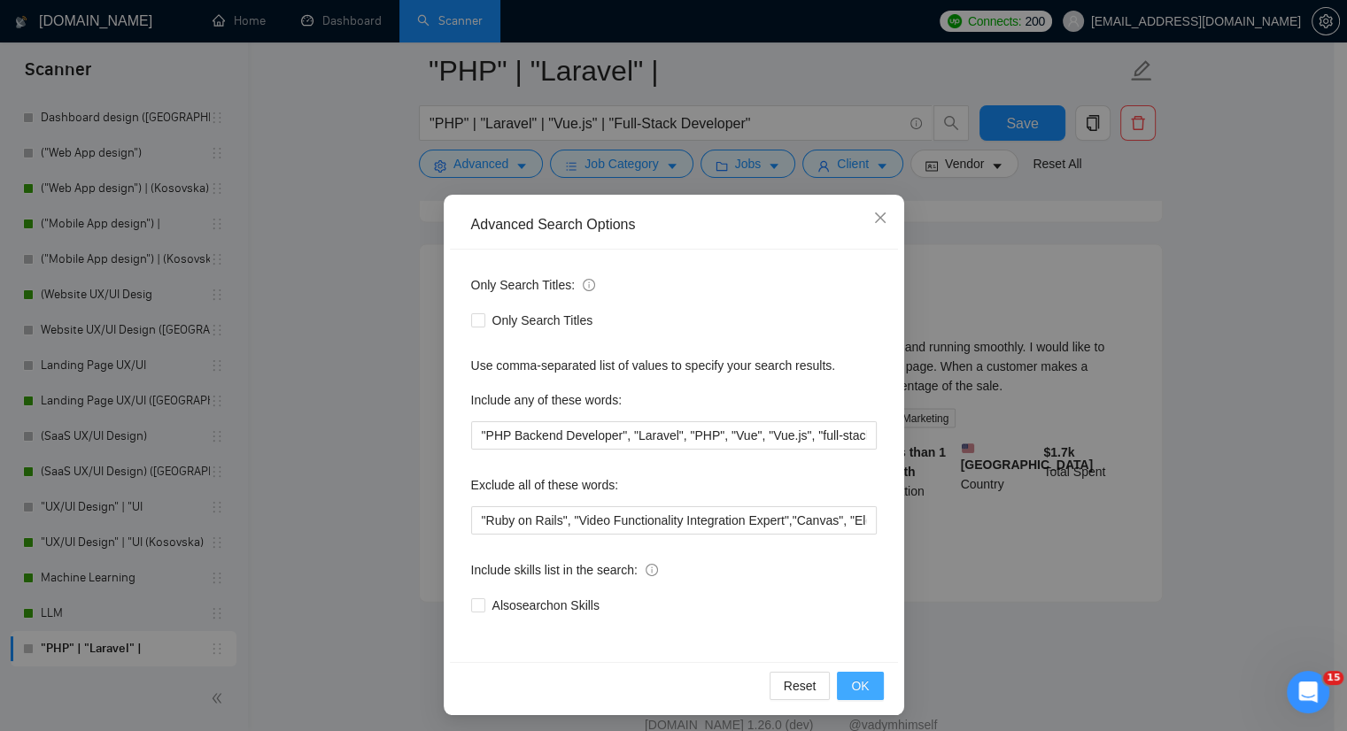
click at [837, 687] on button "OK" at bounding box center [860, 686] width 46 height 28
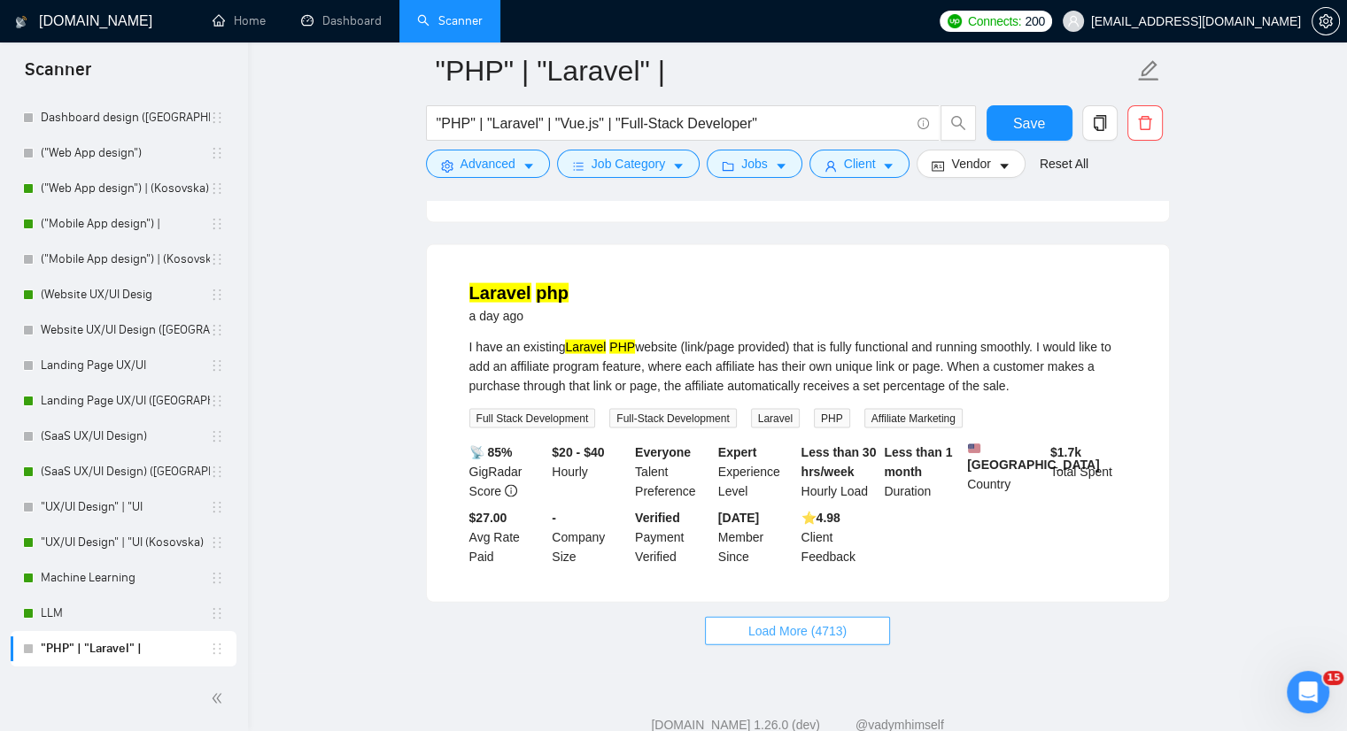
click at [832, 622] on span "Load More (4713)" at bounding box center [797, 631] width 98 height 19
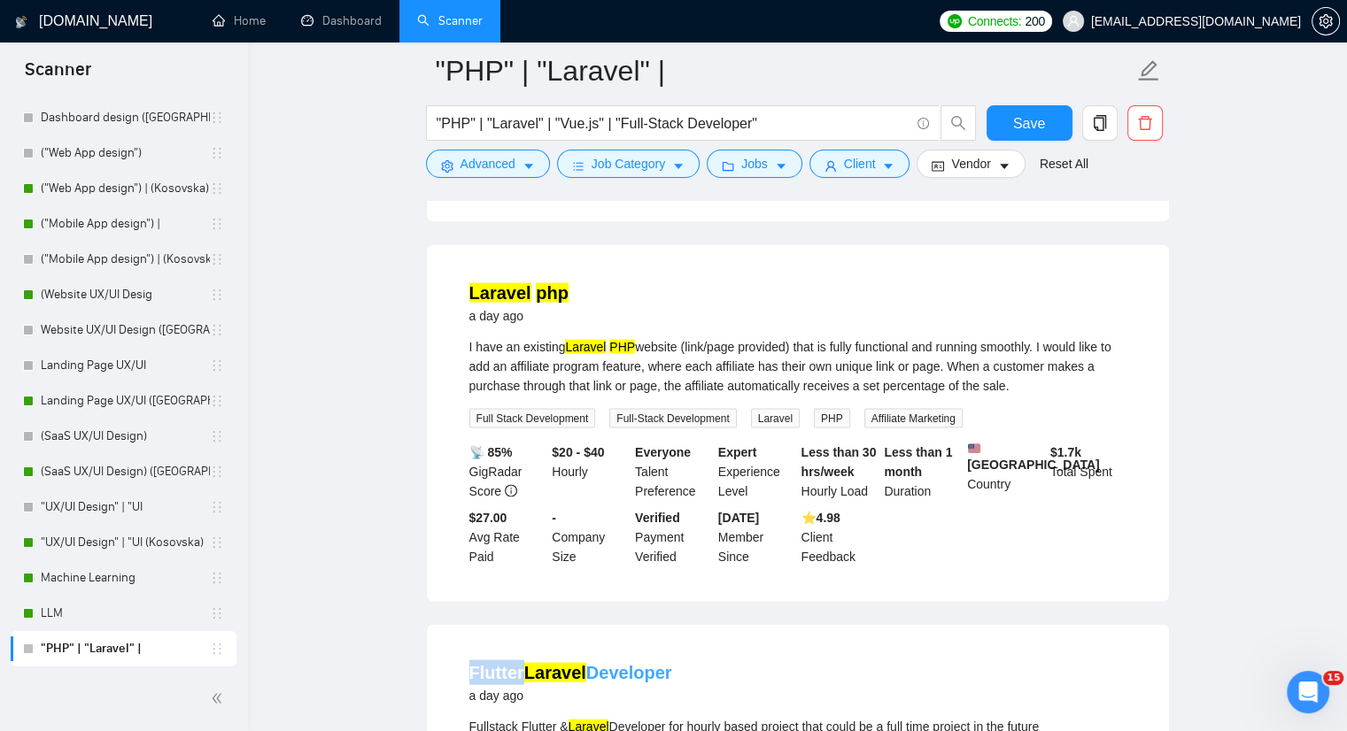
drag, startPoint x: 460, startPoint y: 621, endPoint x: 523, endPoint y: 623, distance: 63.8
click at [525, 159] on span "caret-down" at bounding box center [528, 165] width 12 height 13
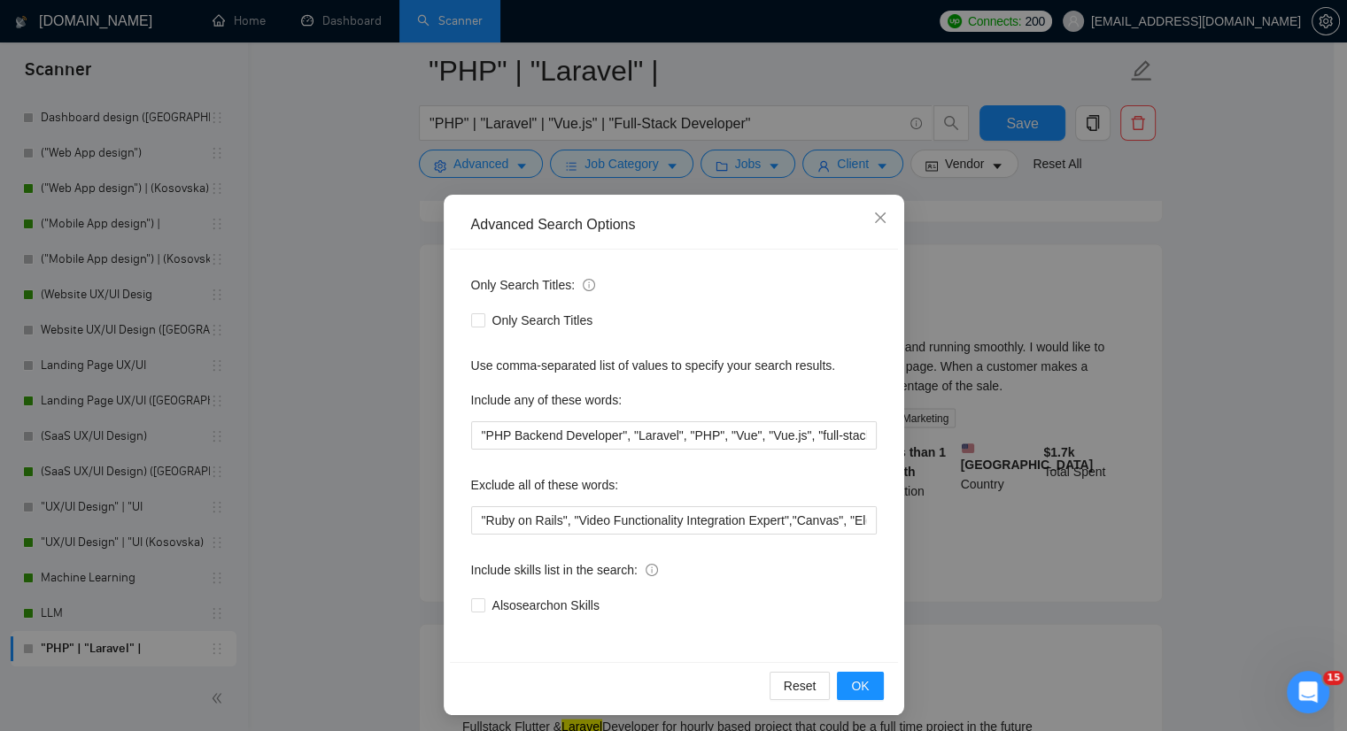
click at [460, 522] on div "Only Search Titles: Only Search Titles Use comma-separated list of values to sp…" at bounding box center [674, 456] width 448 height 413
click at [471, 518] on input ""Ruby on Rails", "Video Functionality Integration Expert","Canvas", "Electron",…" at bounding box center [674, 521] width 406 height 28
paste input "Flutter"
click at [866, 695] on button "OK" at bounding box center [860, 686] width 46 height 28
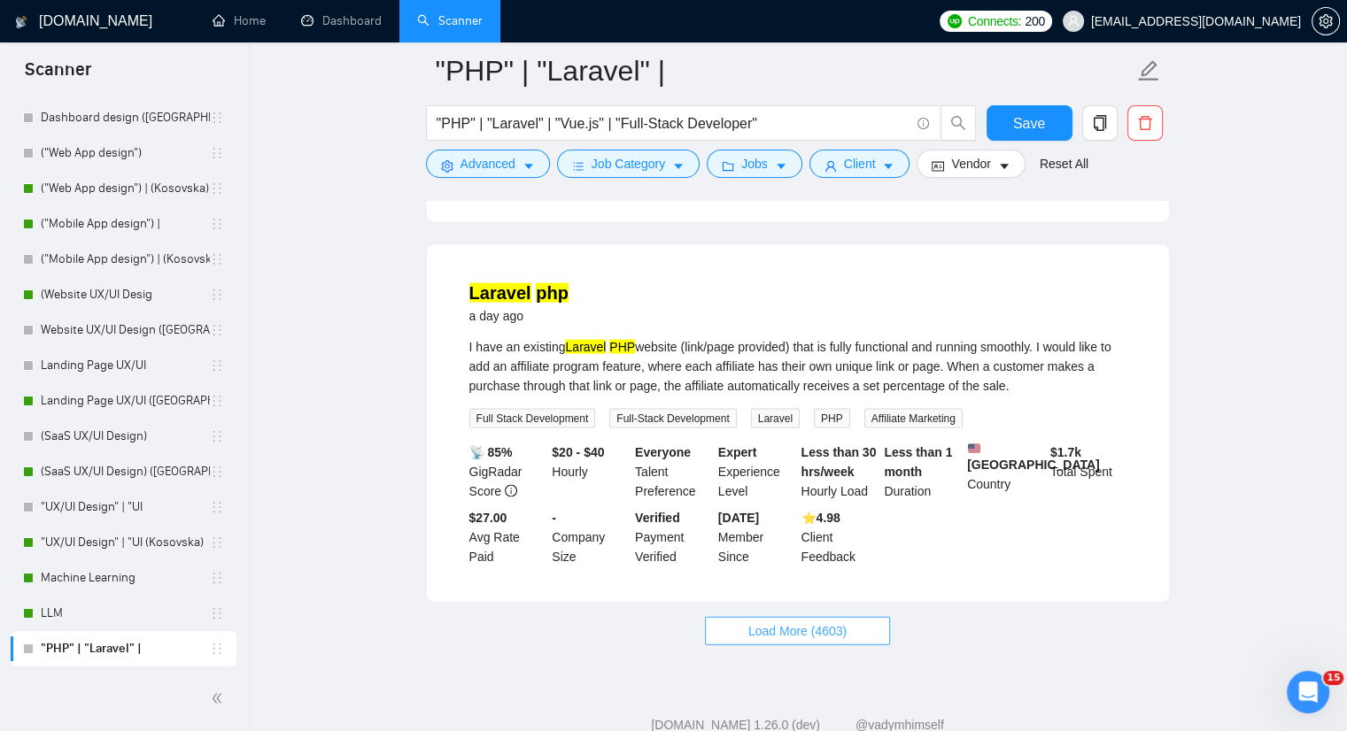
click at [824, 622] on span "Load More (4603)" at bounding box center [797, 631] width 98 height 19
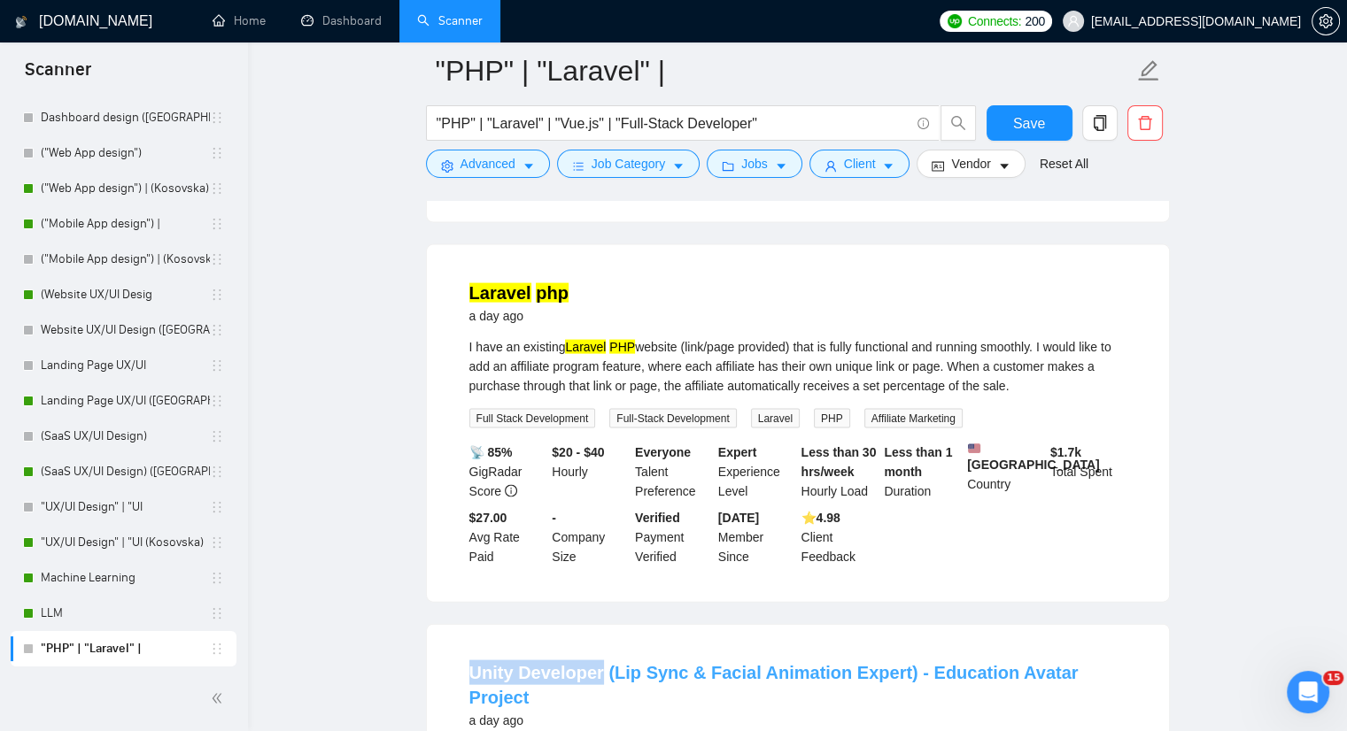
drag, startPoint x: 499, startPoint y: 626, endPoint x: 599, endPoint y: 626, distance: 100.1
click at [533, 167] on button "Advanced" at bounding box center [488, 164] width 124 height 28
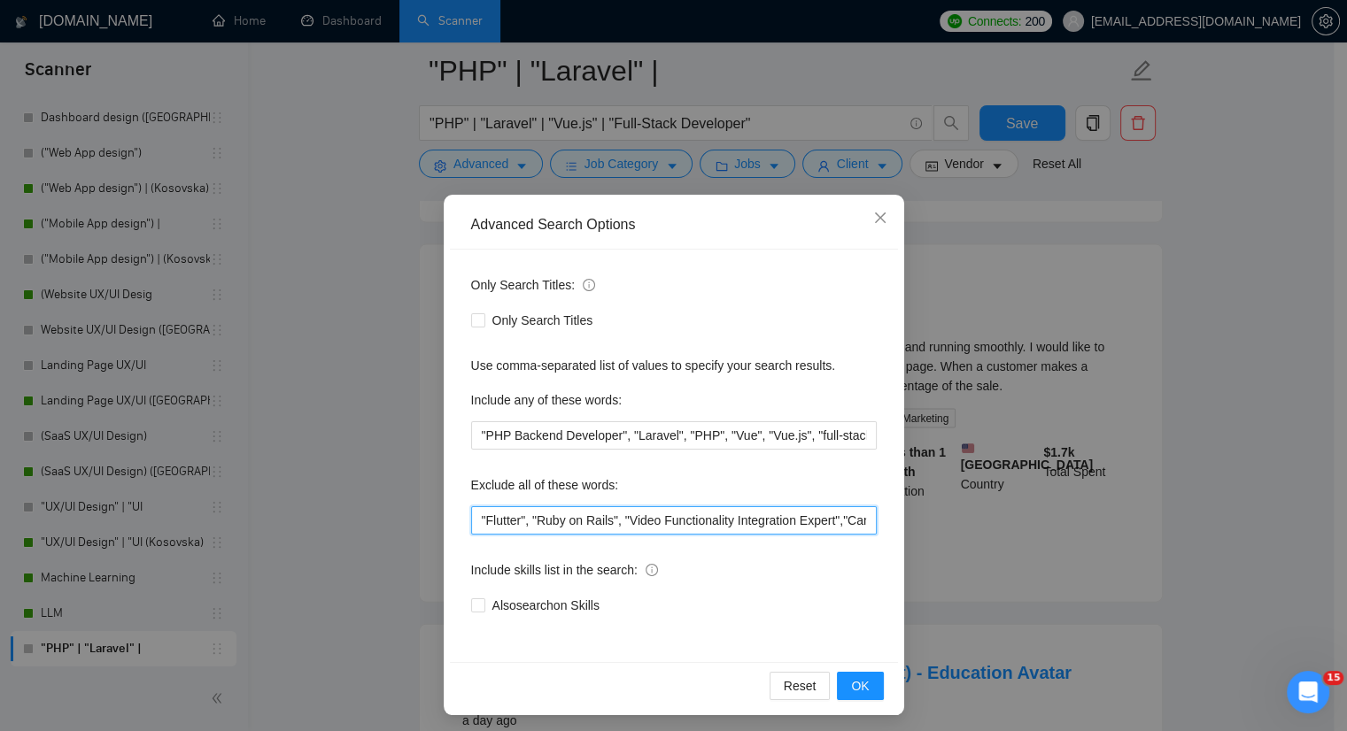
click at [471, 512] on input ""Flutter", "Ruby on Rails", "Video Functionality Integration Expert","Canvas", …" at bounding box center [674, 521] width 406 height 28
paste input "Unity Developer"
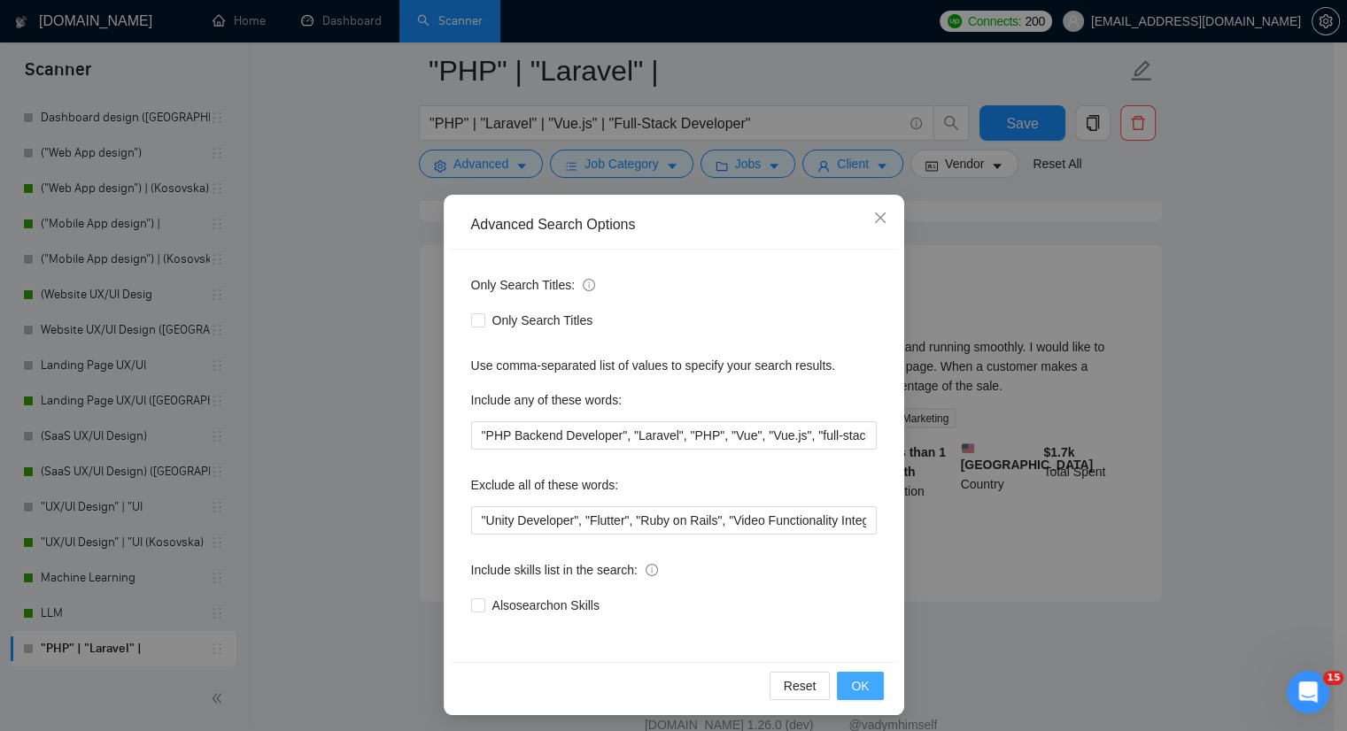
click at [858, 688] on span "OK" at bounding box center [860, 686] width 18 height 19
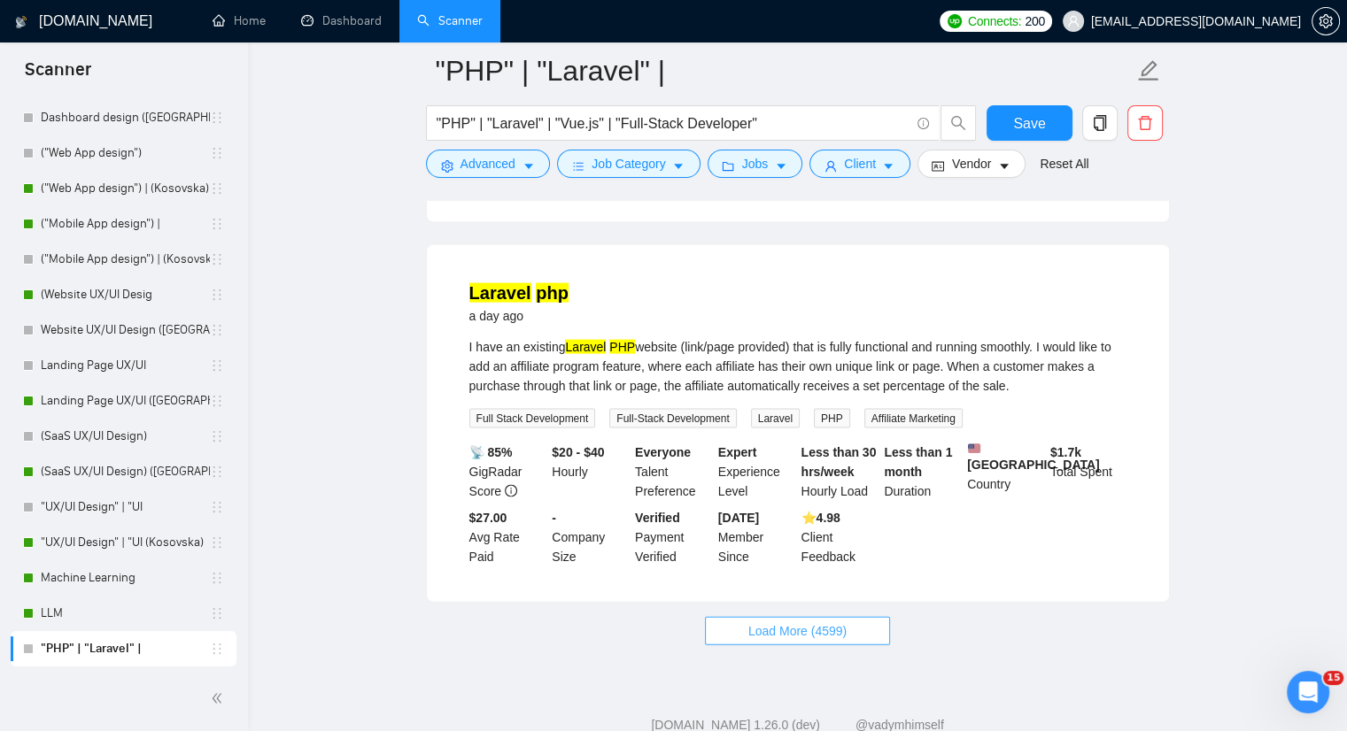
click at [830, 622] on span "Load More (4599)" at bounding box center [797, 631] width 98 height 19
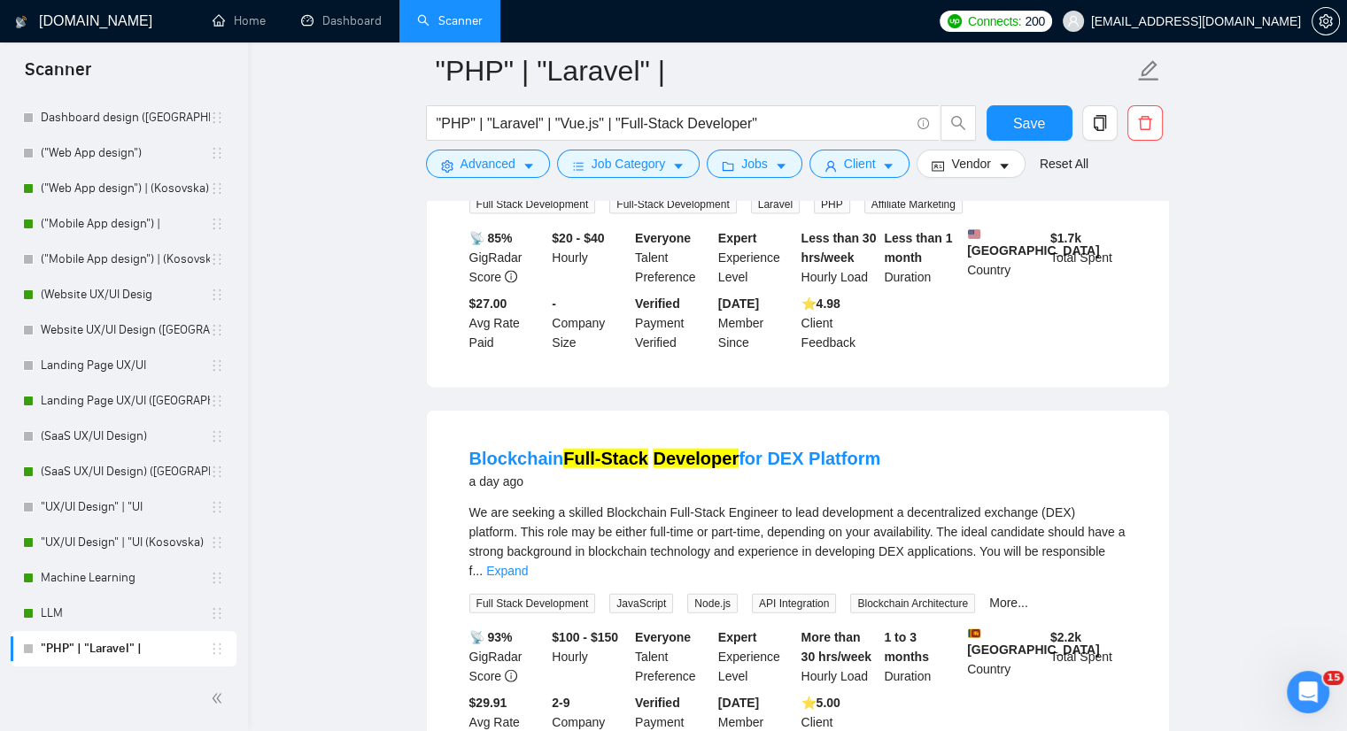
scroll to position [3927, 0]
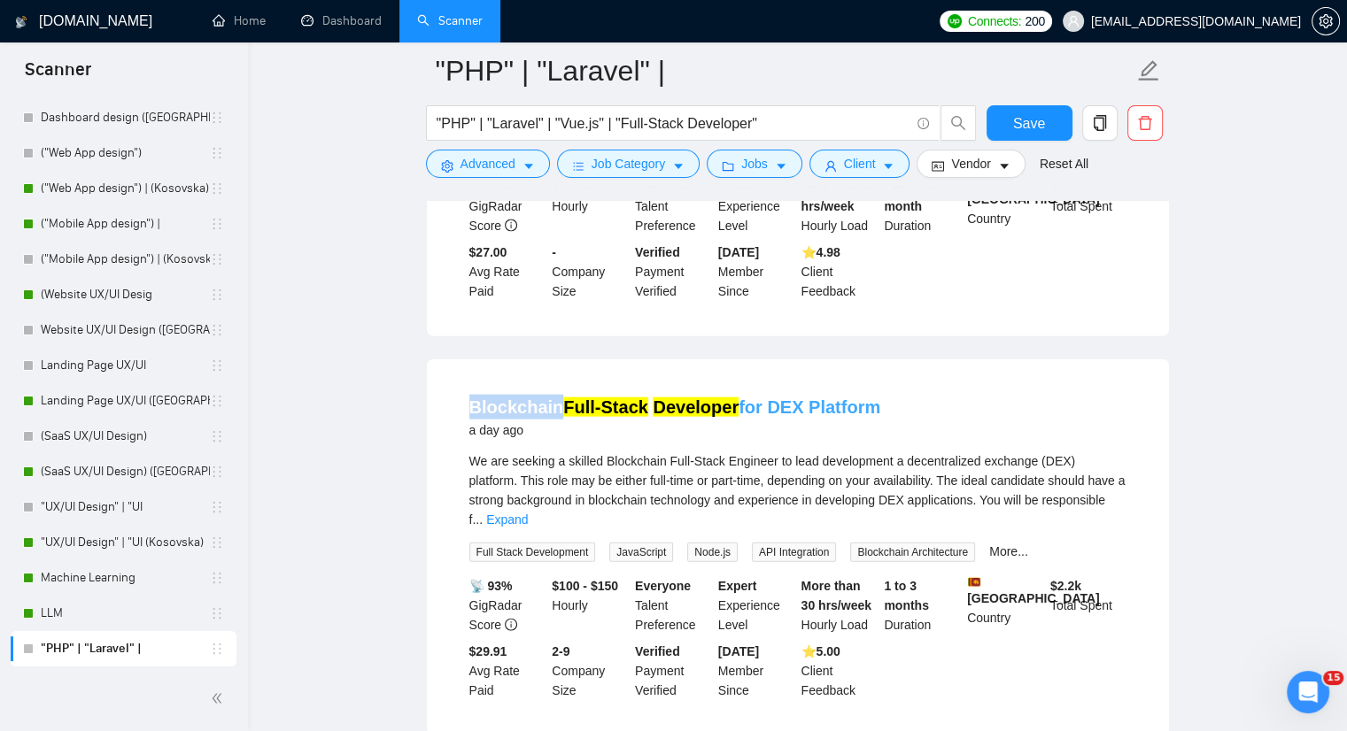
drag, startPoint x: 460, startPoint y: 357, endPoint x: 553, endPoint y: 351, distance: 94.1
click at [553, 381] on li "Blockchain Full-Stack Developer for DEX Platform a day ago We are seeking a ski…" at bounding box center [798, 548] width 700 height 334
click at [525, 162] on icon "caret-down" at bounding box center [528, 166] width 12 height 12
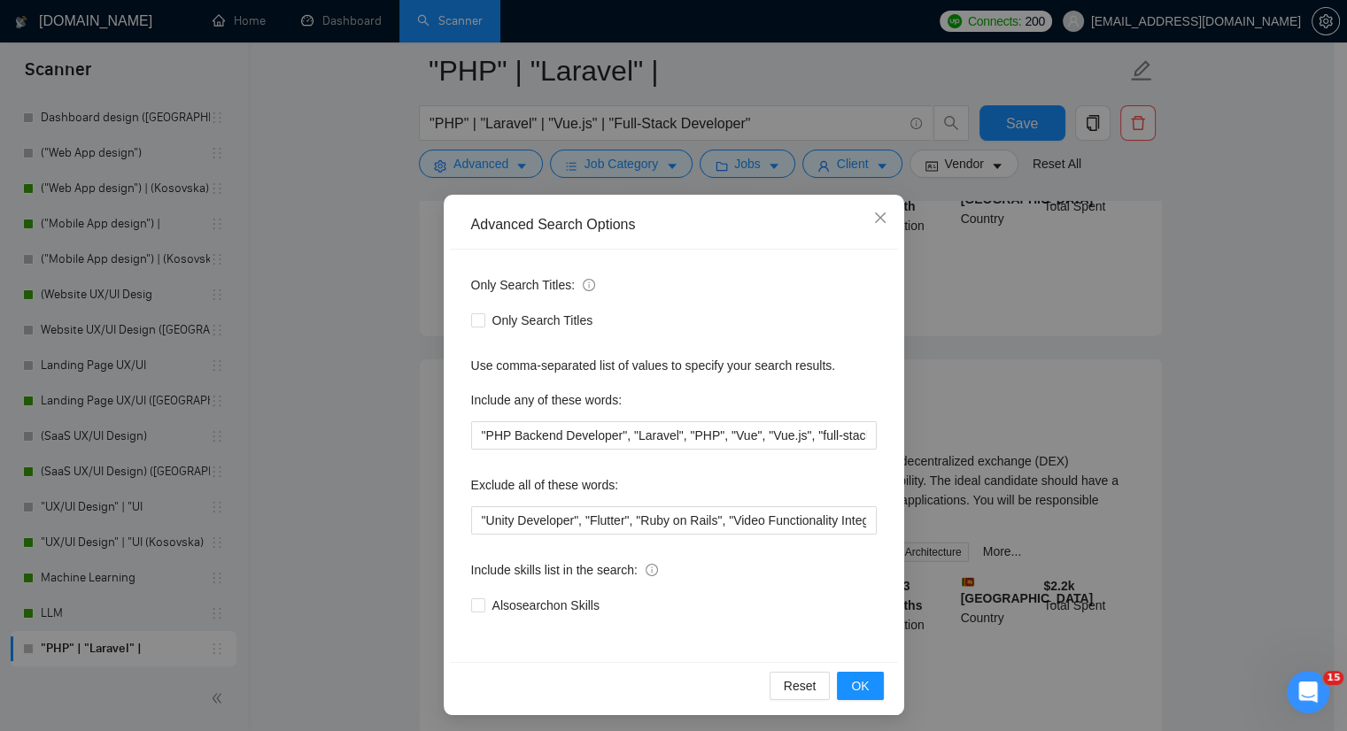
click at [457, 522] on div "Only Search Titles: Only Search Titles Use comma-separated list of values to sp…" at bounding box center [674, 456] width 448 height 413
click at [471, 522] on input ""Unity Developer", "Flutter", "Ruby on Rails", "Video Functionality Integration…" at bounding box center [674, 521] width 406 height 28
paste input "Blockchain"
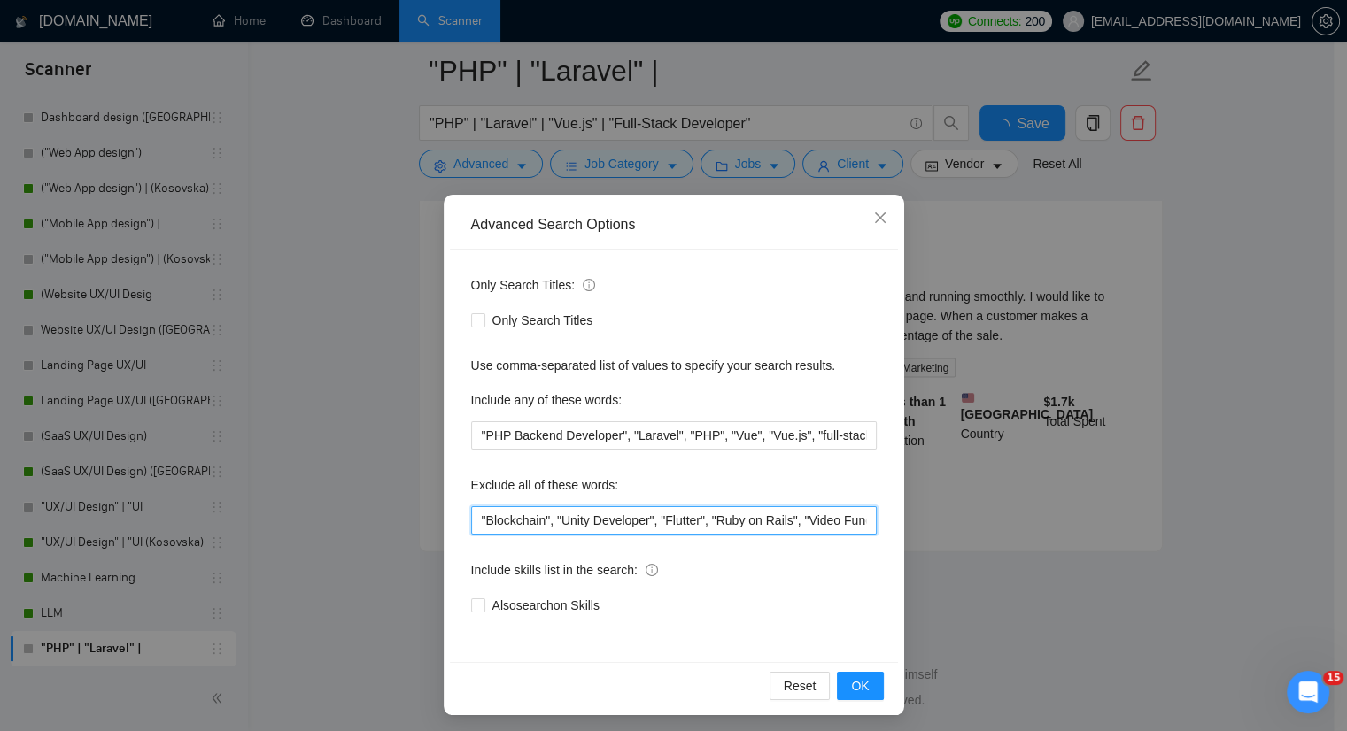
scroll to position [3662, 0]
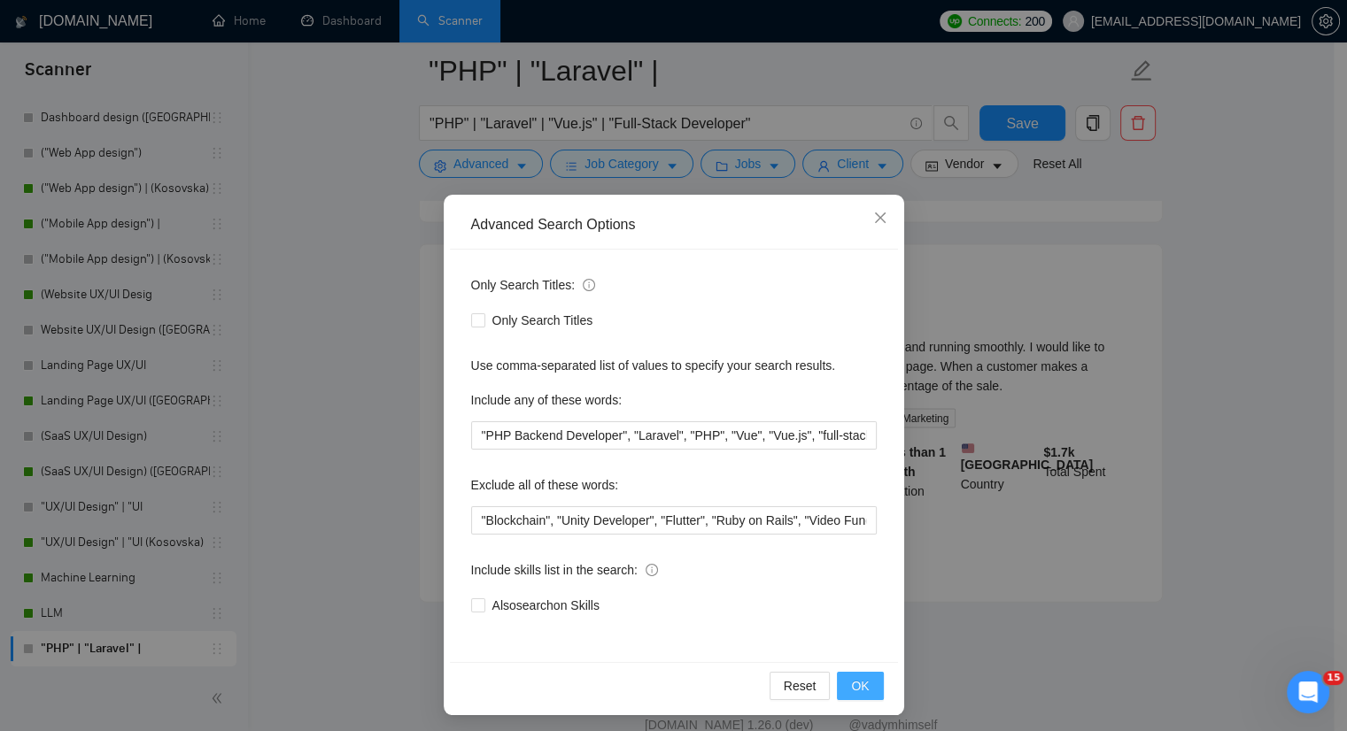
click at [844, 685] on button "OK" at bounding box center [860, 686] width 46 height 28
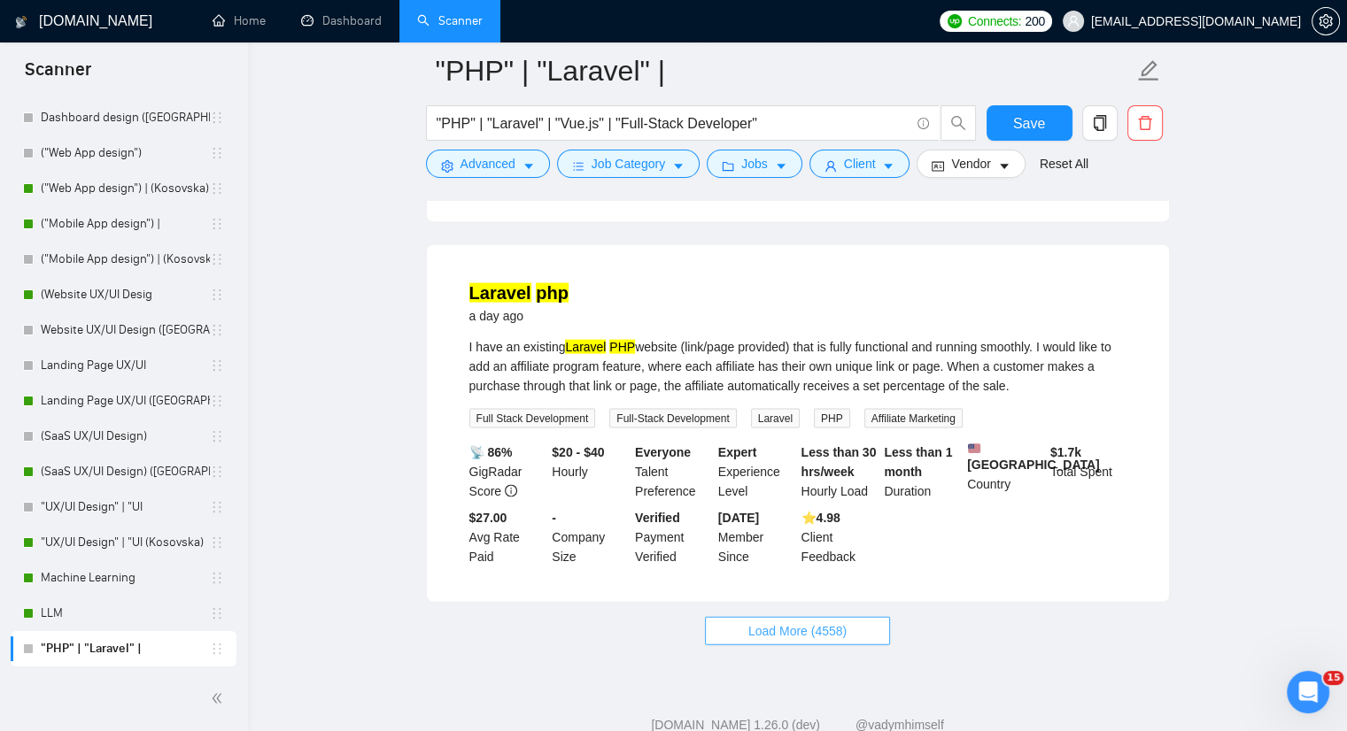
click at [825, 622] on span "Load More (4558)" at bounding box center [797, 631] width 98 height 19
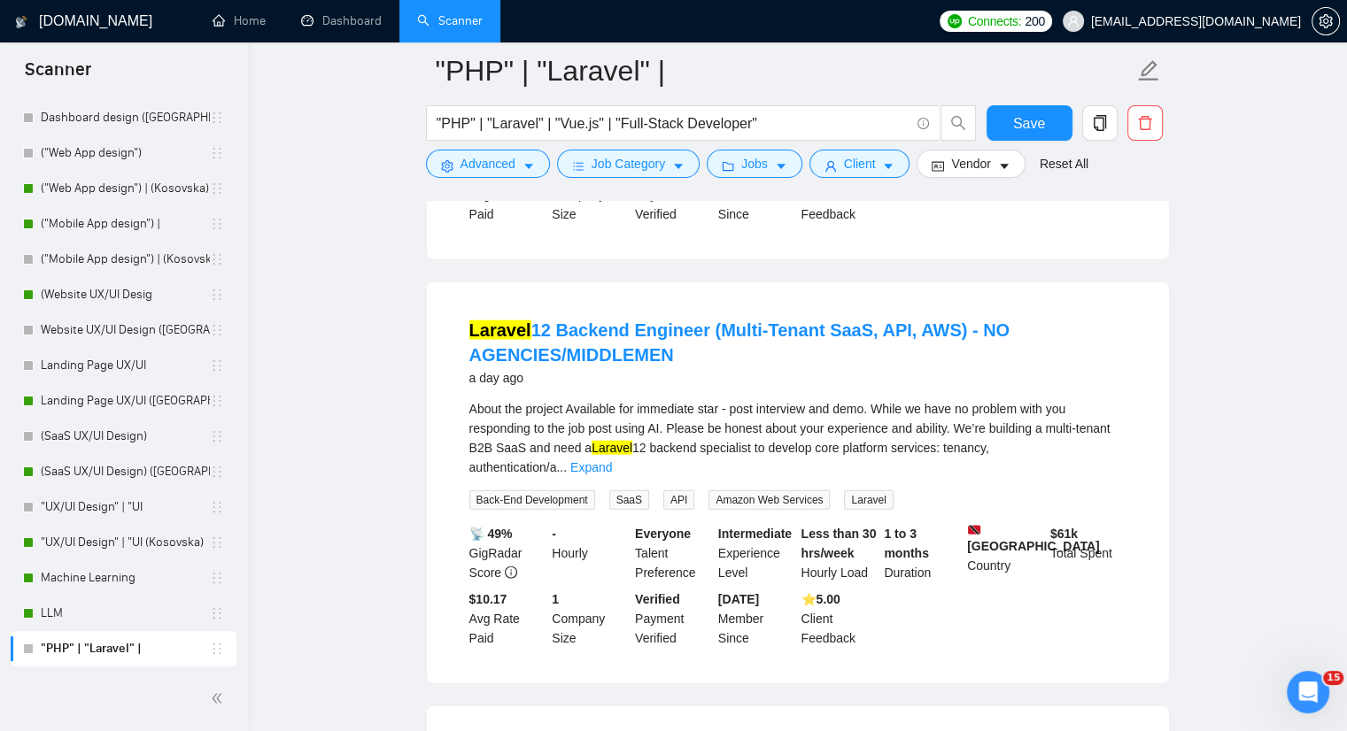
scroll to position [4016, 0]
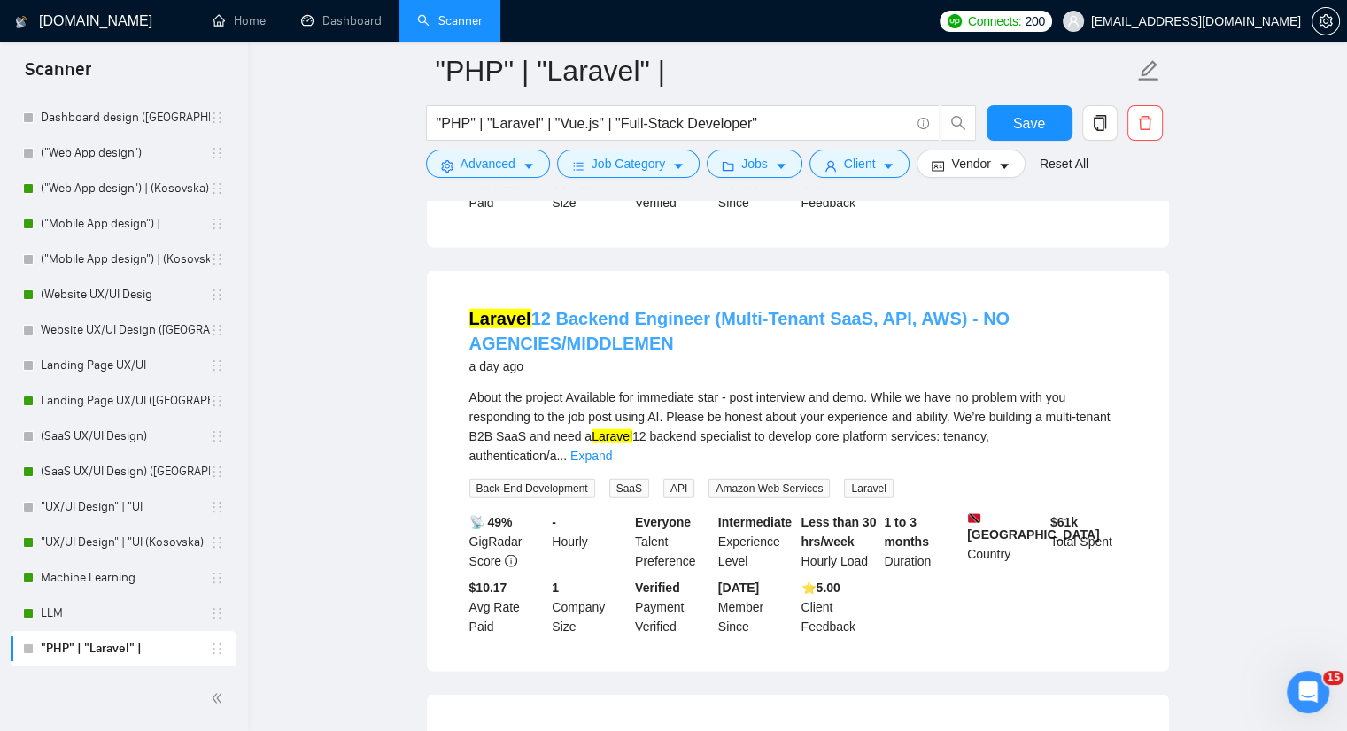
drag, startPoint x: 677, startPoint y: 292, endPoint x: 967, endPoint y: 270, distance: 290.4
click at [967, 306] on h4 "Laravel 12 Backend Engineer (Multi-Tenant SaaS, API, AWS) - NO AGENCIES/MIDDLEM…" at bounding box center [797, 331] width 657 height 50
click at [530, 167] on icon "caret-down" at bounding box center [528, 166] width 12 height 12
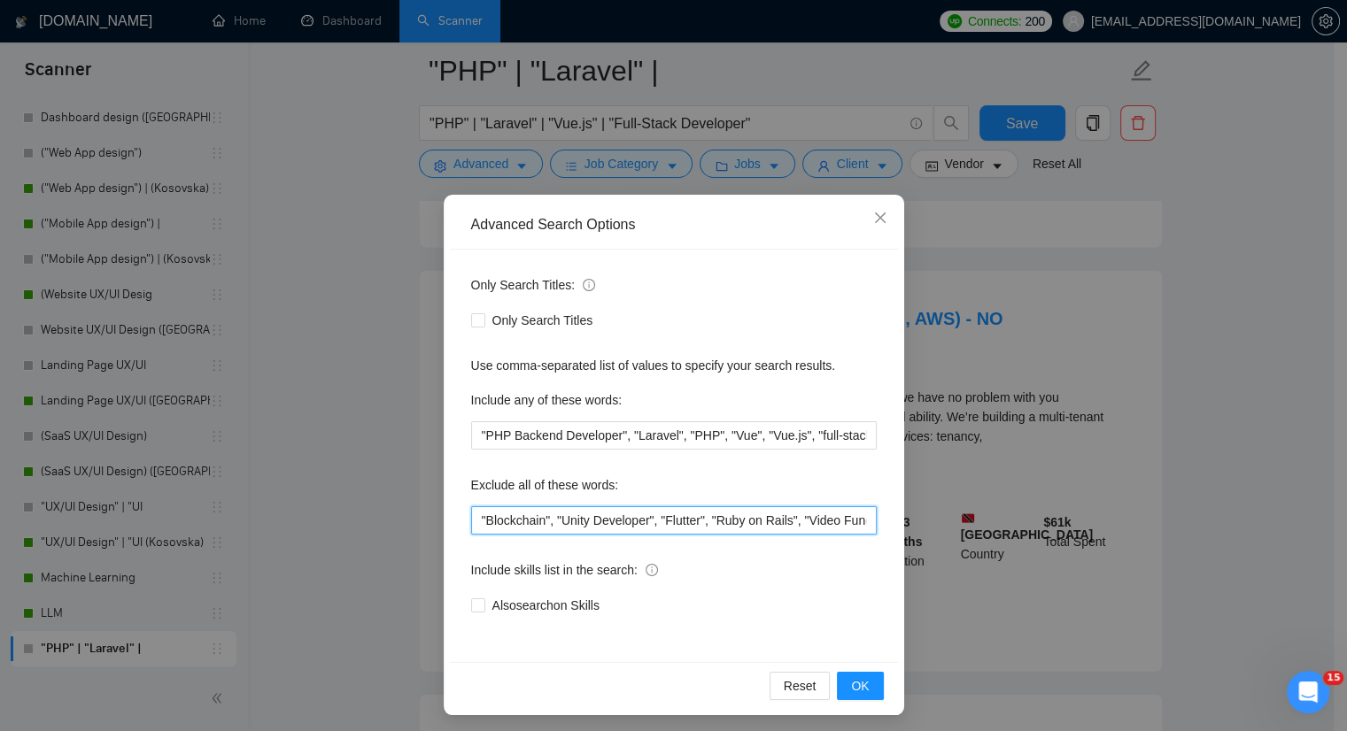
click at [471, 517] on input ""Blockchain", "Unity Developer", "Flutter", "Ruby on Rails", "Video Functionali…" at bounding box center [674, 521] width 406 height 28
paste input "NO AGENCIES/MIDDLEMEN"
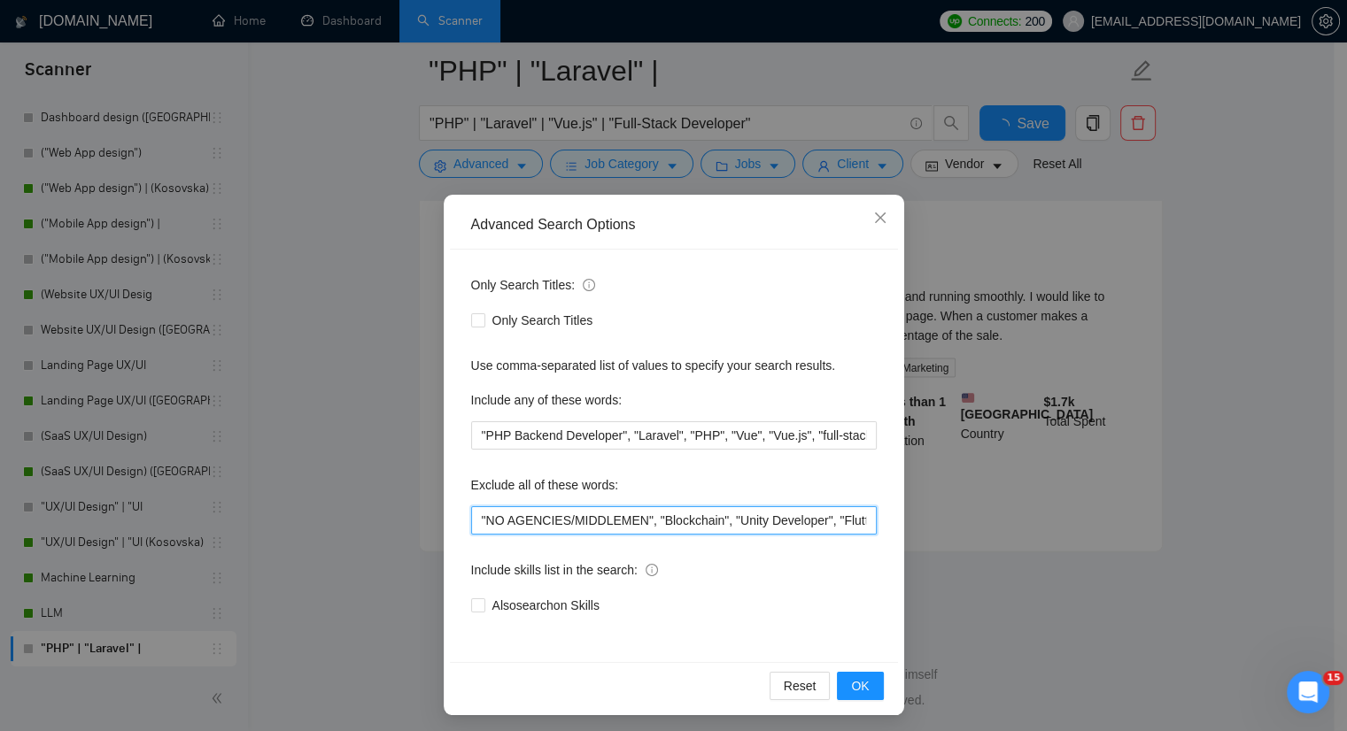
scroll to position [3662, 0]
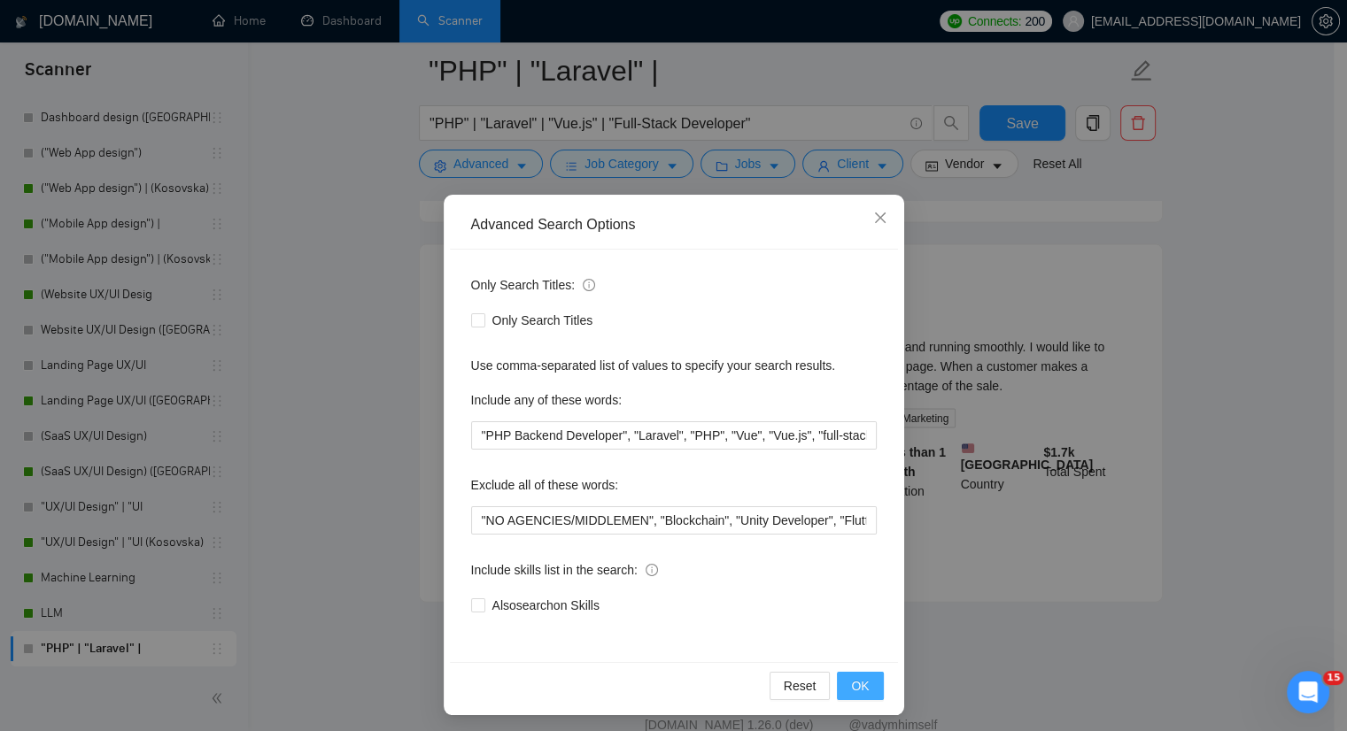
click at [869, 677] on button "OK" at bounding box center [860, 686] width 46 height 28
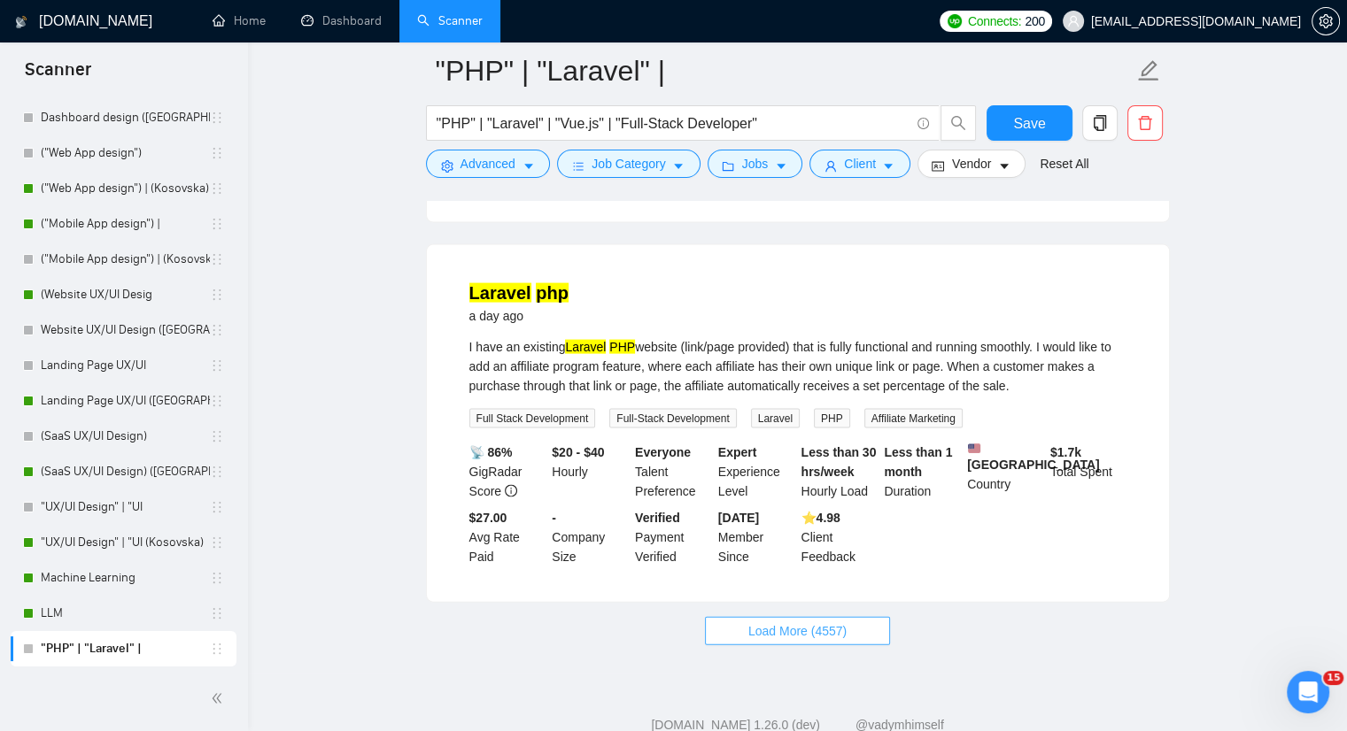
click at [791, 617] on button "Load More (4557)" at bounding box center [797, 631] width 185 height 28
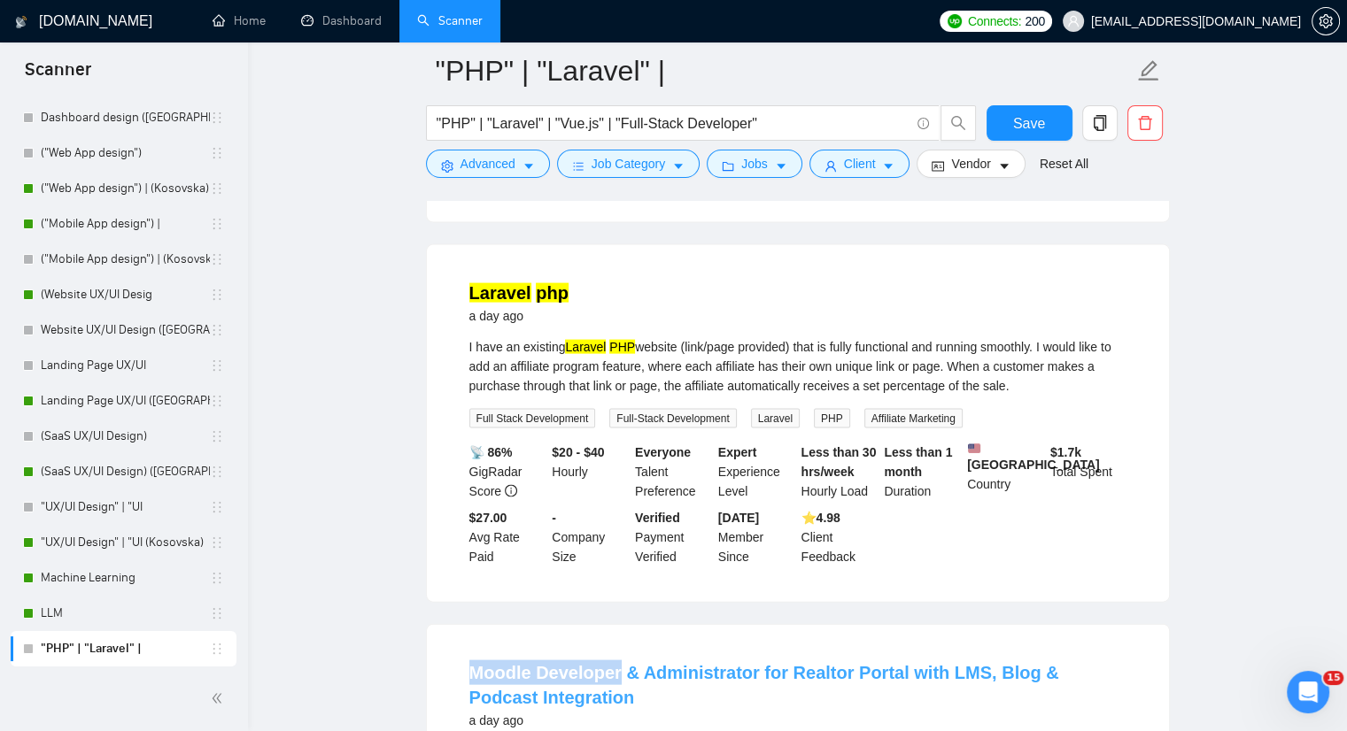
drag, startPoint x: 448, startPoint y: 617, endPoint x: 616, endPoint y: 614, distance: 168.3
click at [528, 163] on icon "caret-down" at bounding box center [528, 166] width 12 height 12
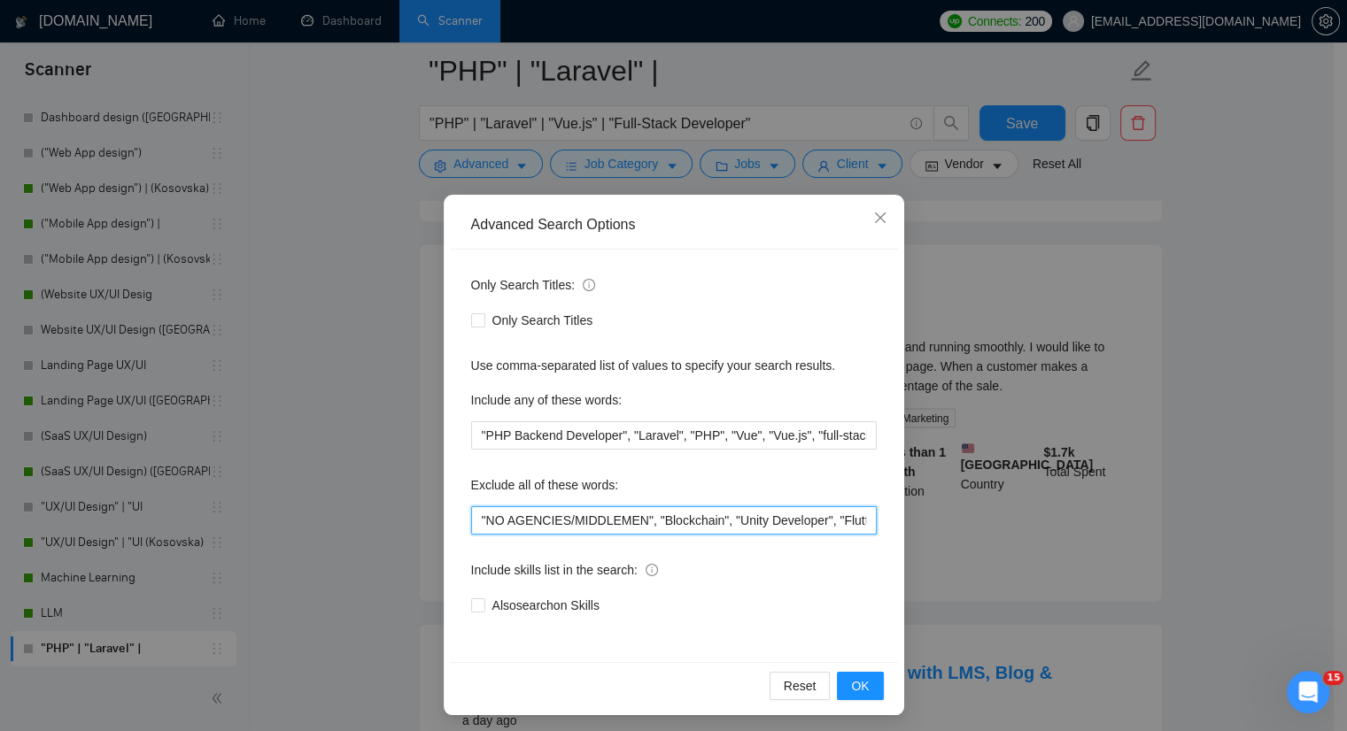
click at [472, 516] on input ""NO AGENCIES/MIDDLEMEN", "Blockchain", "Unity Developer", "Flutter", "Ruby on R…" at bounding box center [674, 521] width 406 height 28
paste input "Moodle Developer"
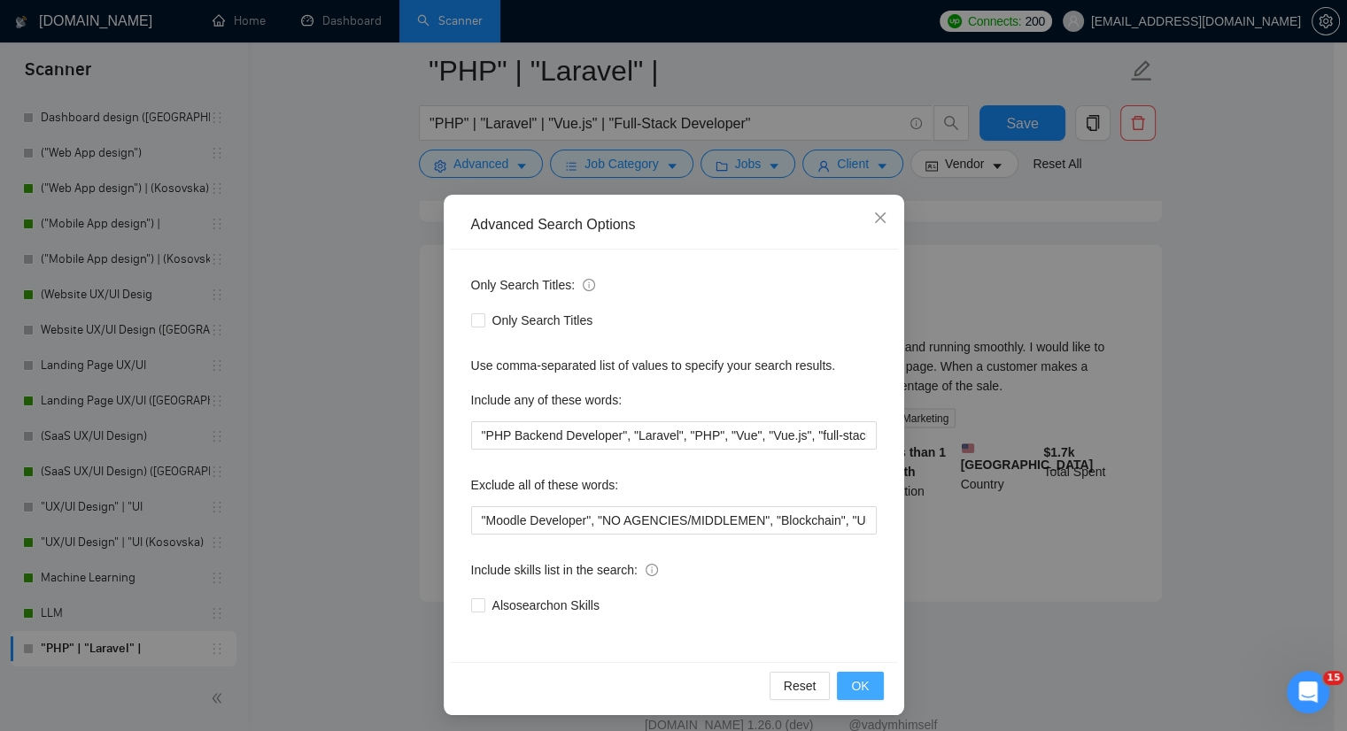
click at [860, 685] on span "OK" at bounding box center [860, 686] width 18 height 19
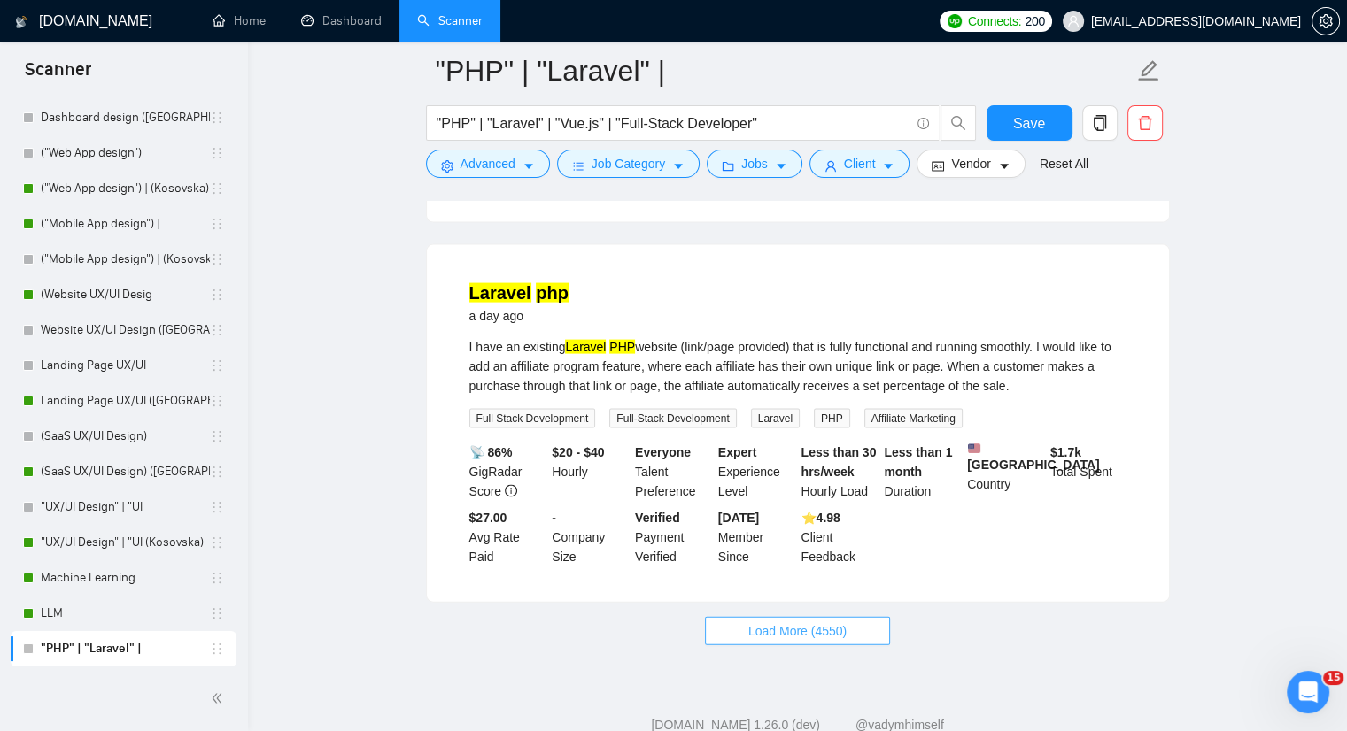
click at [812, 622] on span "Load More (4550)" at bounding box center [797, 631] width 98 height 19
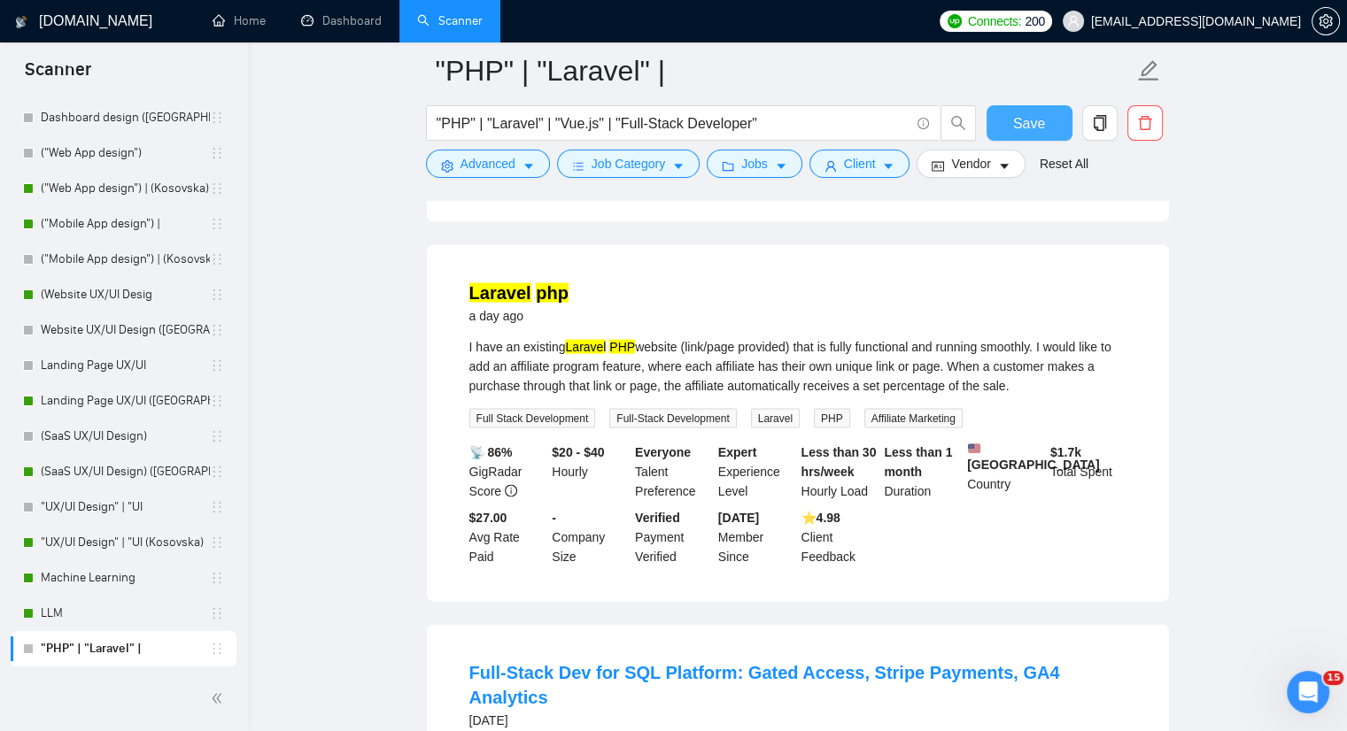
click at [1033, 115] on span "Save" at bounding box center [1029, 123] width 32 height 22
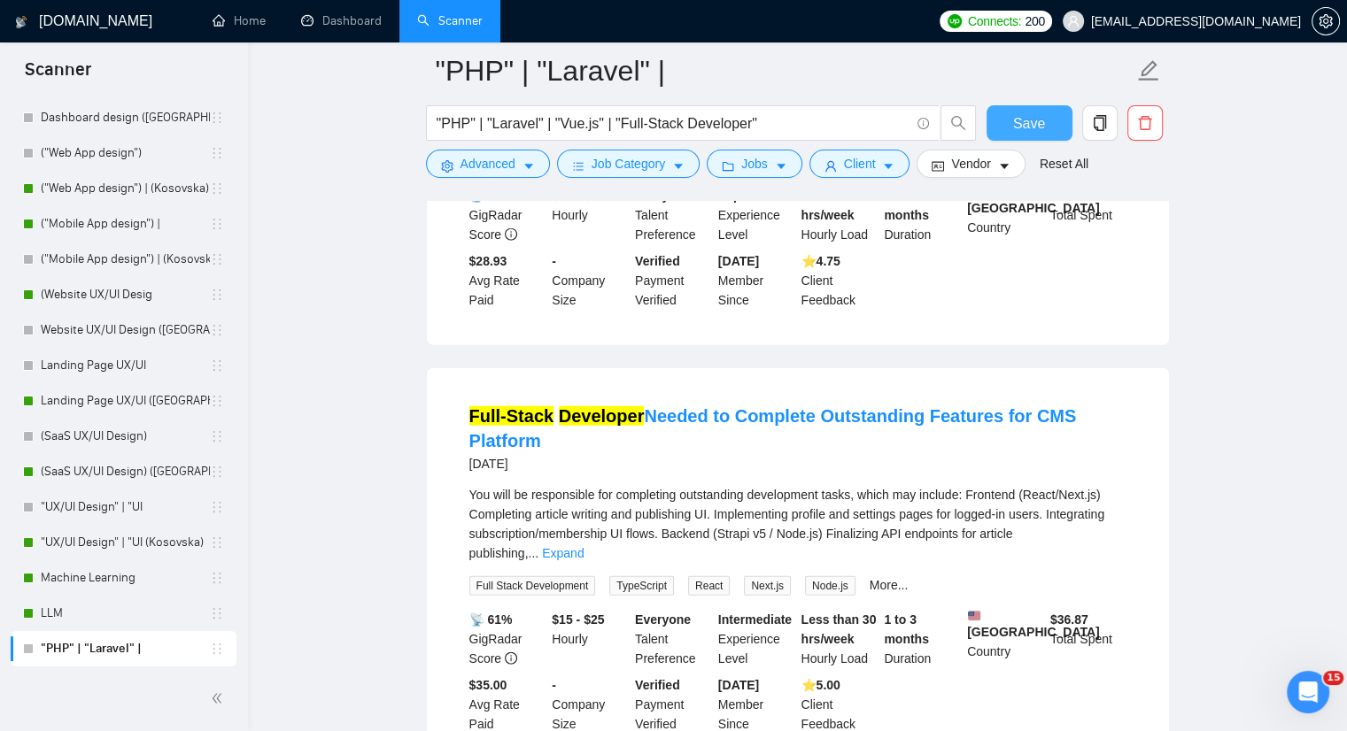
scroll to position [4370, 0]
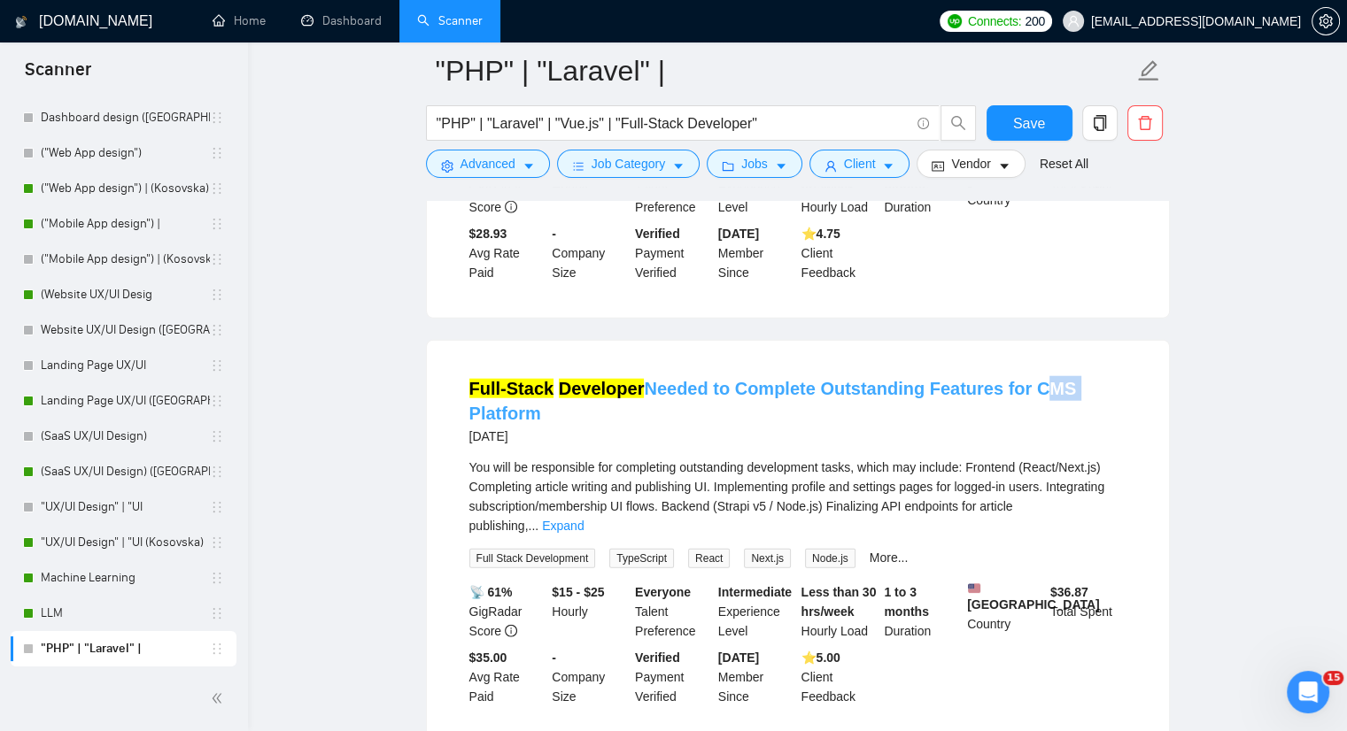
drag, startPoint x: 1070, startPoint y: 309, endPoint x: 1020, endPoint y: 313, distance: 49.7
click at [1020, 376] on h4 "Full-Stack Developer Needed to Complete Outstanding Features for CMS Platform" at bounding box center [797, 401] width 657 height 50
drag, startPoint x: 1023, startPoint y: 383, endPoint x: 1092, endPoint y: 386, distance: 69.1
click at [1092, 460] on span "You will be responsible for completing outstanding development tasks, which may…" at bounding box center [787, 496] width 636 height 73
click at [517, 173] on button "Advanced" at bounding box center [488, 164] width 124 height 28
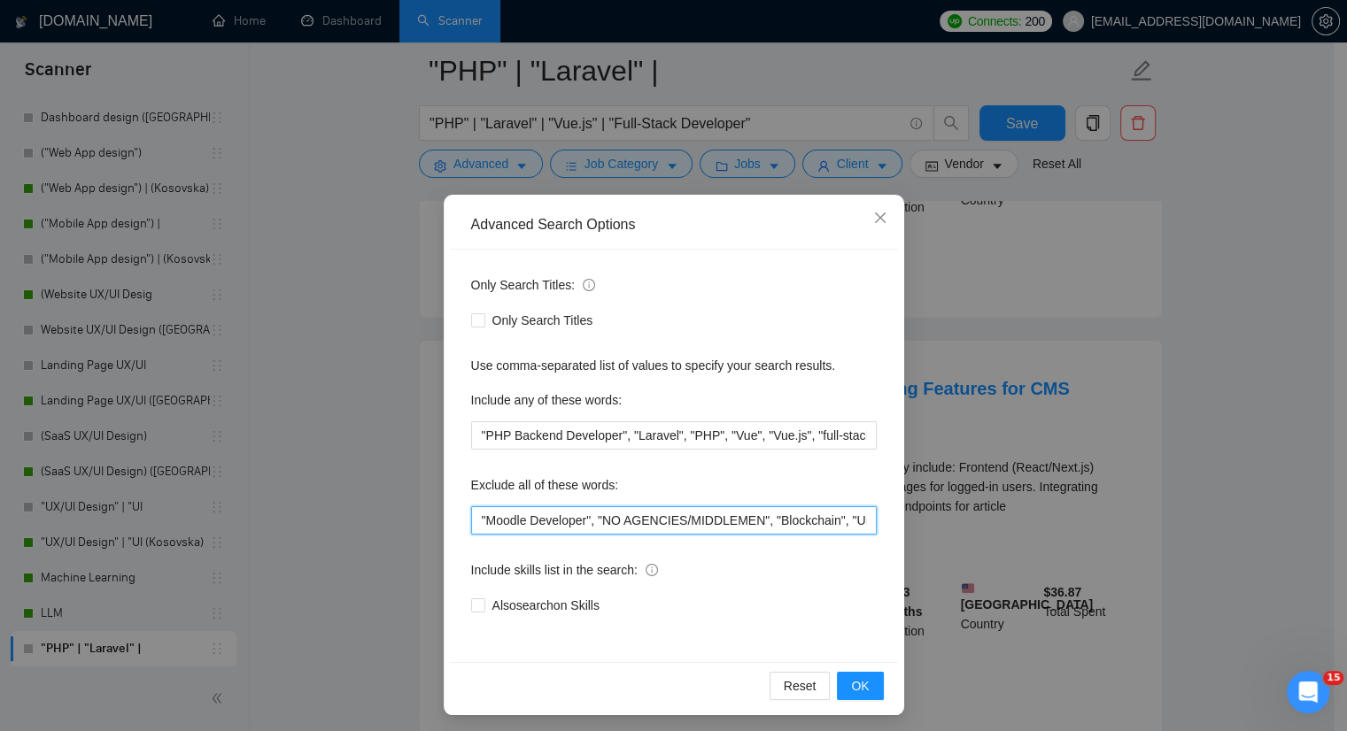
click at [471, 527] on input ""Moodle Developer", "NO AGENCIES/MIDDLEMEN", "Blockchain", "Unity Developer", "…" at bounding box center [674, 521] width 406 height 28
paste input "React/Next.js"
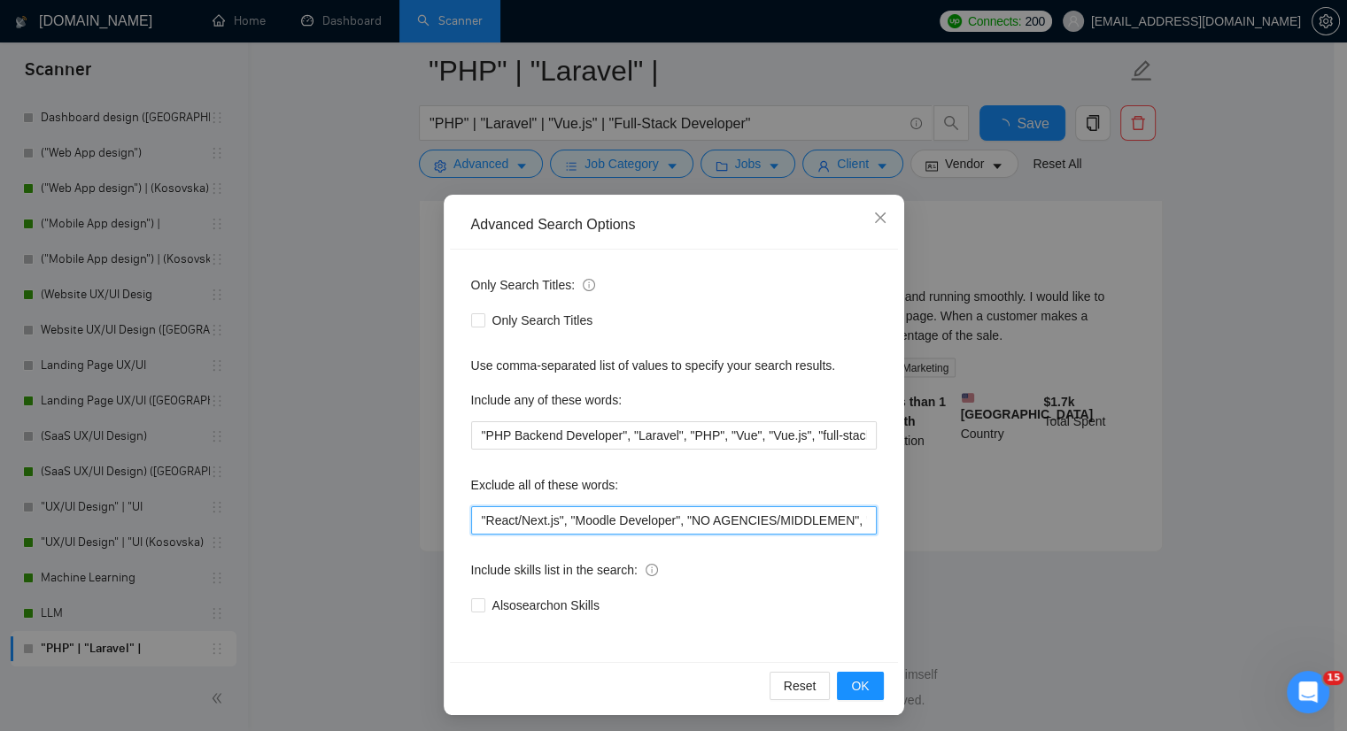
scroll to position [3662, 0]
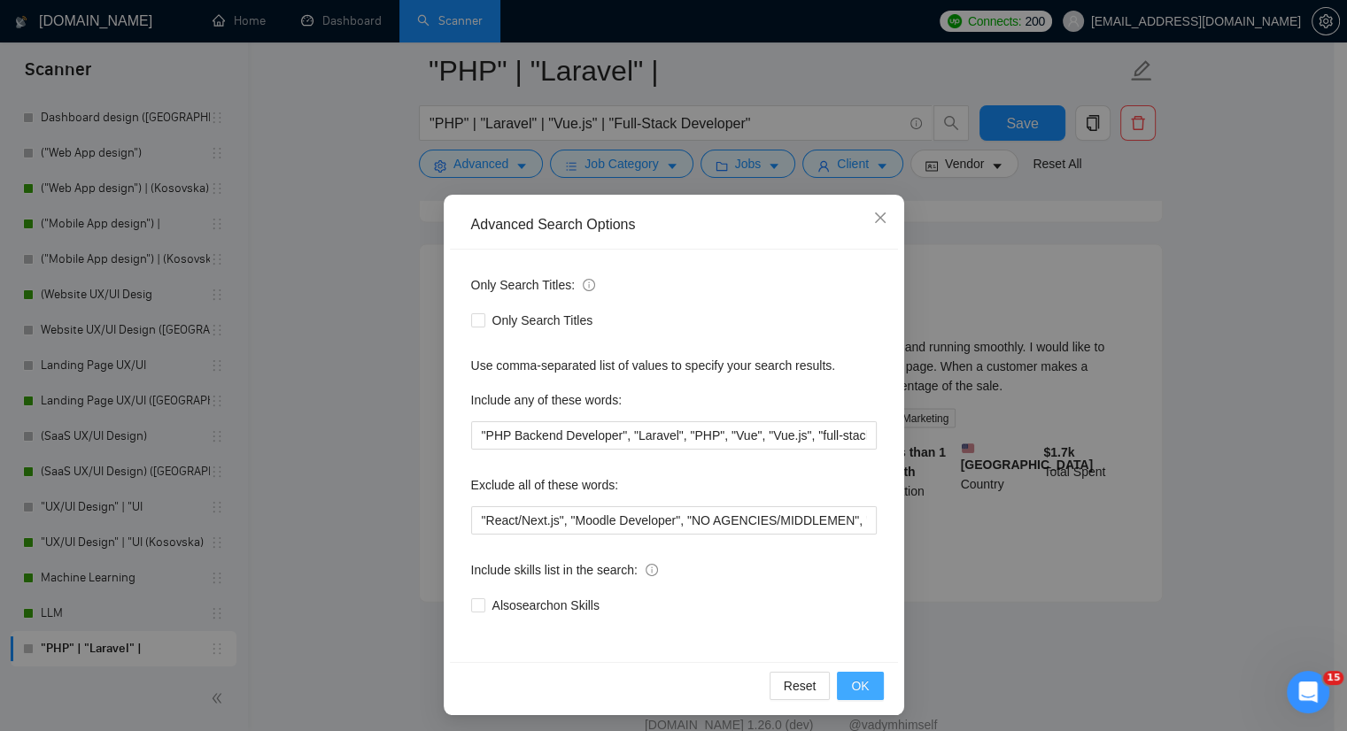
click at [861, 682] on span "OK" at bounding box center [860, 686] width 18 height 19
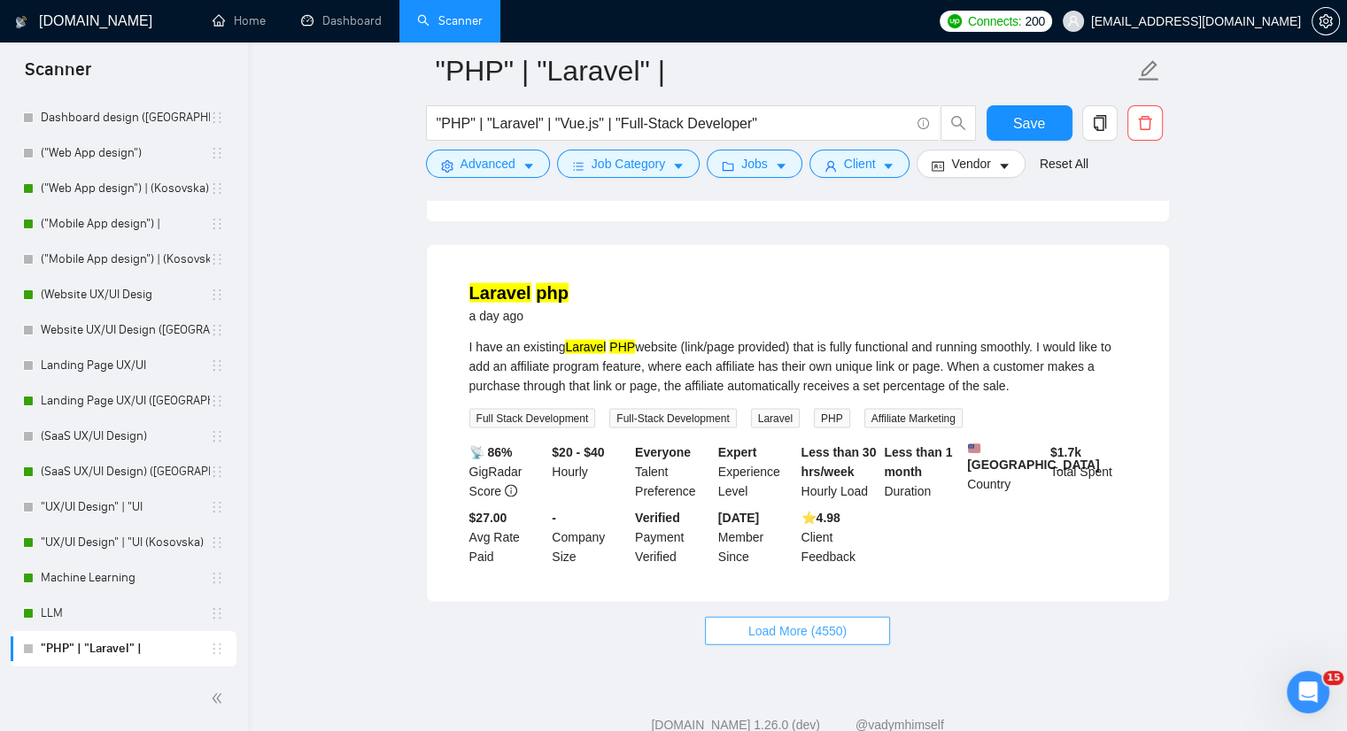
click at [784, 617] on button "Load More (4550)" at bounding box center [797, 631] width 185 height 28
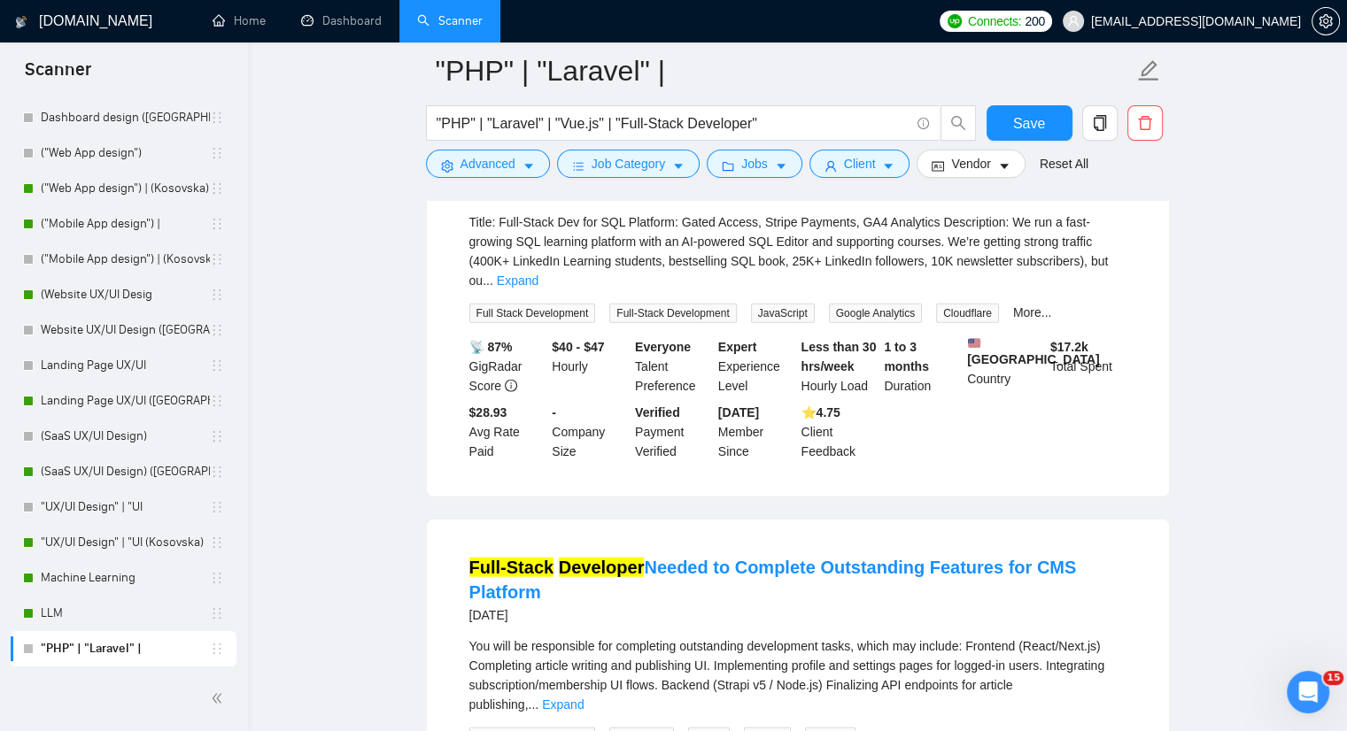
scroll to position [4193, 0]
click at [584, 696] on link "Expand" at bounding box center [563, 703] width 42 height 14
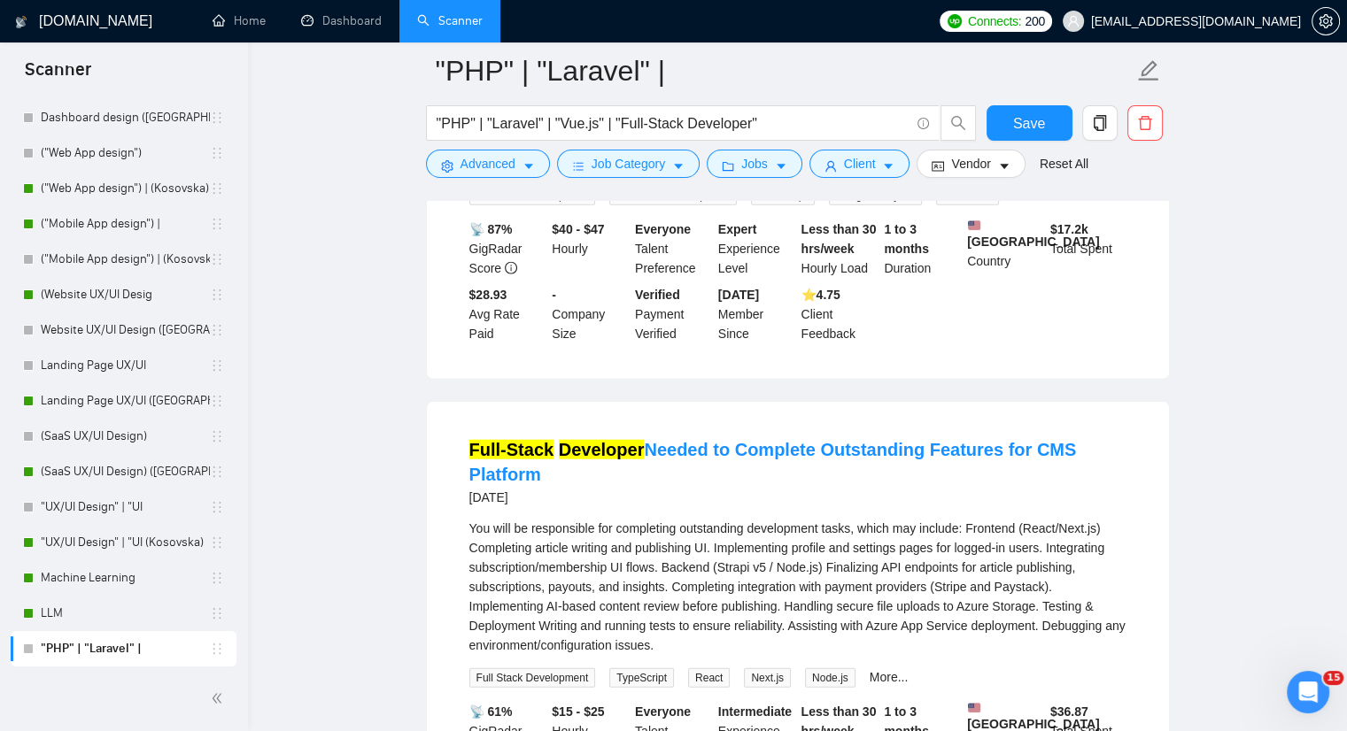
scroll to position [4370, 0]
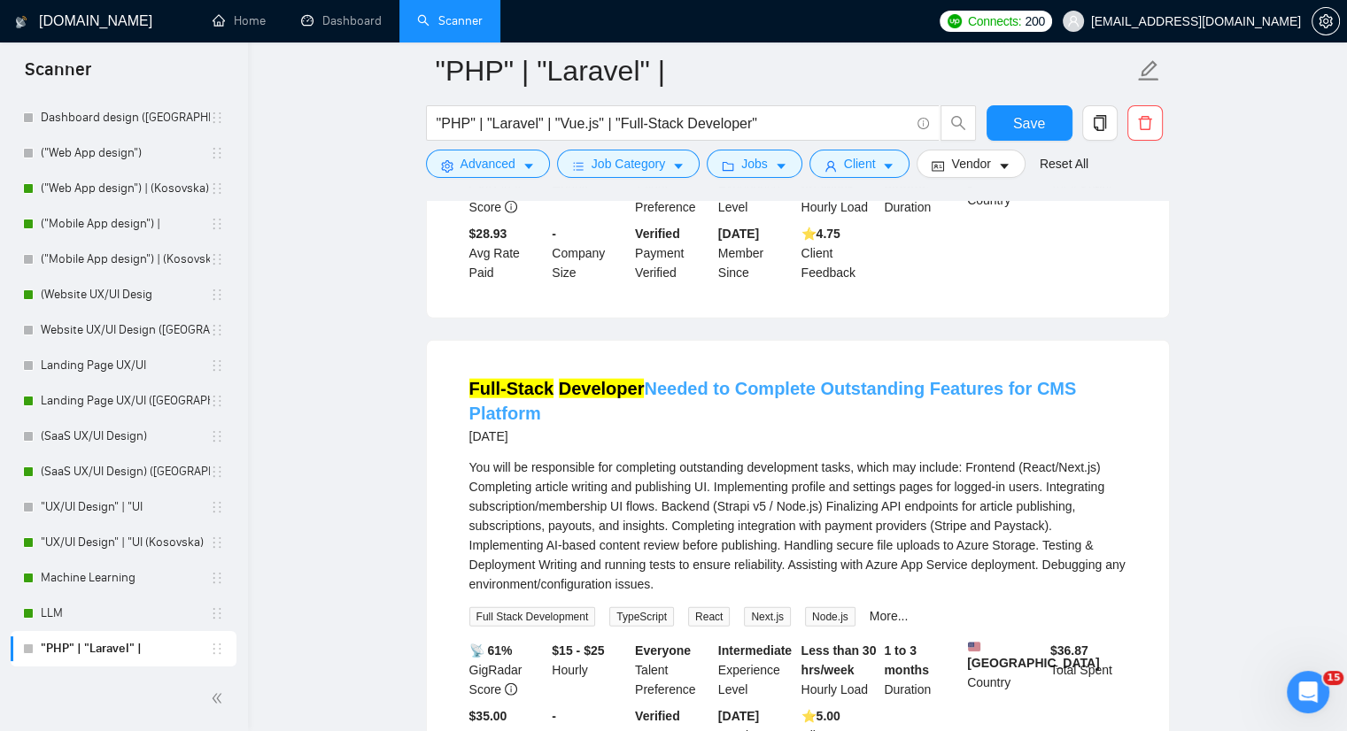
drag, startPoint x: 542, startPoint y: 334, endPoint x: 1020, endPoint y: 309, distance: 478.8
click at [1020, 376] on h4 "Full-Stack Developer Needed to Complete Outstanding Features for CMS Platform" at bounding box center [797, 401] width 657 height 50
drag, startPoint x: 536, startPoint y: 160, endPoint x: 507, endPoint y: 189, distance: 40.1
click at [536, 160] on button "Advanced" at bounding box center [488, 164] width 124 height 28
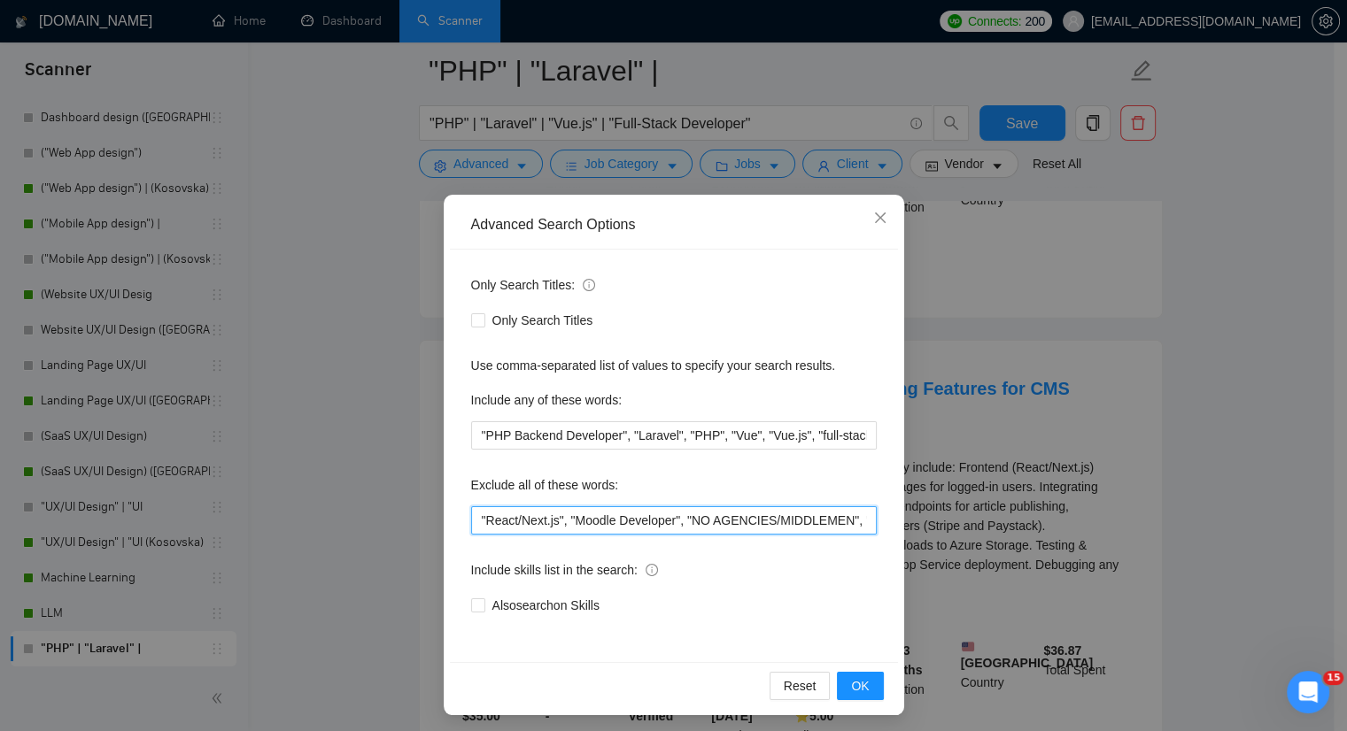
click at [472, 519] on input ""React/Next.js", "Moodle Developer", "NO AGENCIES/MIDDLEMEN", "Blockchain", "Un…" at bounding box center [674, 521] width 406 height 28
paste input "CMS Platform"
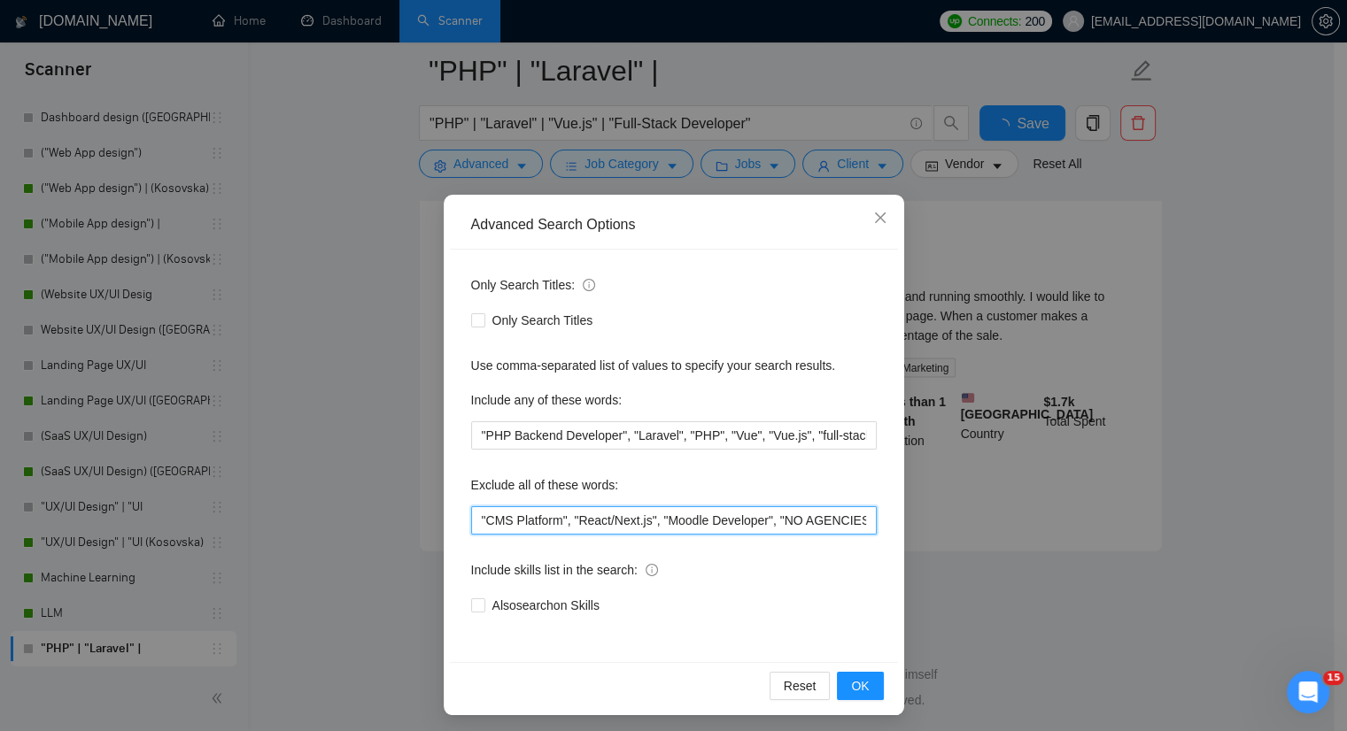
scroll to position [3662, 0]
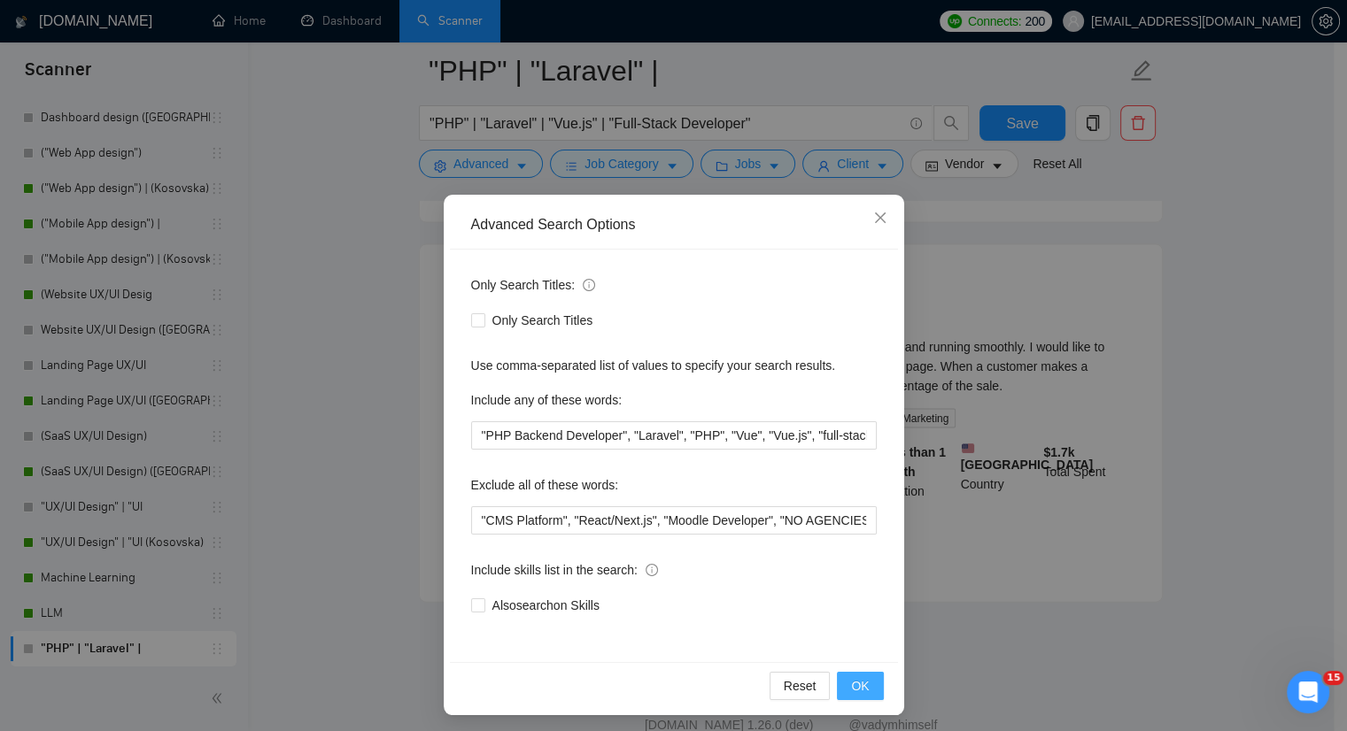
click at [853, 692] on span "OK" at bounding box center [860, 686] width 18 height 19
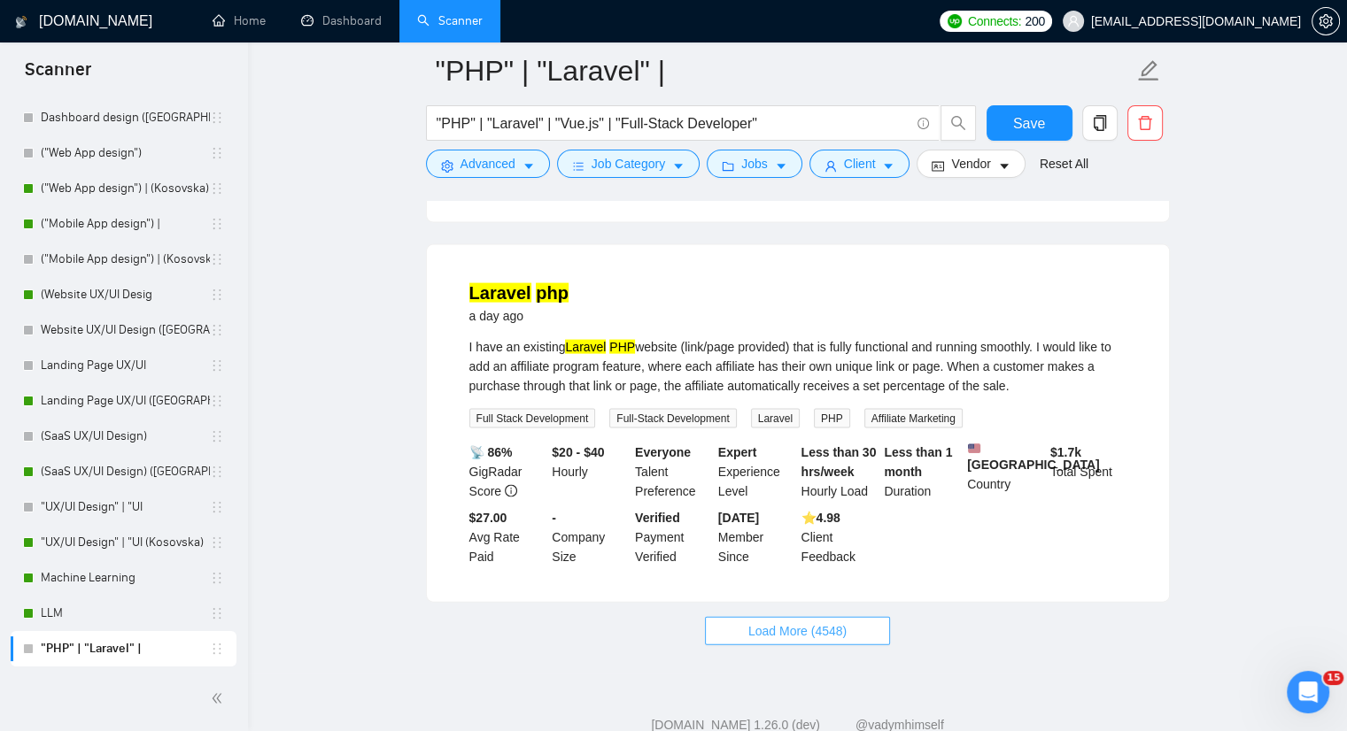
click at [786, 622] on span "Load More (4548)" at bounding box center [797, 631] width 98 height 19
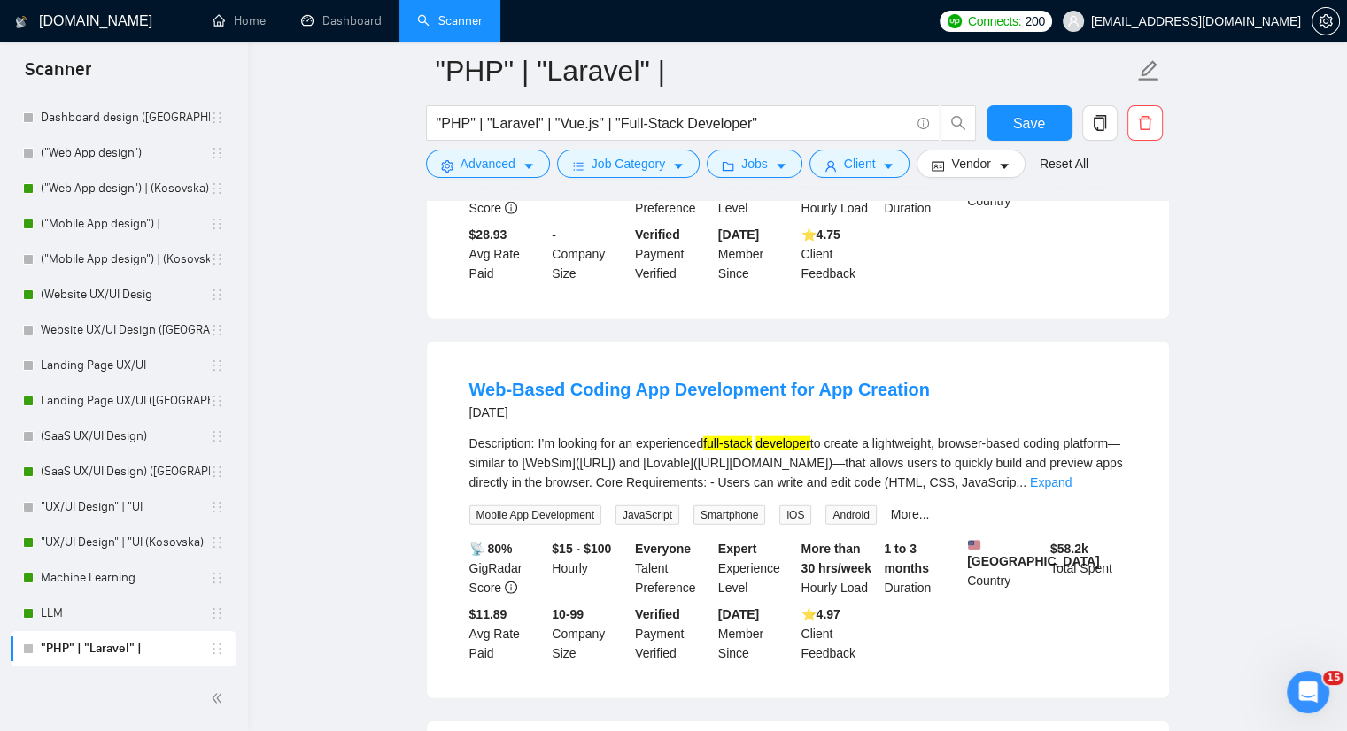
scroll to position [4370, 0]
click at [1071, 475] on link "Expand" at bounding box center [1051, 482] width 42 height 14
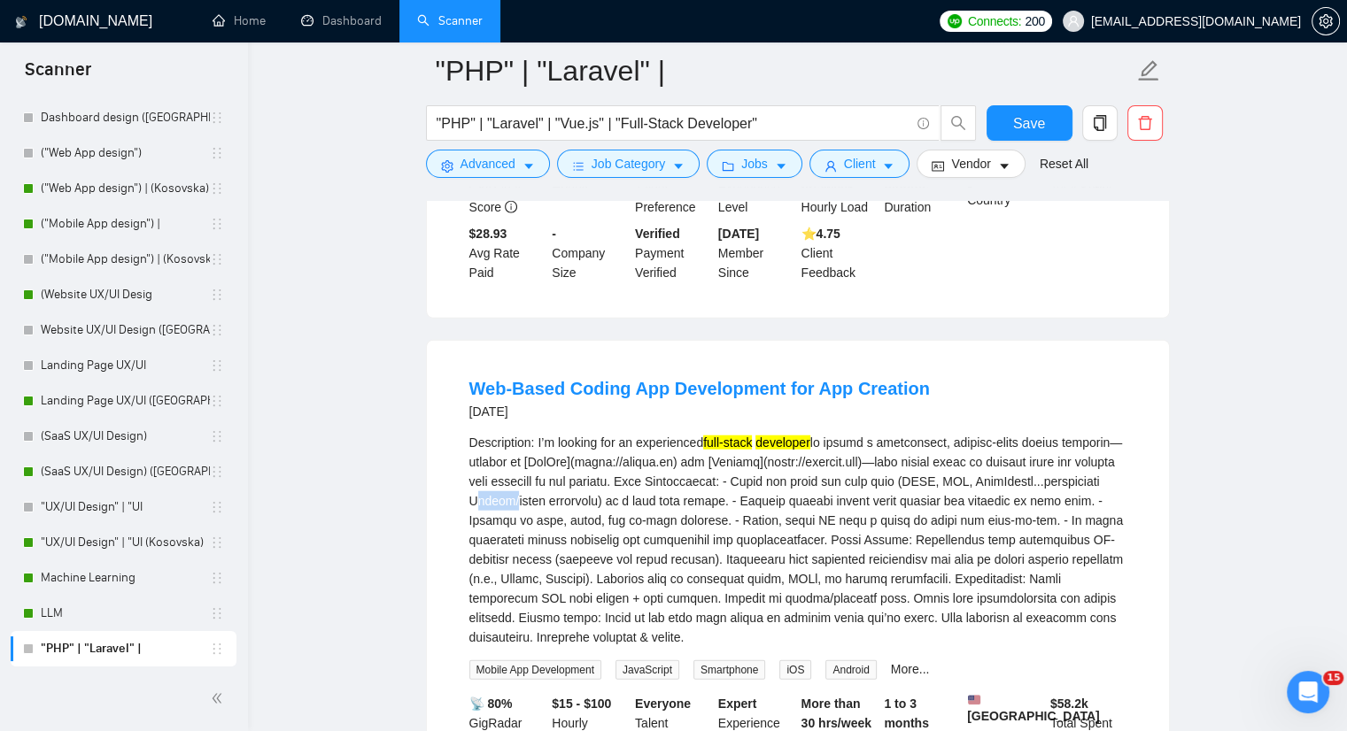
drag, startPoint x: 593, startPoint y: 419, endPoint x: 628, endPoint y: 418, distance: 34.5
click at [628, 433] on div "Description: I’m looking for an experienced full-stack developer" at bounding box center [797, 540] width 657 height 214
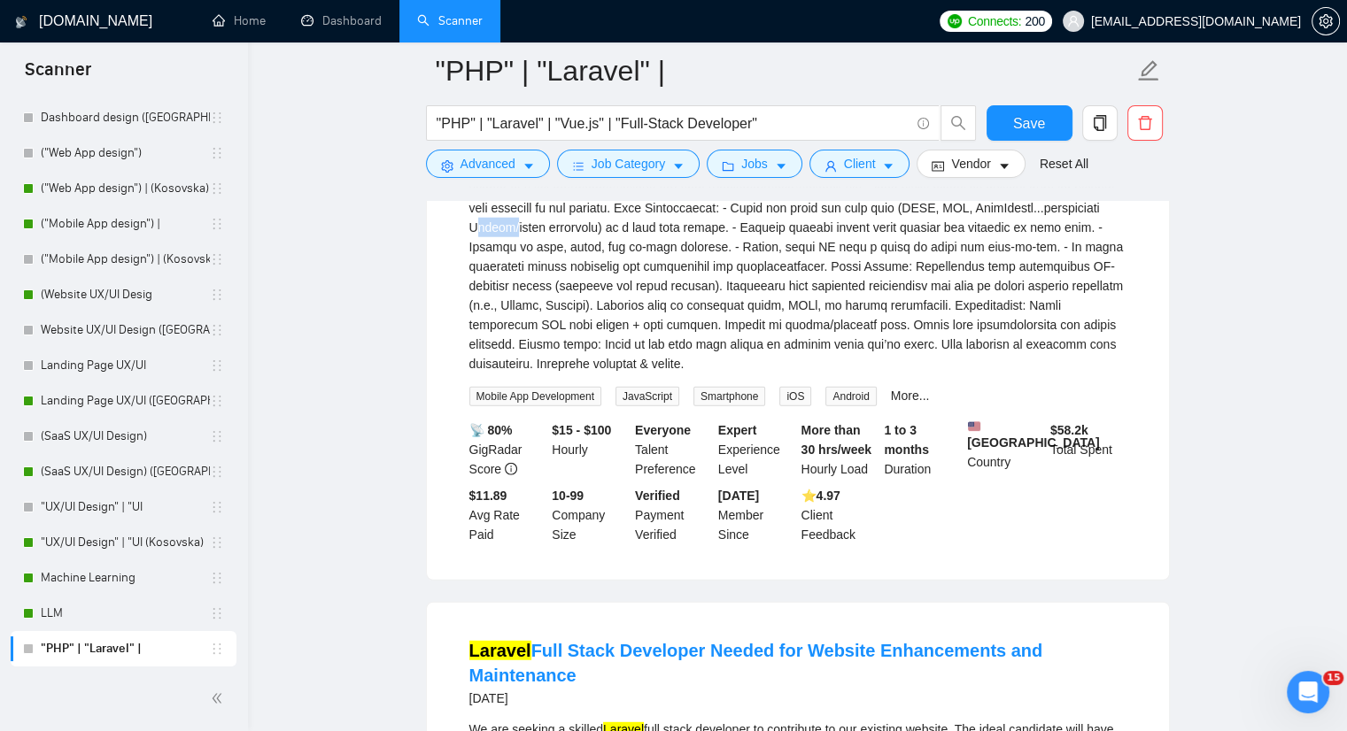
scroll to position [4813, 0]
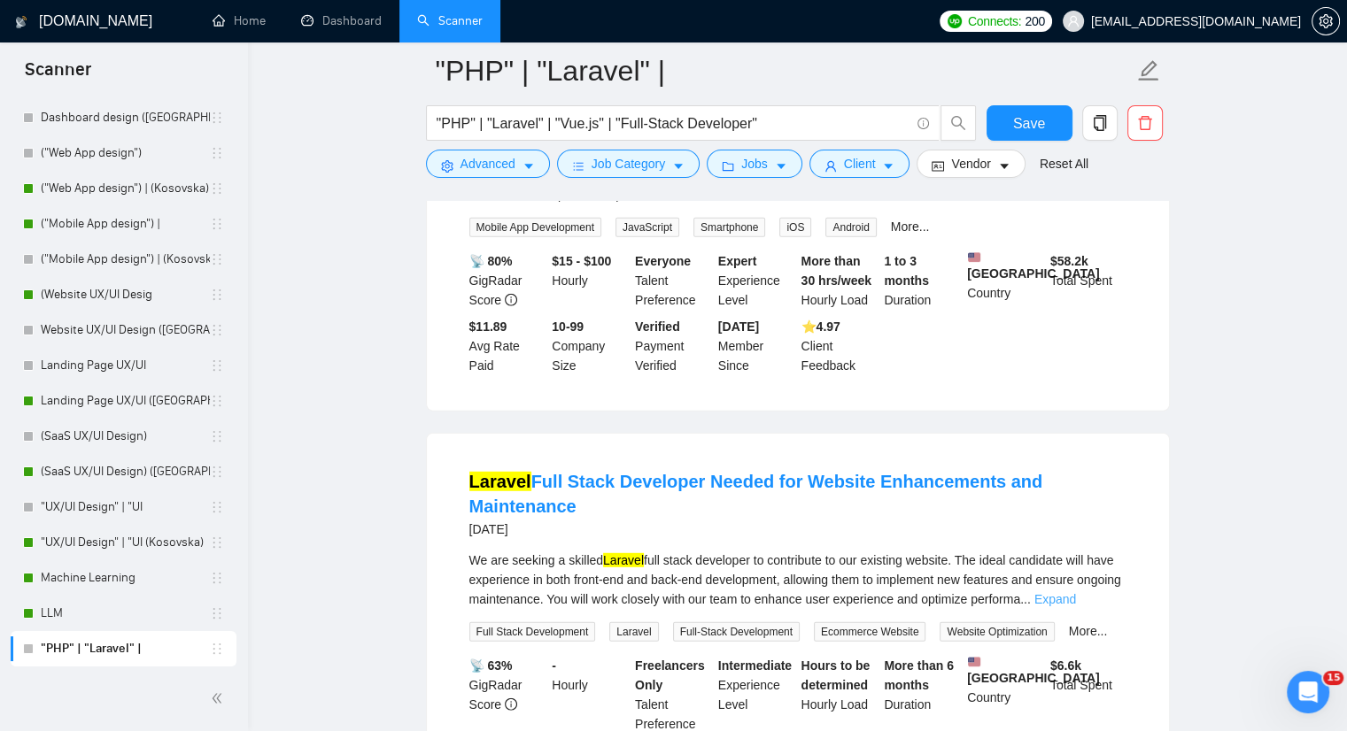
click at [1076, 592] on link "Expand" at bounding box center [1055, 599] width 42 height 14
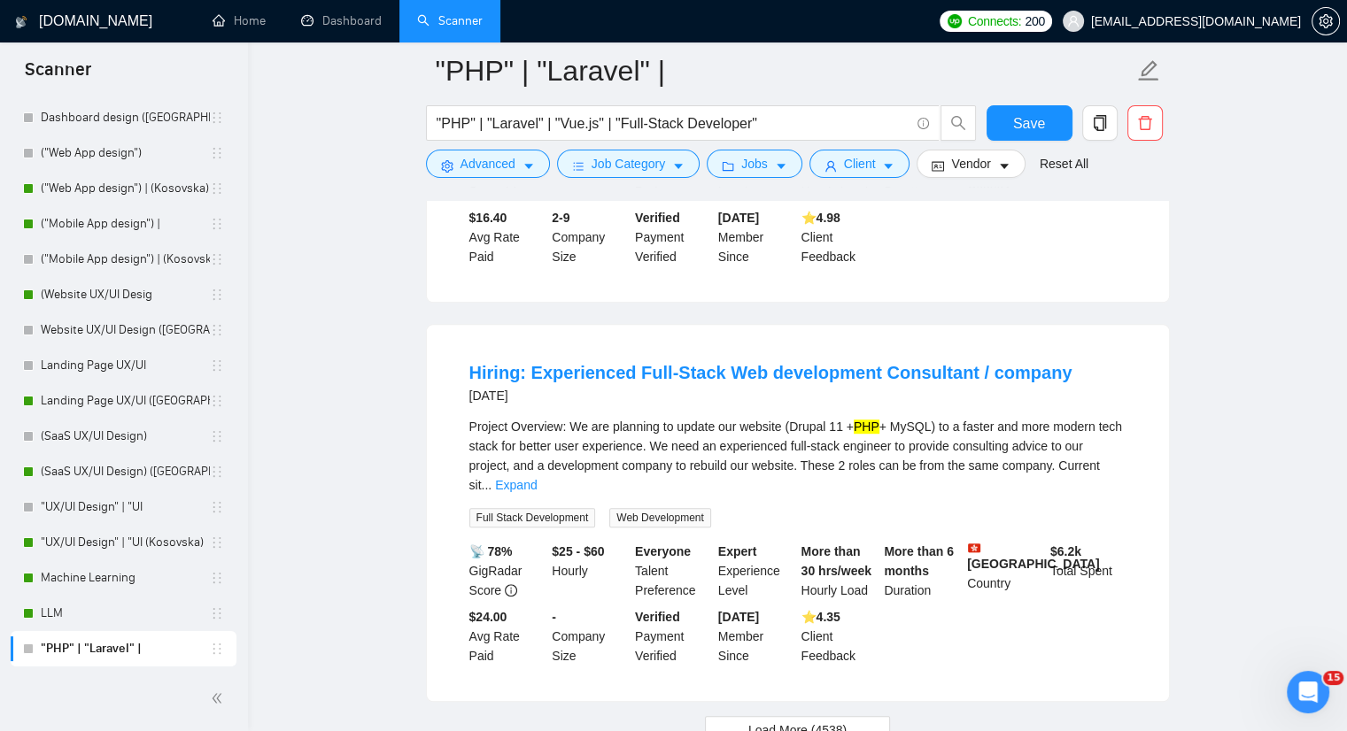
scroll to position [7771, 0]
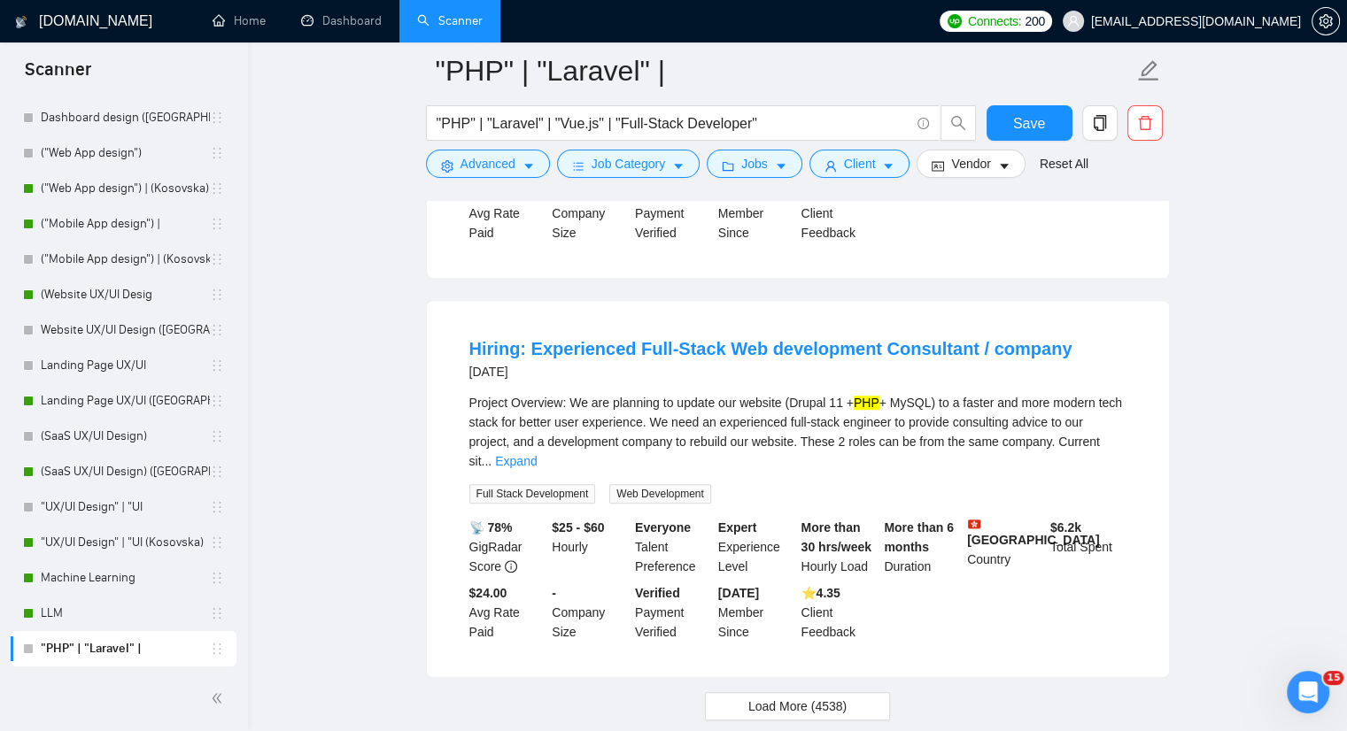
drag, startPoint x: 953, startPoint y: 258, endPoint x: 966, endPoint y: 210, distance: 49.6
click at [966, 301] on div "Hiring: Experienced Full-Stack Web development Consultant / company 2 days ago …" at bounding box center [798, 489] width 742 height 376
click at [963, 301] on div "Hiring: Experienced Full-Stack Web development Consultant / company 2 days ago …" at bounding box center [798, 489] width 742 height 376
click at [532, 167] on icon "caret-down" at bounding box center [528, 166] width 12 height 12
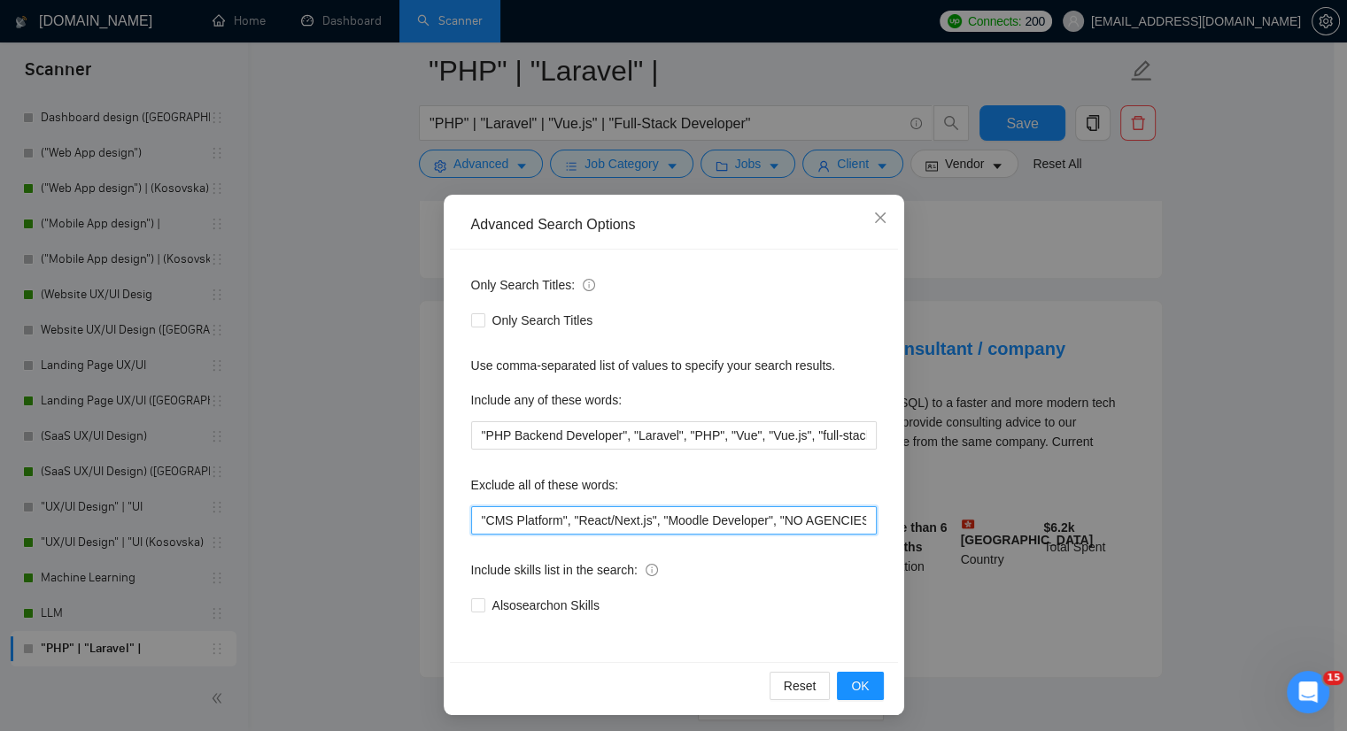
click at [471, 507] on input ""CMS Platform", "React/Next.js", "Moodle Developer", "NO AGENCIES/MIDDLEMEN", "…" at bounding box center [674, 521] width 406 height 28
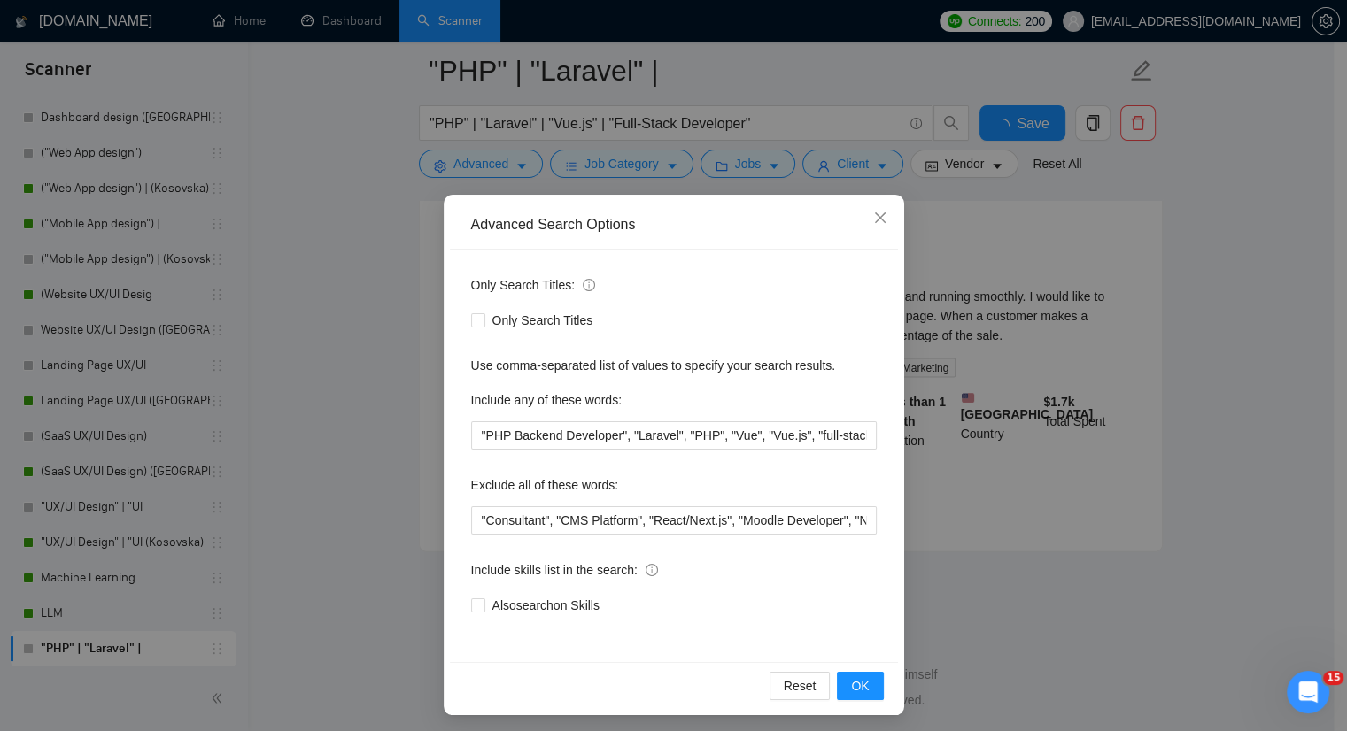
scroll to position [3662, 0]
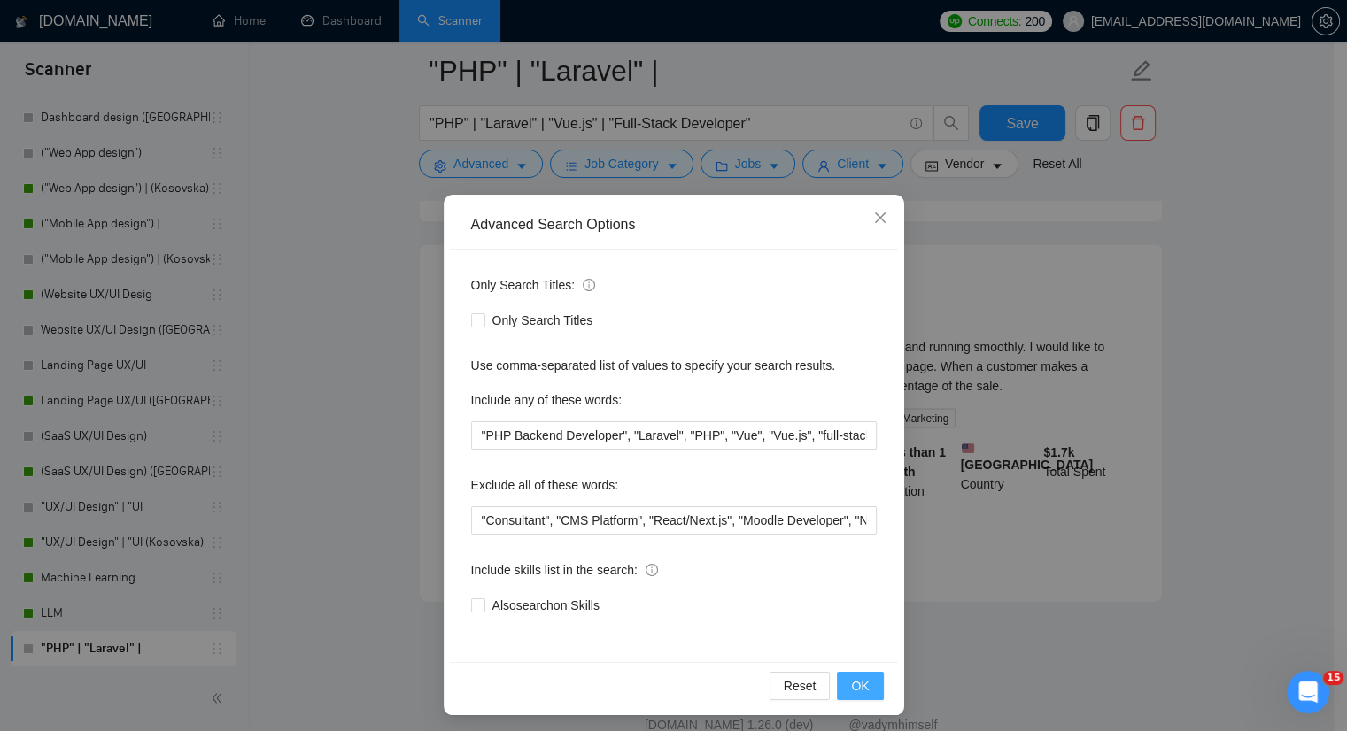
click at [864, 686] on button "OK" at bounding box center [860, 686] width 46 height 28
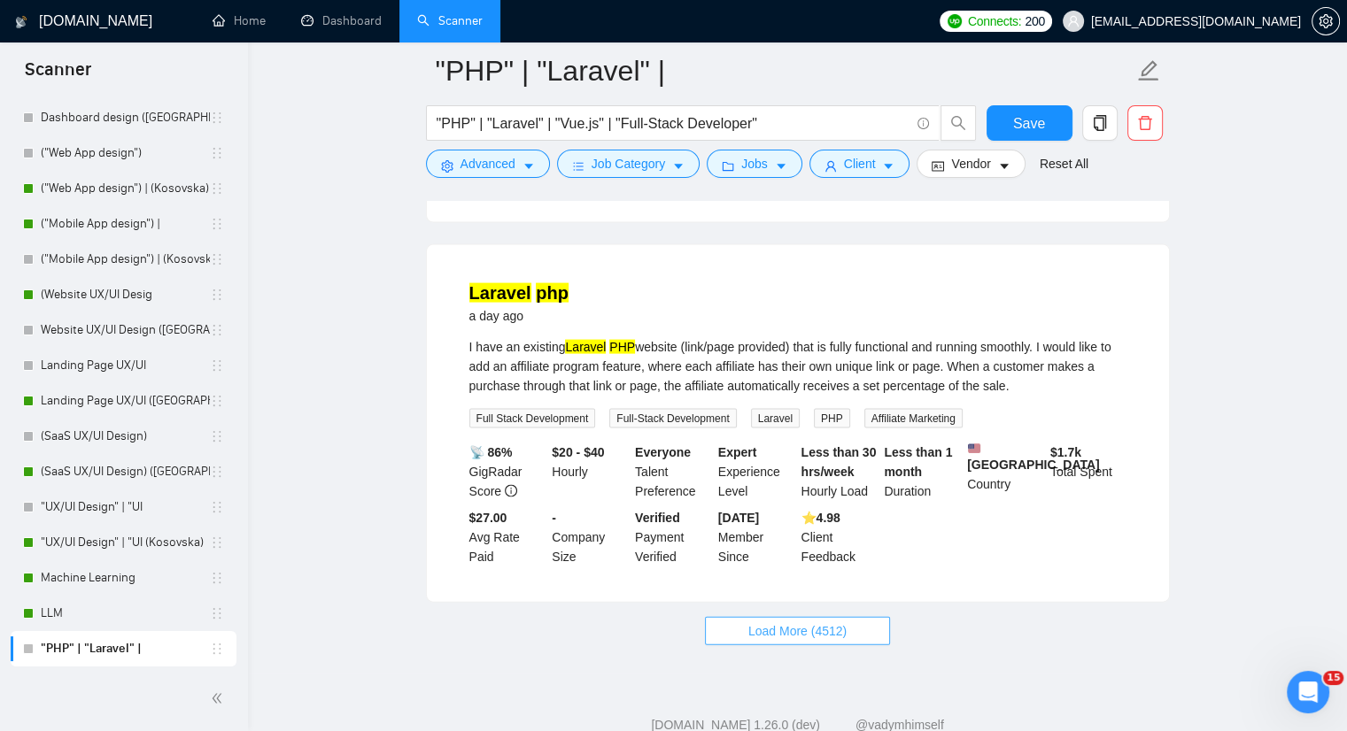
click at [794, 622] on span "Load More (4512)" at bounding box center [797, 631] width 98 height 19
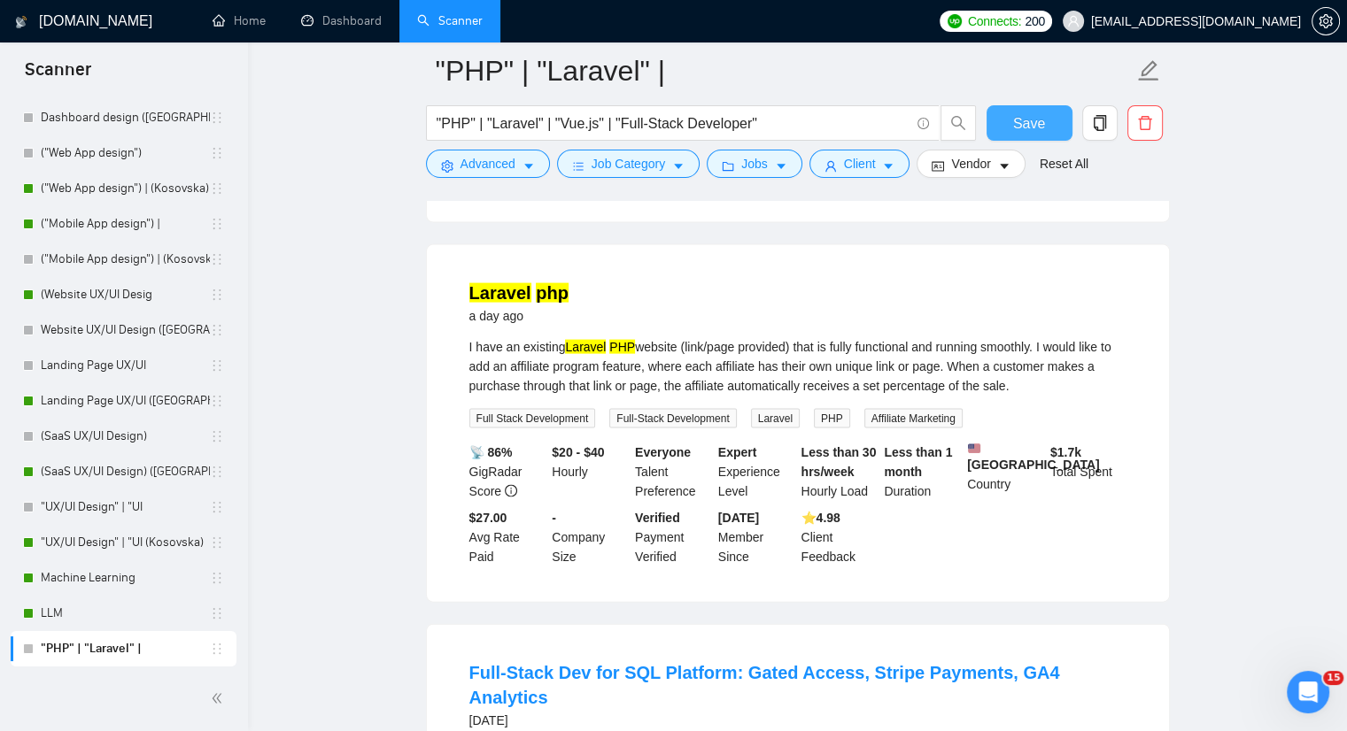
click at [1038, 120] on span "Save" at bounding box center [1029, 123] width 32 height 22
click at [978, 166] on span "Vendor" at bounding box center [970, 163] width 39 height 19
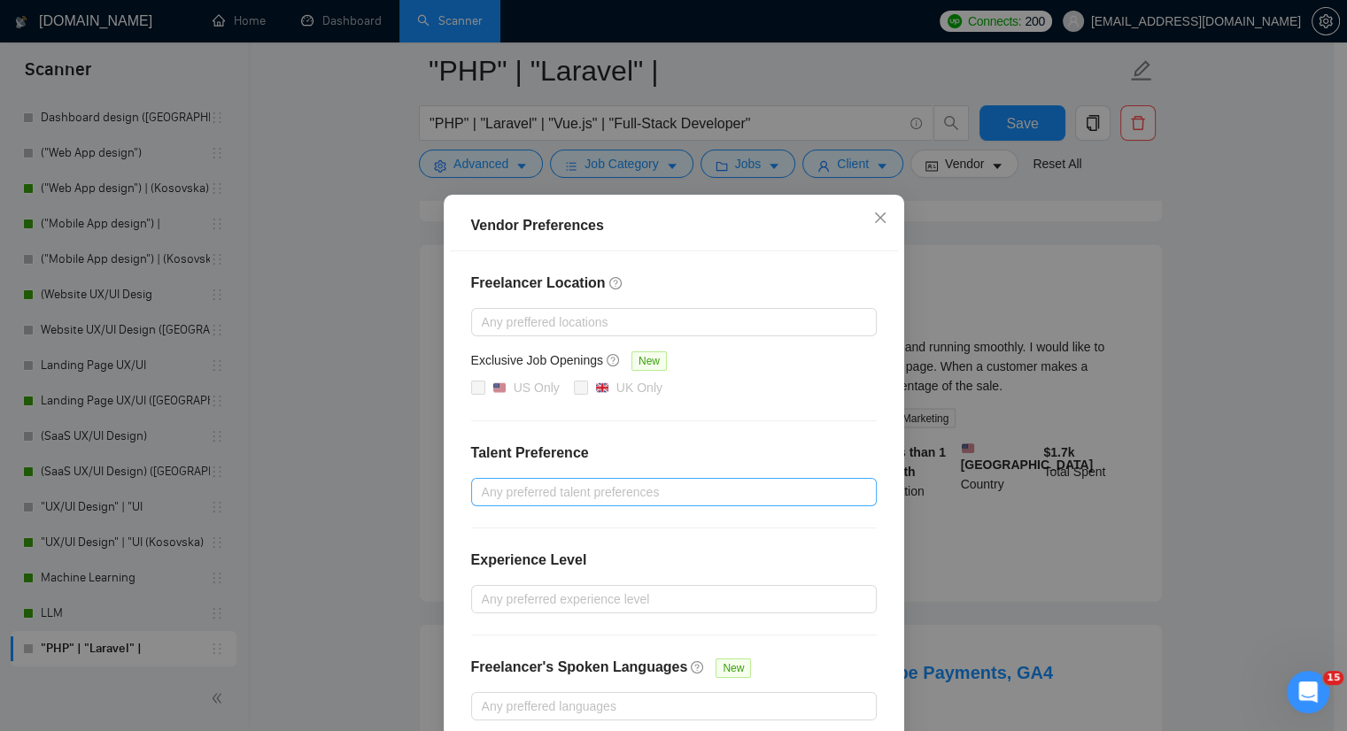
click at [520, 500] on div at bounding box center [665, 492] width 379 height 21
click at [648, 440] on div "Freelancer Location Any preffered locations Exclusive Job Openings New US Only …" at bounding box center [674, 496] width 448 height 491
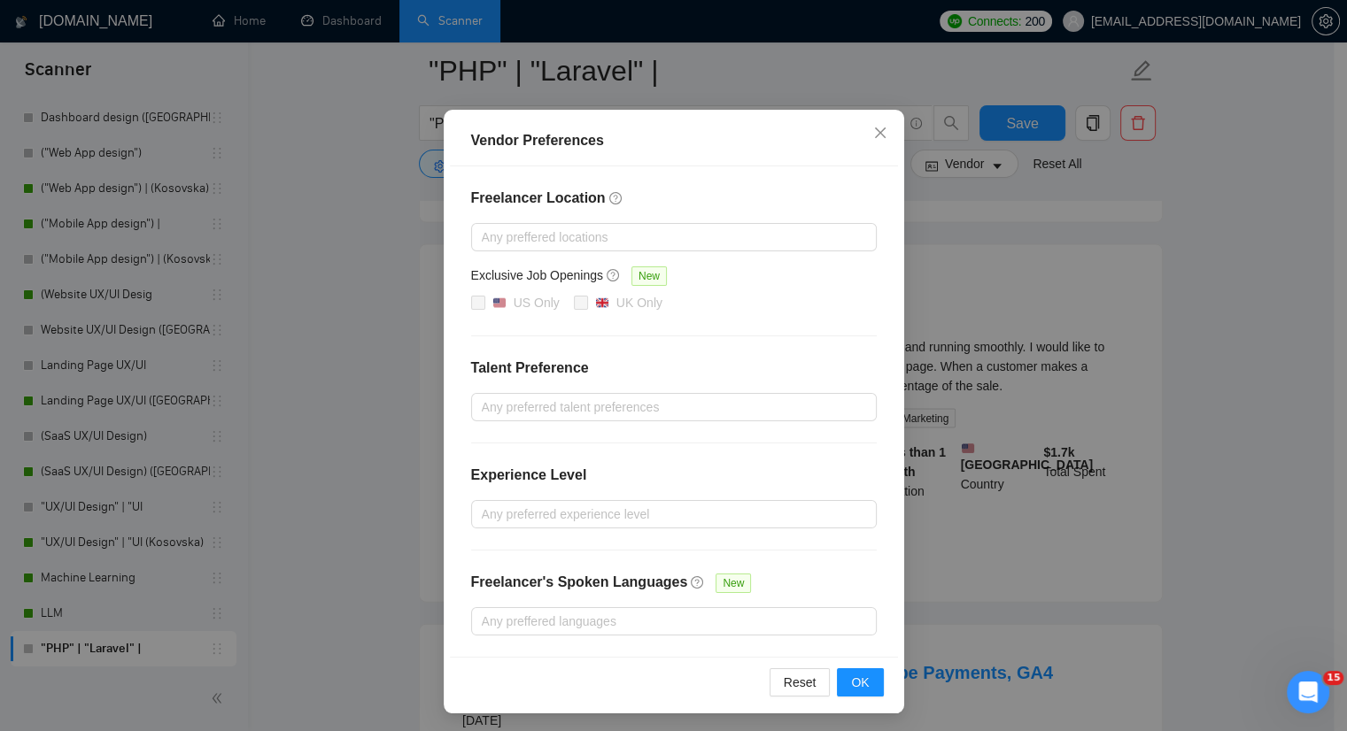
scroll to position [87, 0]
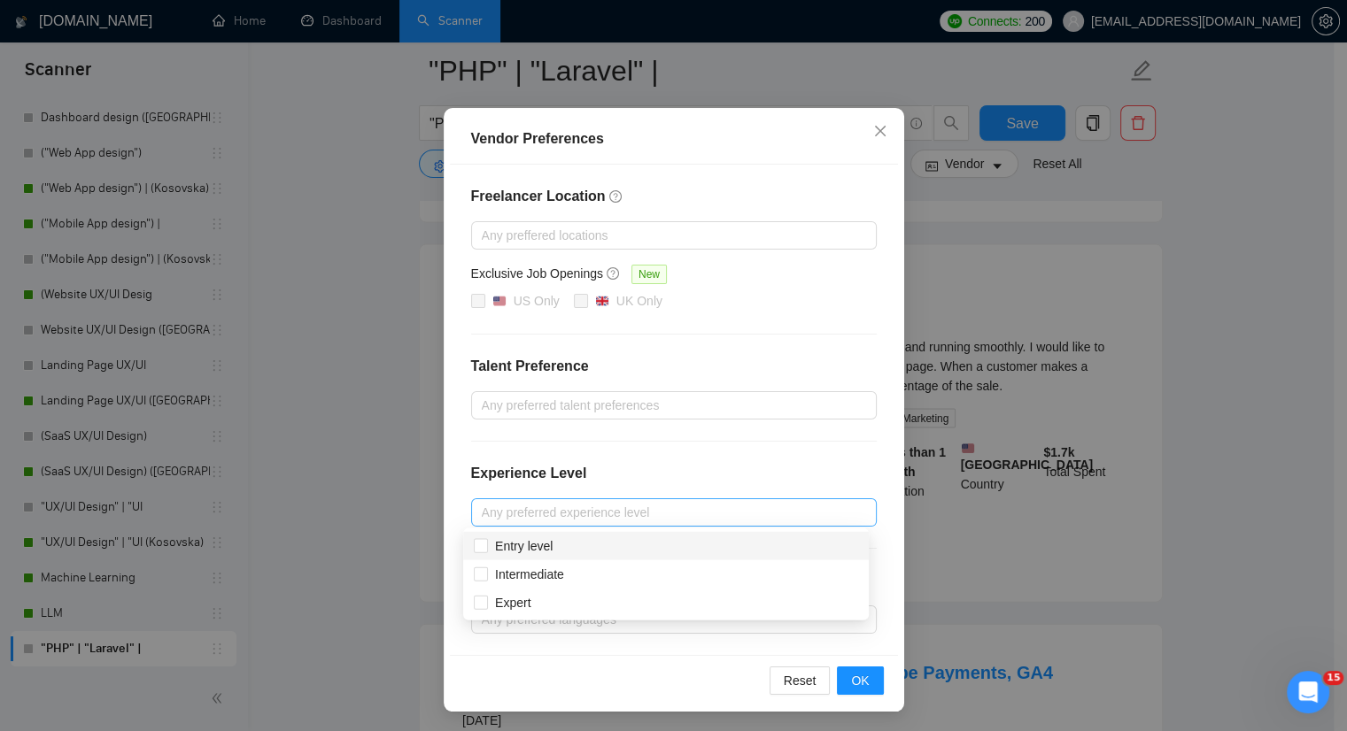
click at [623, 512] on div at bounding box center [665, 512] width 379 height 21
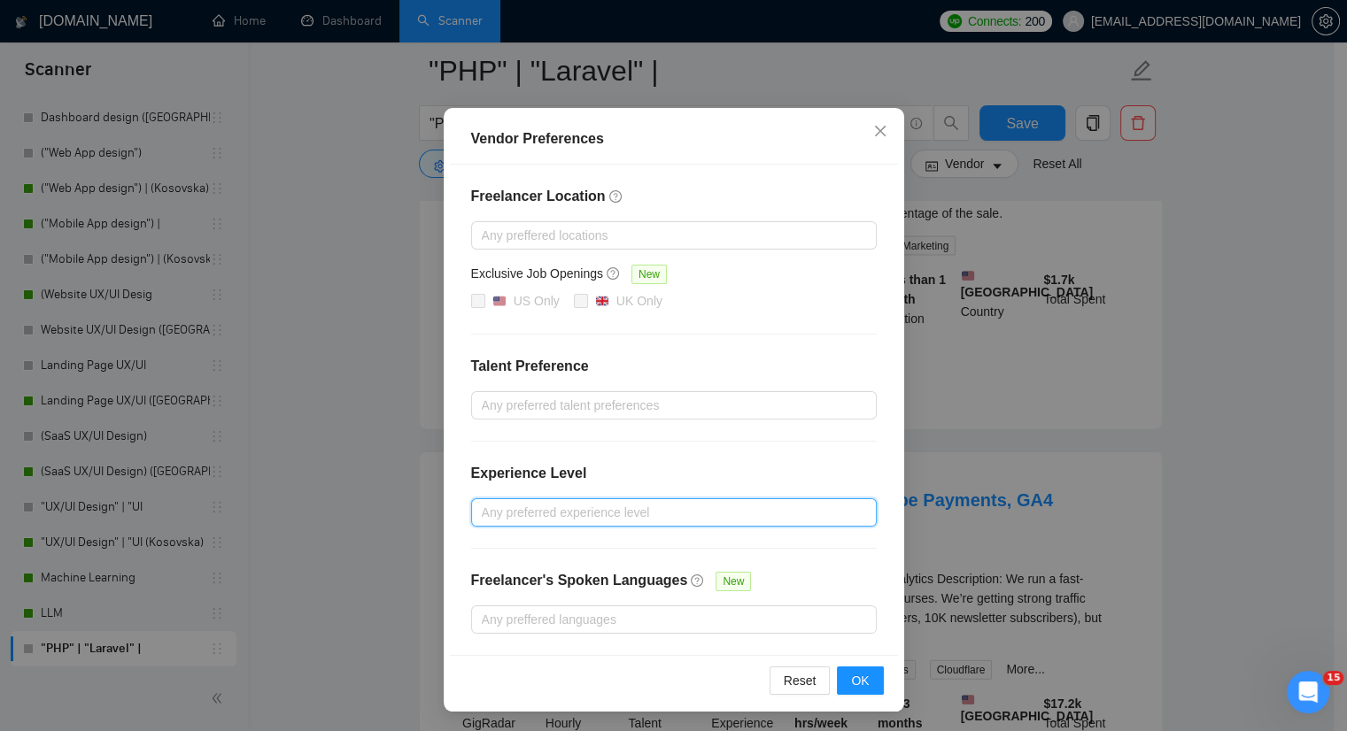
scroll to position [3839, 0]
click at [851, 681] on span "OK" at bounding box center [860, 680] width 18 height 19
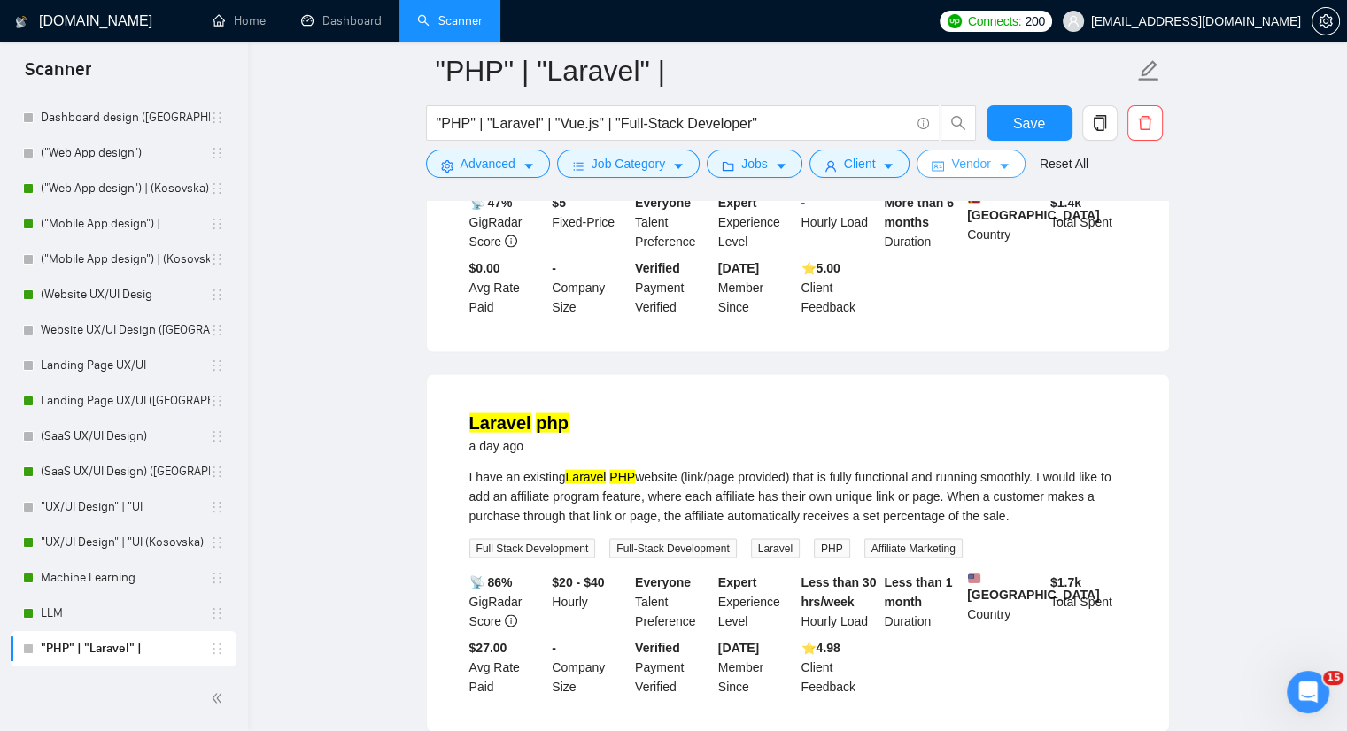
scroll to position [3485, 0]
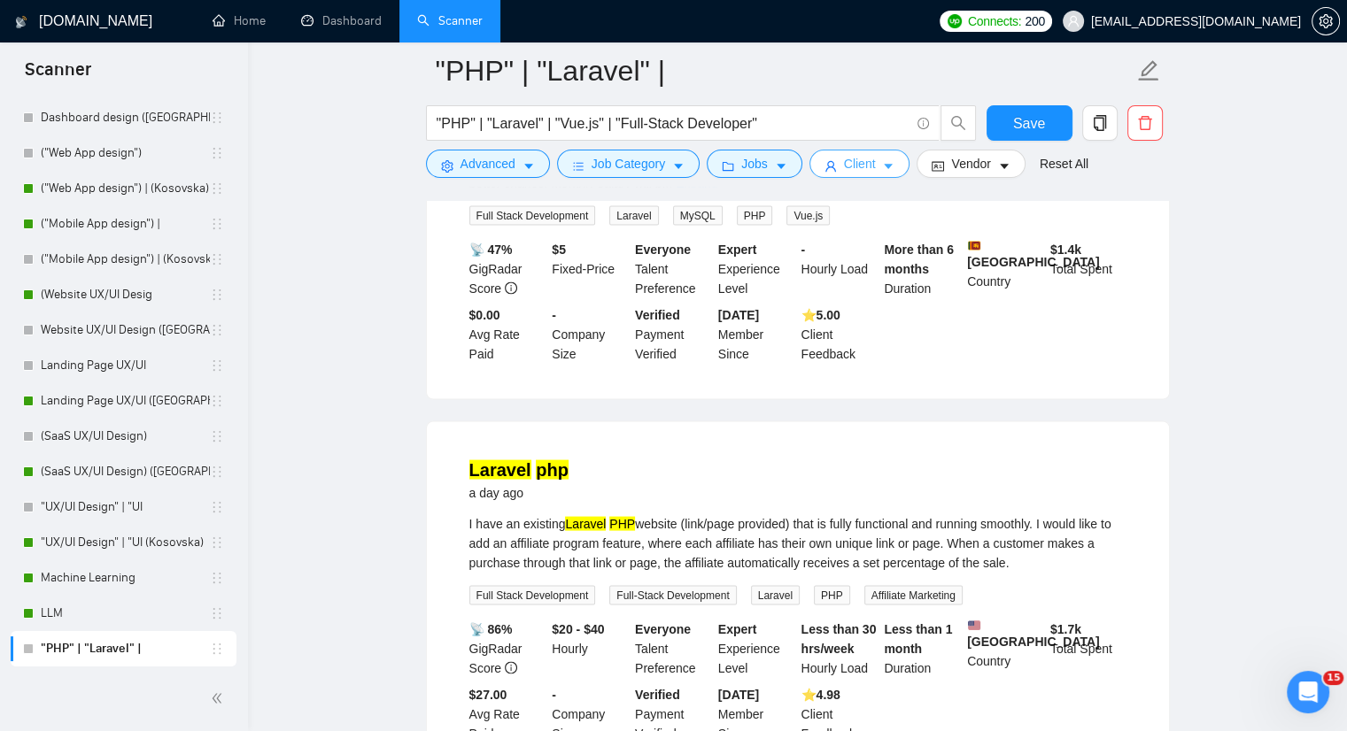
click at [872, 158] on button "Client" at bounding box center [859, 164] width 101 height 28
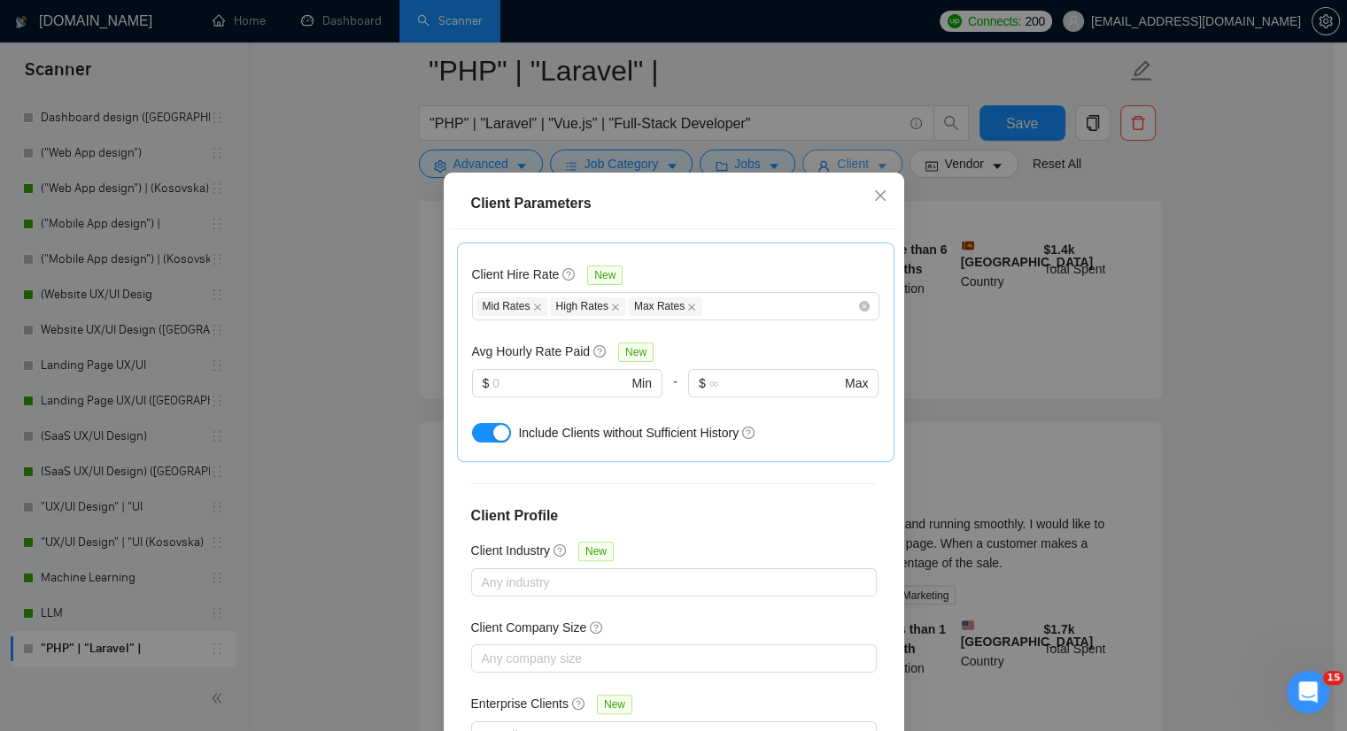
click at [872, 158] on div "Client Parameters Client Location Include Client Countries Select Exclude Clien…" at bounding box center [673, 365] width 1347 height 731
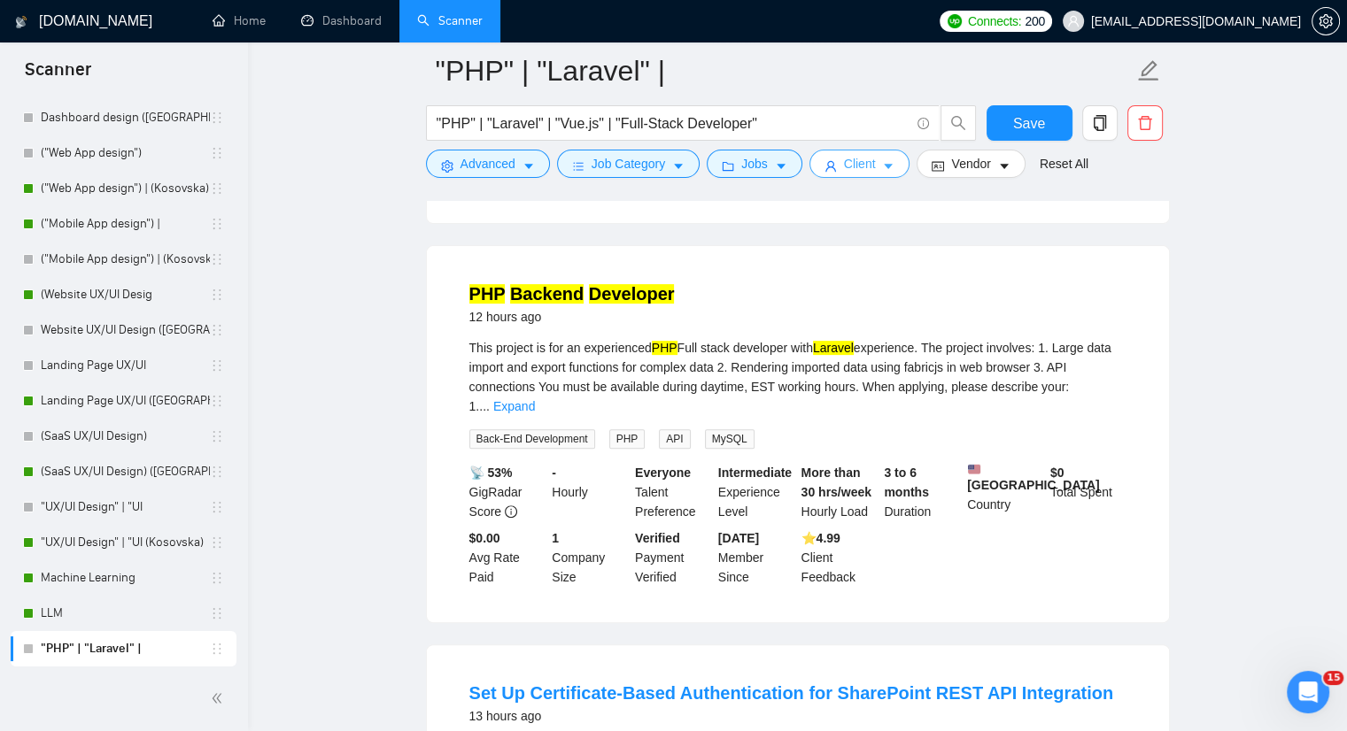
scroll to position [651, 0]
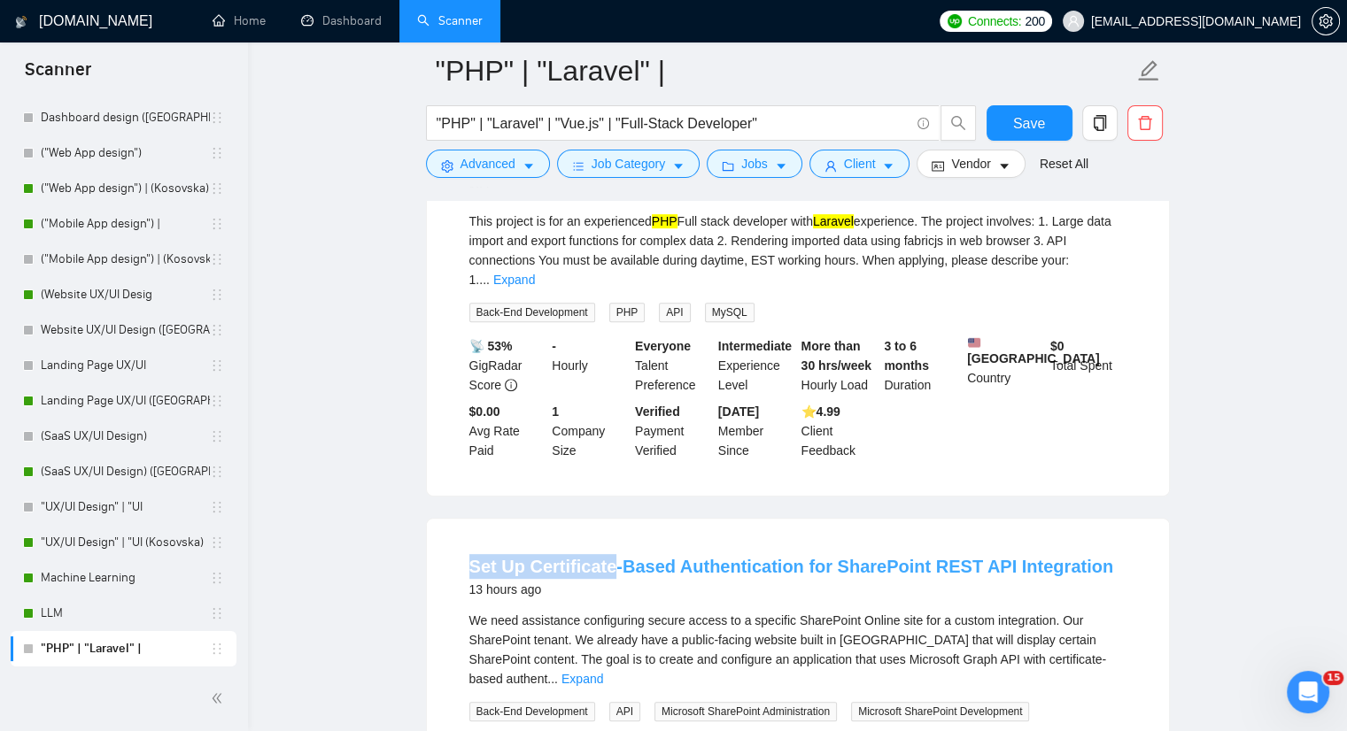
drag, startPoint x: 454, startPoint y: 554, endPoint x: 607, endPoint y: 553, distance: 153.2
click at [607, 553] on li "Set Up Certificate-Based Authentication for SharePoint REST API Integration 13 …" at bounding box center [798, 707] width 700 height 334
click at [530, 170] on icon "caret-down" at bounding box center [528, 166] width 12 height 12
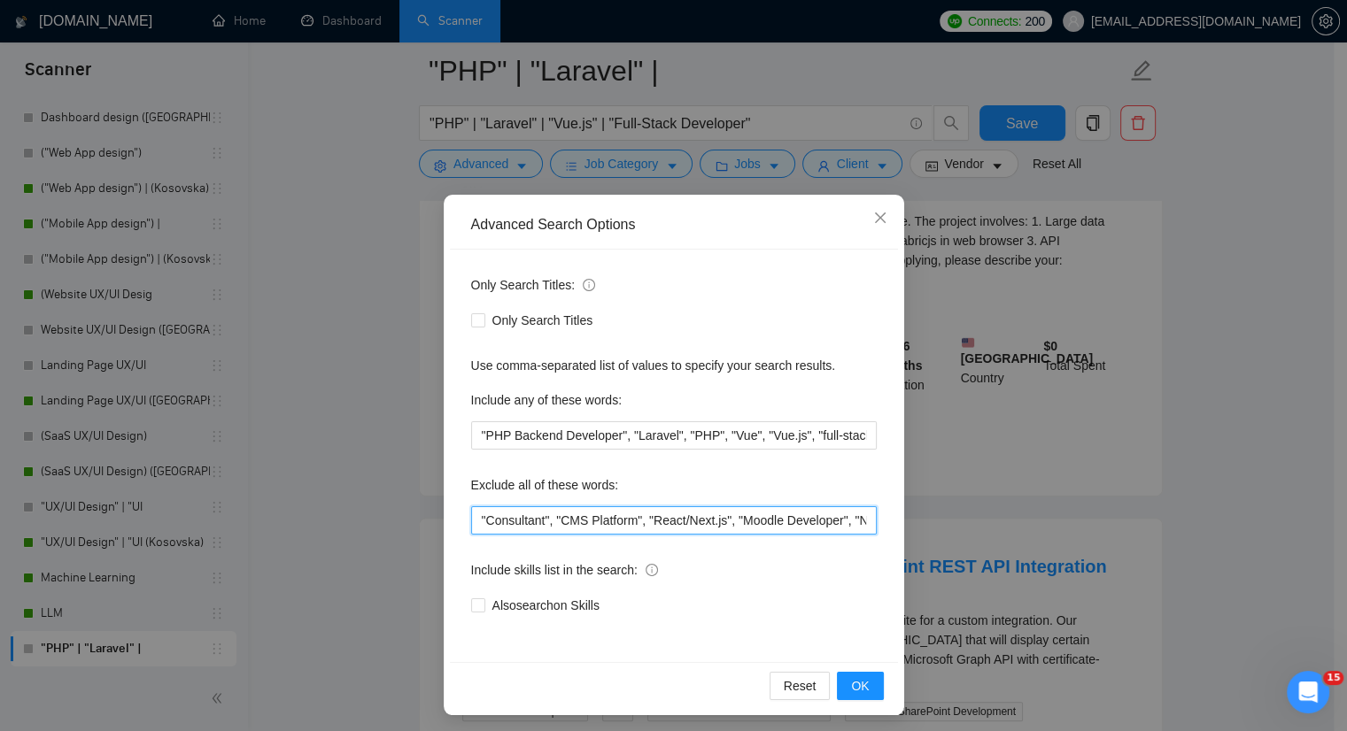
click at [471, 518] on input ""Consultant", "CMS Platform", "React/Next.js", "Moodle Developer", "NO AGENCIES…" at bounding box center [674, 521] width 406 height 28
paste input "Set Up Certificate"
type input ""Set Up Certificate", "Consultant", "CMS Platform", "React/Next.js", "Moodle De…"
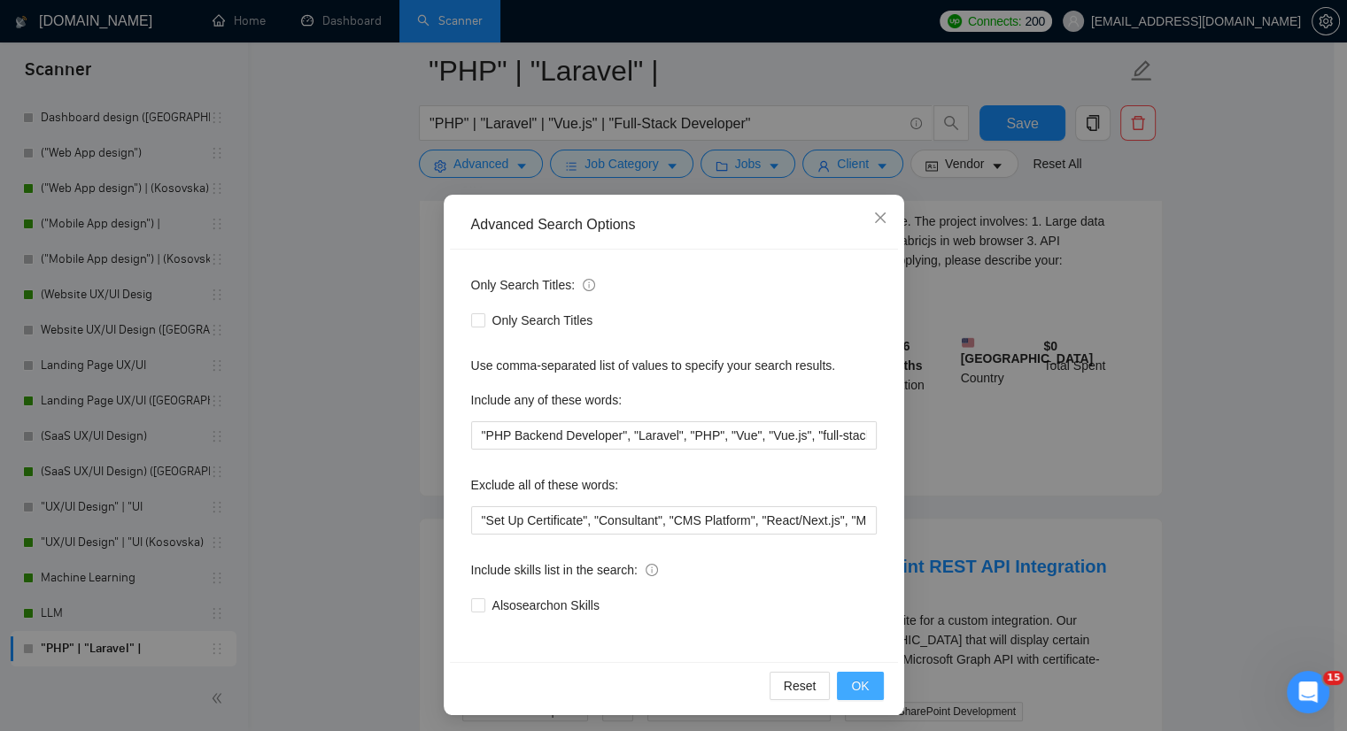
click at [843, 682] on button "OK" at bounding box center [860, 686] width 46 height 28
